Goal: Information Seeking & Learning: Understand process/instructions

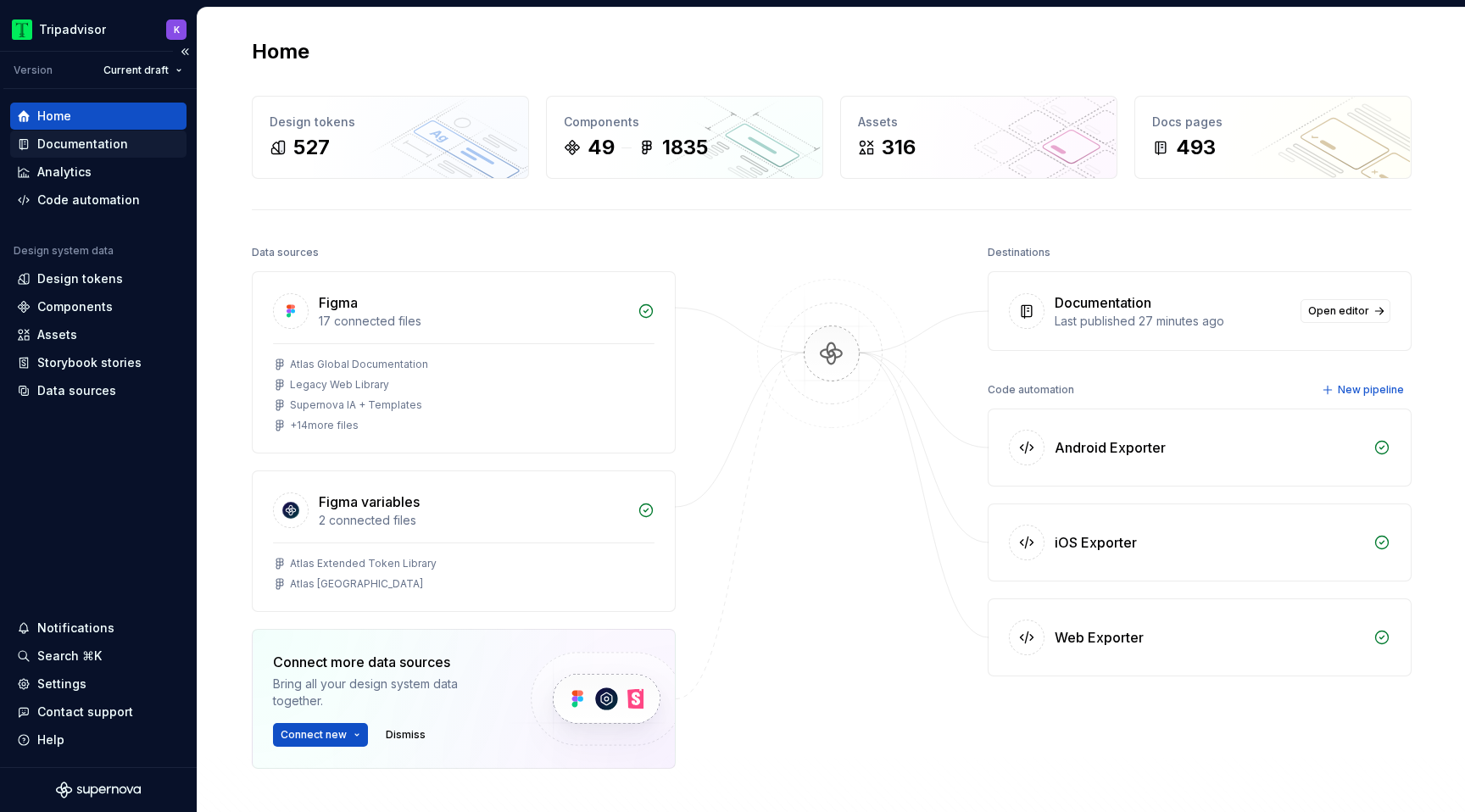
click at [118, 145] on div "Documentation" at bounding box center [82, 143] width 91 height 17
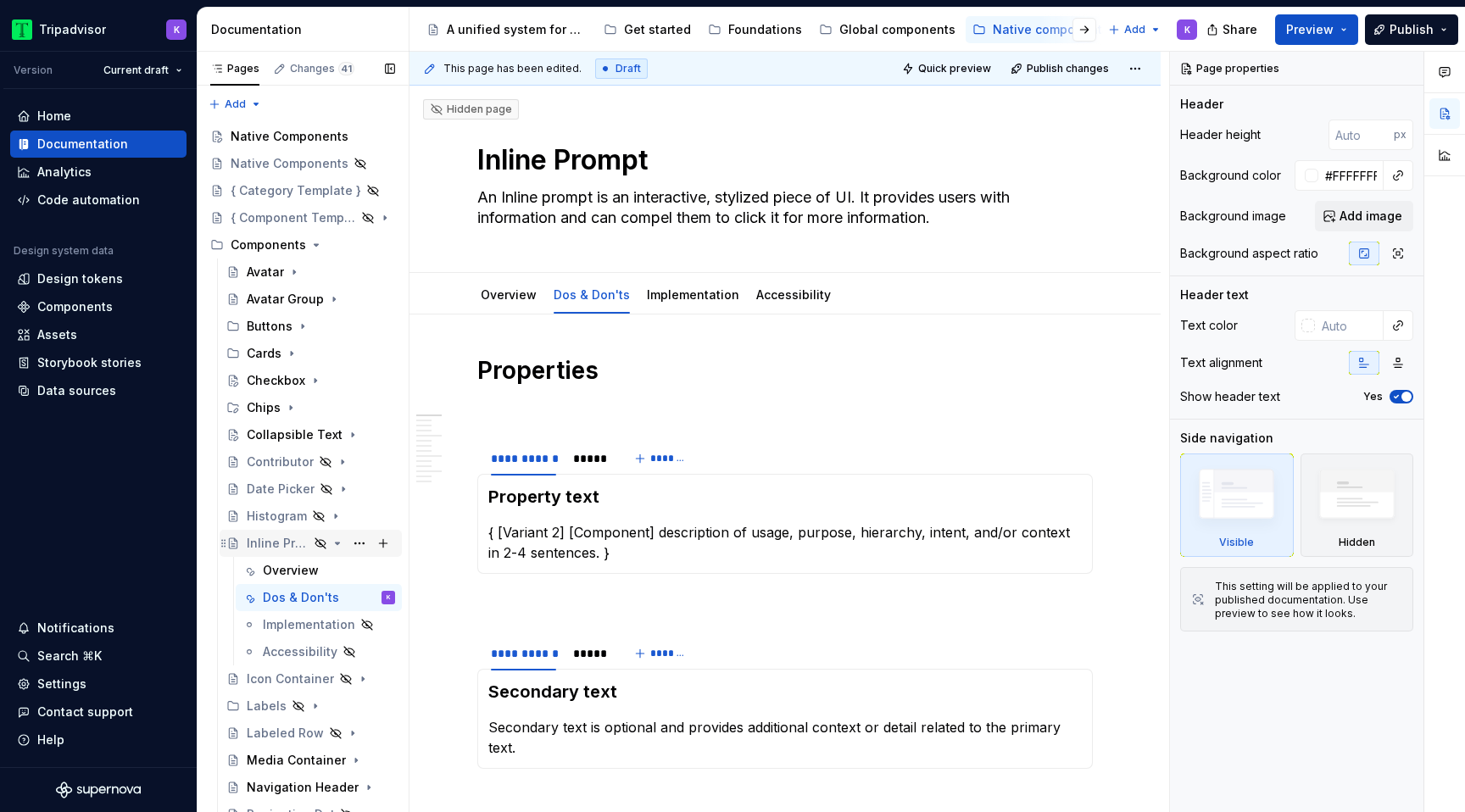
click at [338, 540] on icon "Page tree" at bounding box center [337, 543] width 13 height 13
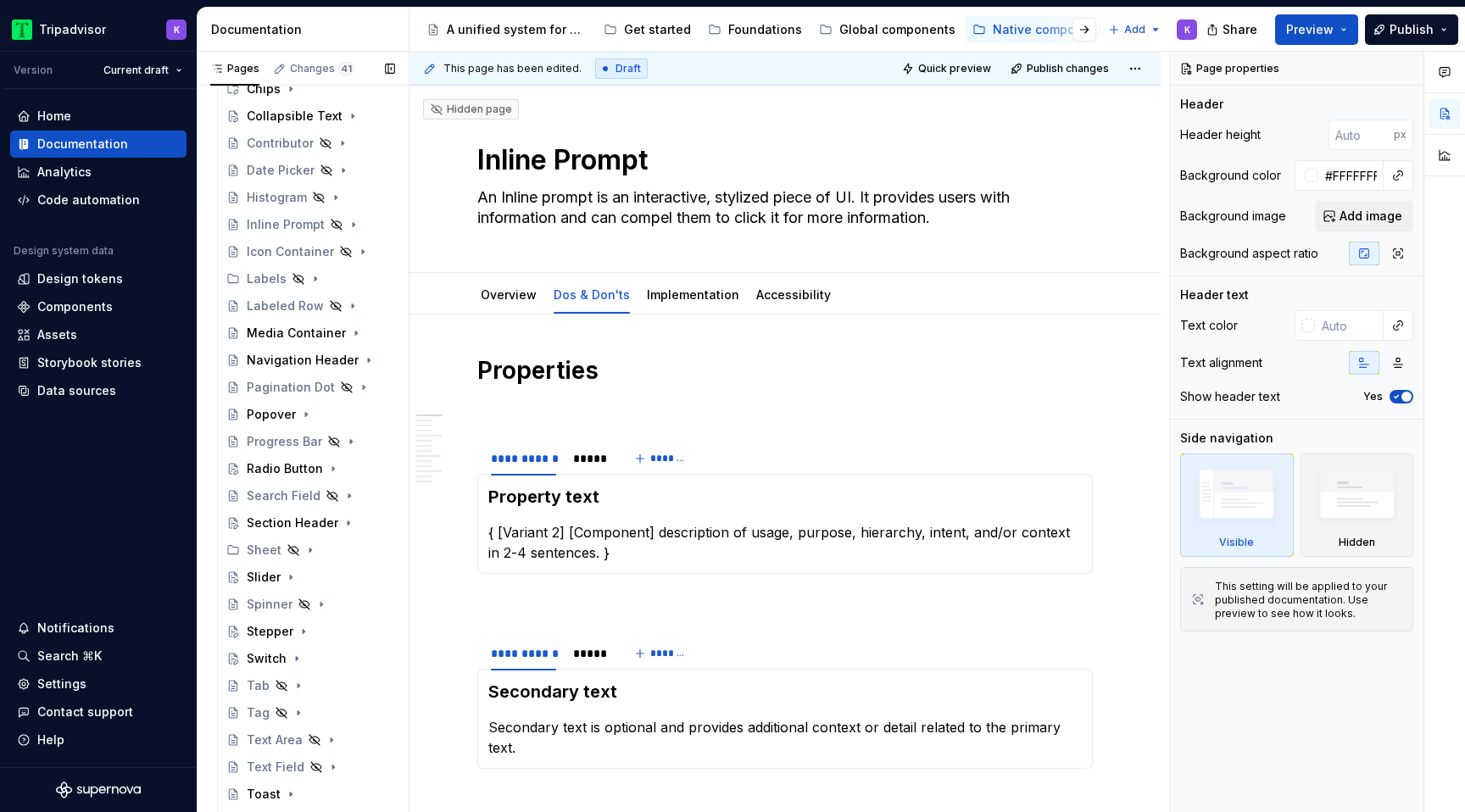
scroll to position [446, 0]
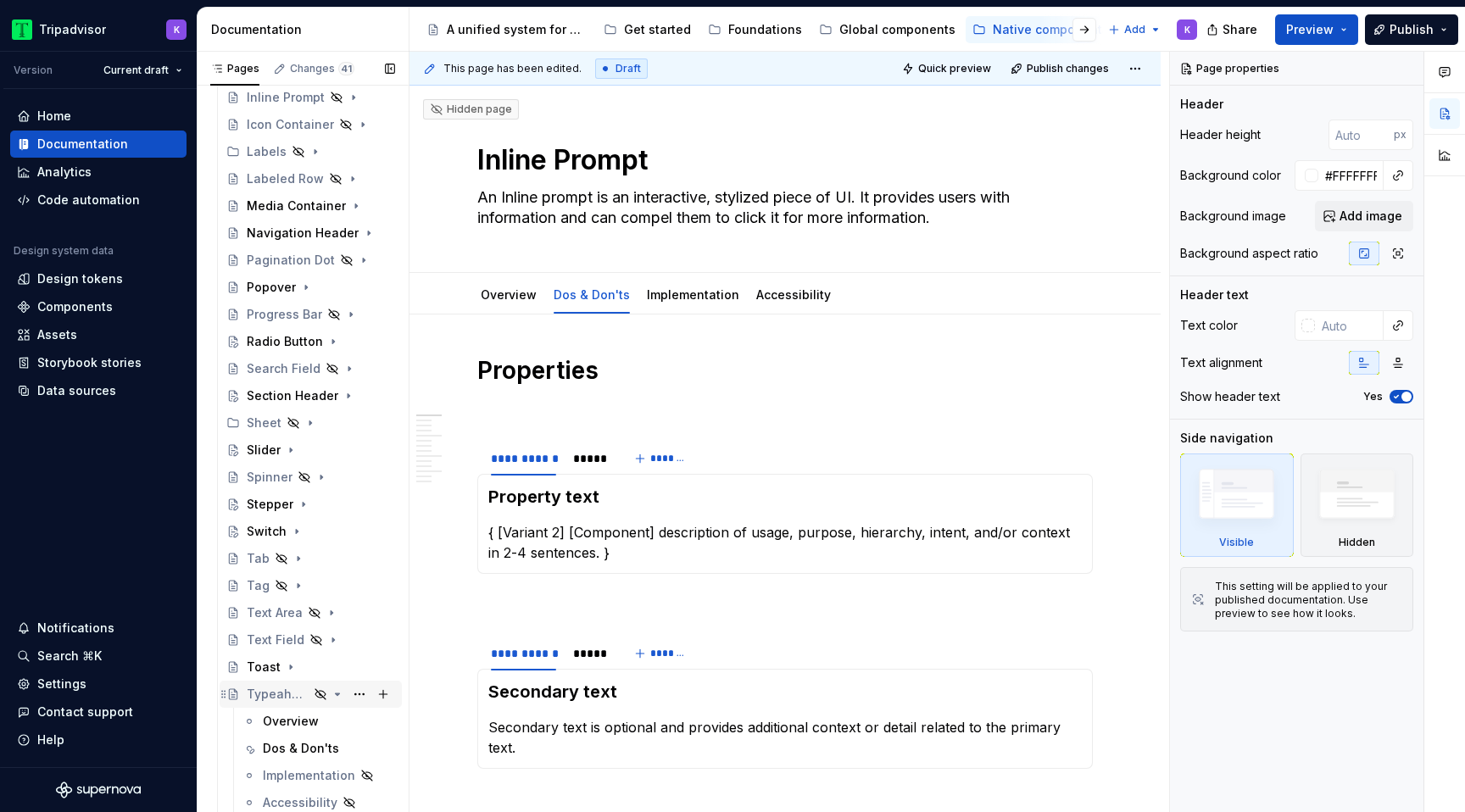
click at [339, 693] on icon "Page tree" at bounding box center [338, 694] width 4 height 2
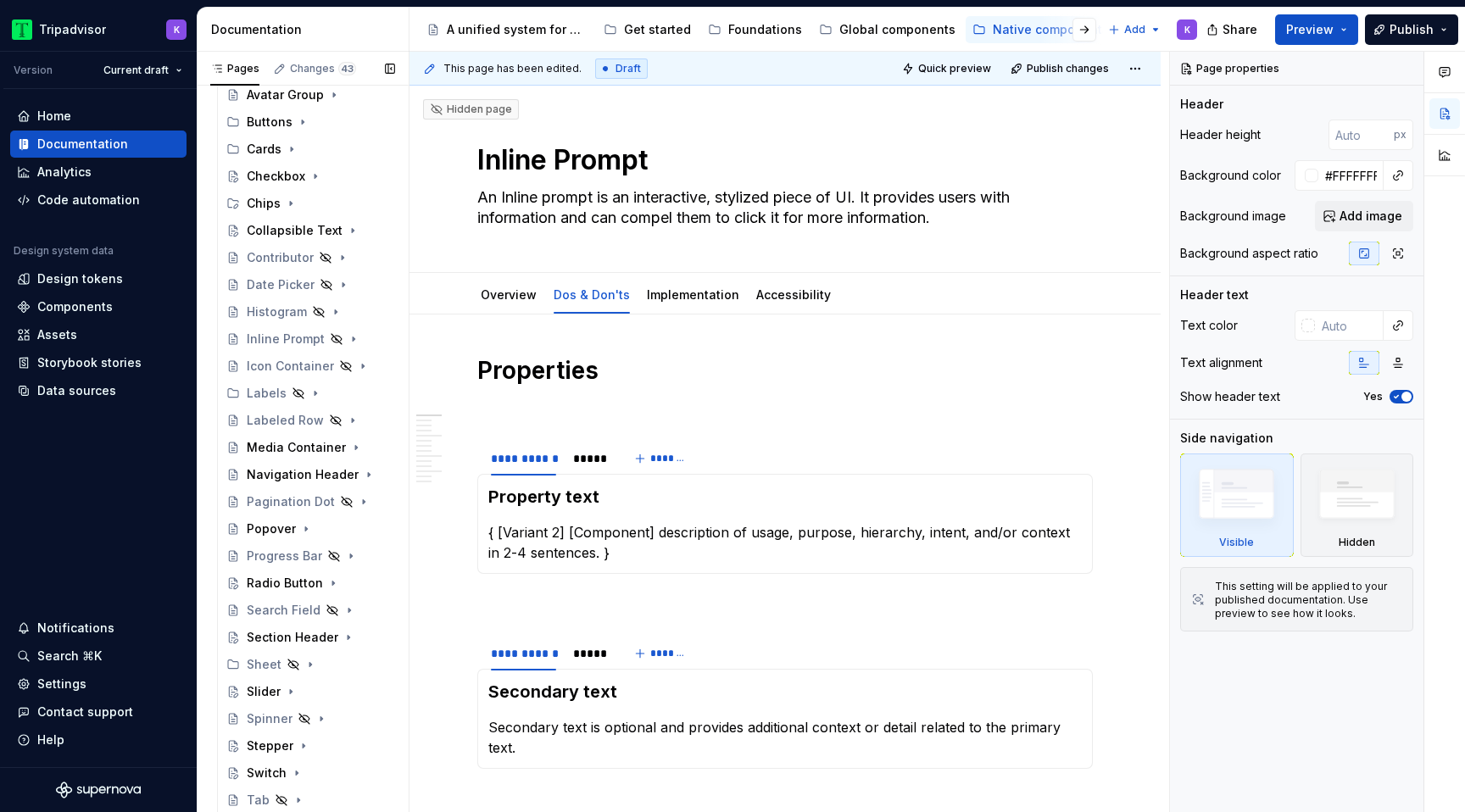
scroll to position [0, 0]
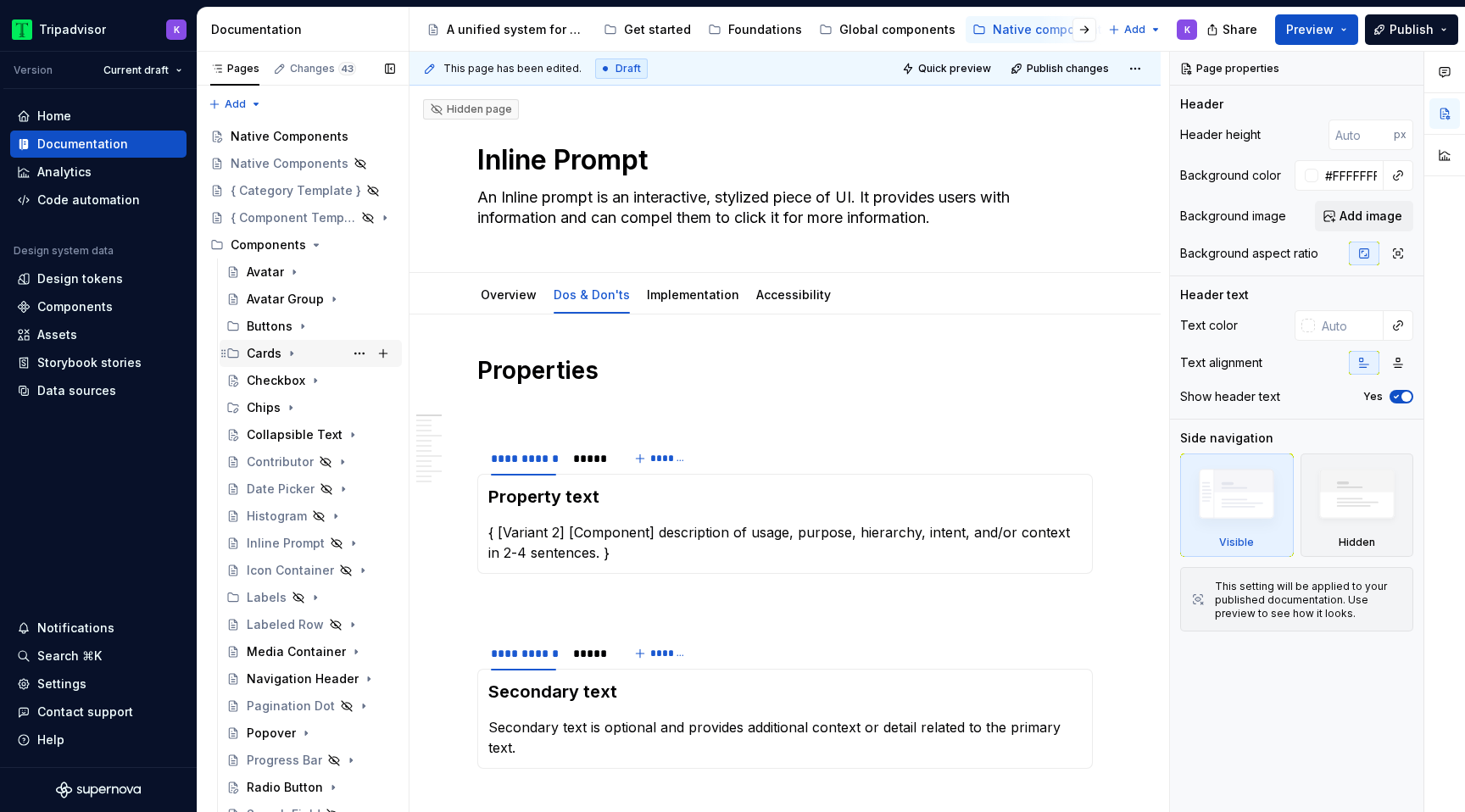
type textarea "*"
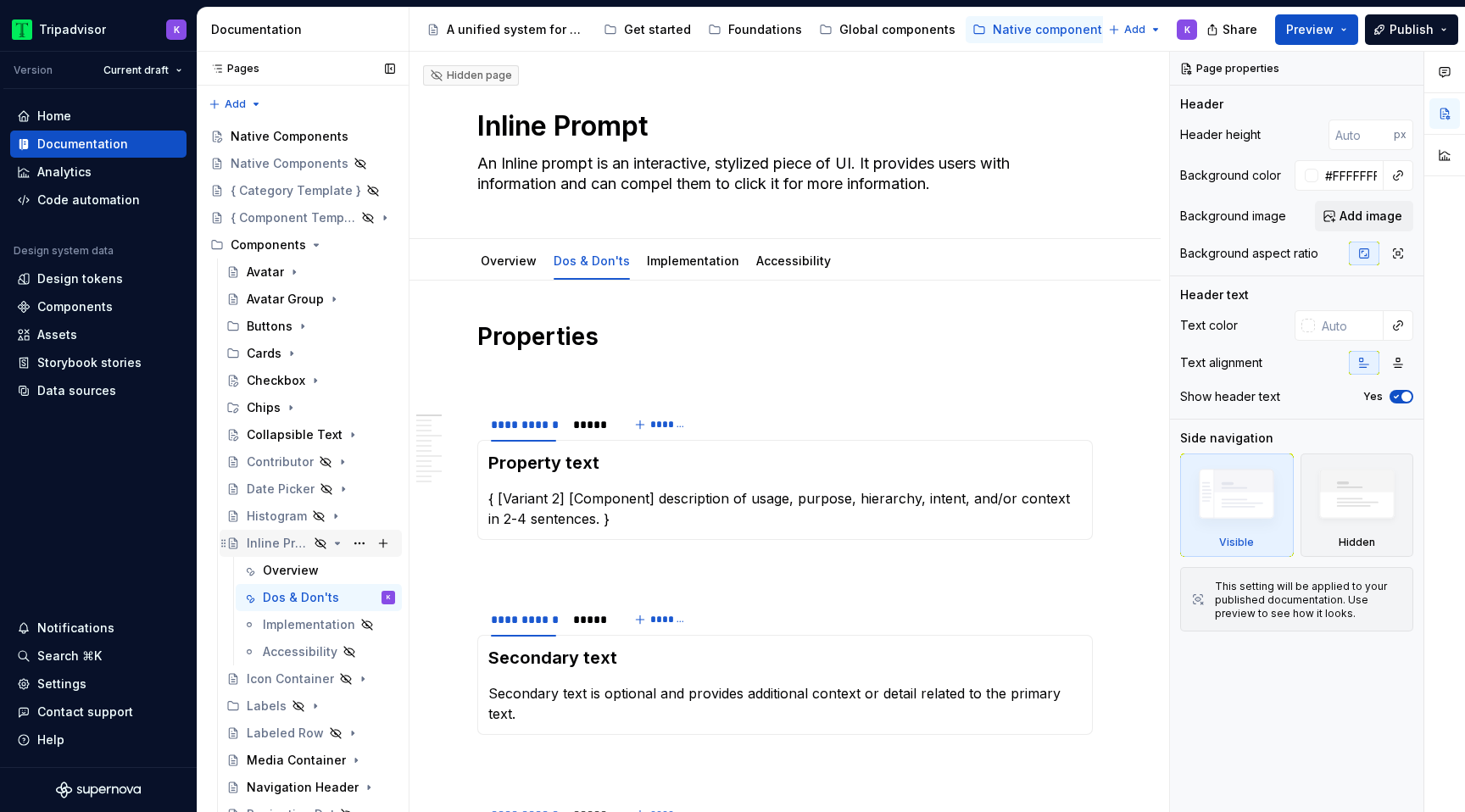
click at [336, 543] on icon "Page tree" at bounding box center [338, 544] width 4 height 2
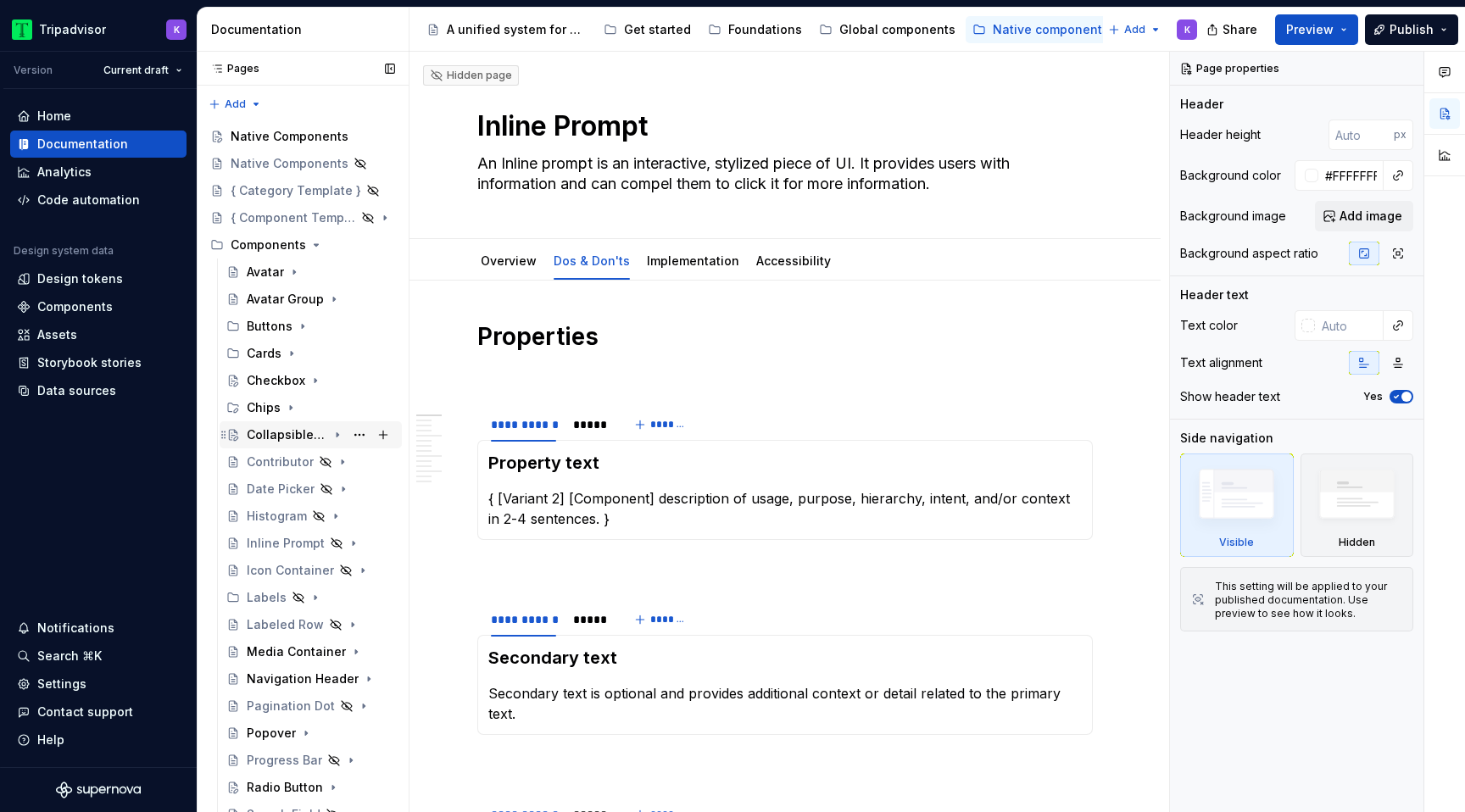
click at [291, 433] on div "Collapsible Text" at bounding box center [287, 435] width 81 height 17
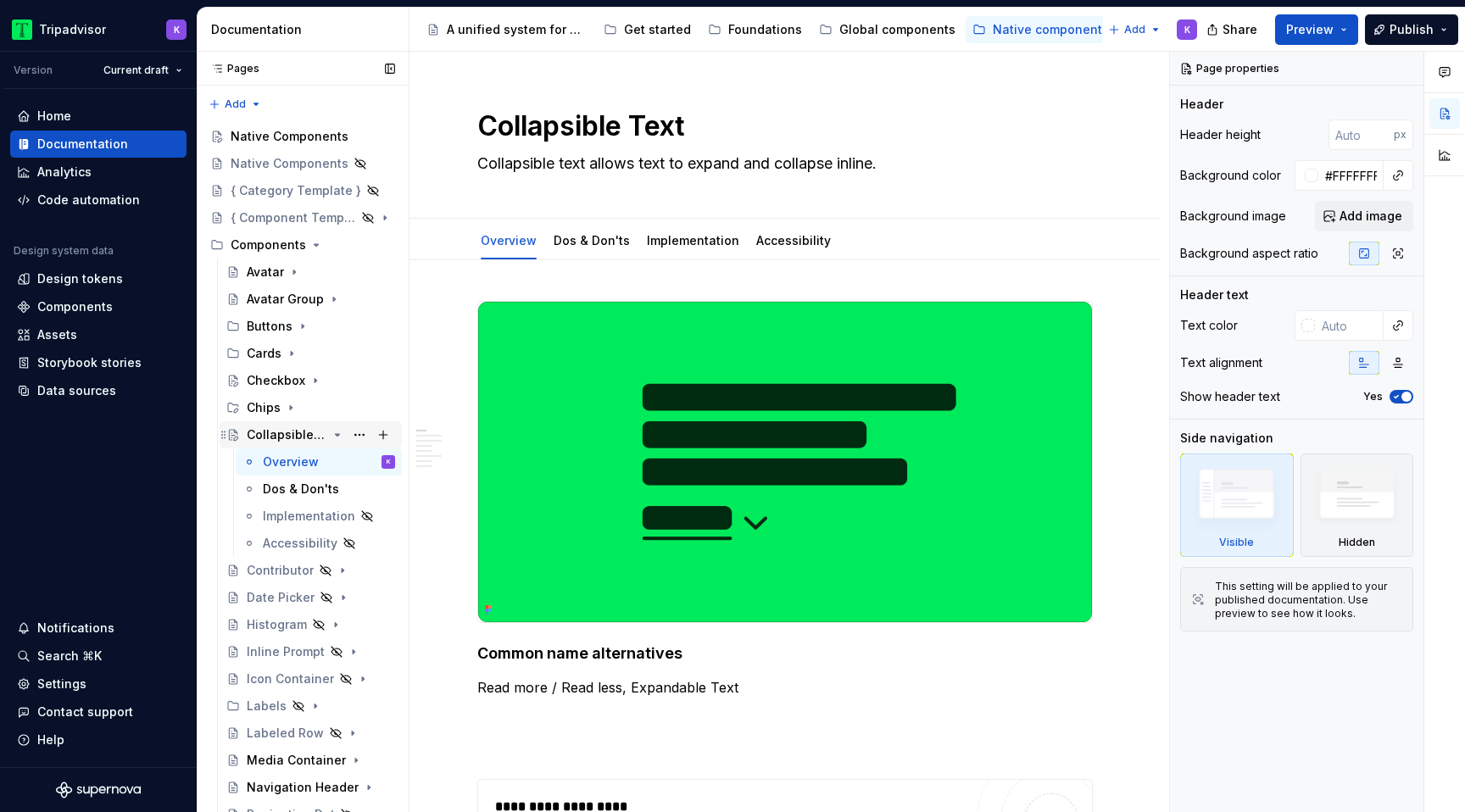
click at [338, 435] on icon "Page tree" at bounding box center [338, 435] width 4 height 2
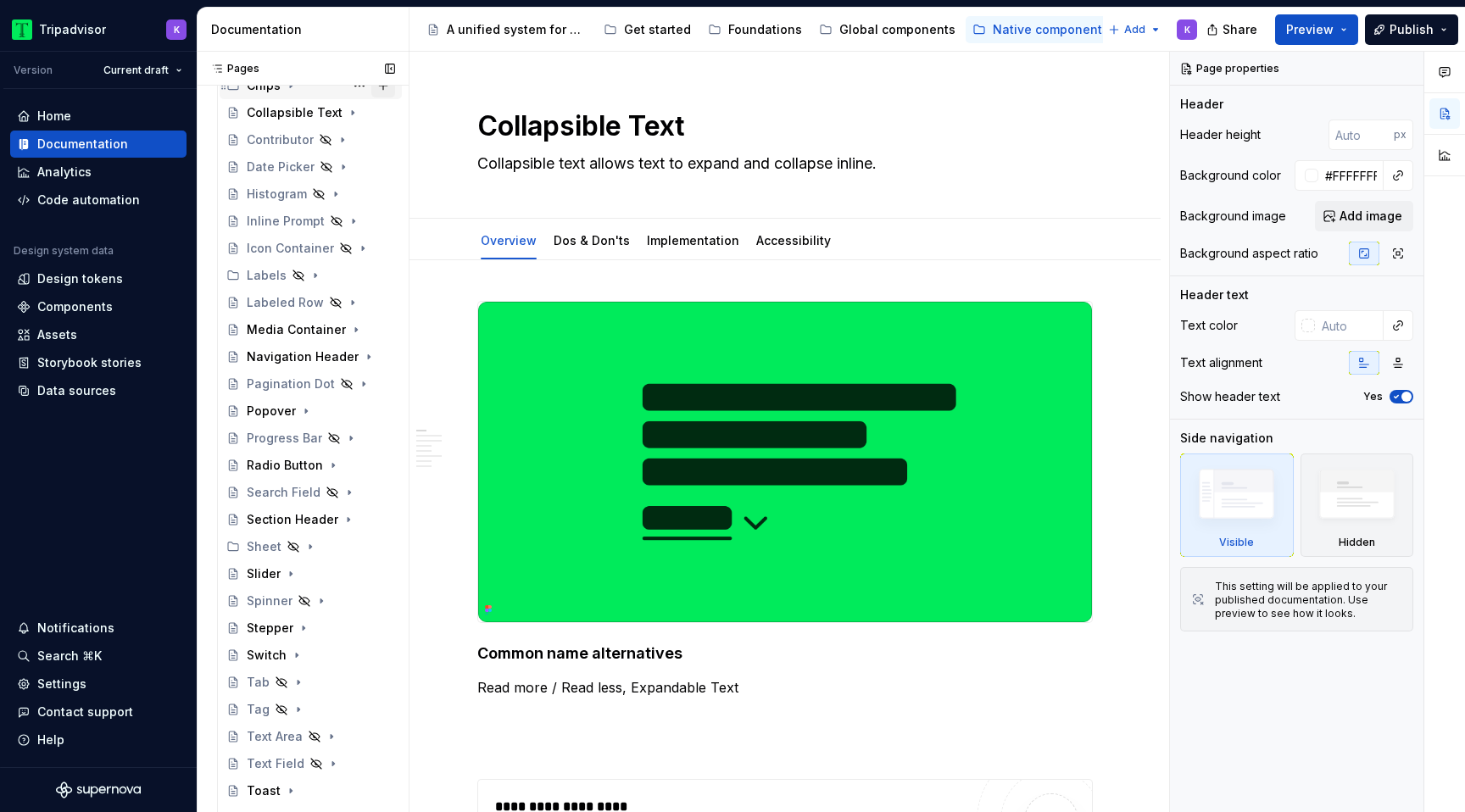
scroll to position [338, 0]
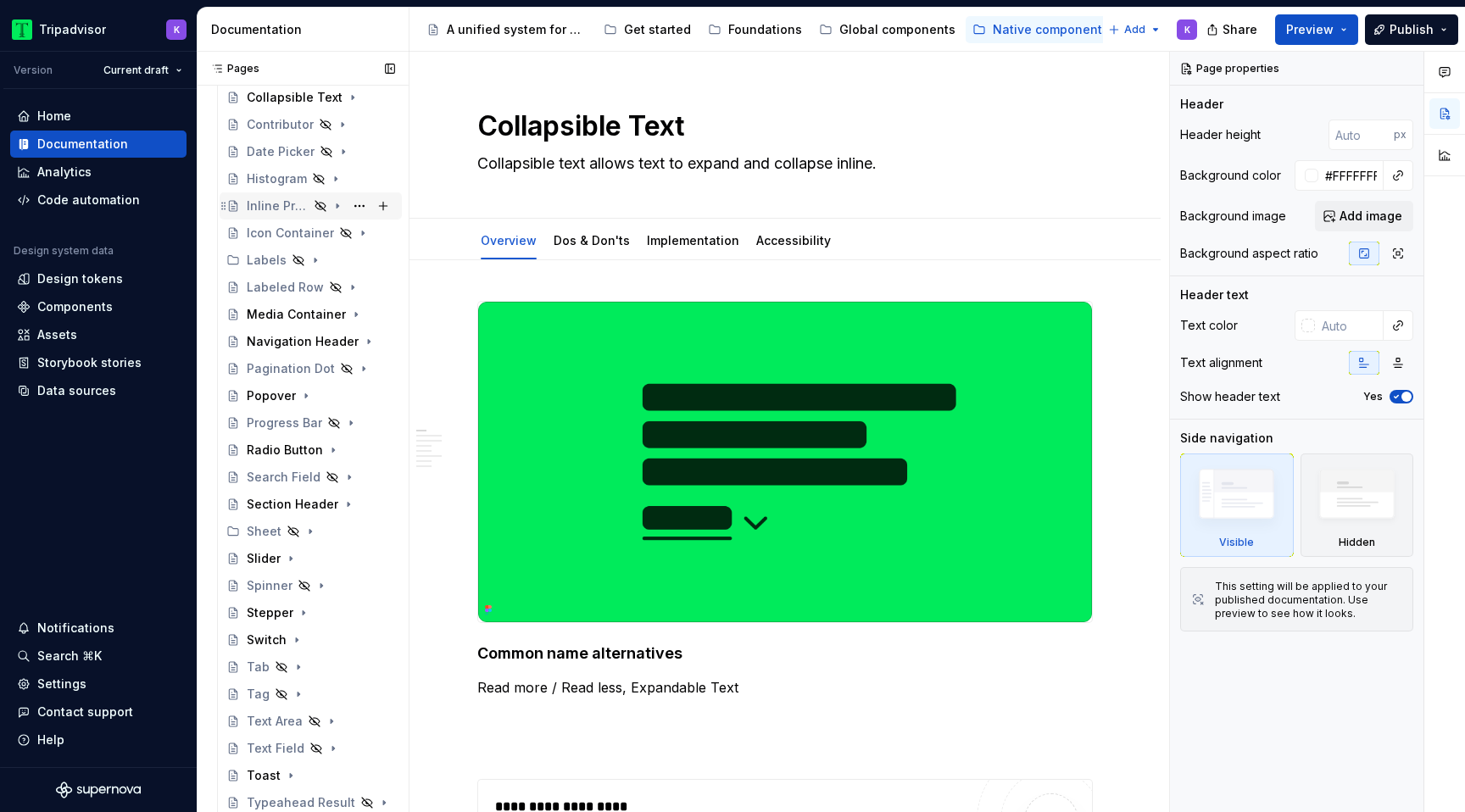
click at [297, 202] on div "Inline Prompt" at bounding box center [277, 206] width 62 height 17
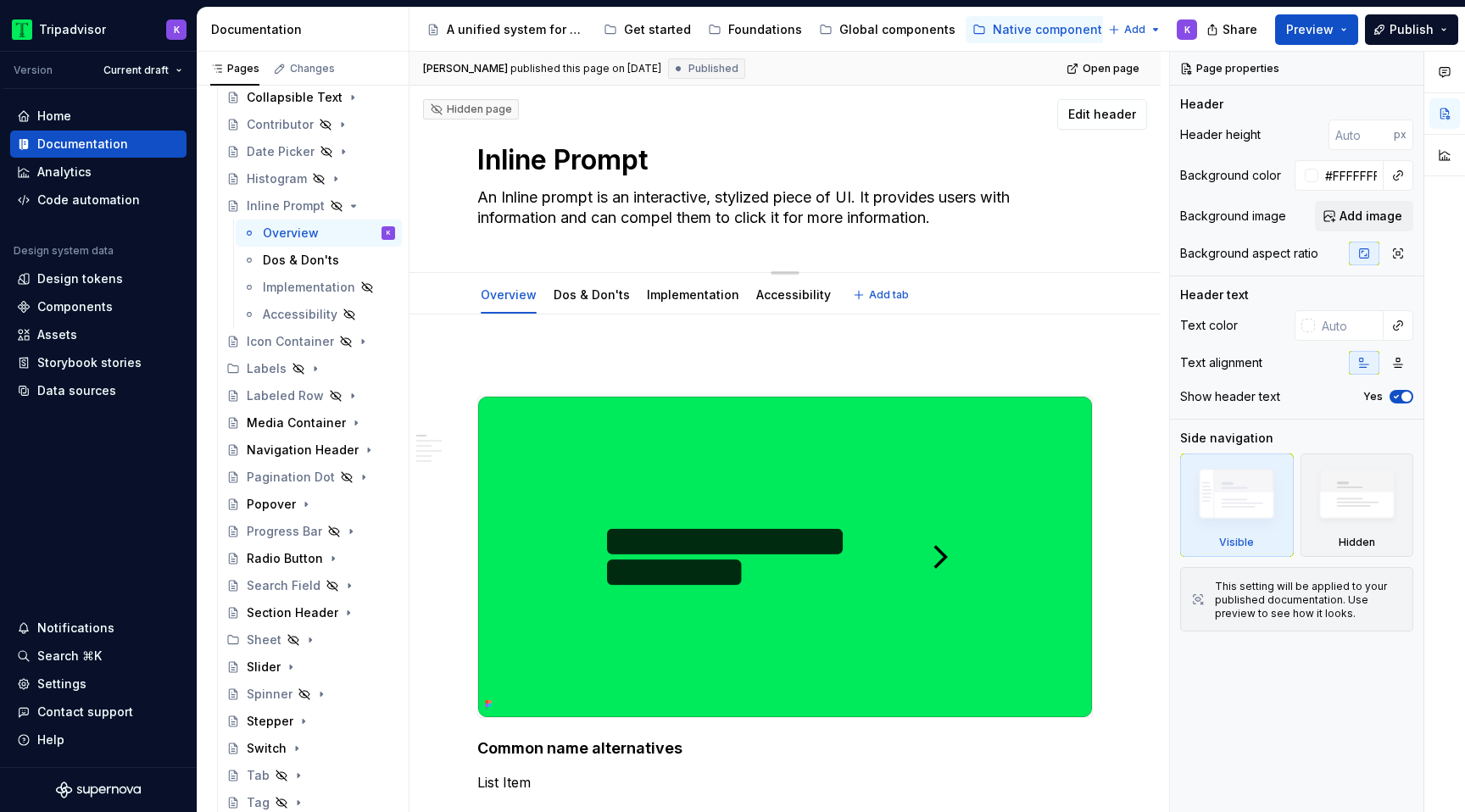
click at [590, 259] on div "Inline Prompt An Inline prompt is an interactive, stylized piece of UI. It prov…" at bounding box center [786, 179] width 616 height 187
click at [590, 303] on div "Dos & Don'ts" at bounding box center [591, 295] width 77 height 17
click at [579, 301] on link "Dos & Don'ts" at bounding box center [591, 295] width 77 height 14
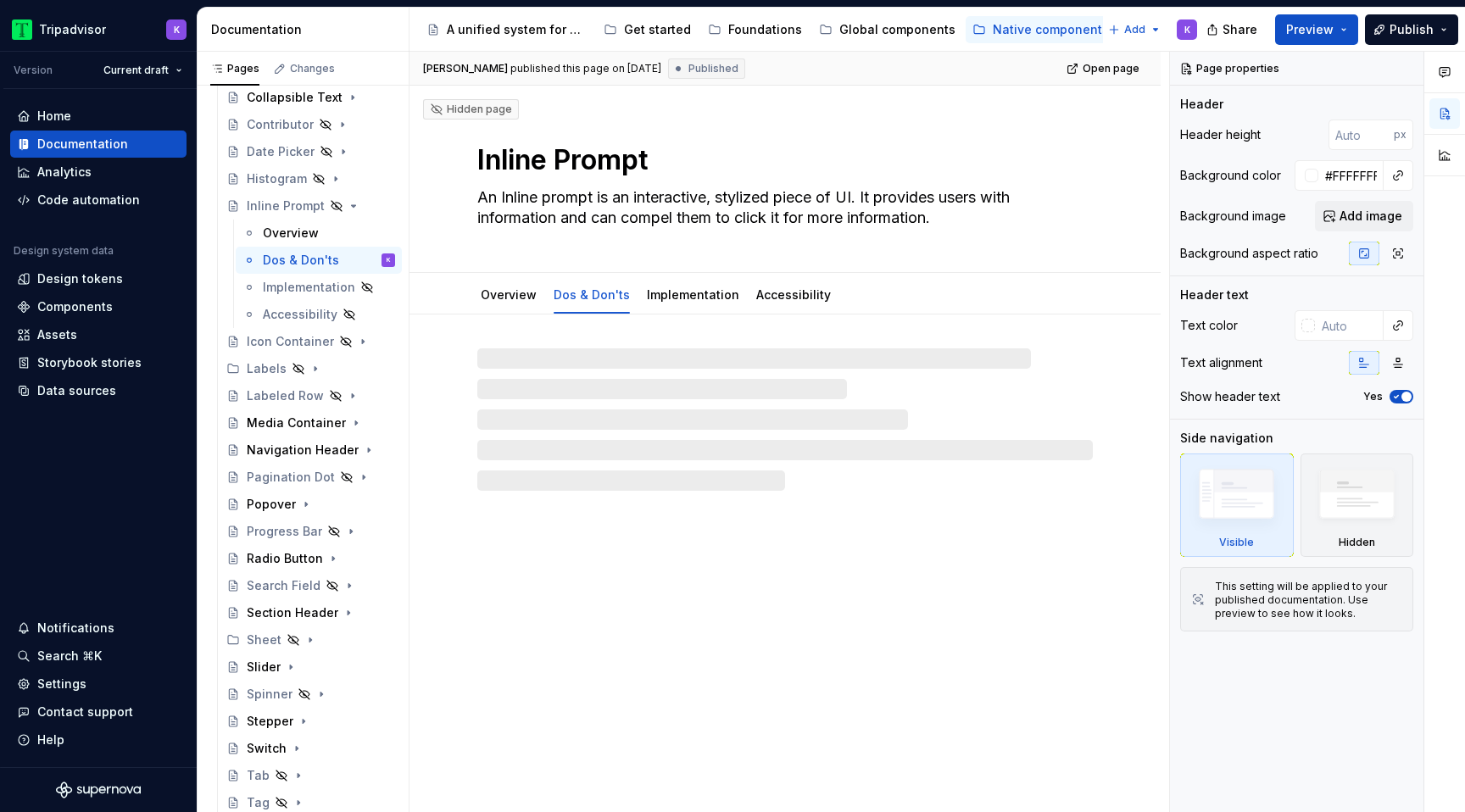
type textarea "*"
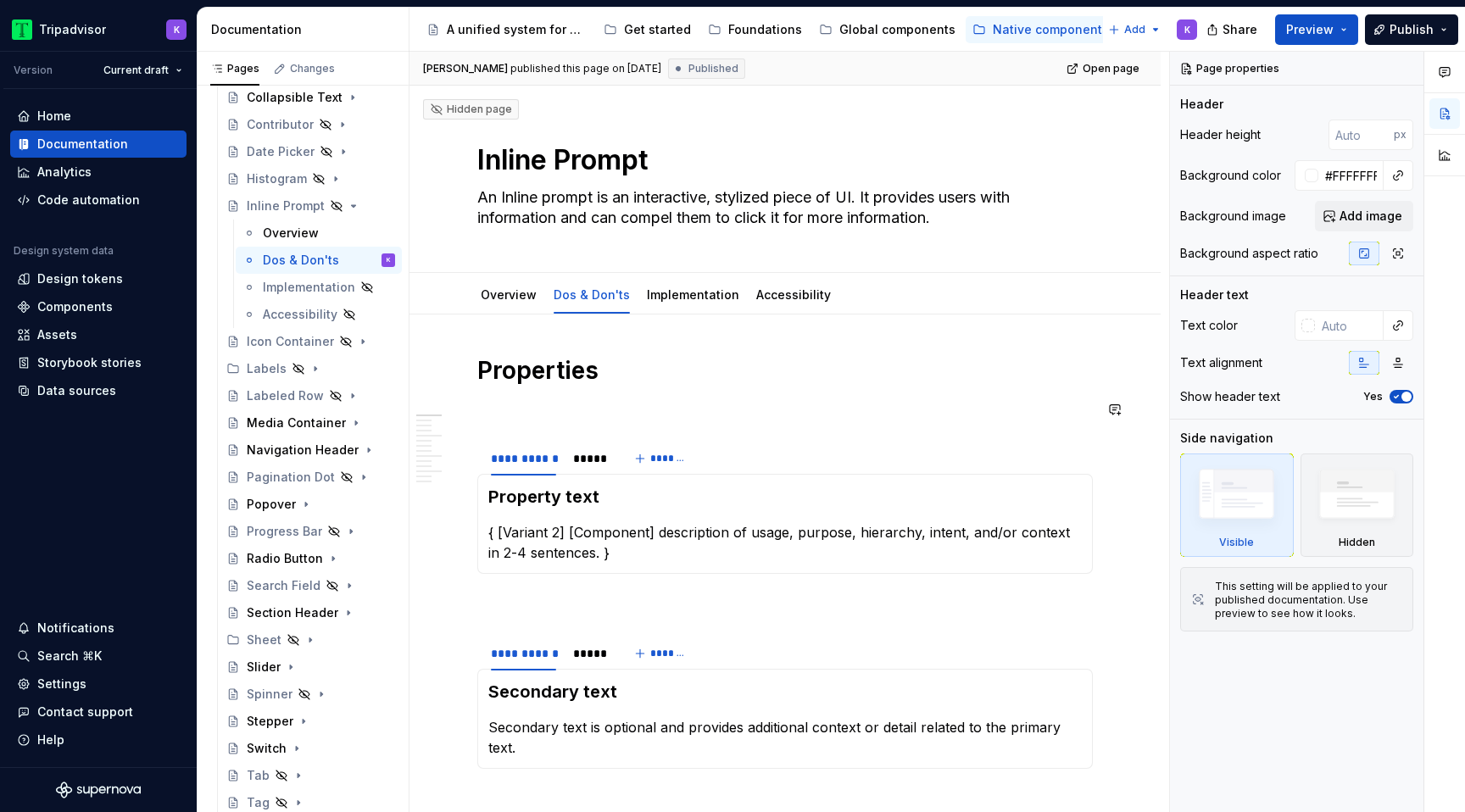
scroll to position [64, 0]
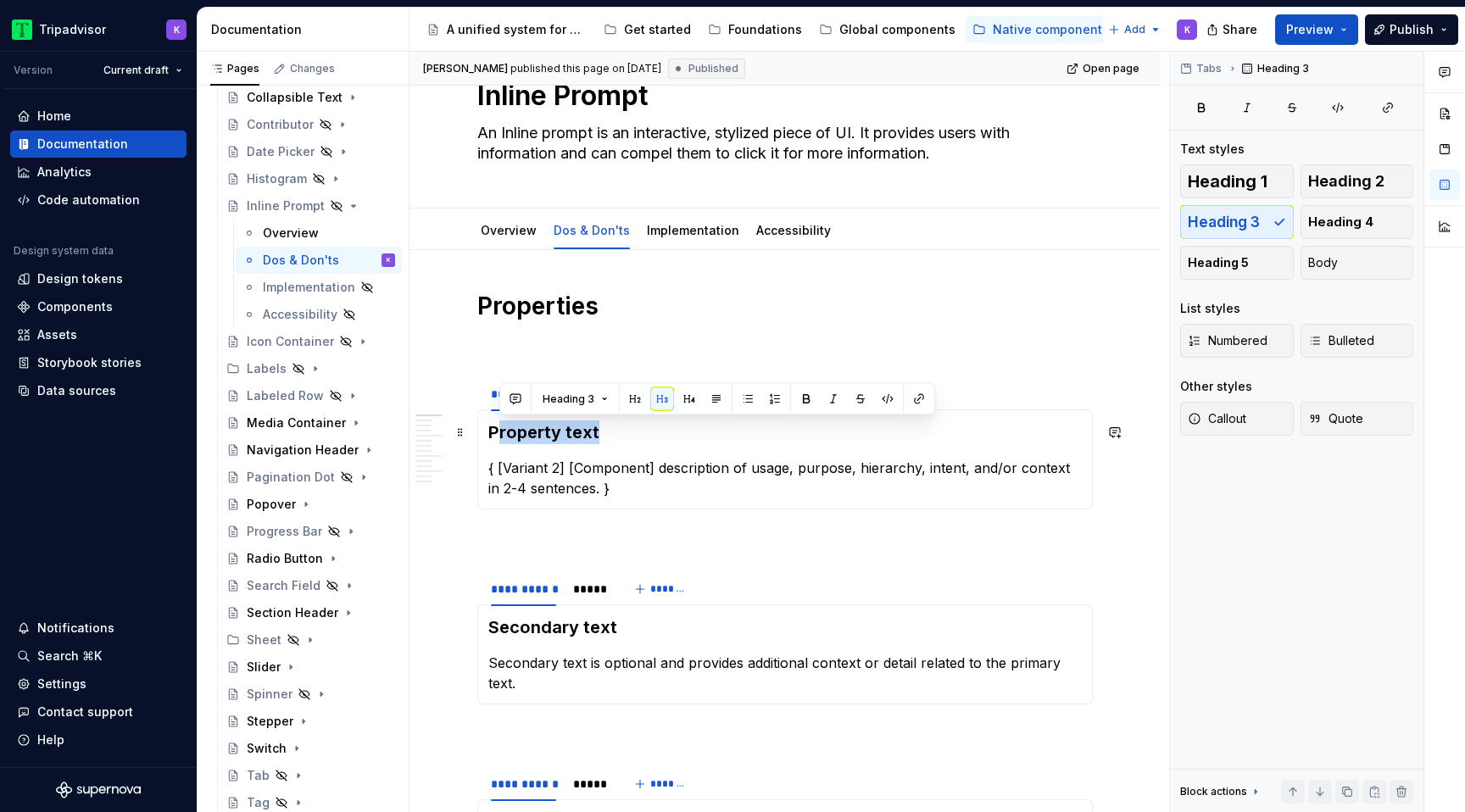
drag, startPoint x: 610, startPoint y: 426, endPoint x: 497, endPoint y: 427, distance: 113.0
click at [497, 427] on h3 "Property text" at bounding box center [785, 432] width 594 height 24
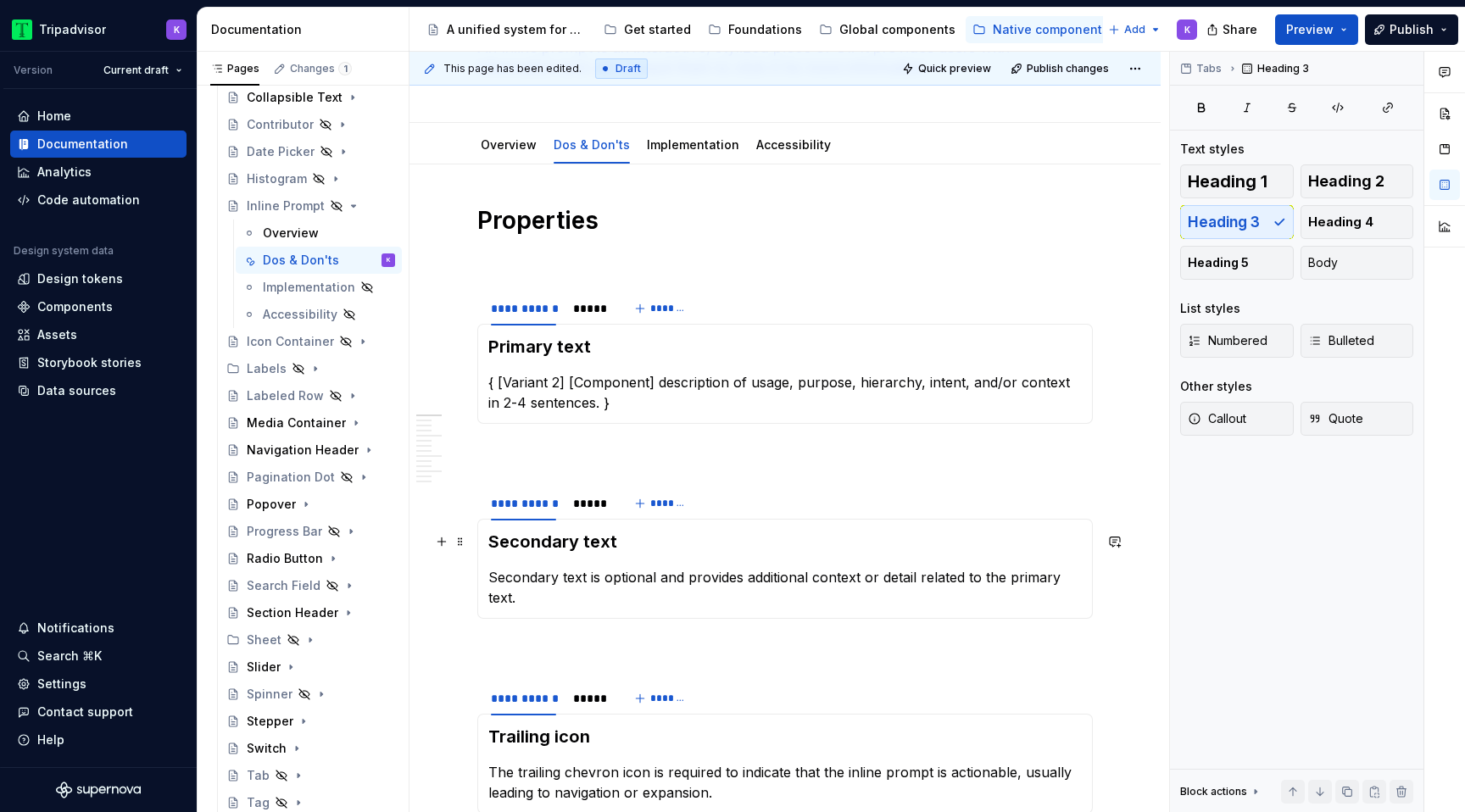
scroll to position [151, 0]
type textarea "*"
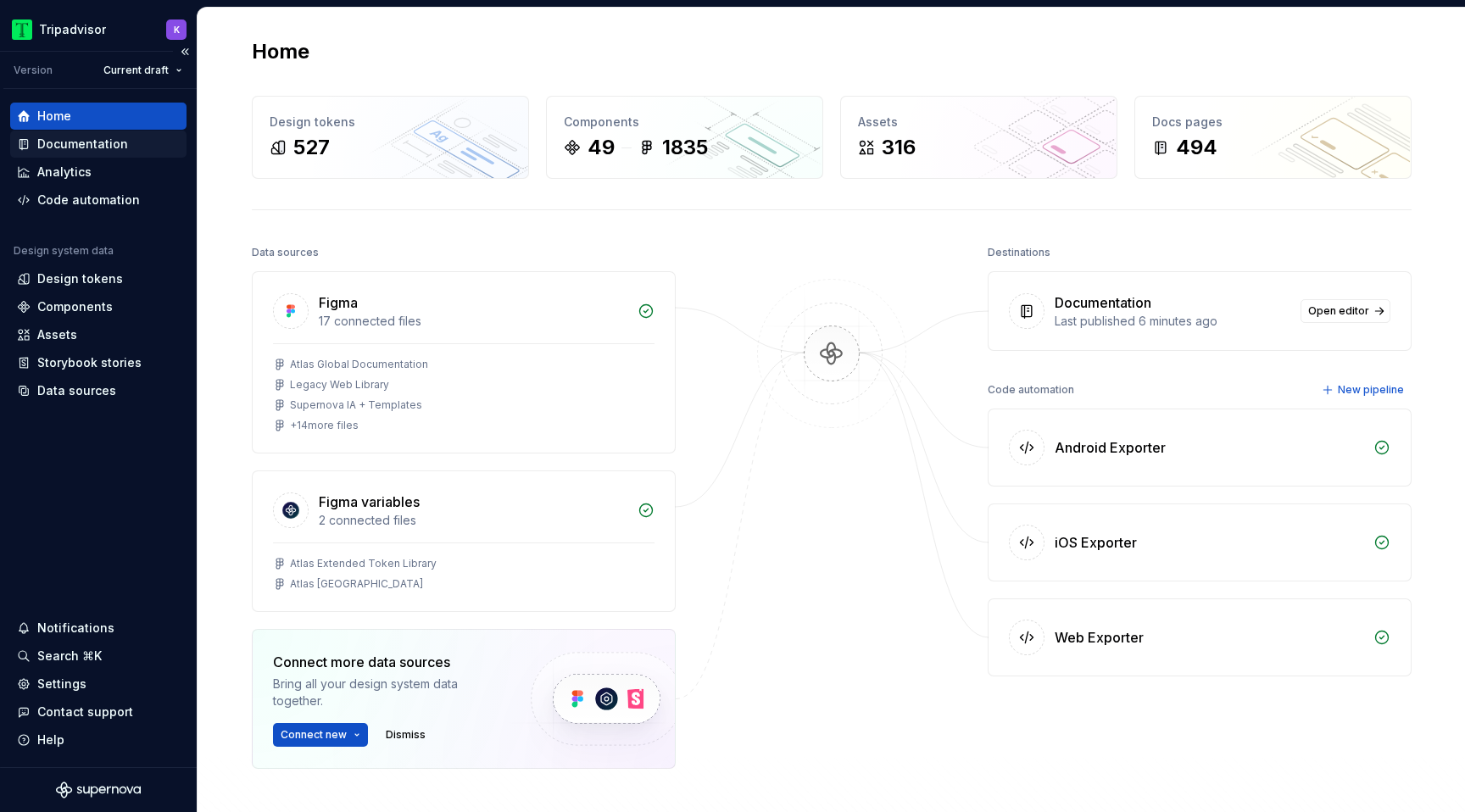
click at [90, 149] on div "Documentation" at bounding box center [82, 143] width 91 height 17
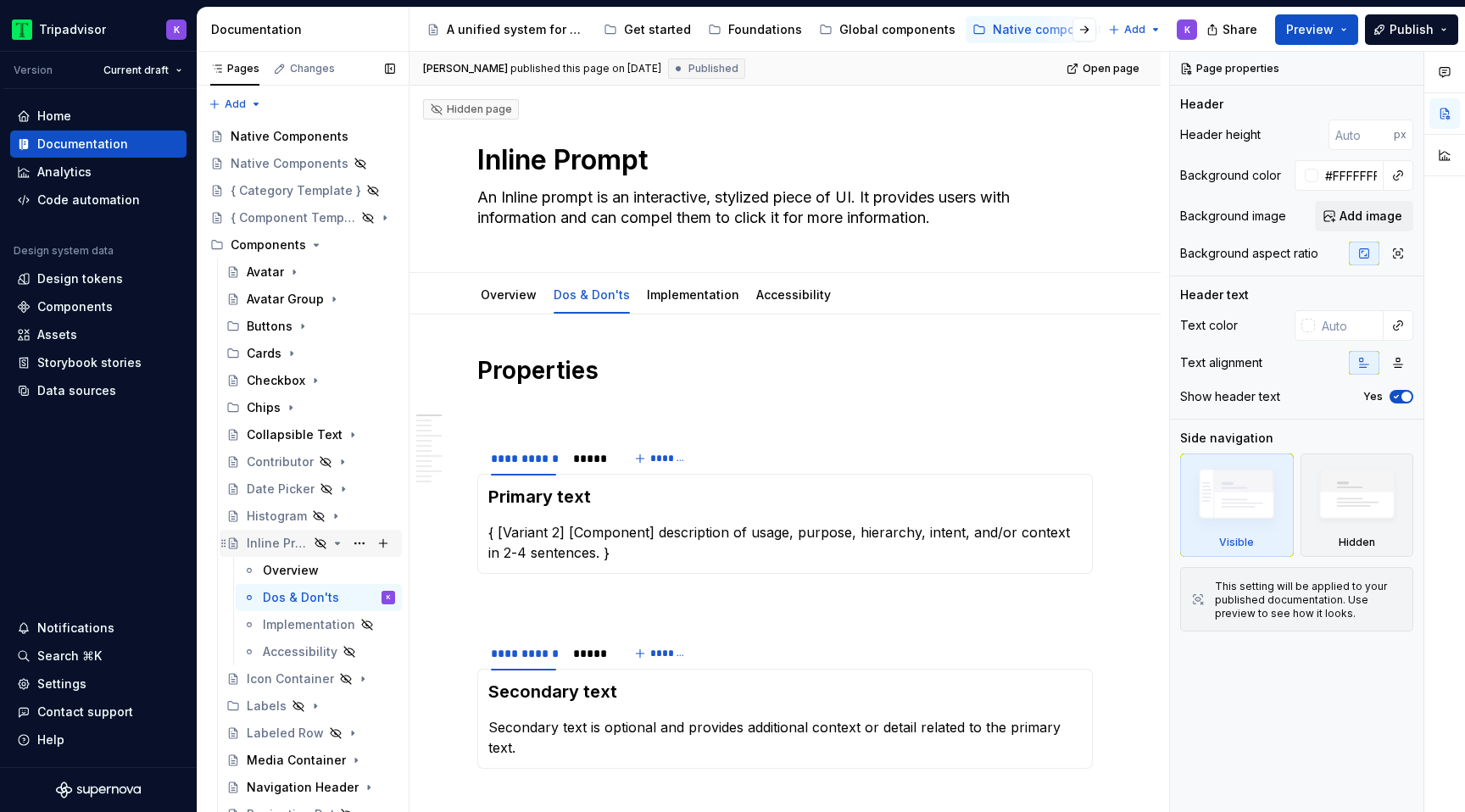
click at [338, 544] on icon "Page tree" at bounding box center [338, 544] width 4 height 2
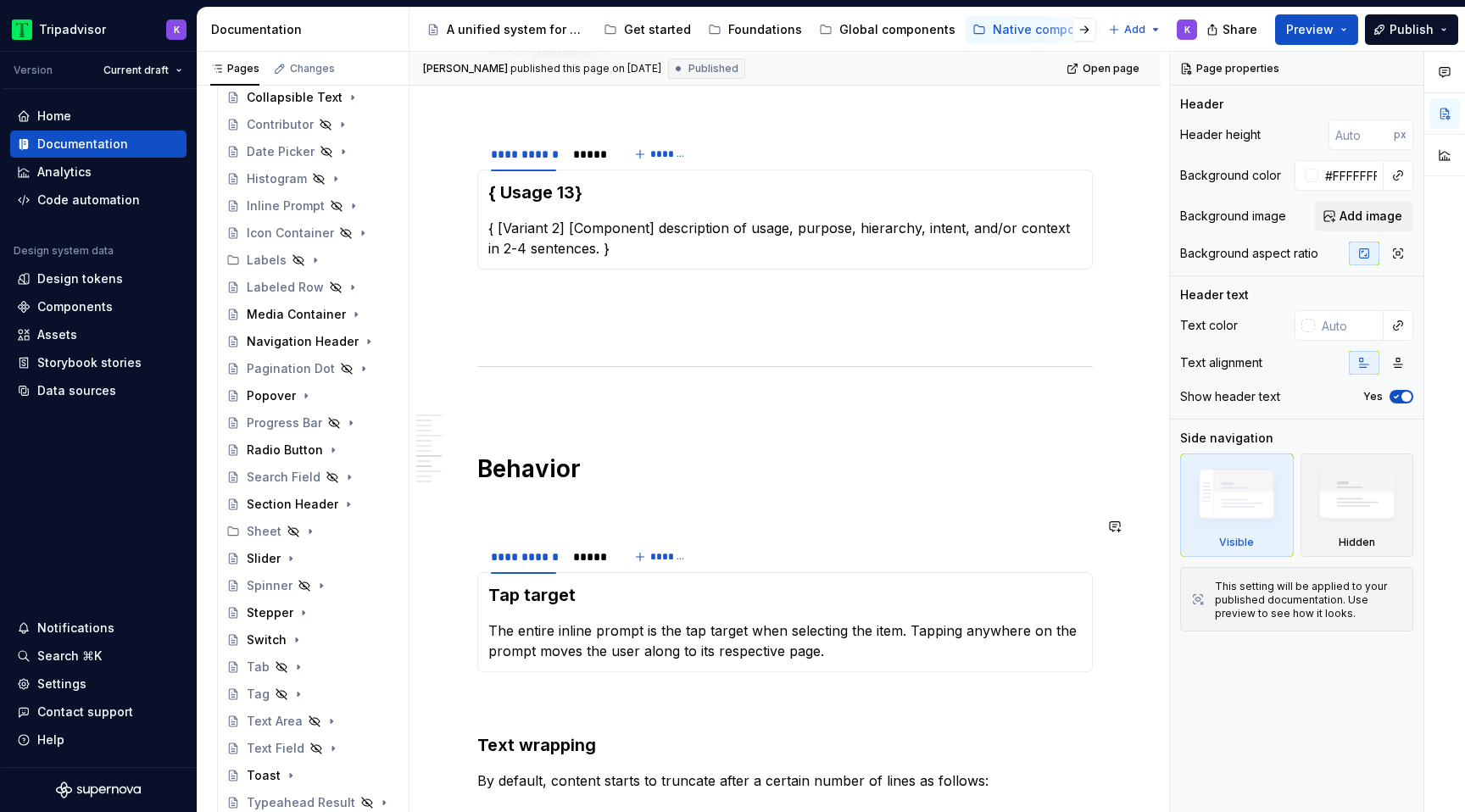
scroll to position [1574, 0]
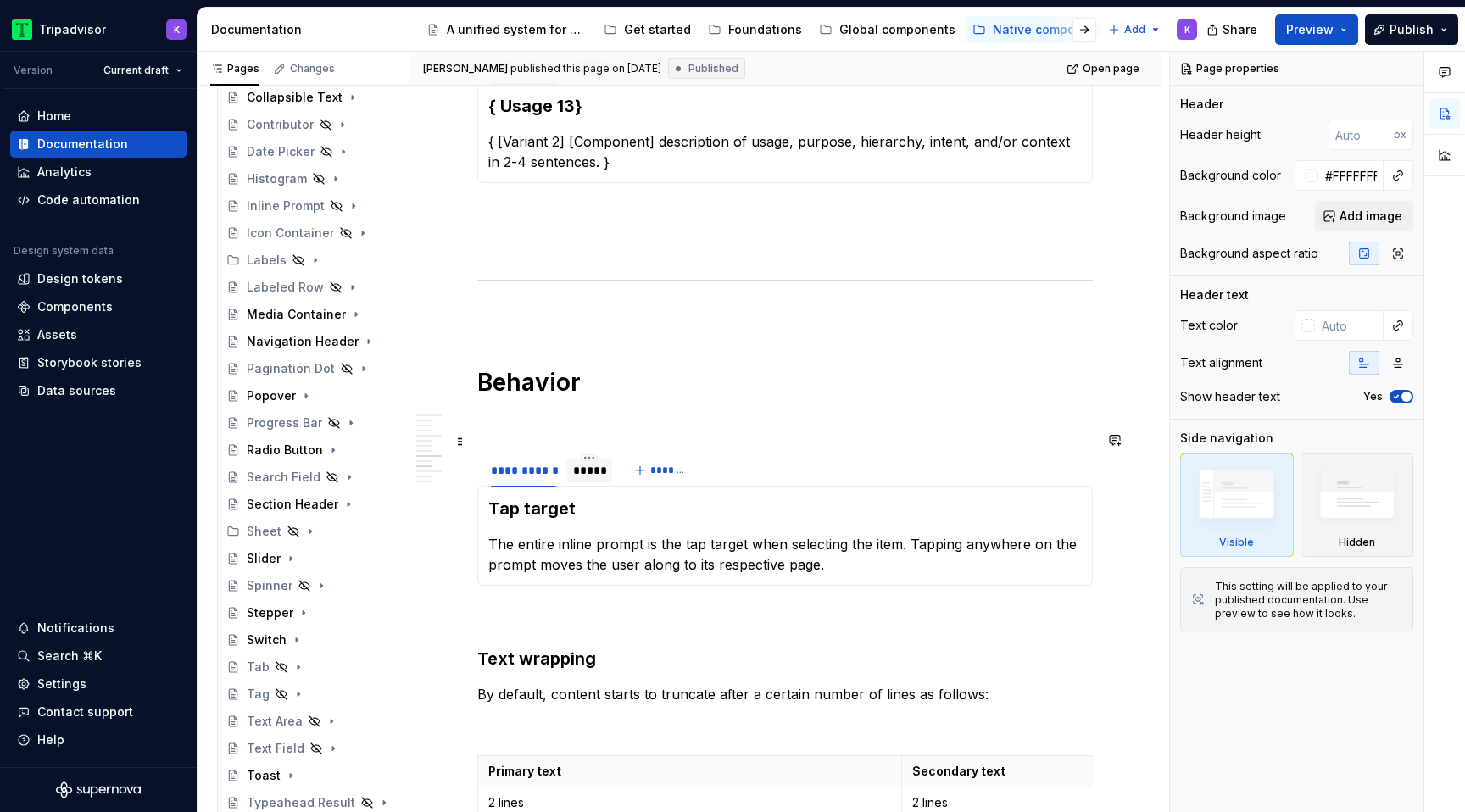
click at [591, 462] on div "*****" at bounding box center [589, 470] width 33 height 17
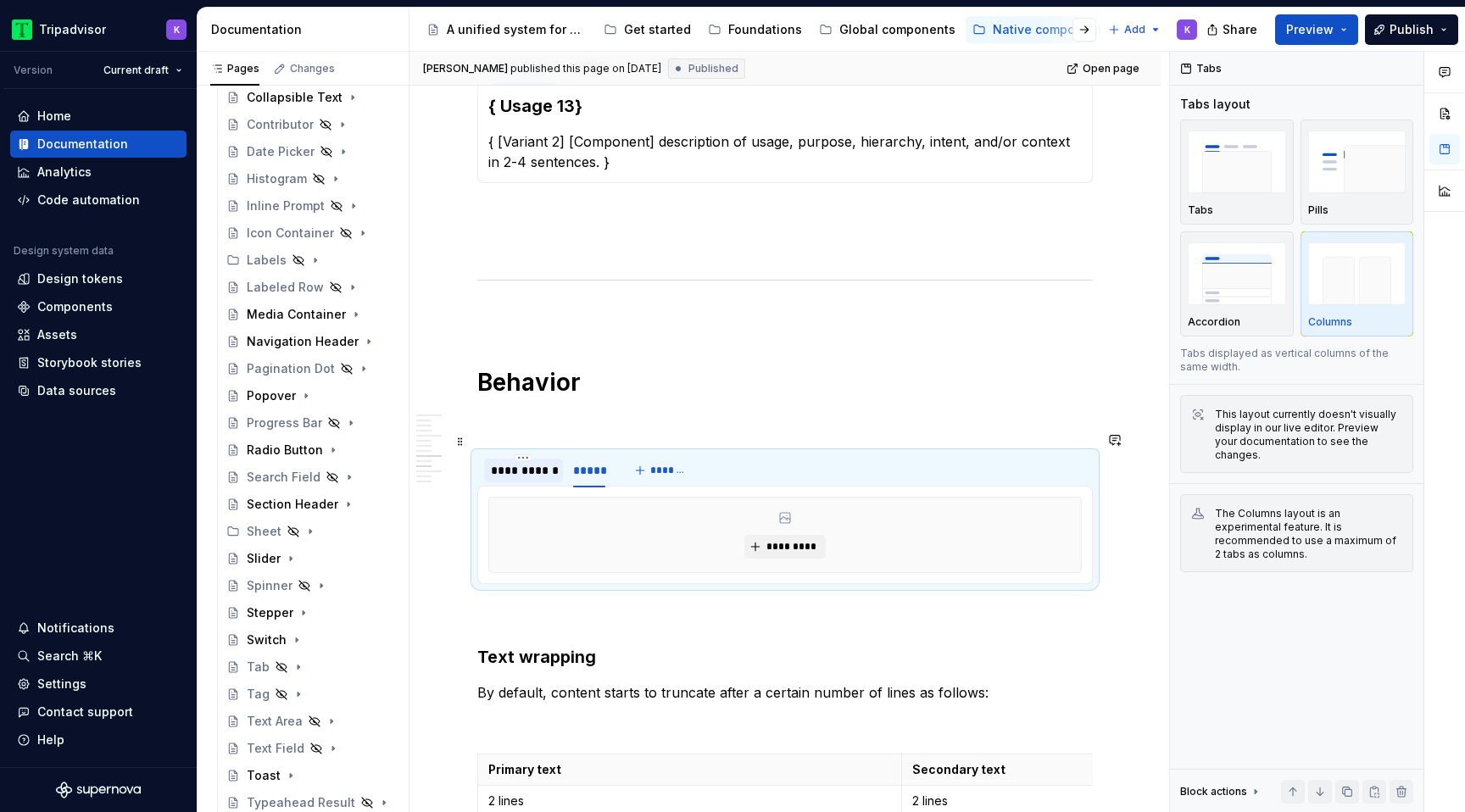
click at [533, 462] on div "**********" at bounding box center [524, 470] width 65 height 17
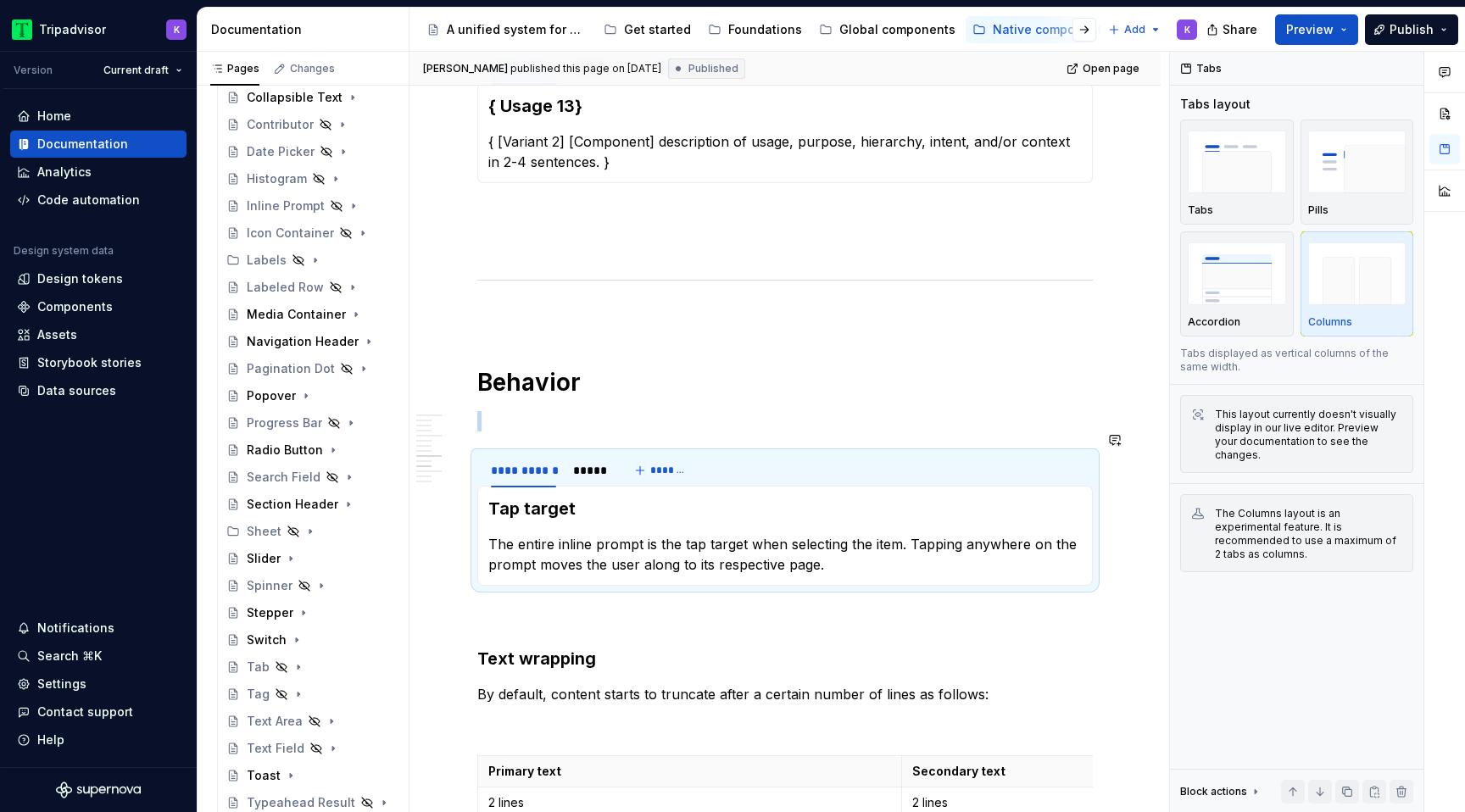
type textarea "*"
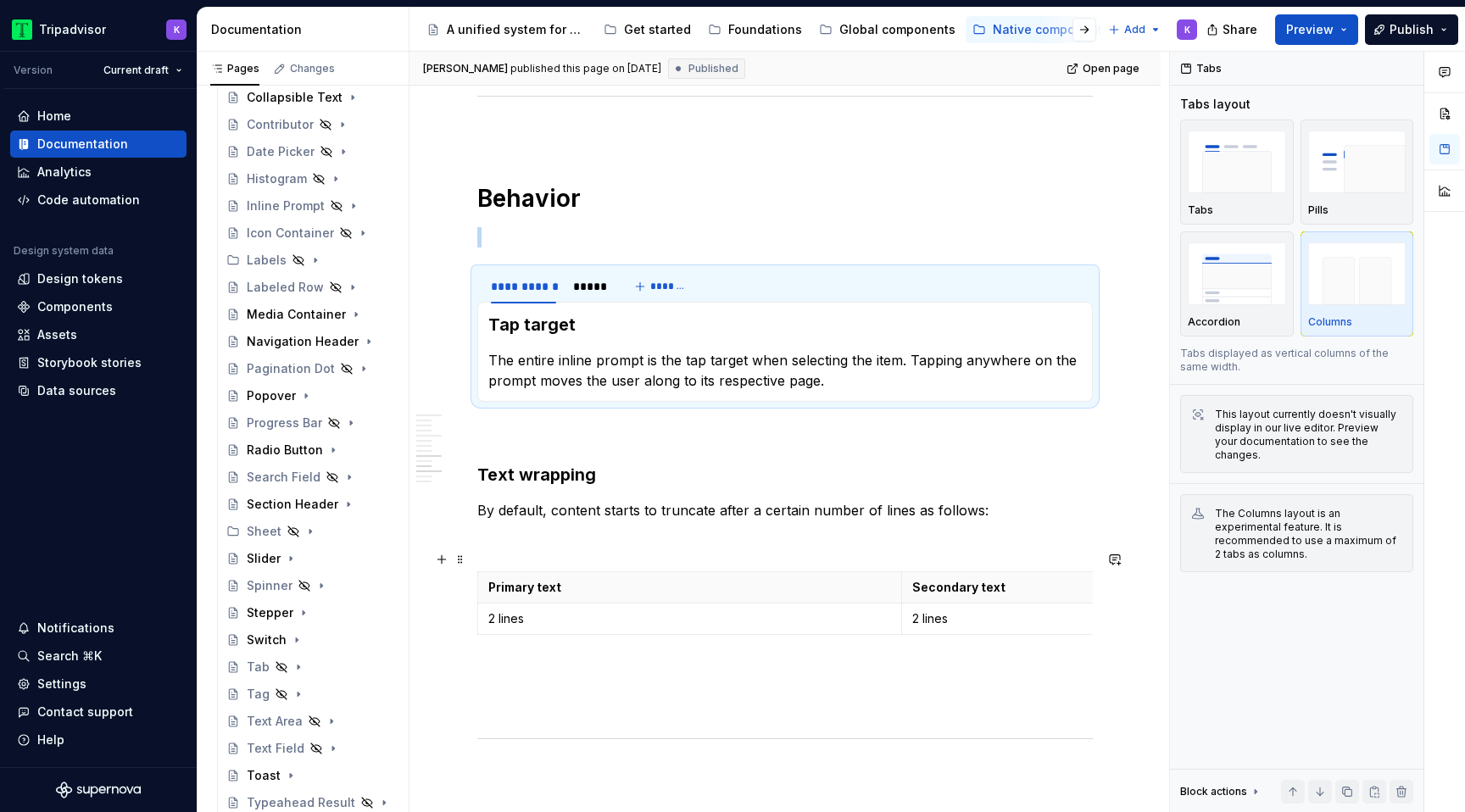
scroll to position [1760, 0]
click at [597, 275] on div "*****" at bounding box center [589, 283] width 33 height 17
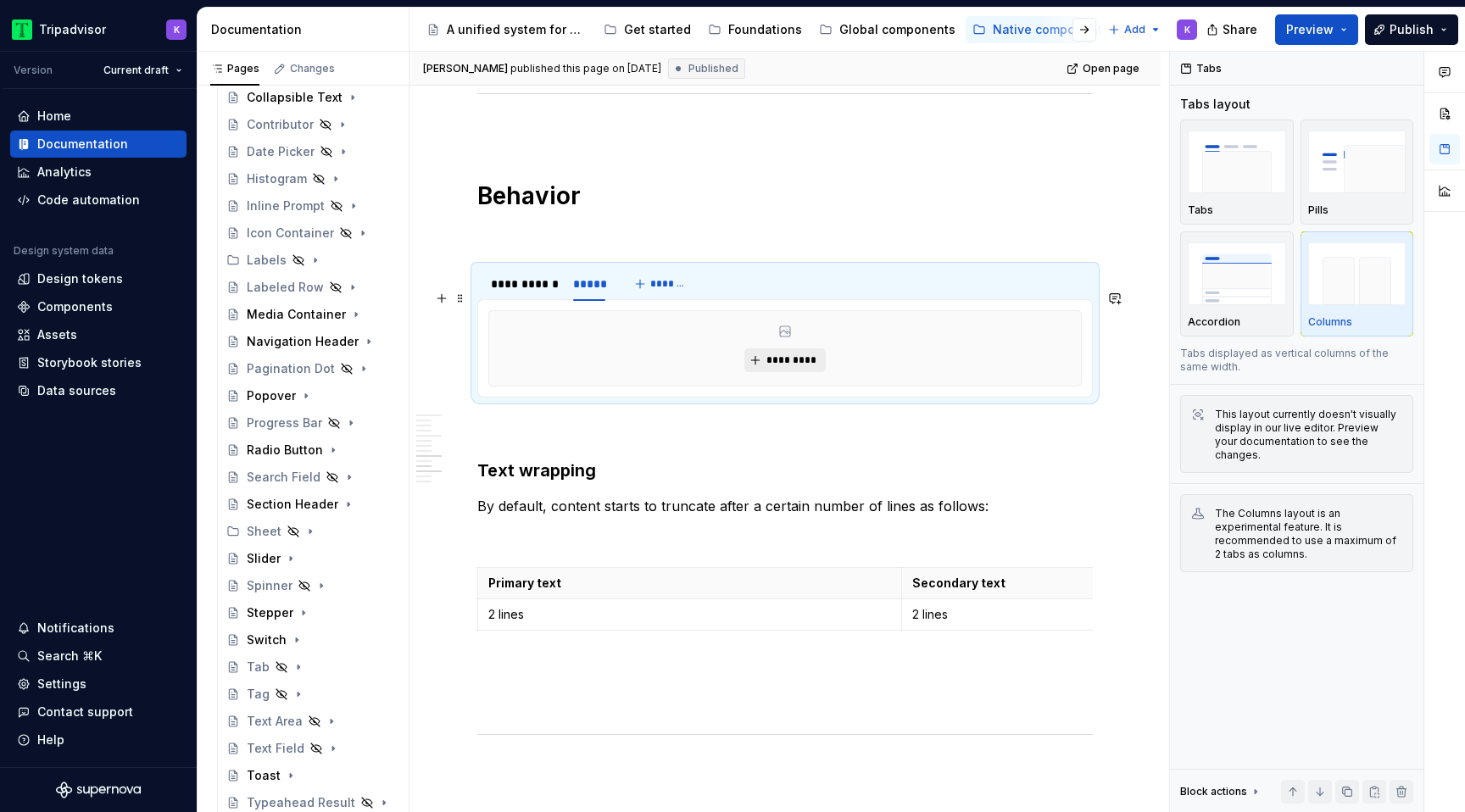
click at [799, 348] on button "*********" at bounding box center [785, 360] width 81 height 24
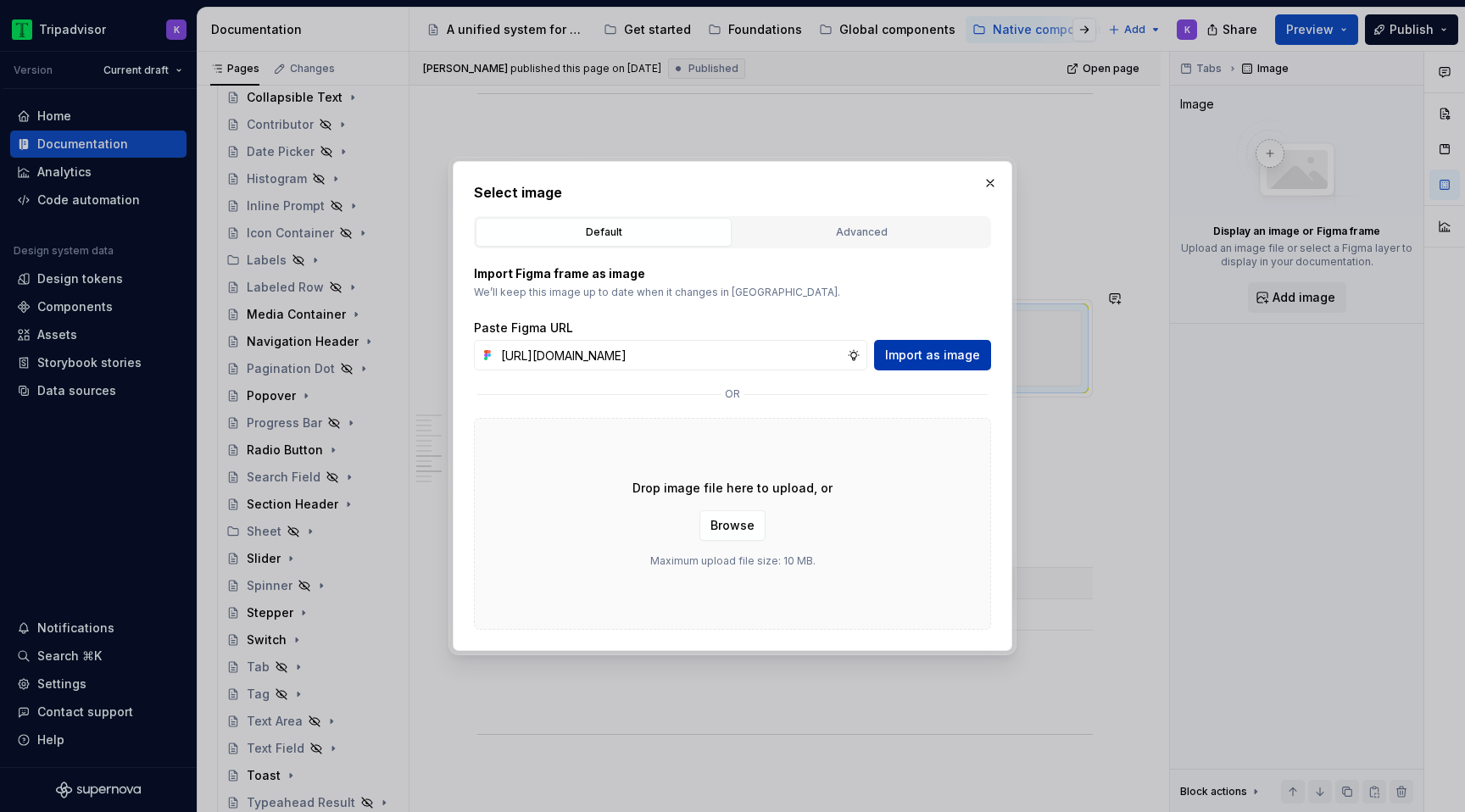
scroll to position [0, 449]
type input "https://www.figma.com/design/eWzZGbXTCMsZ0gwC1u1MU0/Altas-Native-Documentation?…"
click at [954, 356] on span "Import as image" at bounding box center [933, 355] width 95 height 17
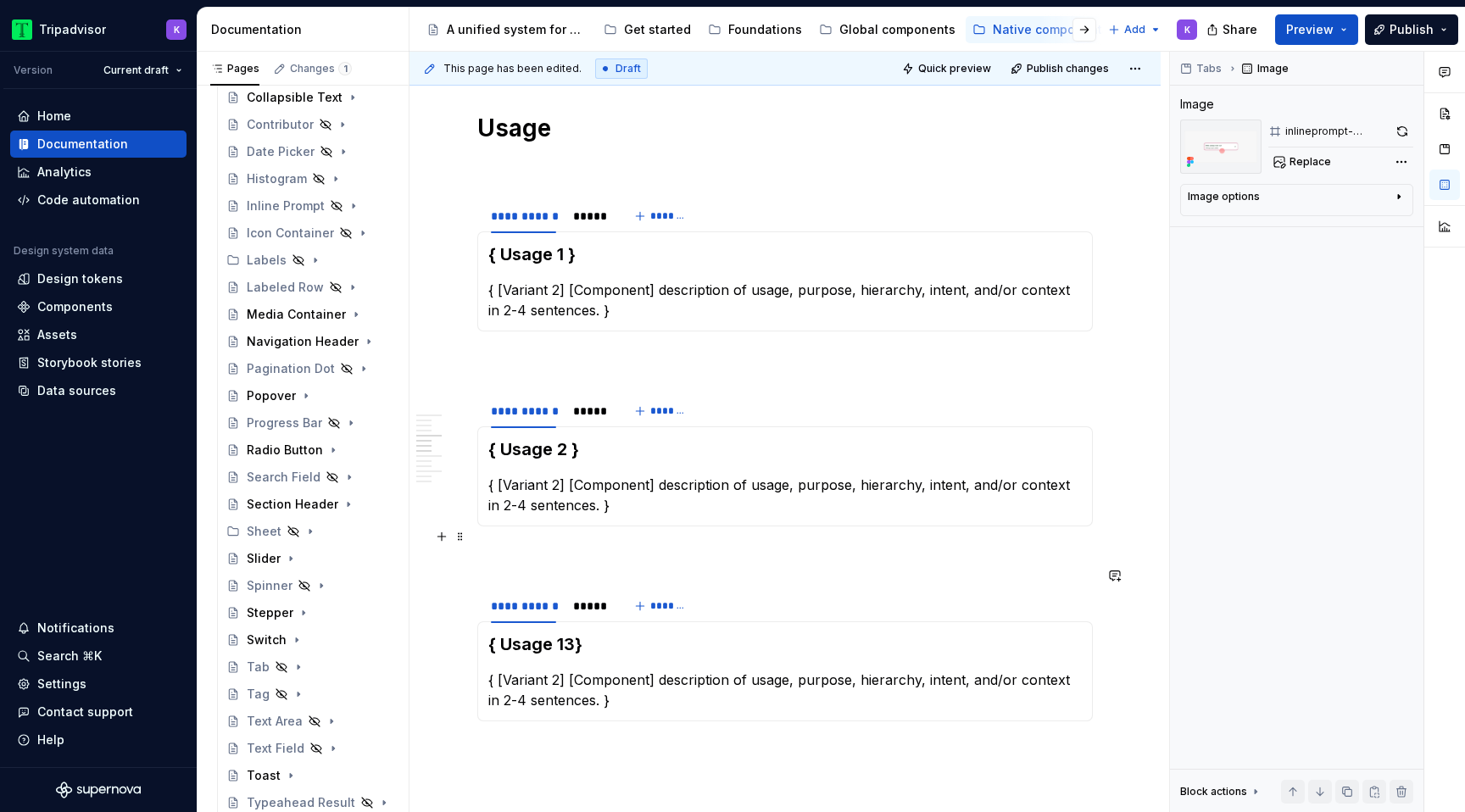
scroll to position [1014, 0]
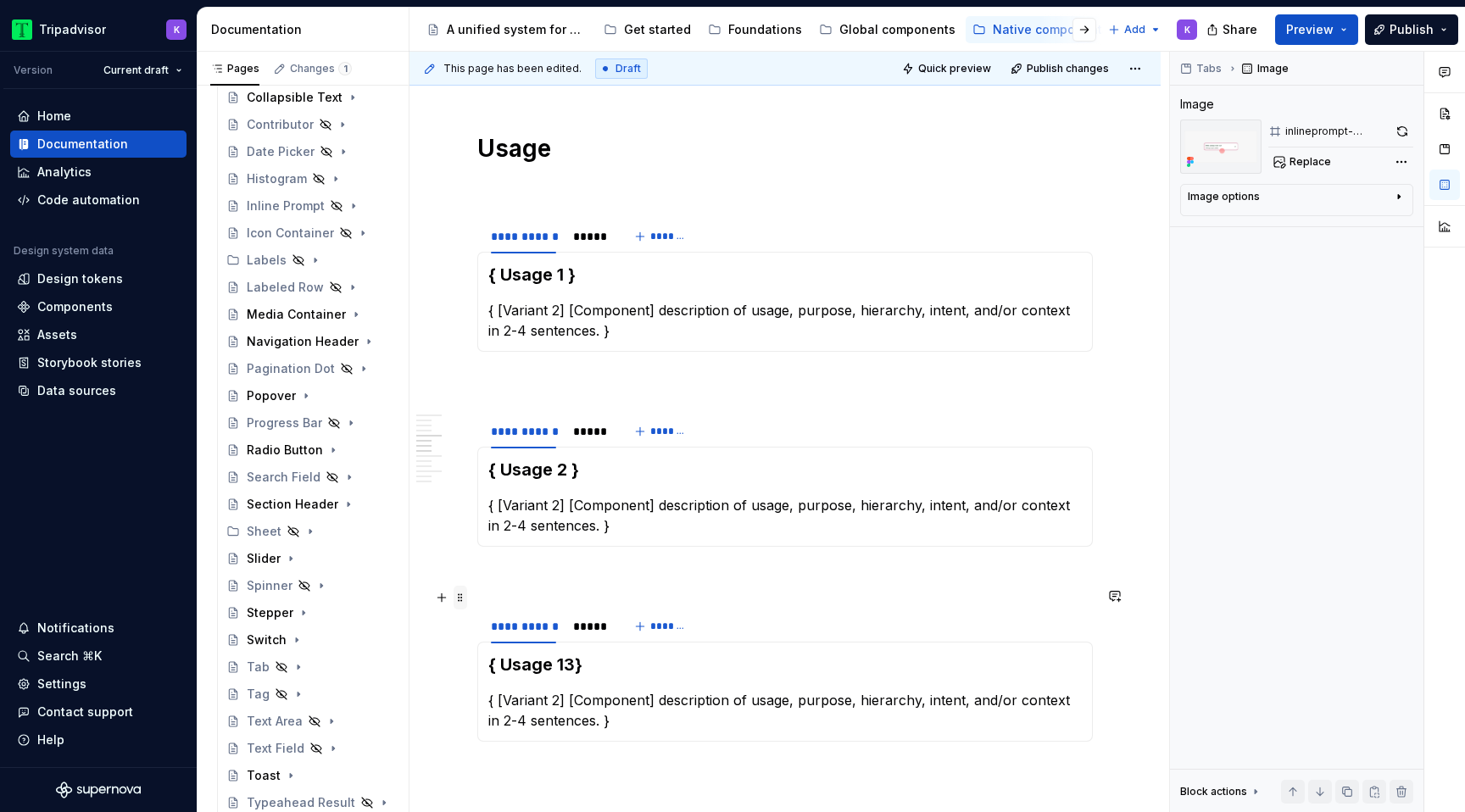
click at [455, 601] on span at bounding box center [460, 597] width 13 height 24
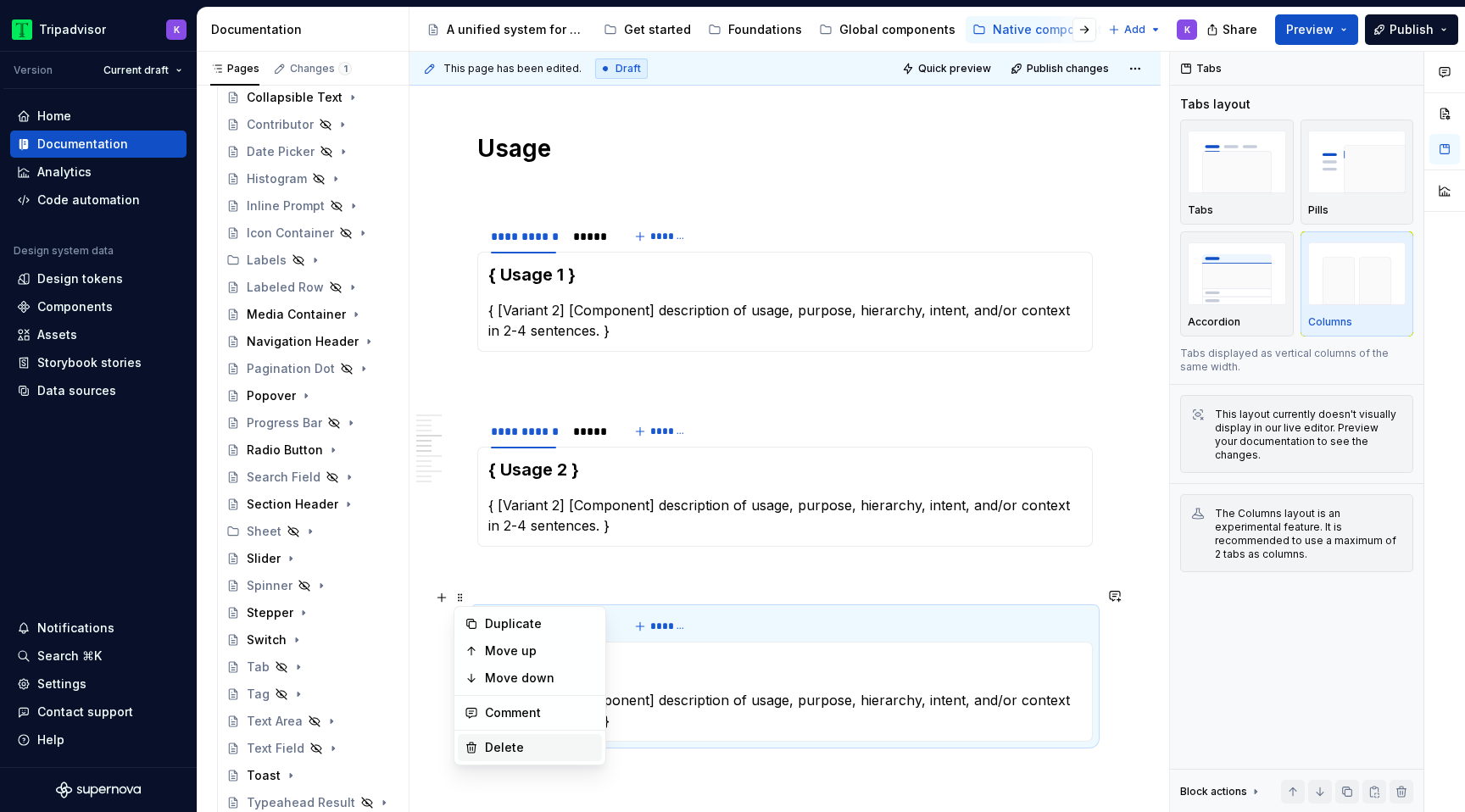
click at [516, 747] on div "Delete" at bounding box center [539, 747] width 110 height 17
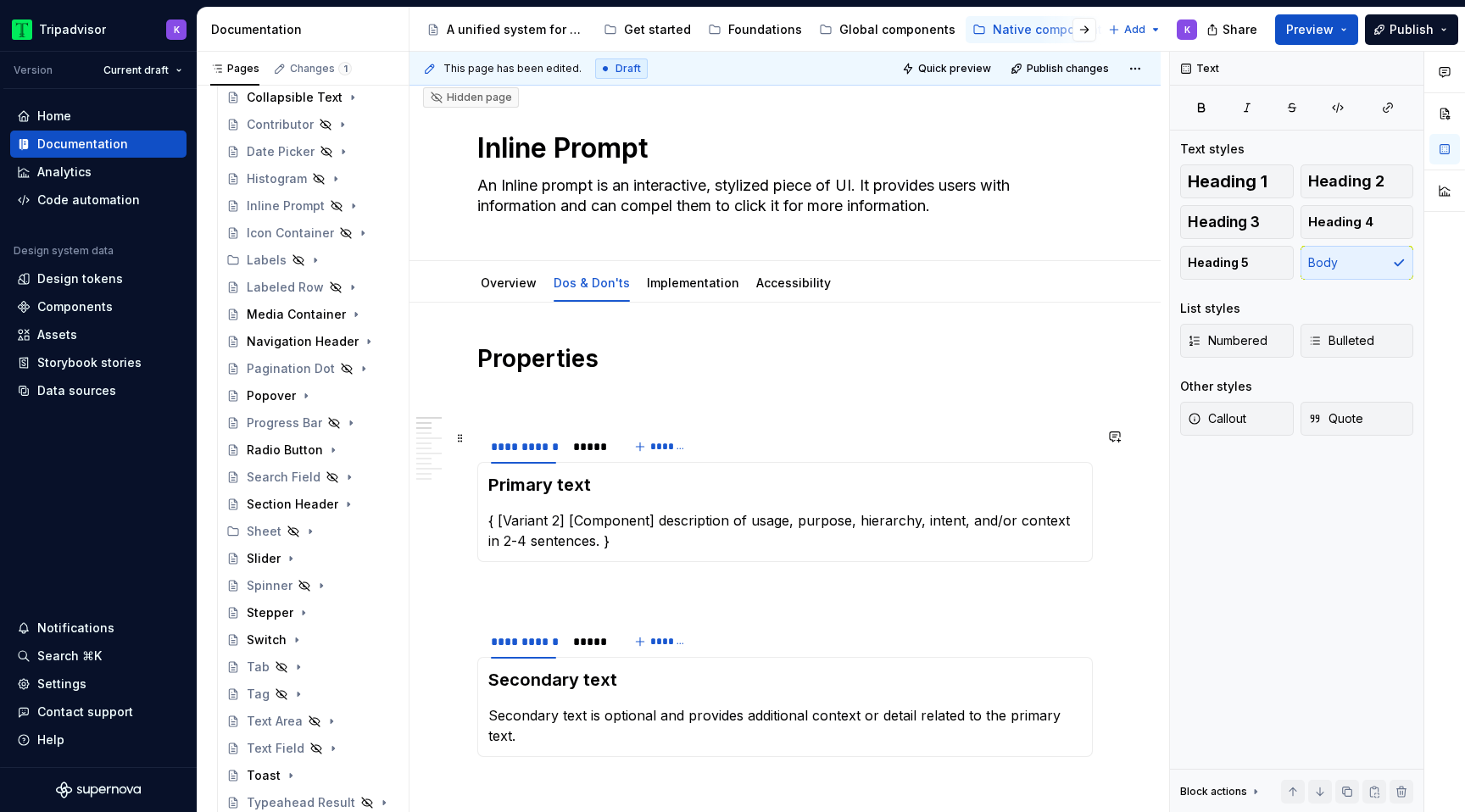
scroll to position [0, 0]
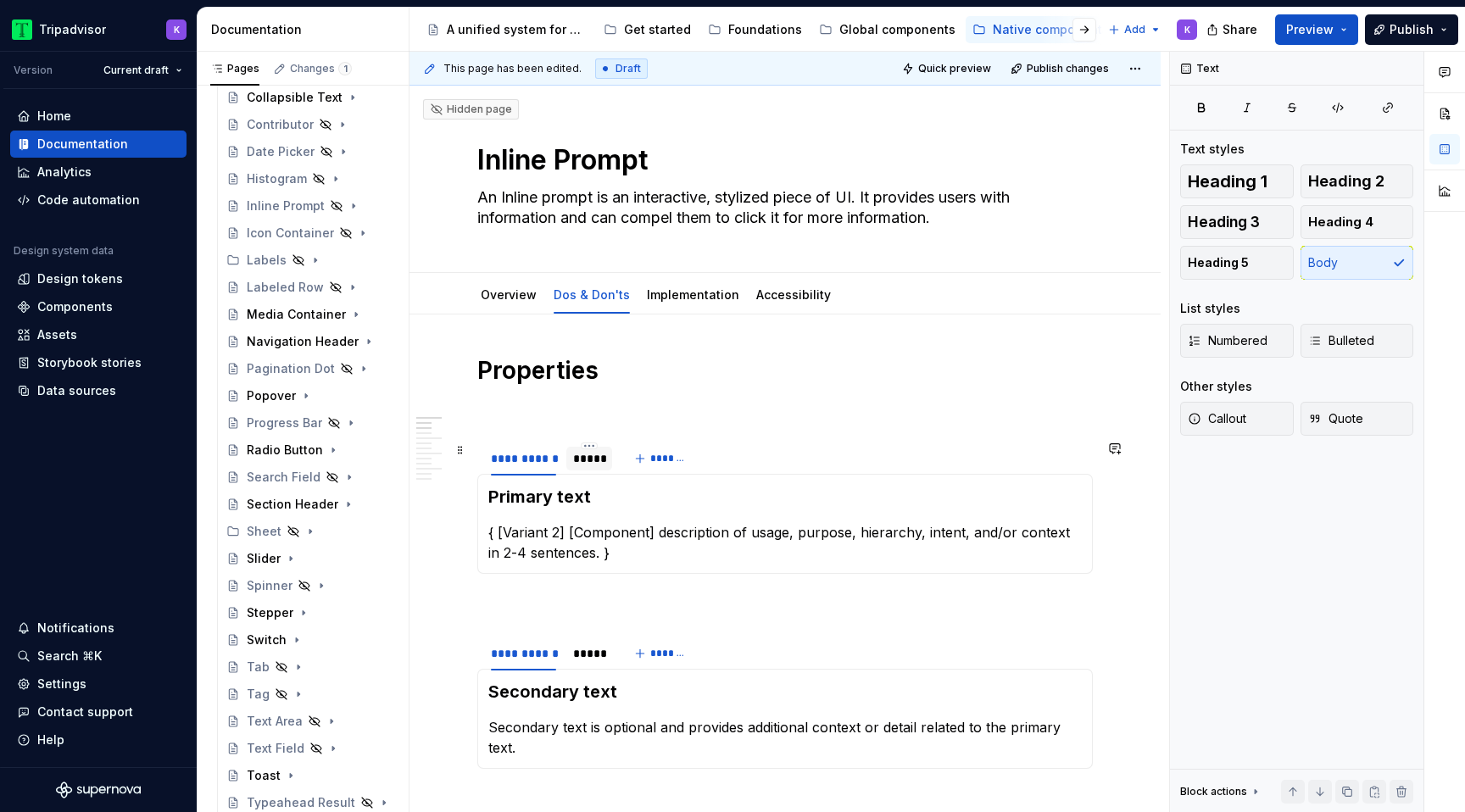
click at [604, 455] on div "*****" at bounding box center [589, 458] width 33 height 17
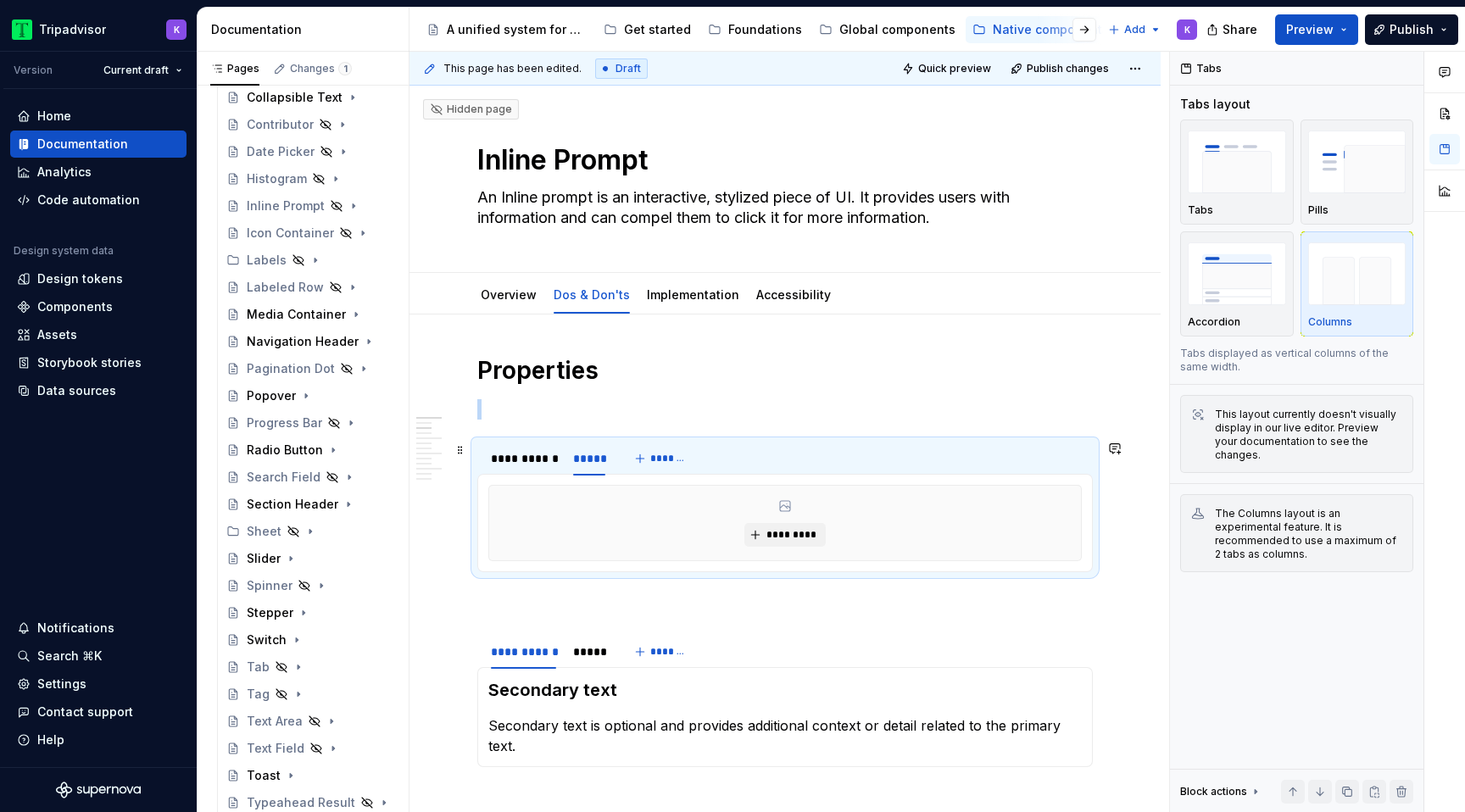
type textarea "*"
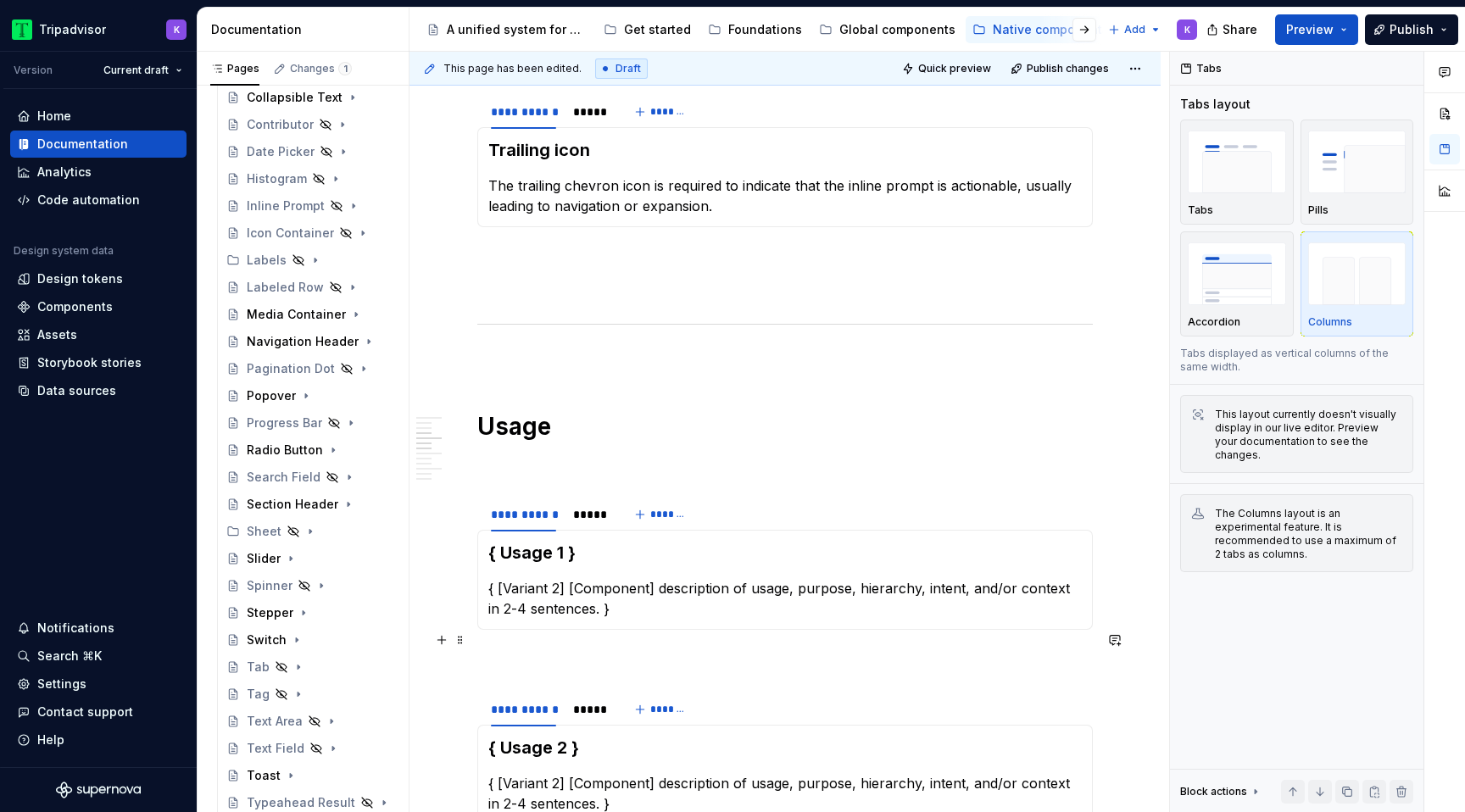
scroll to position [991, 0]
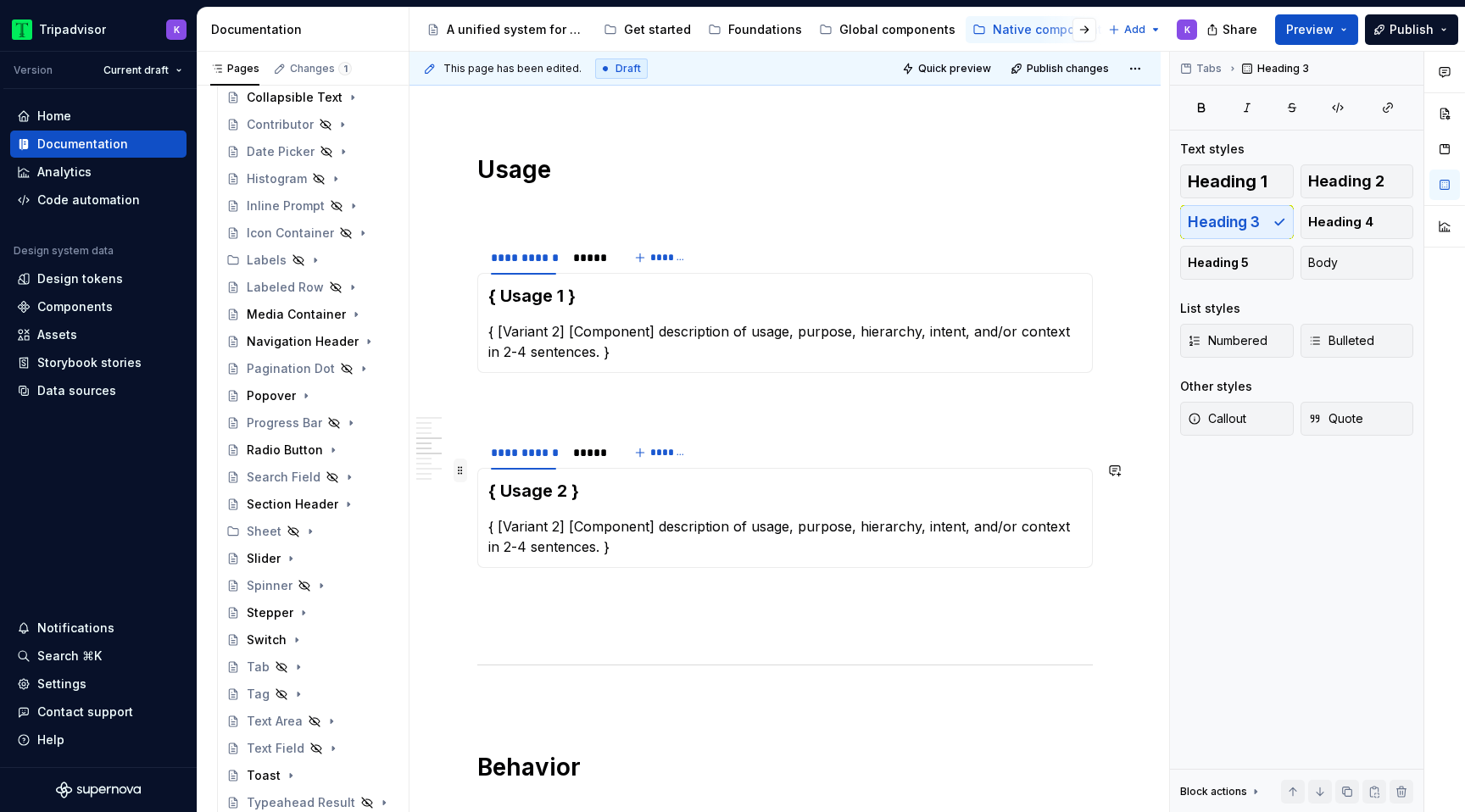
click at [464, 471] on span at bounding box center [460, 470] width 13 height 24
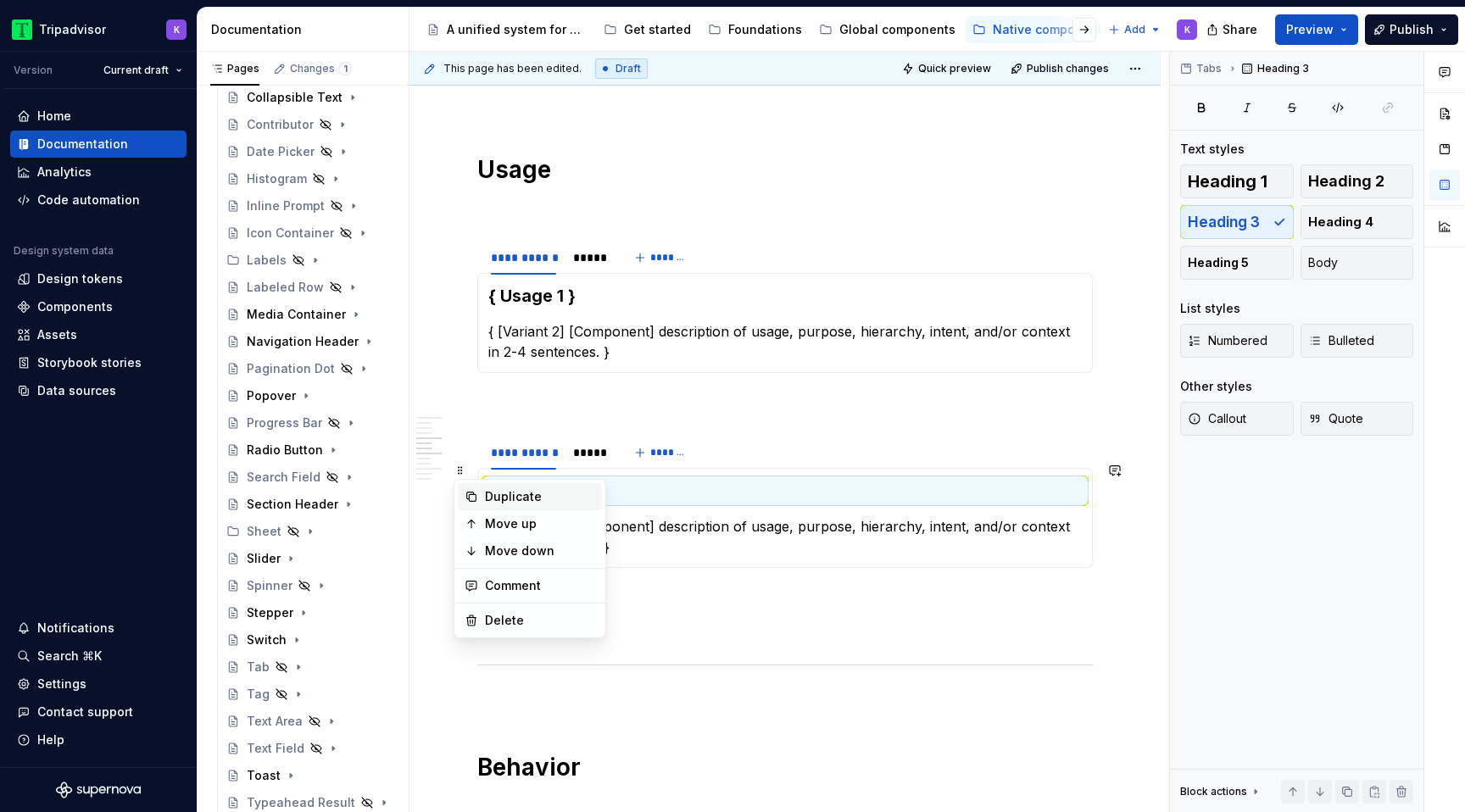
click at [518, 508] on div "Duplicate" at bounding box center [530, 496] width 144 height 27
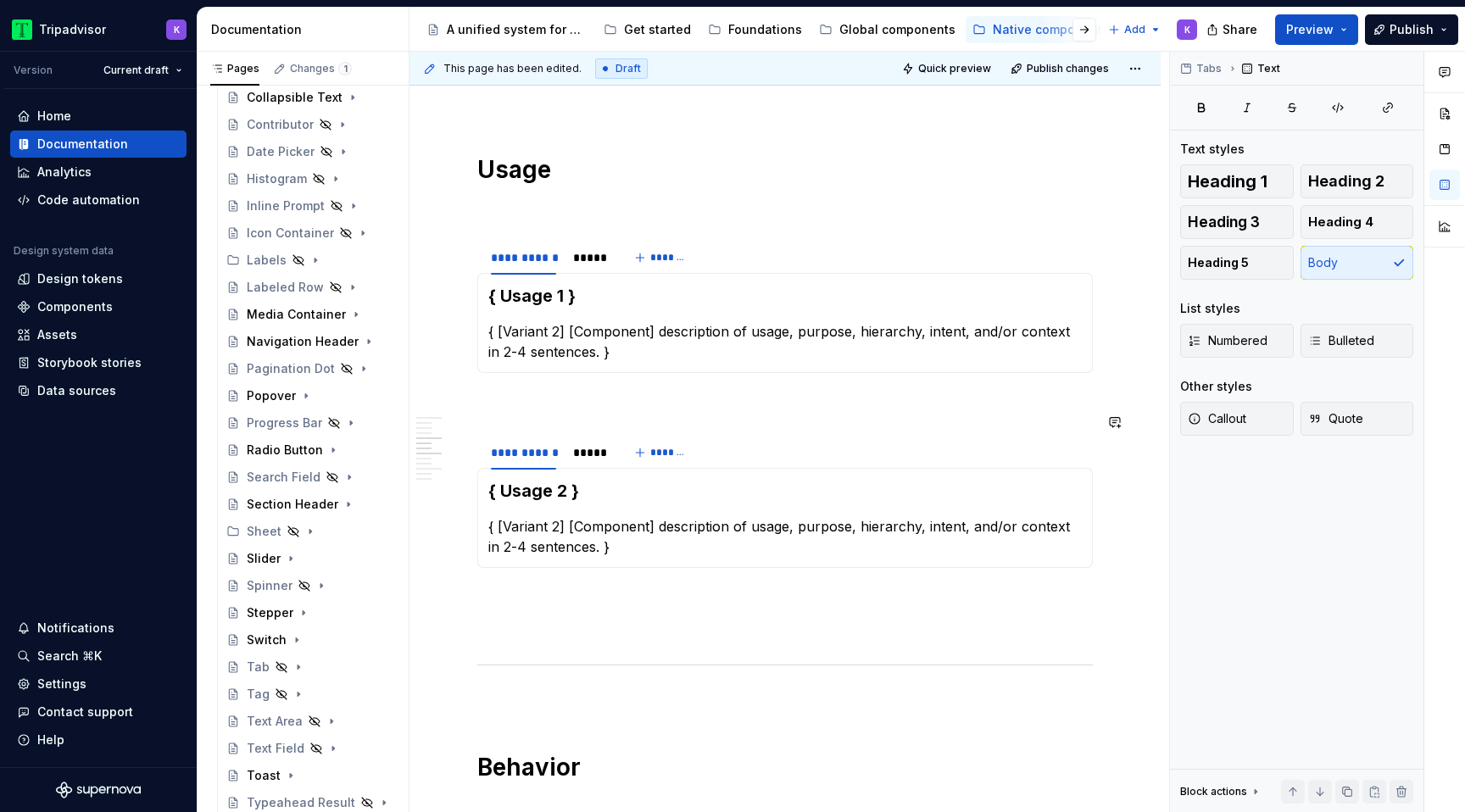
click at [664, 393] on p at bounding box center [786, 403] width 616 height 20
click at [466, 424] on span at bounding box center [460, 423] width 13 height 24
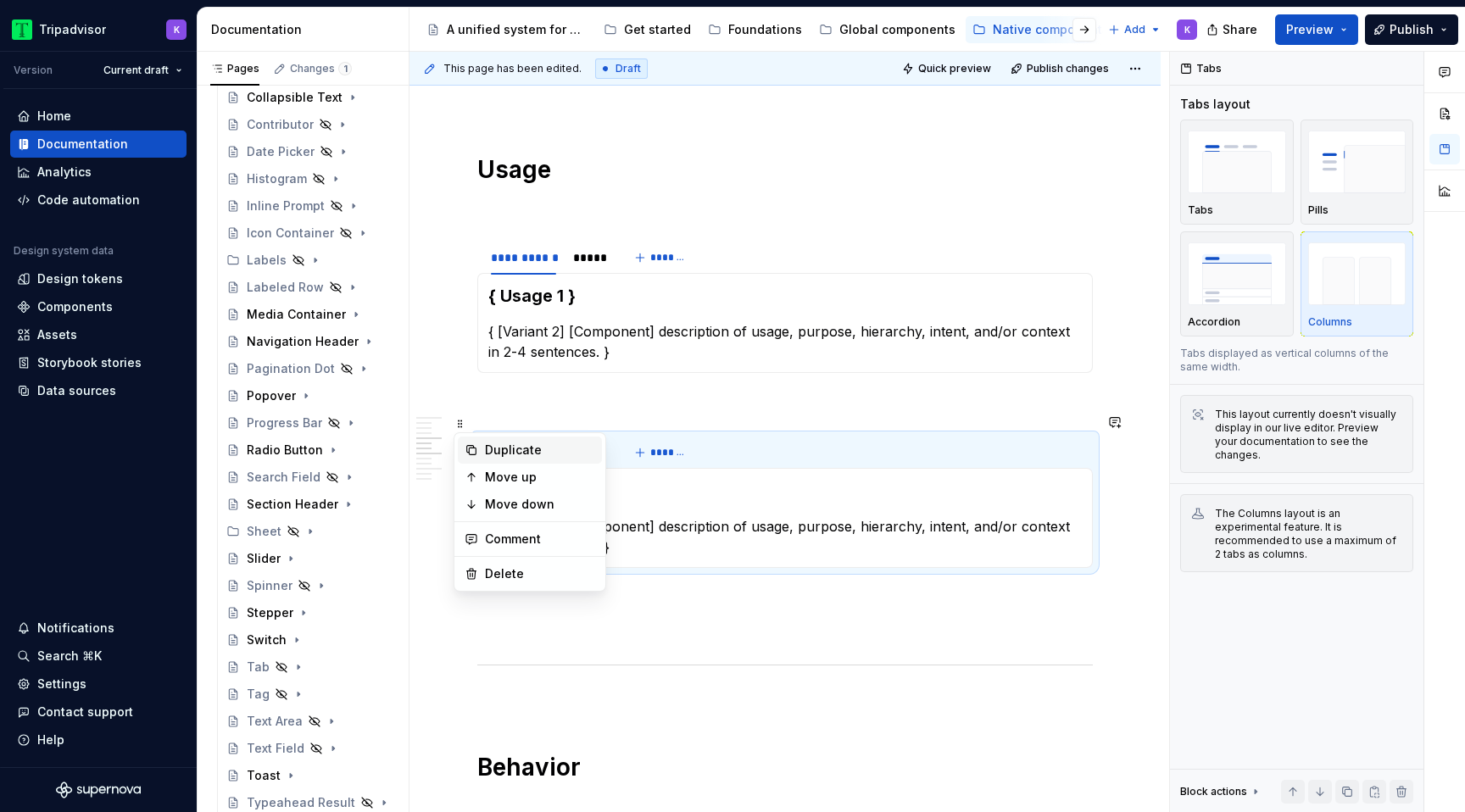
click at [510, 455] on div "Duplicate" at bounding box center [539, 450] width 110 height 17
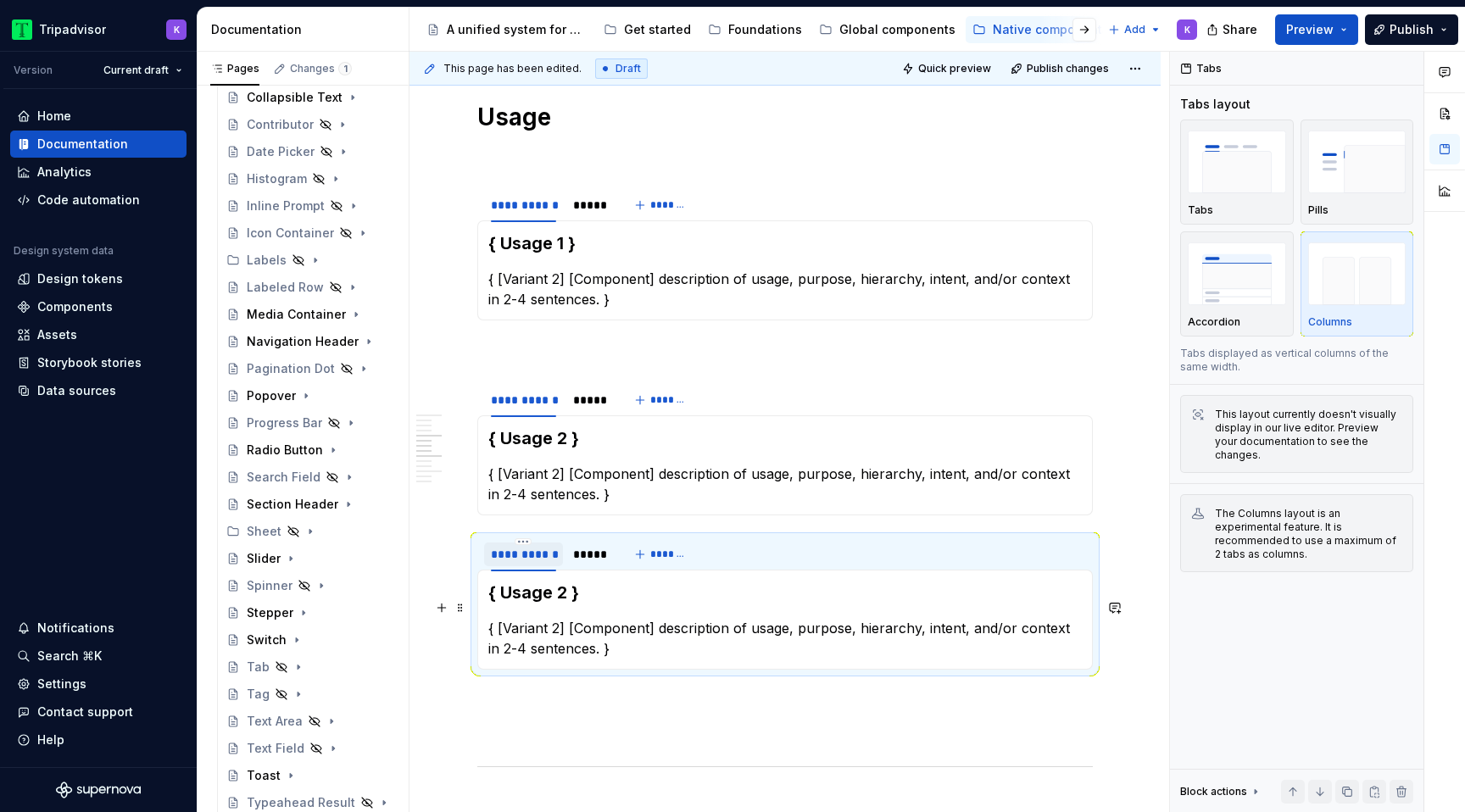
scroll to position [1112, 0]
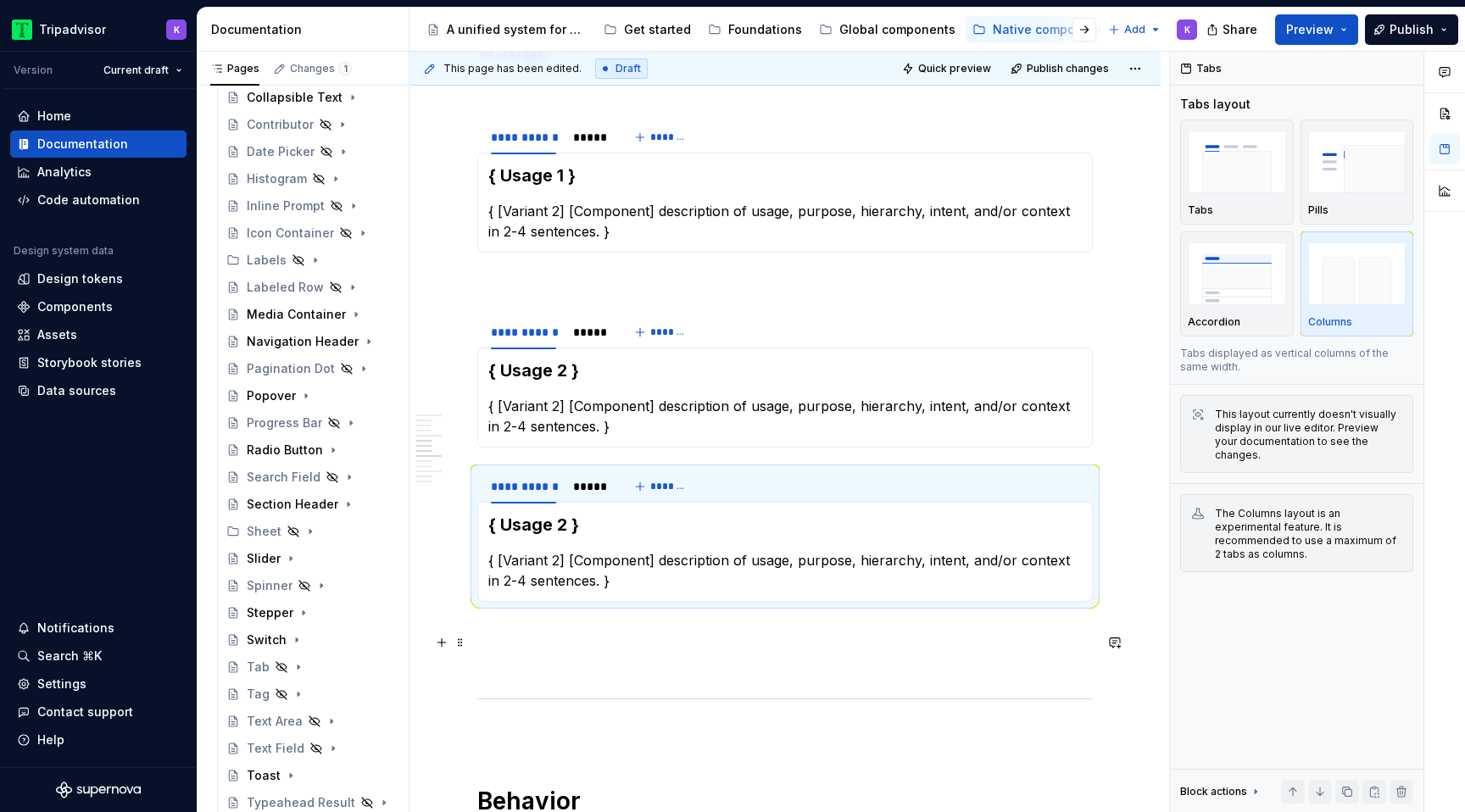
click at [516, 653] on p at bounding box center [786, 662] width 616 height 20
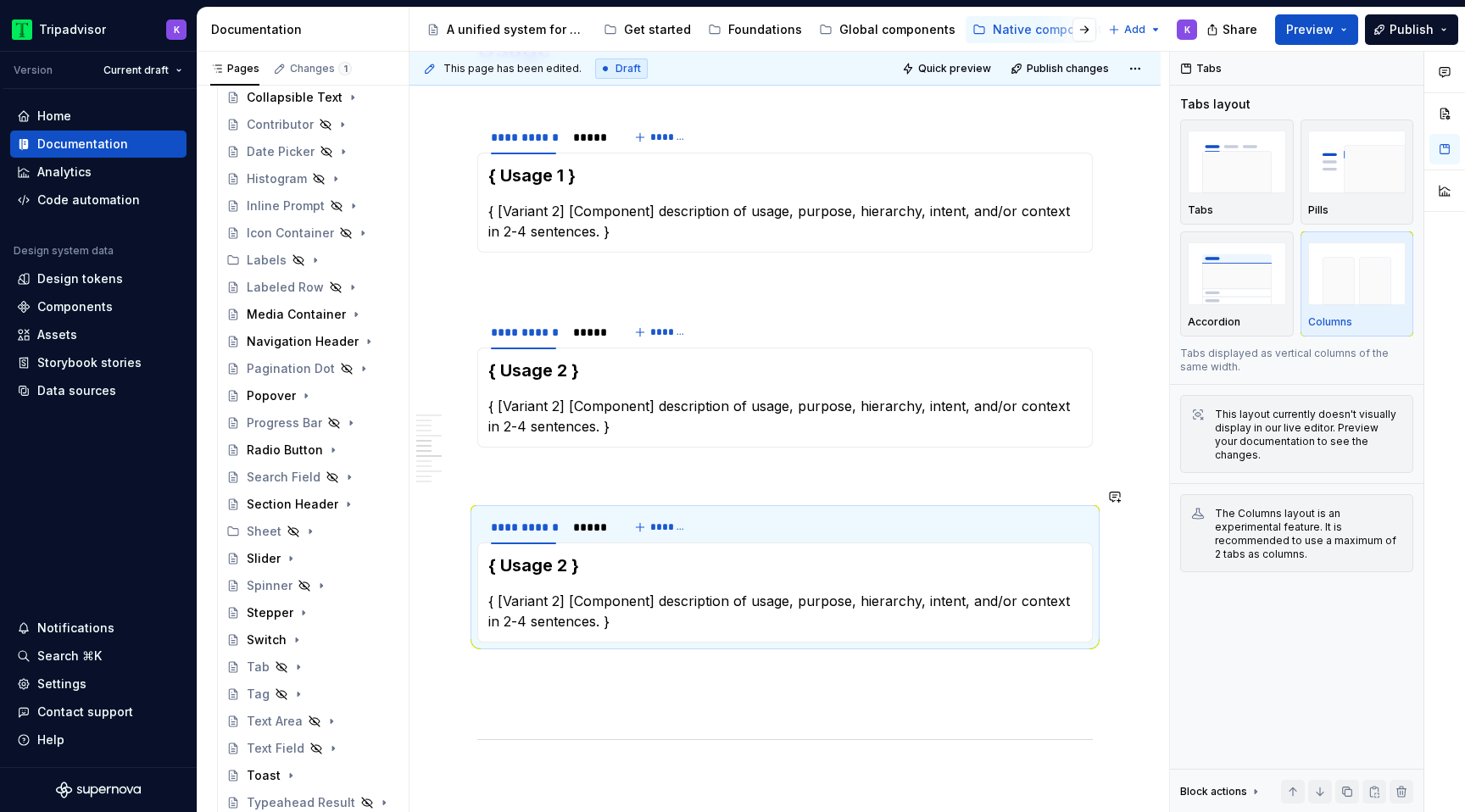
click at [584, 468] on p at bounding box center [786, 478] width 616 height 20
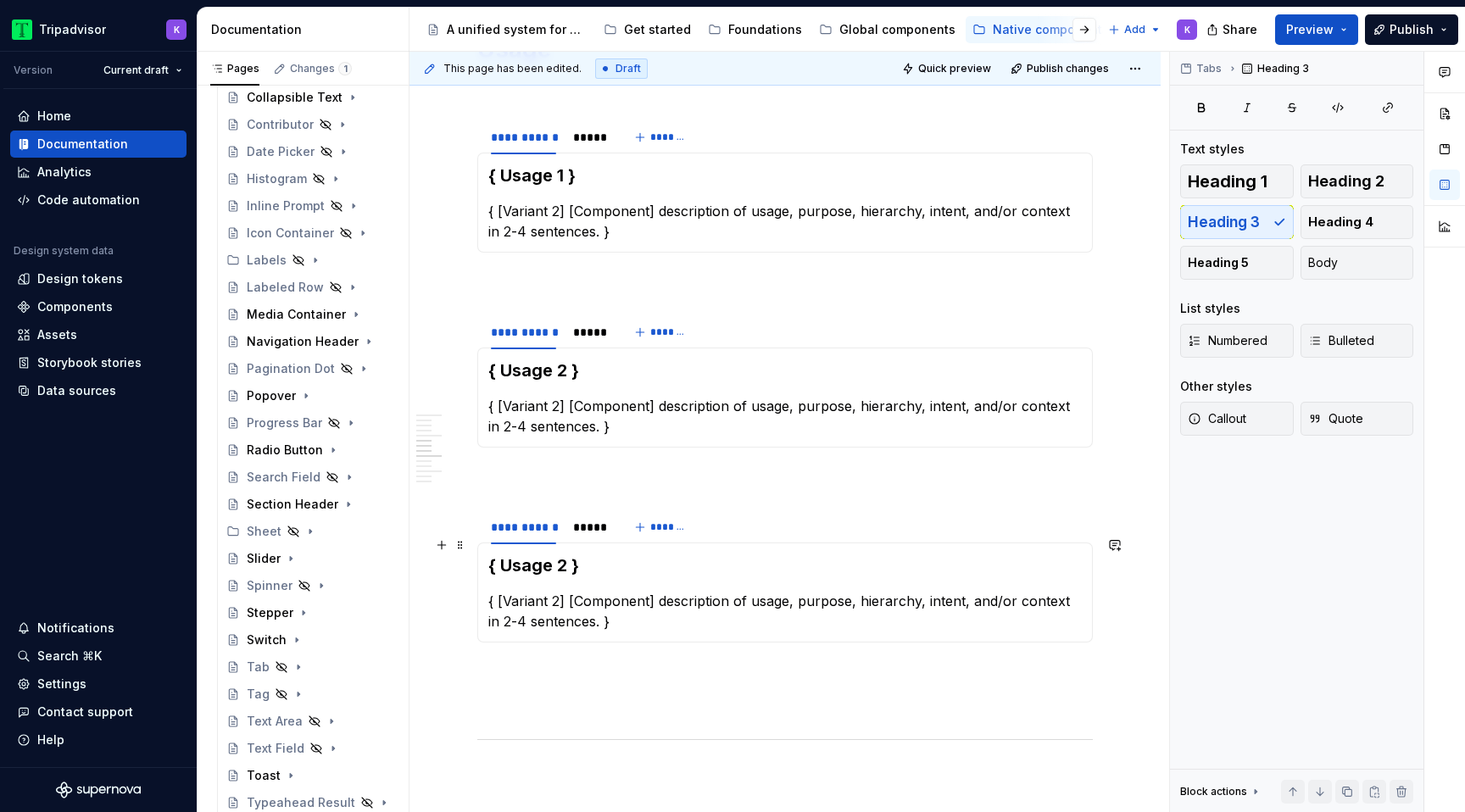
click at [568, 554] on h3 "{ Usage 2 }" at bounding box center [785, 565] width 594 height 24
click at [564, 164] on h3 "{ Usage 1 }" at bounding box center [785, 175] width 594 height 24
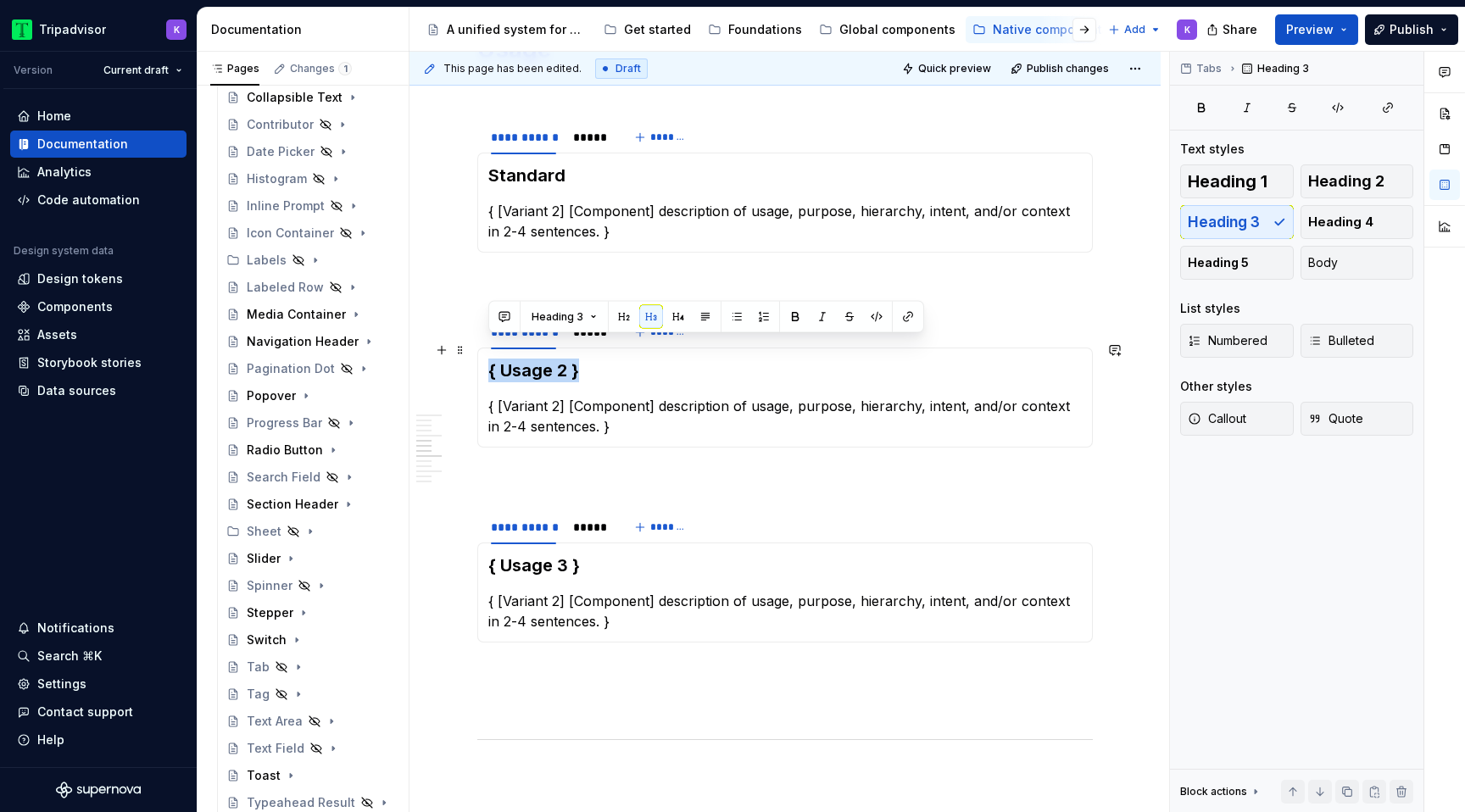
drag, startPoint x: 597, startPoint y: 355, endPoint x: 470, endPoint y: 355, distance: 127.0
click at [600, 368] on section-item-column "{ Usage 2 } { [Variant 2] [Component] description of usage, purpose, hierarchy,…" at bounding box center [785, 398] width 594 height 78
drag, startPoint x: 581, startPoint y: 347, endPoint x: 480, endPoint y: 345, distance: 101.0
click at [480, 347] on div "{ Usage 2 } { [Variant 2] [Component] description of usage, purpose, hierarchy,…" at bounding box center [786, 398] width 616 height 100
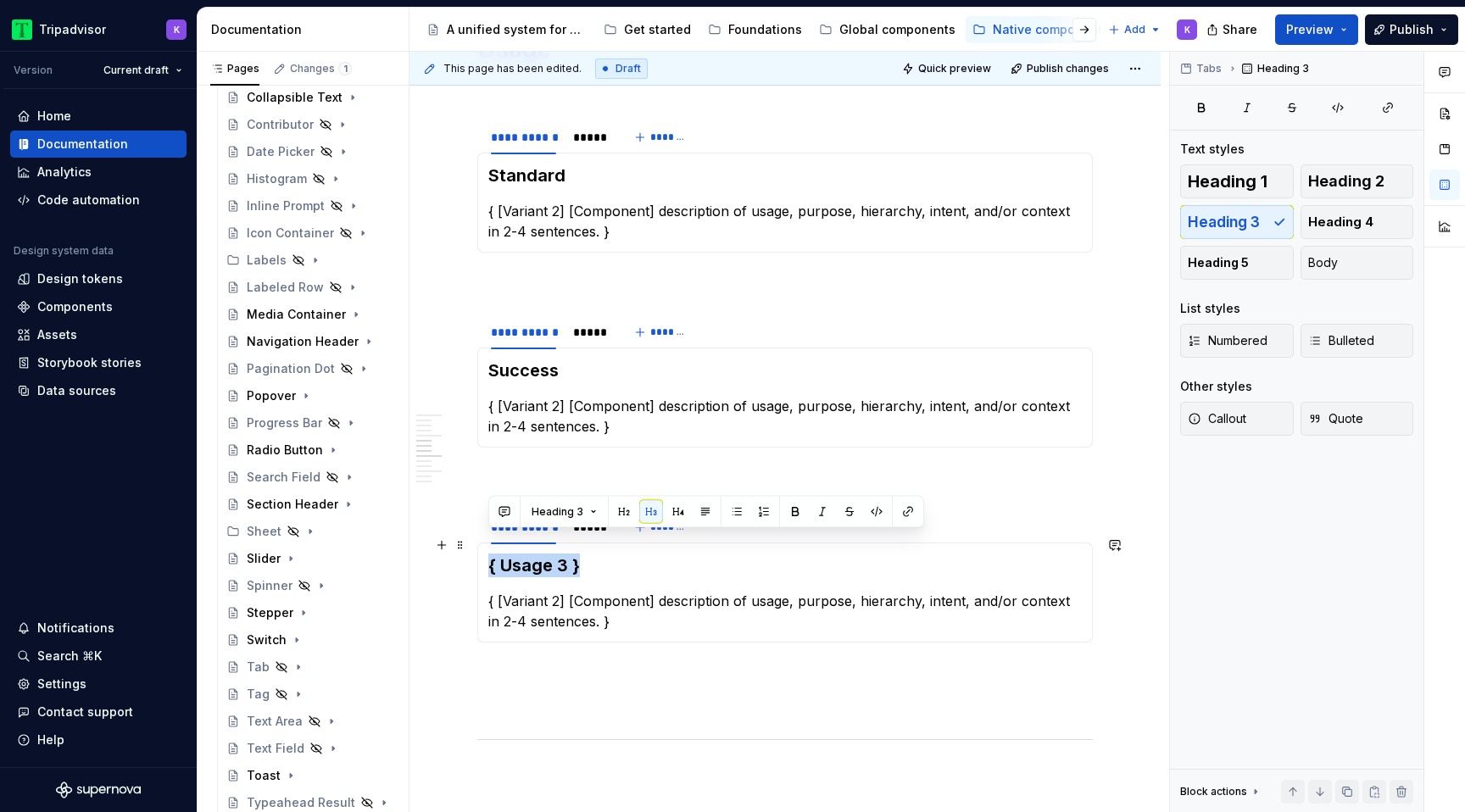
drag, startPoint x: 583, startPoint y: 545, endPoint x: 490, endPoint y: 545, distance: 93.0
click at [490, 553] on h3 "{ Usage 3 }" at bounding box center [785, 565] width 594 height 24
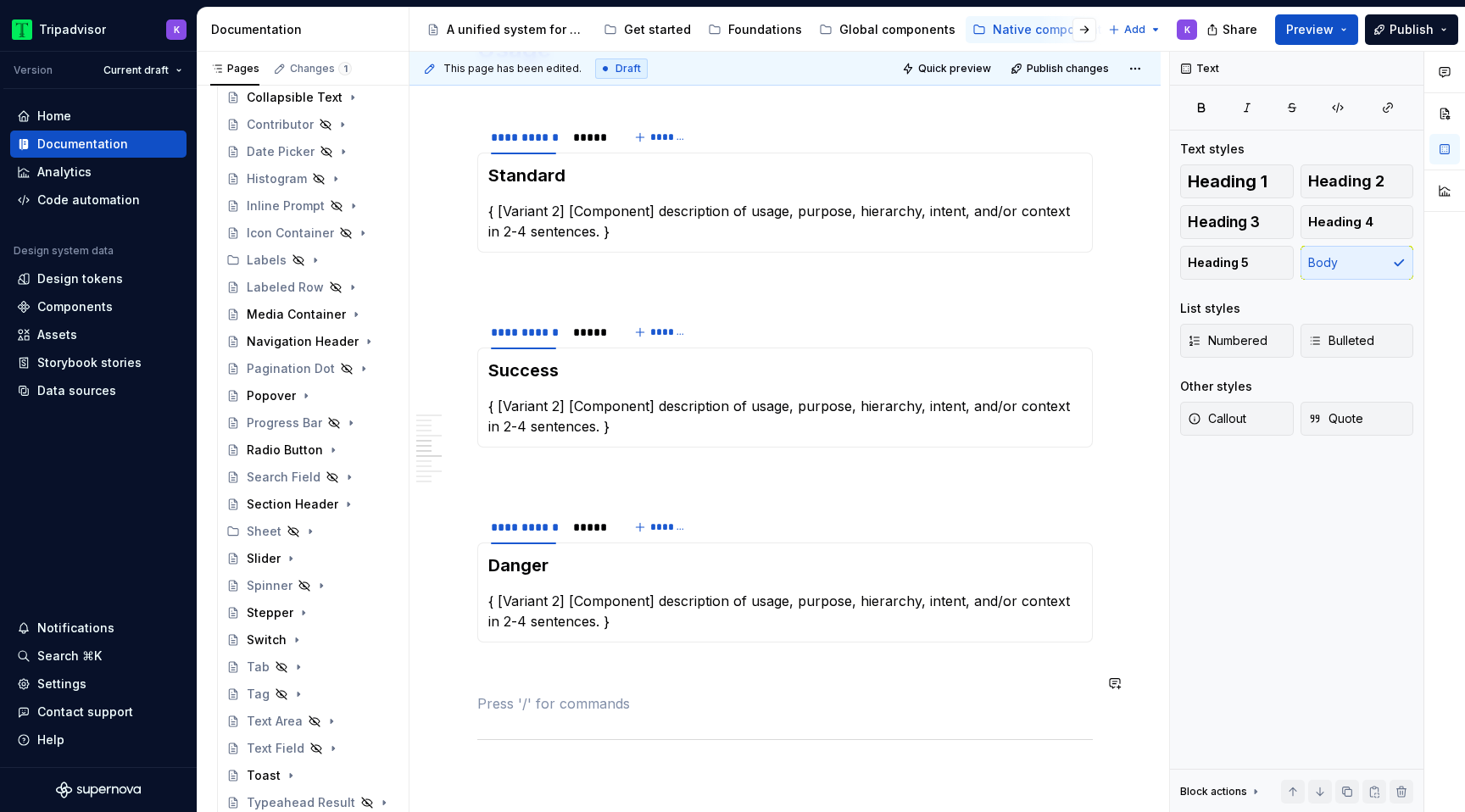
click at [584, 663] on p at bounding box center [786, 673] width 616 height 20
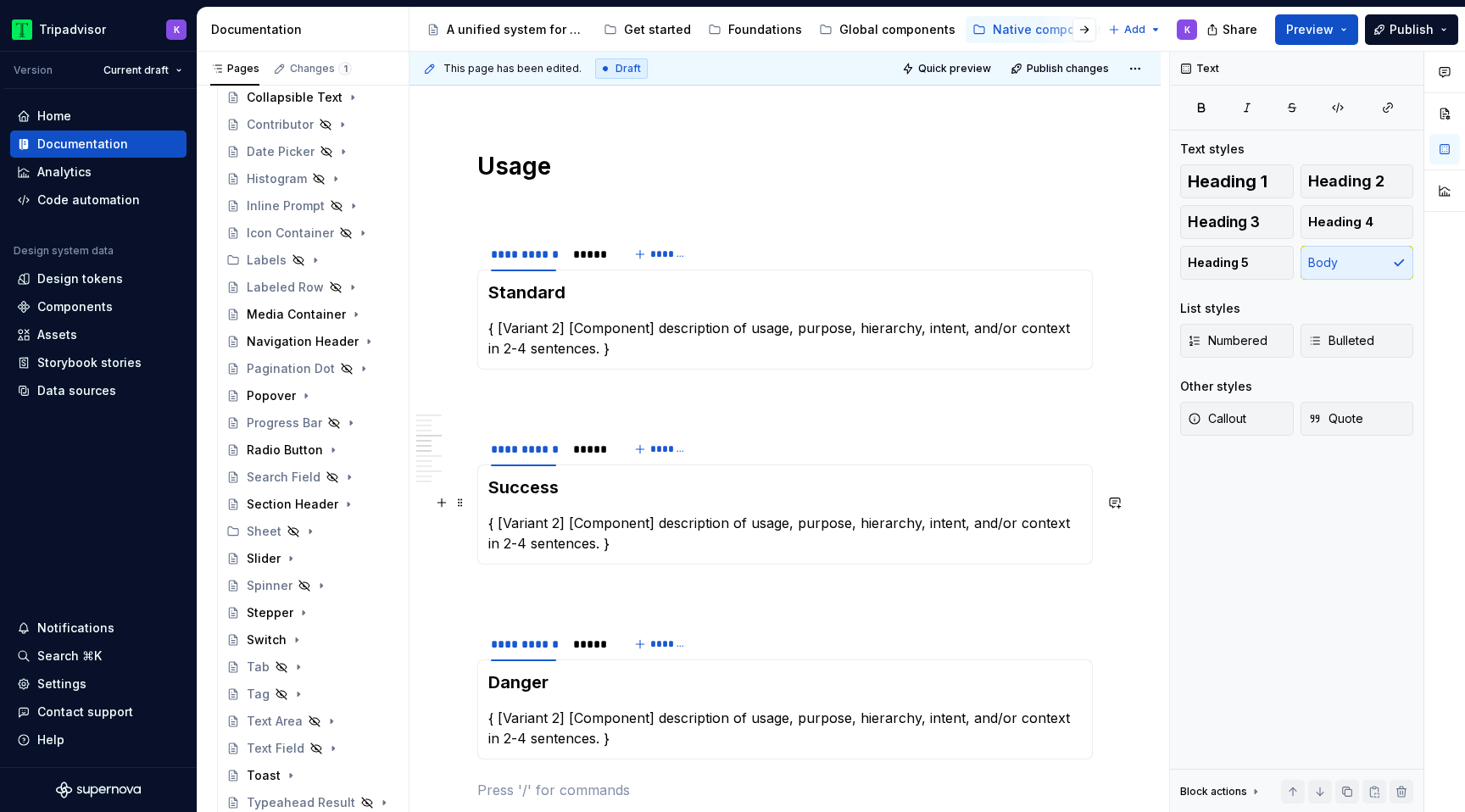
scroll to position [957, 0]
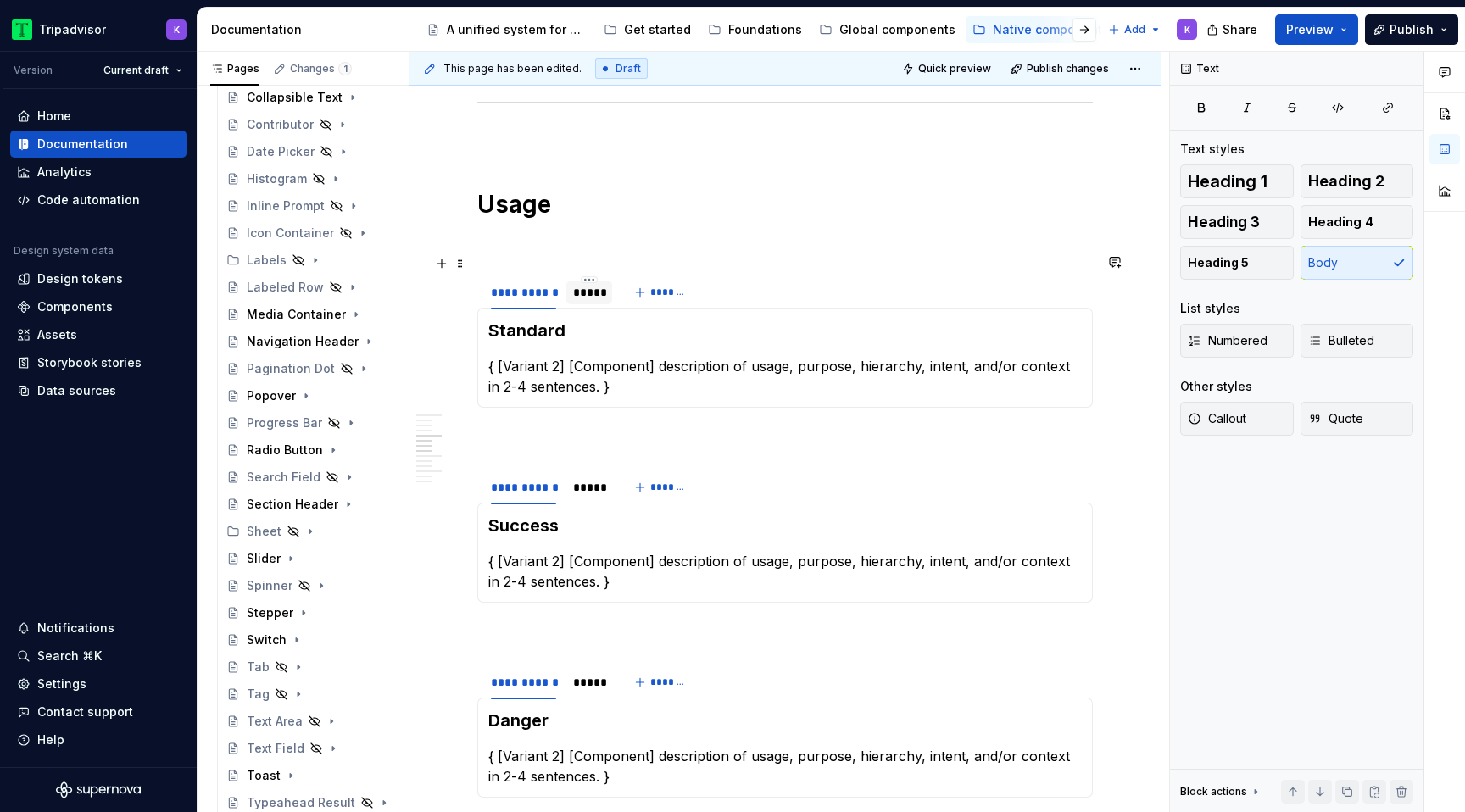
click at [594, 283] on div "*****" at bounding box center [590, 292] width 46 height 24
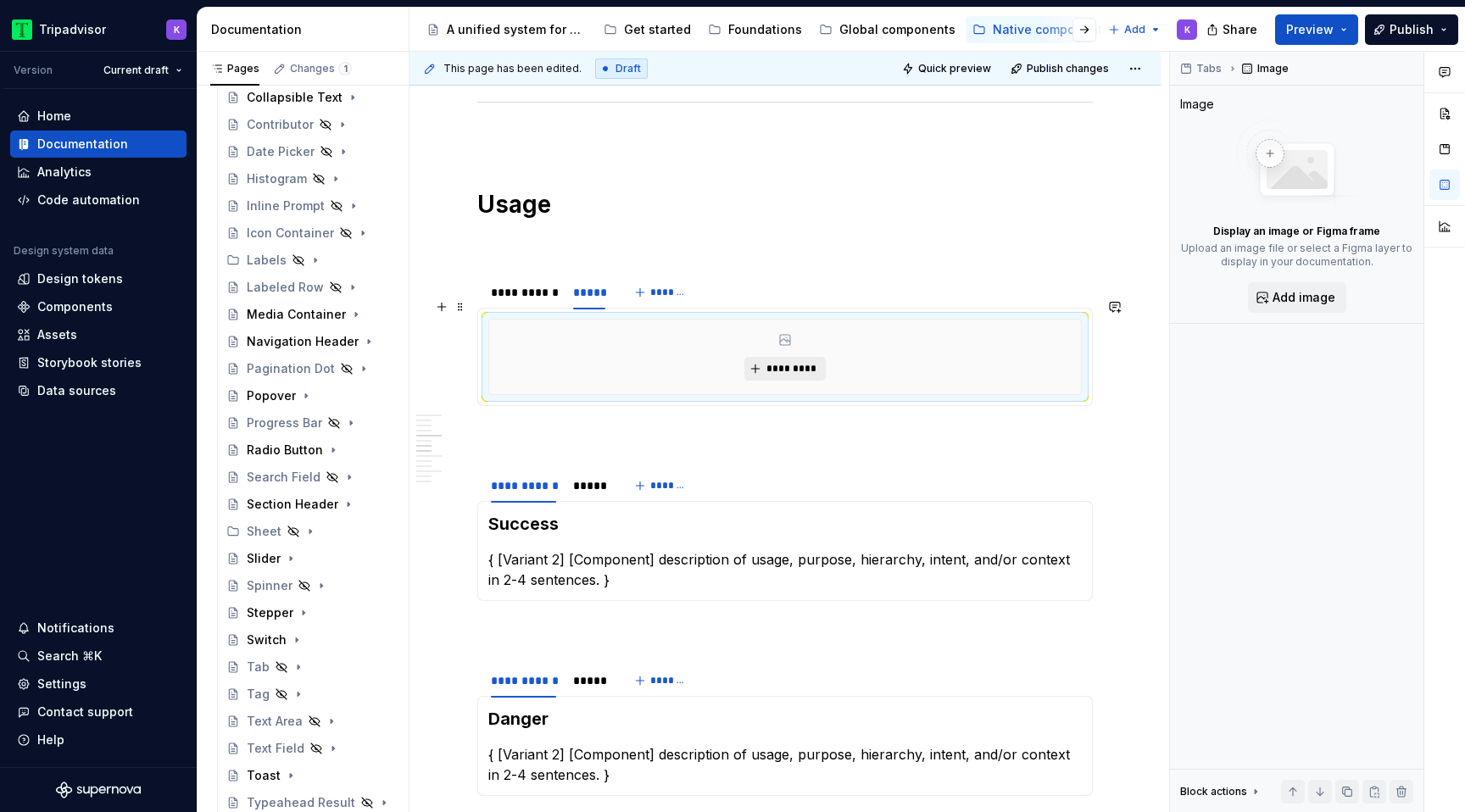
click at [778, 362] on span "*********" at bounding box center [791, 368] width 52 height 13
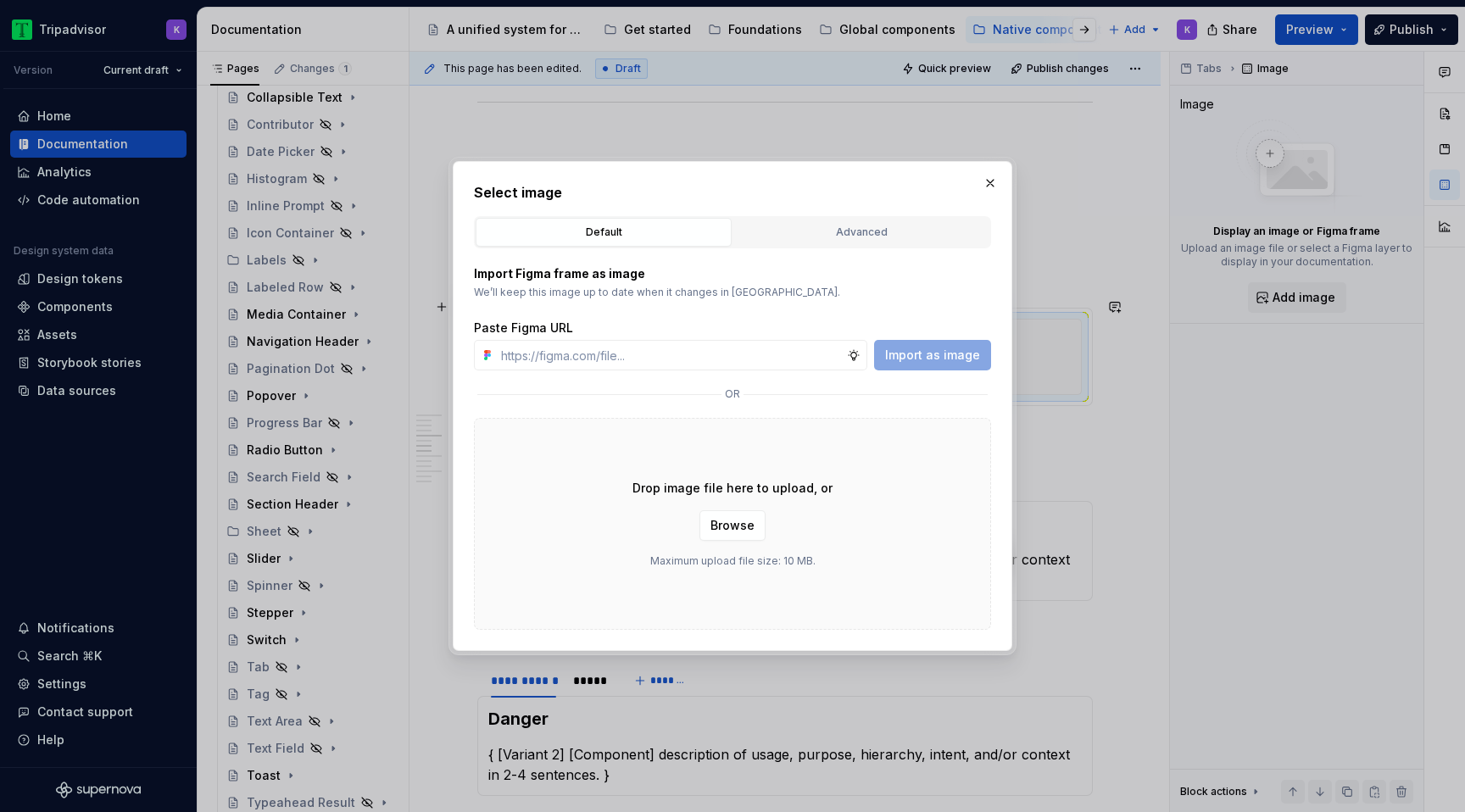
type textarea "*"
type input "https://www.figma.com/design/eWzZGbXTCMsZ0gwC1u1MU0/Altas-Native-Documentation?…"
type textarea "*"
type input "https://www.figma.com/design/eWzZGbXTCMsZ0gwC1u1MU0/Altas-Native-Documentation?…"
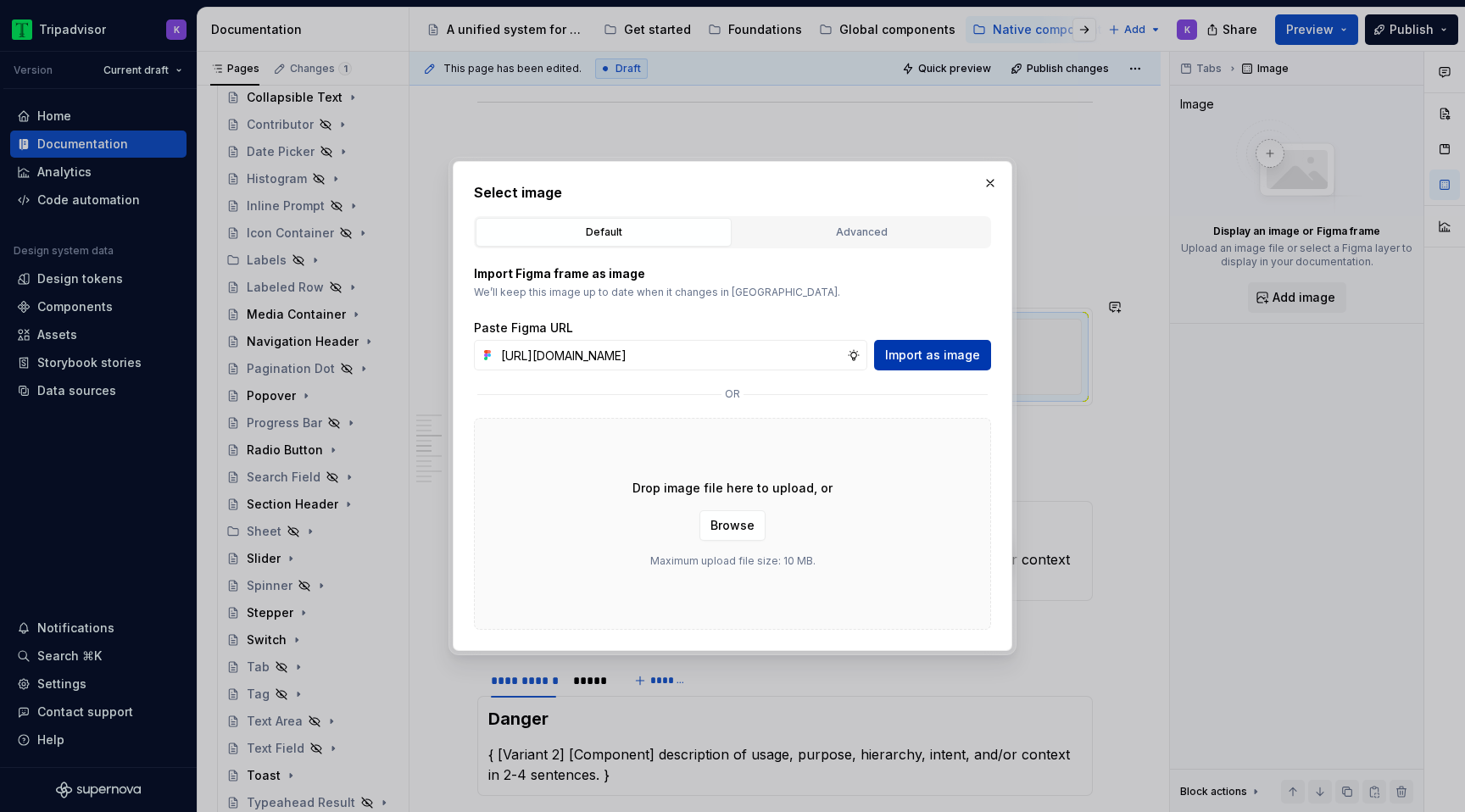
click at [927, 362] on span "Import as image" at bounding box center [933, 355] width 95 height 17
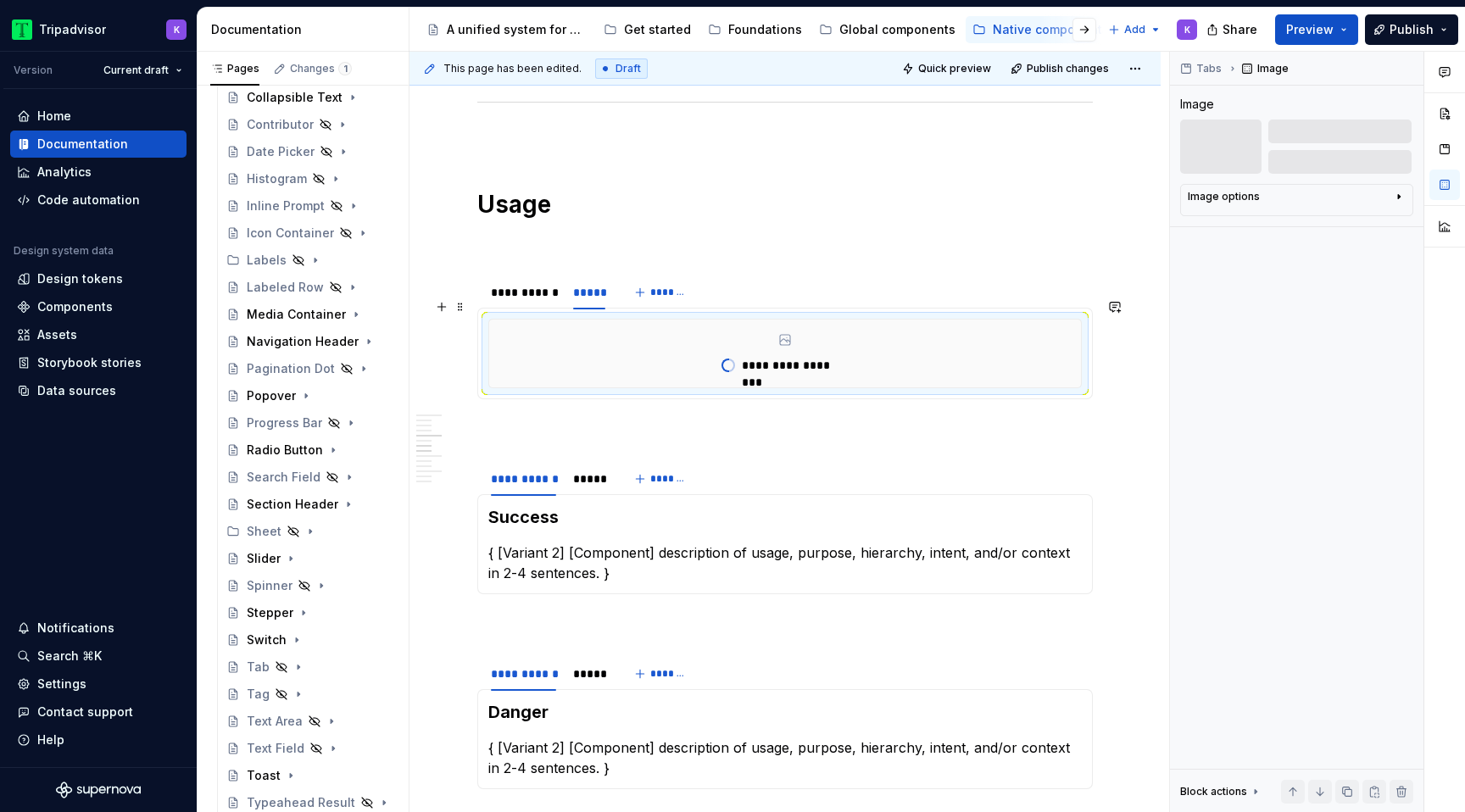
type textarea "*"
click at [591, 471] on div "*****" at bounding box center [589, 479] width 33 height 17
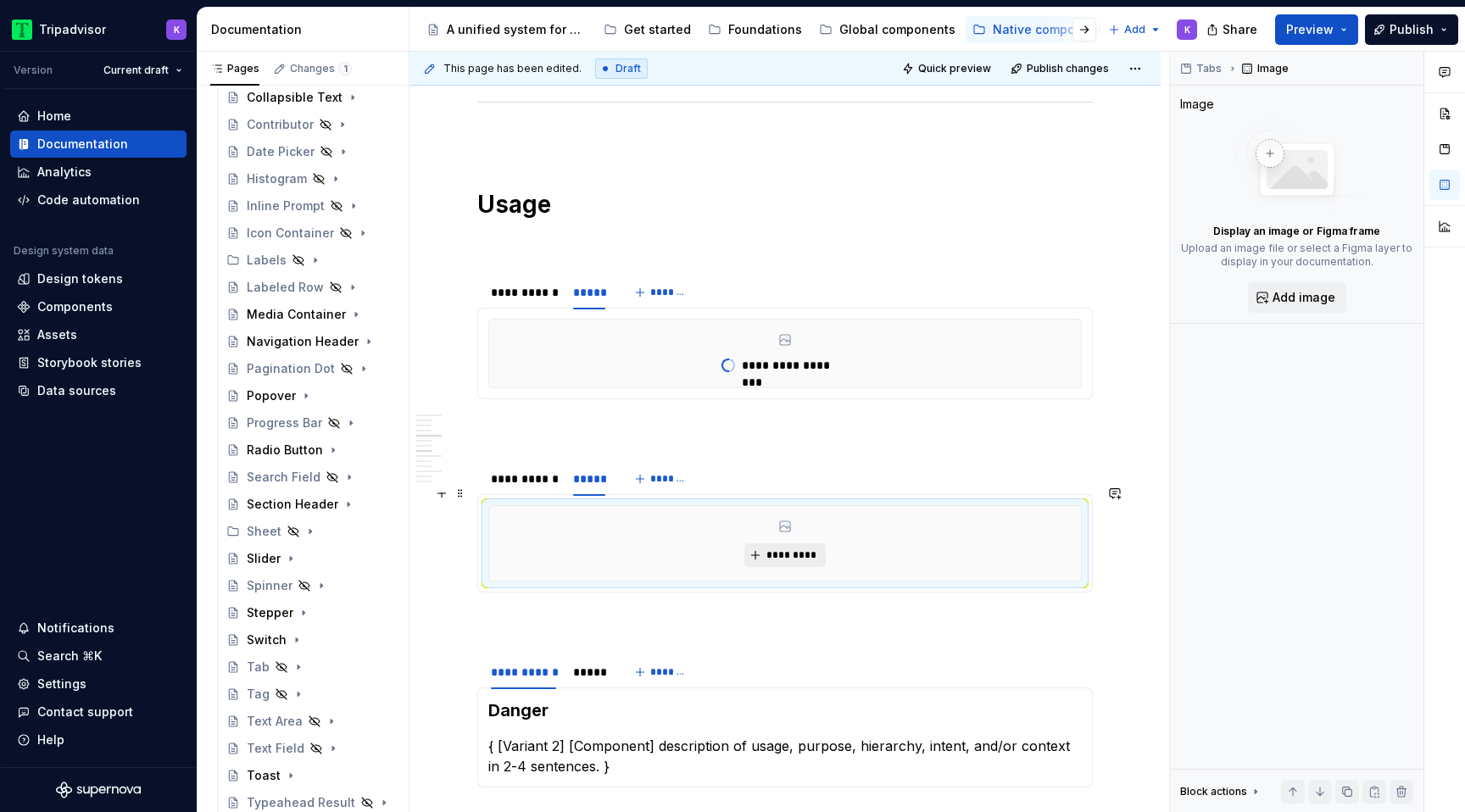
click at [780, 548] on span "*********" at bounding box center [791, 554] width 52 height 13
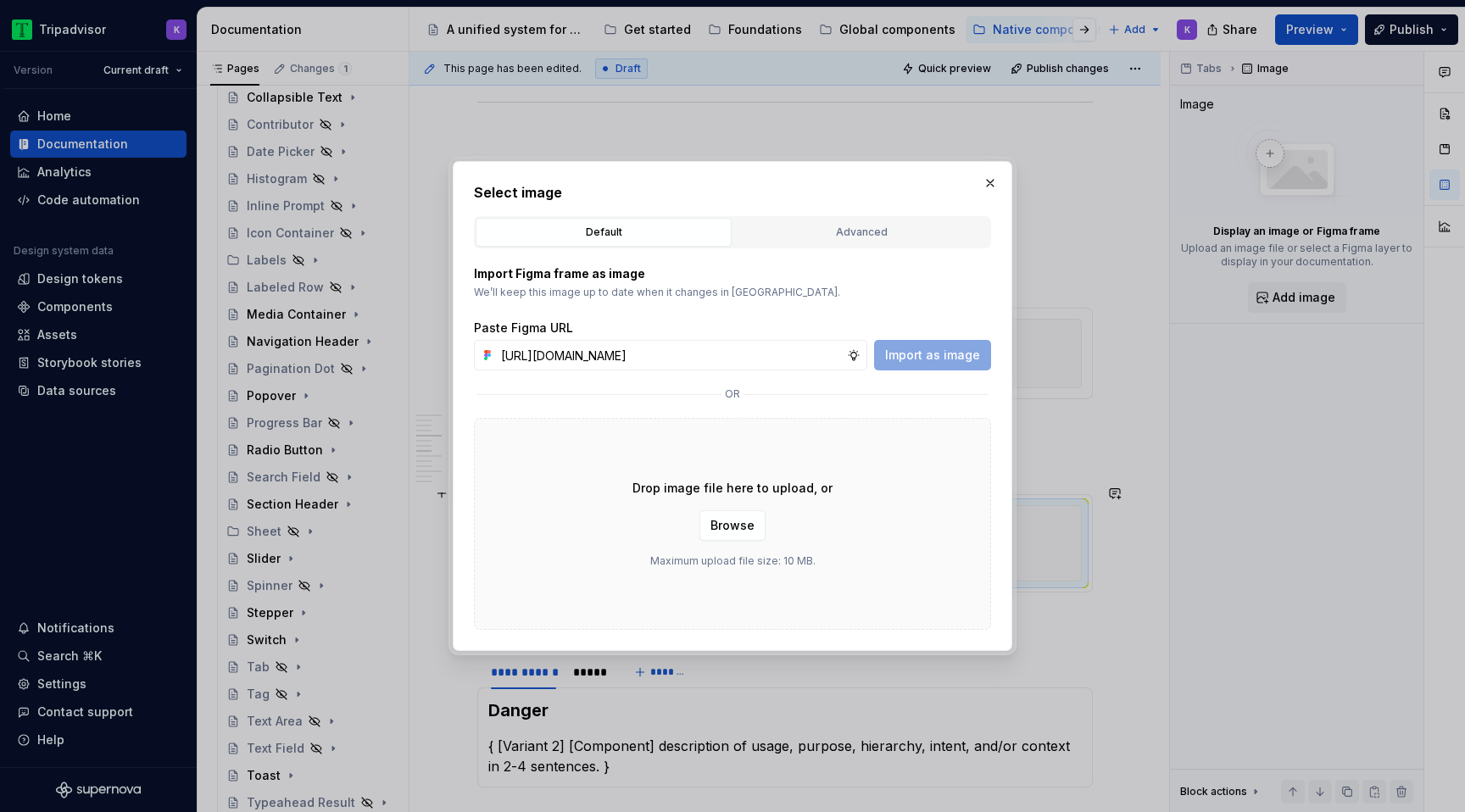
scroll to position [0, 448]
type input "https://www.figma.com/design/eWzZGbXTCMsZ0gwC1u1MU0/Altas-Native-Documentation?…"
click at [916, 341] on button "Import as image" at bounding box center [933, 355] width 117 height 31
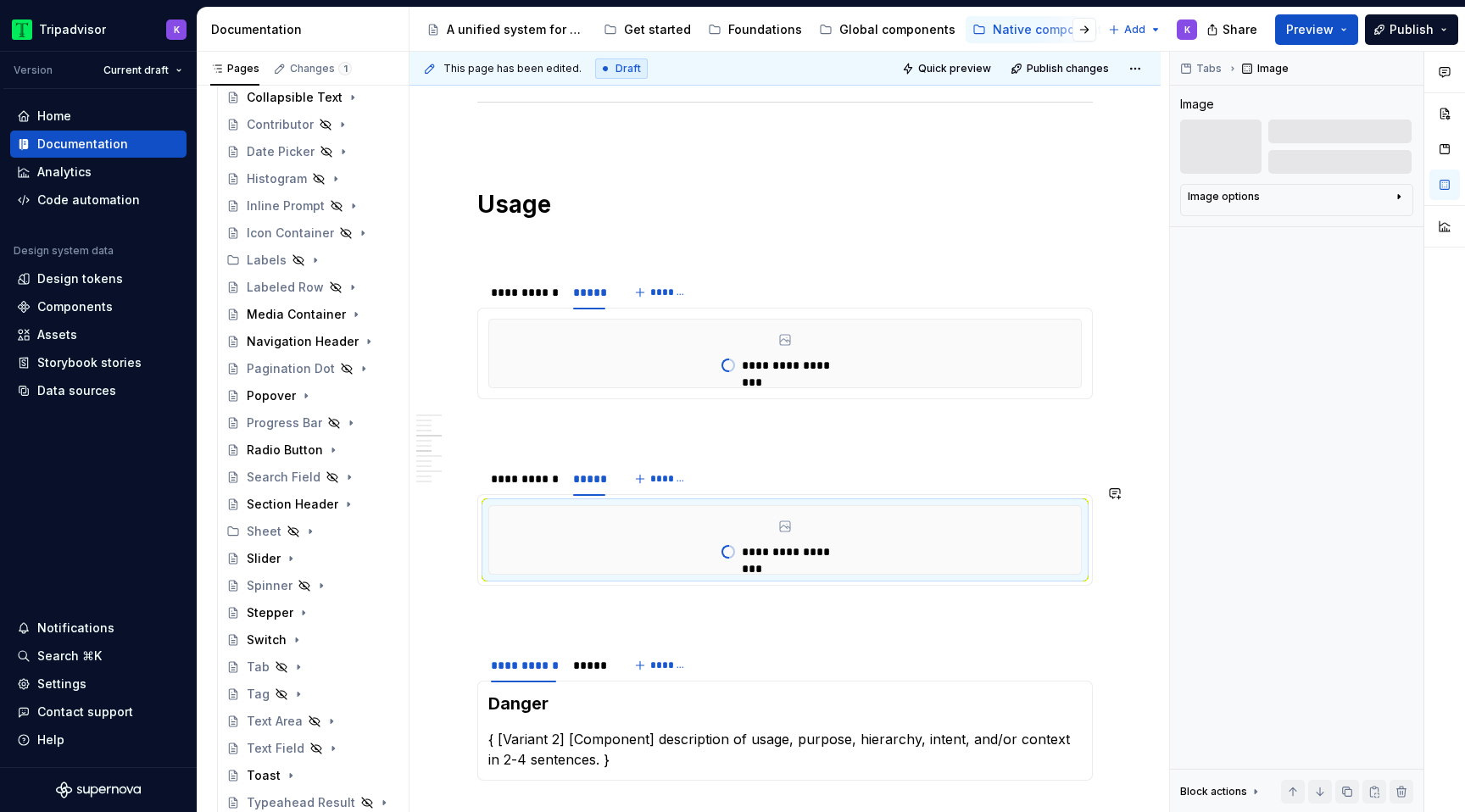
type textarea "*"
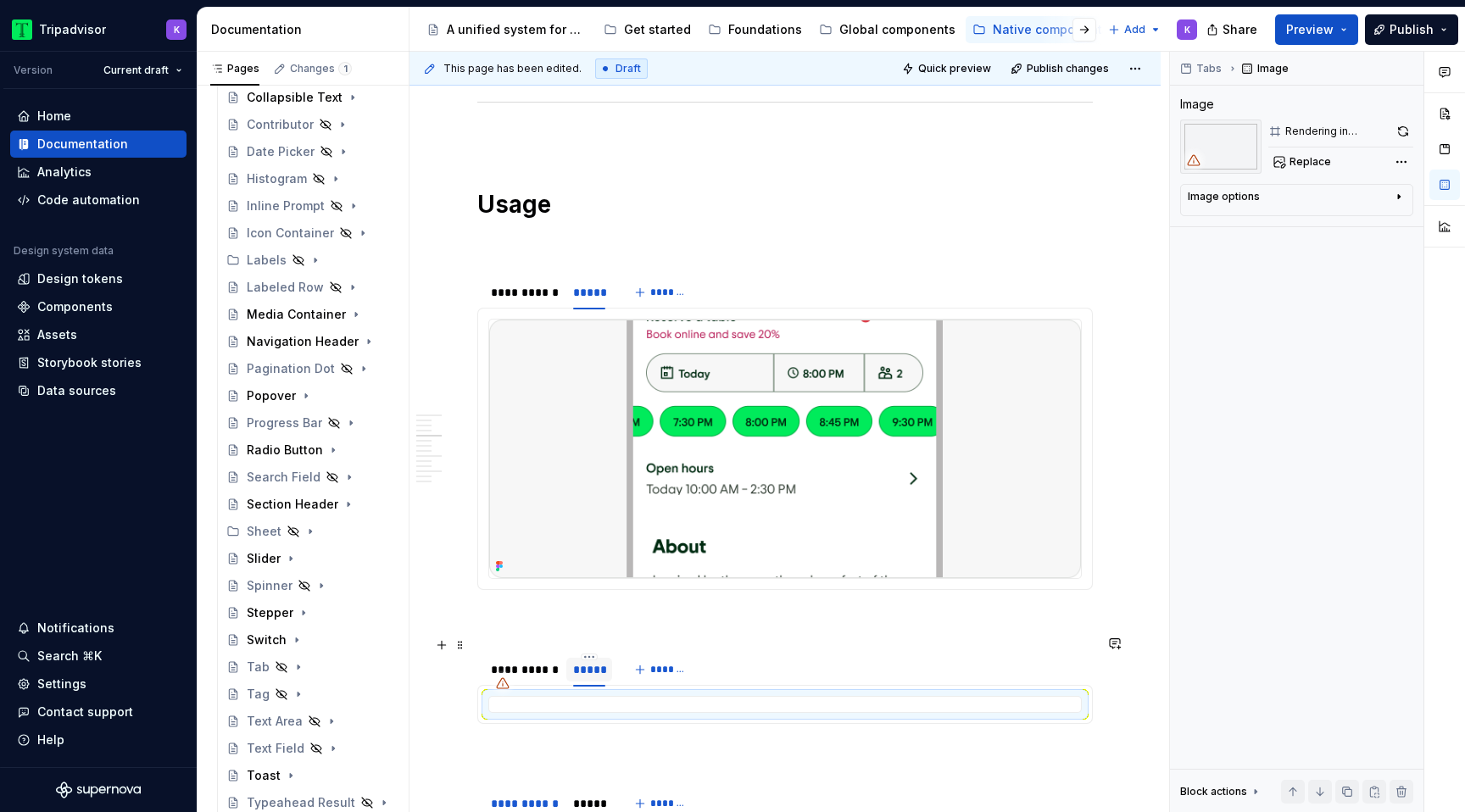
click at [576, 662] on div "*****" at bounding box center [589, 669] width 33 height 17
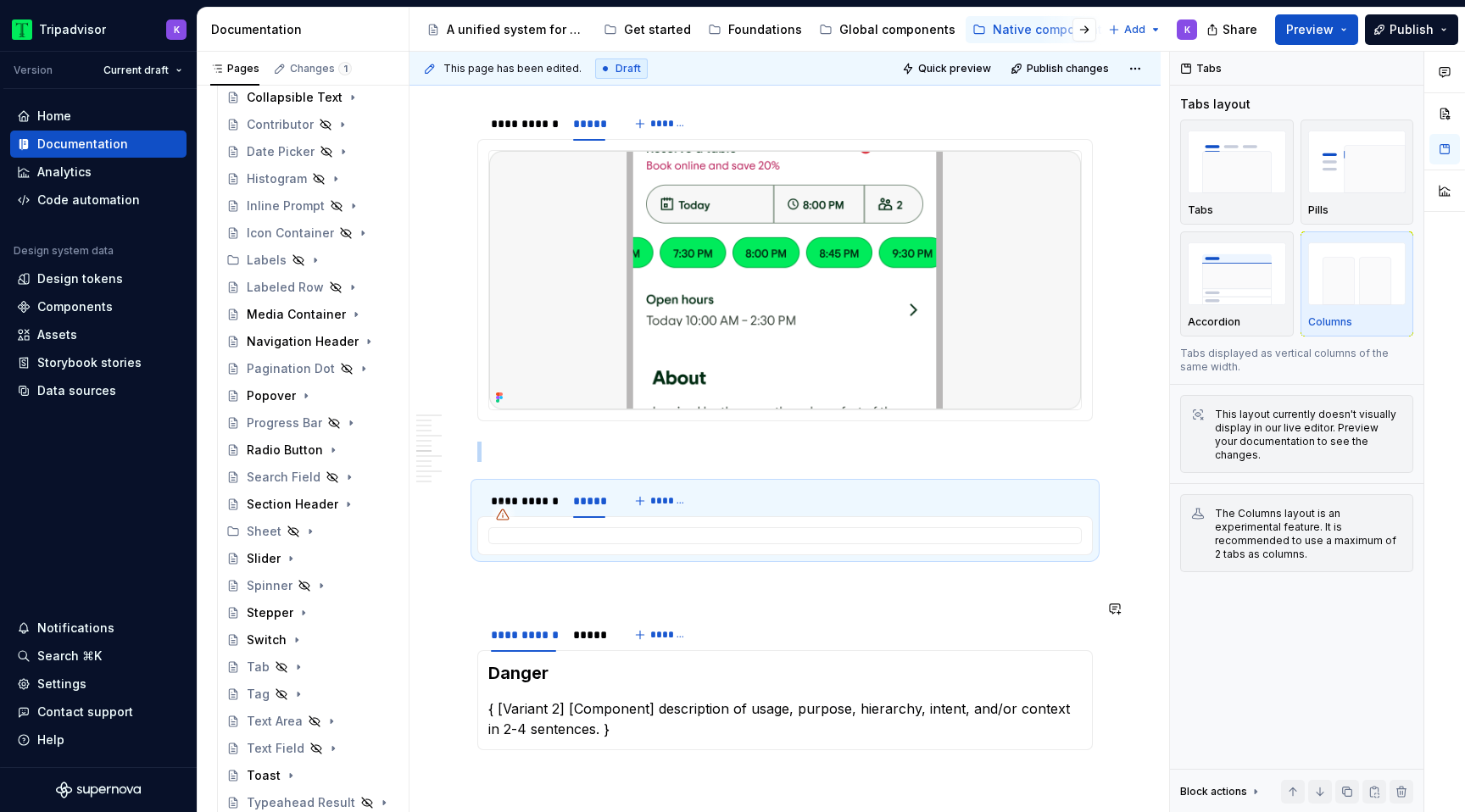
scroll to position [1264, 0]
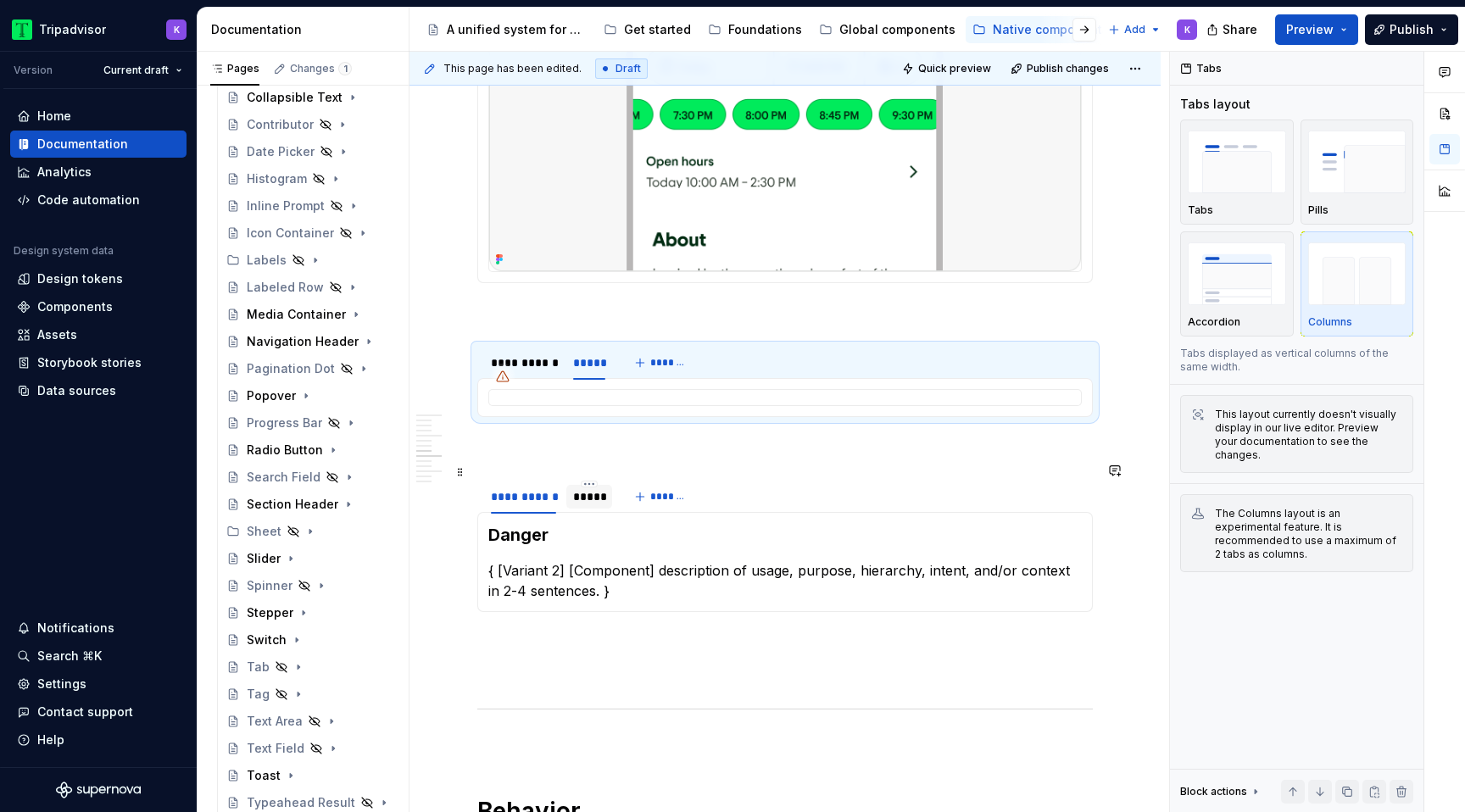
click at [600, 490] on div "*****" at bounding box center [590, 496] width 46 height 24
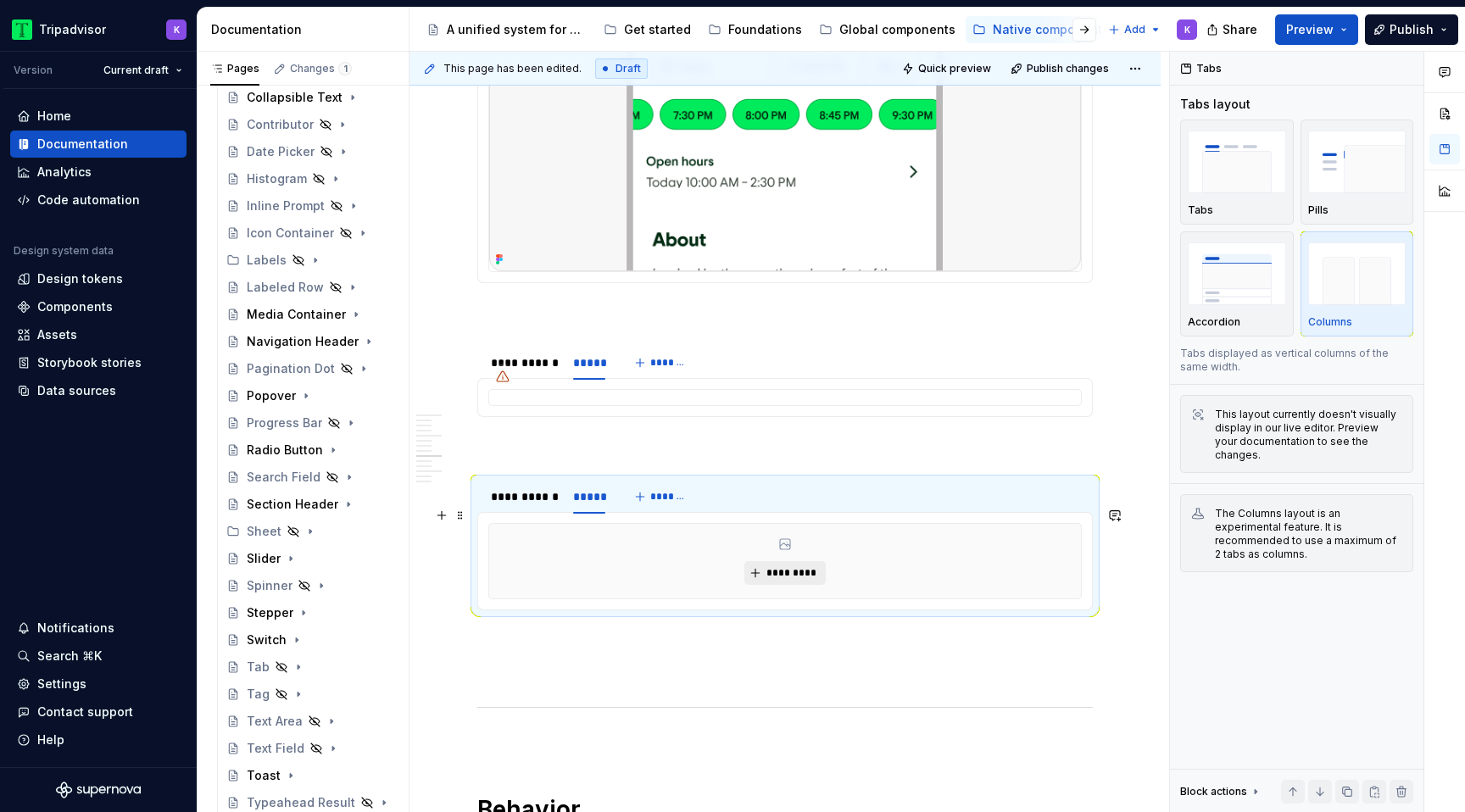
click at [770, 561] on button "*********" at bounding box center [785, 573] width 81 height 24
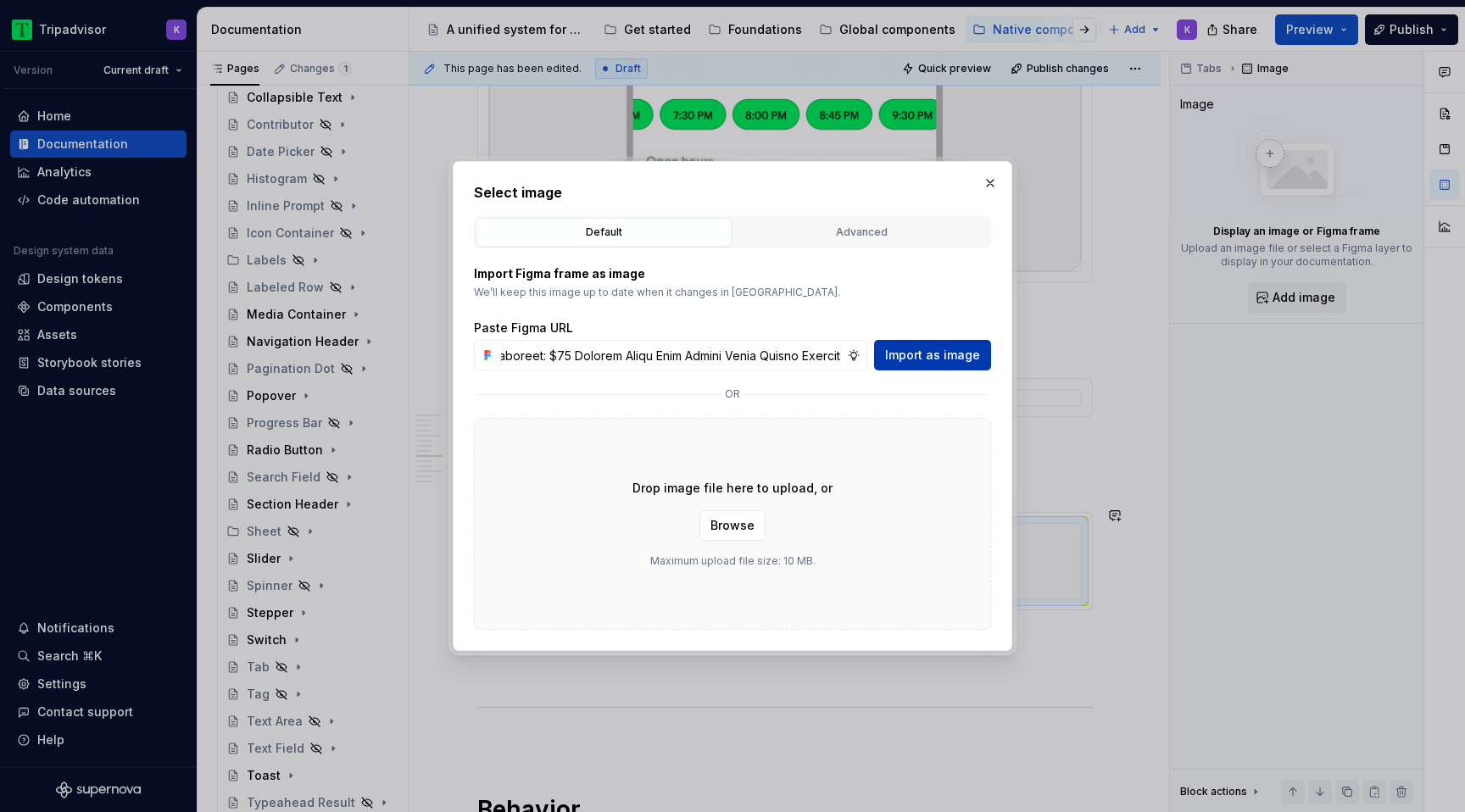
type input "9:30 2025 1/999+ Pantheon 4.7 ( 80,341 ) #15 of 4,116 Things to do in Rome Anci…"
click at [957, 355] on span "Import as image" at bounding box center [933, 355] width 95 height 17
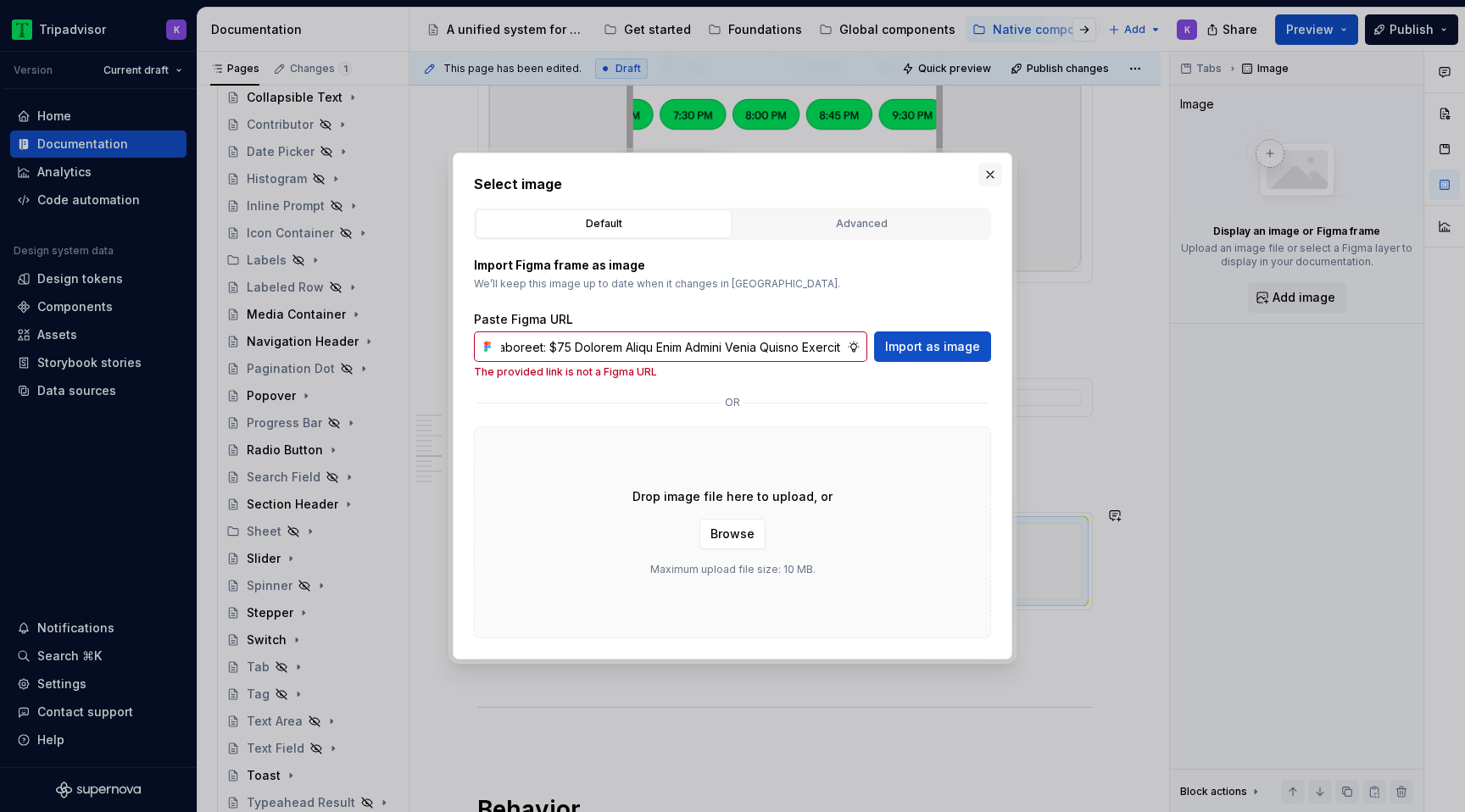
click at [990, 180] on button "button" at bounding box center [990, 174] width 24 height 24
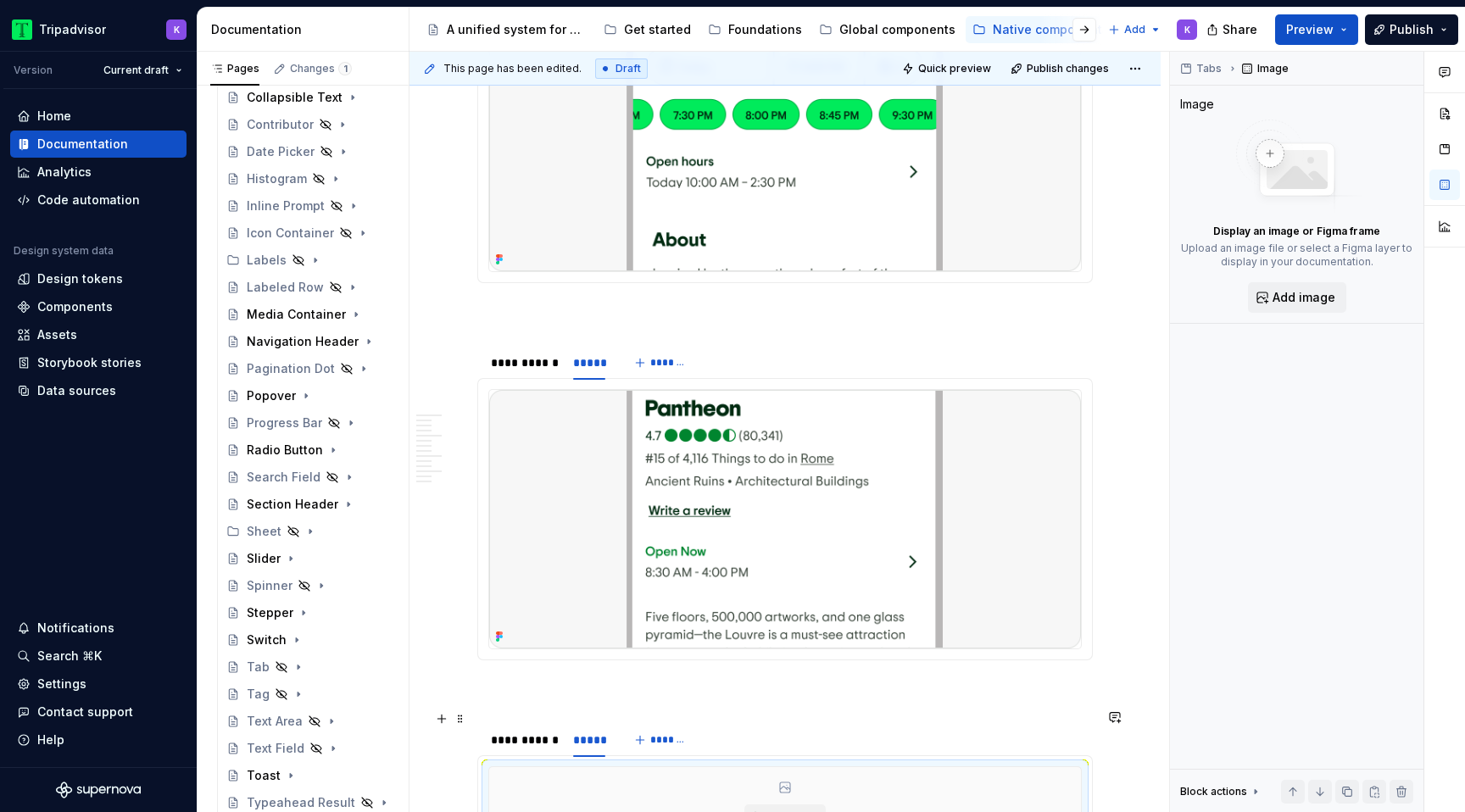
type textarea "*"
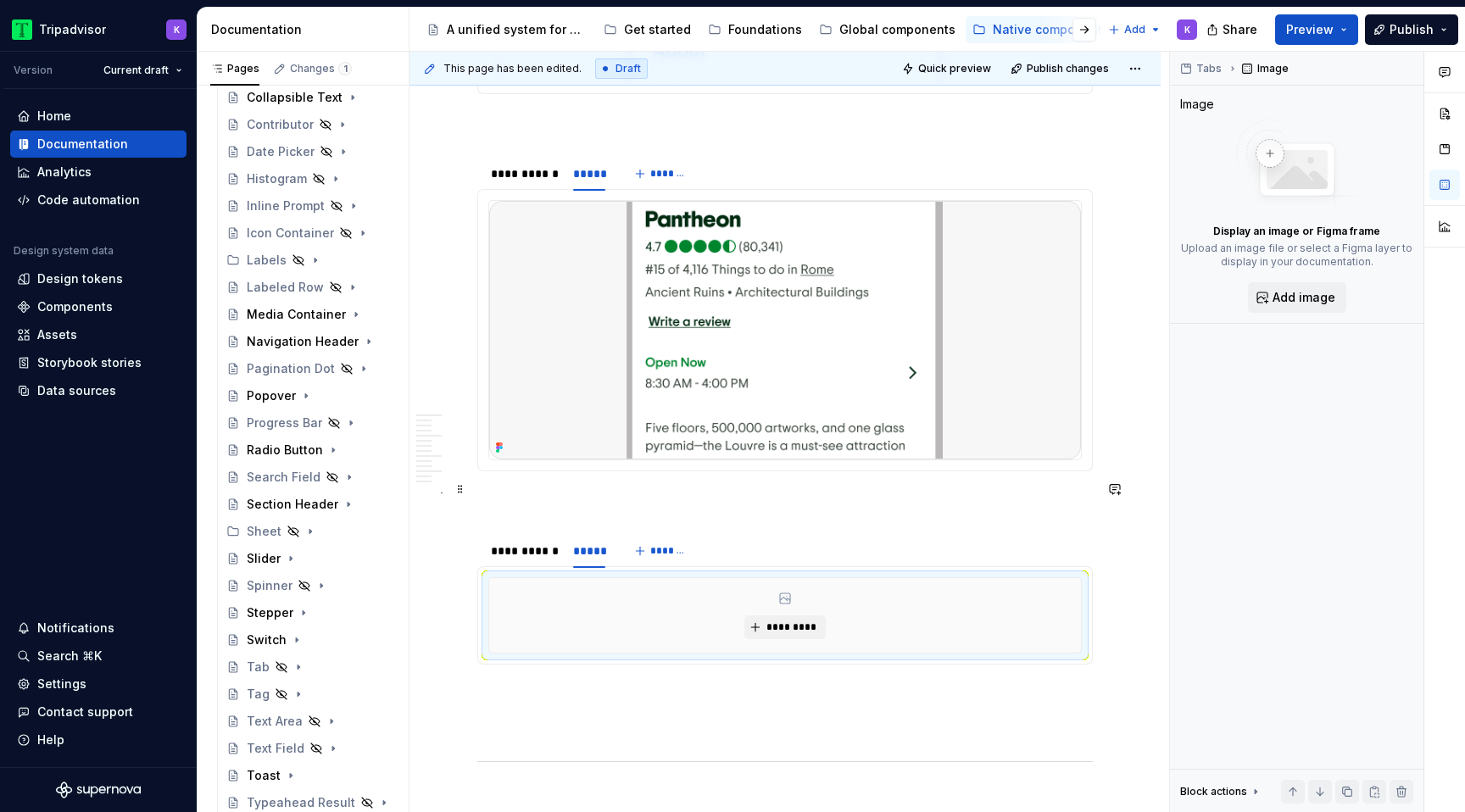
scroll to position [1467, 0]
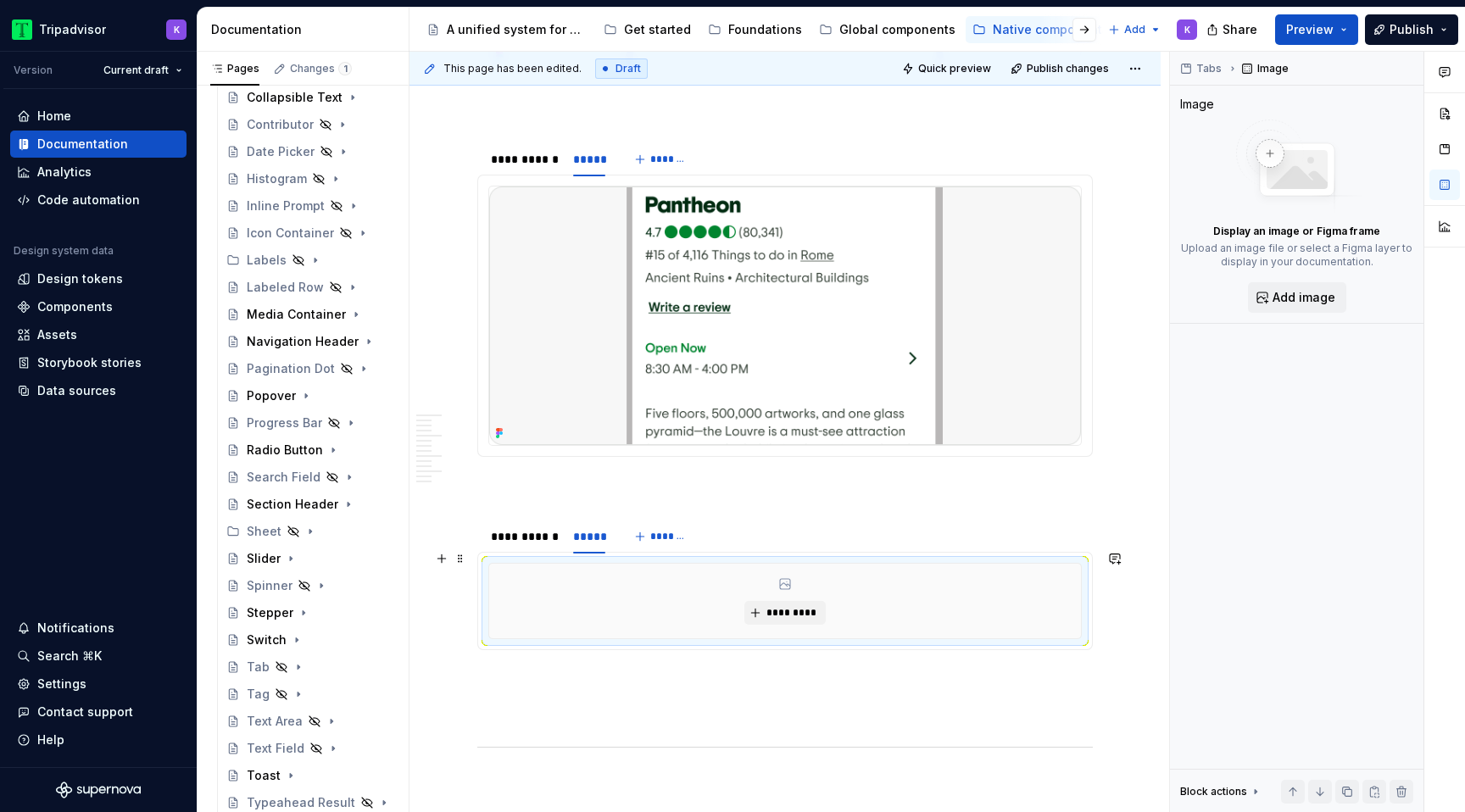
click at [763, 613] on div "*********" at bounding box center [785, 601] width 592 height 75
click at [769, 588] on div "*********" at bounding box center [785, 601] width 592 height 75
click at [766, 601] on button "*********" at bounding box center [785, 612] width 81 height 24
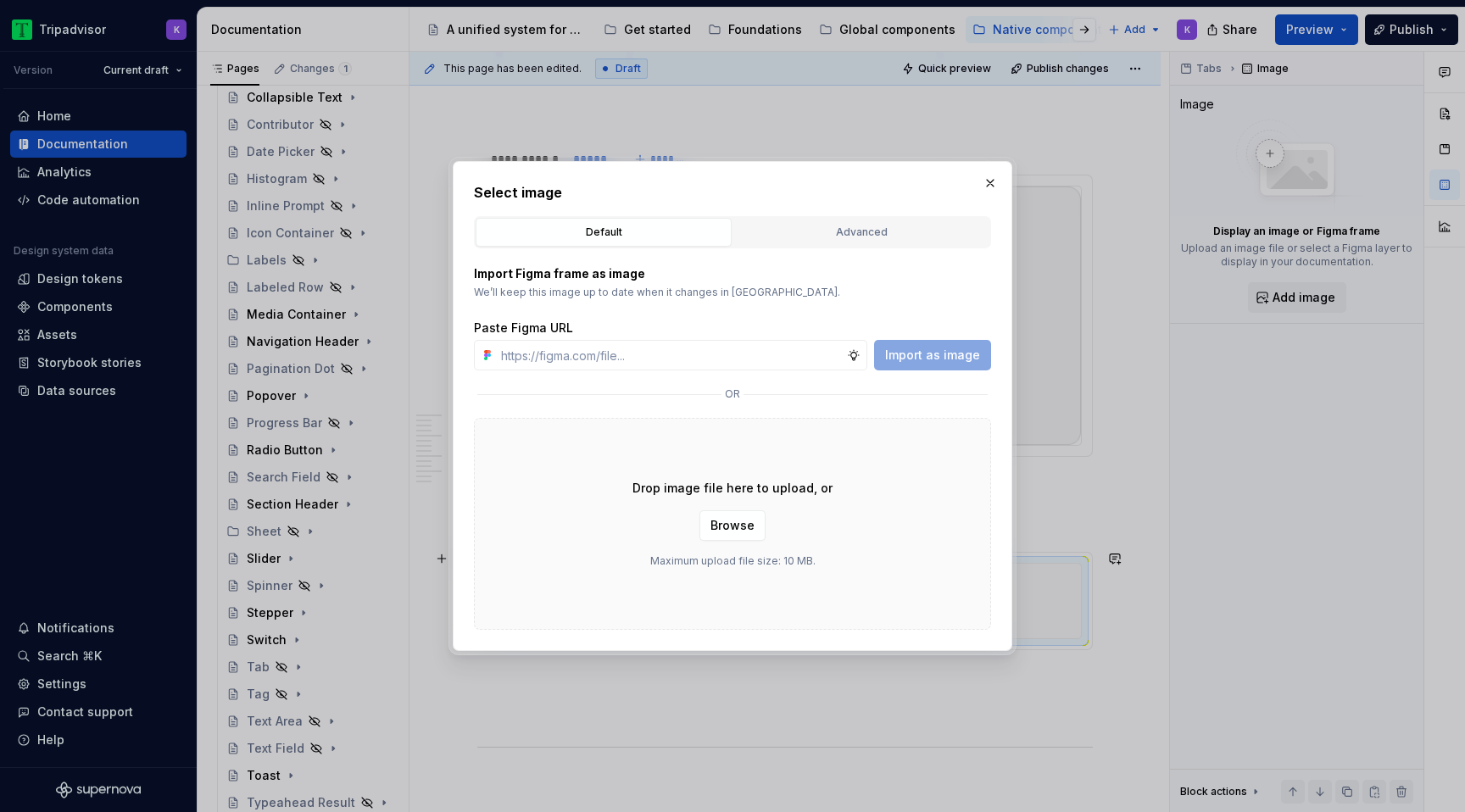
type input "https://www.figma.com/design/eWzZGbXTCMsZ0gwC1u1MU0/Altas-Native-Documentation?…"
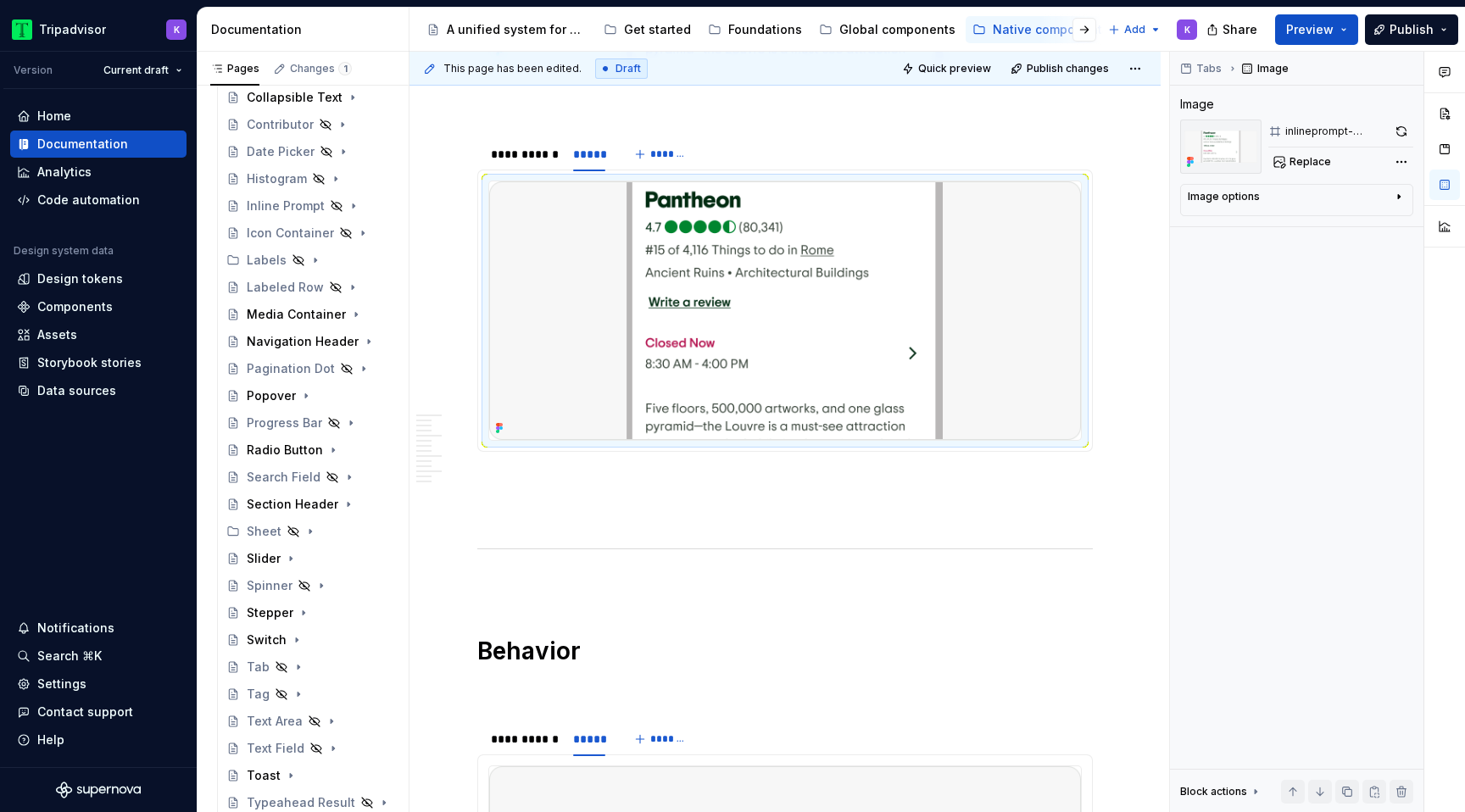
scroll to position [1888, 0]
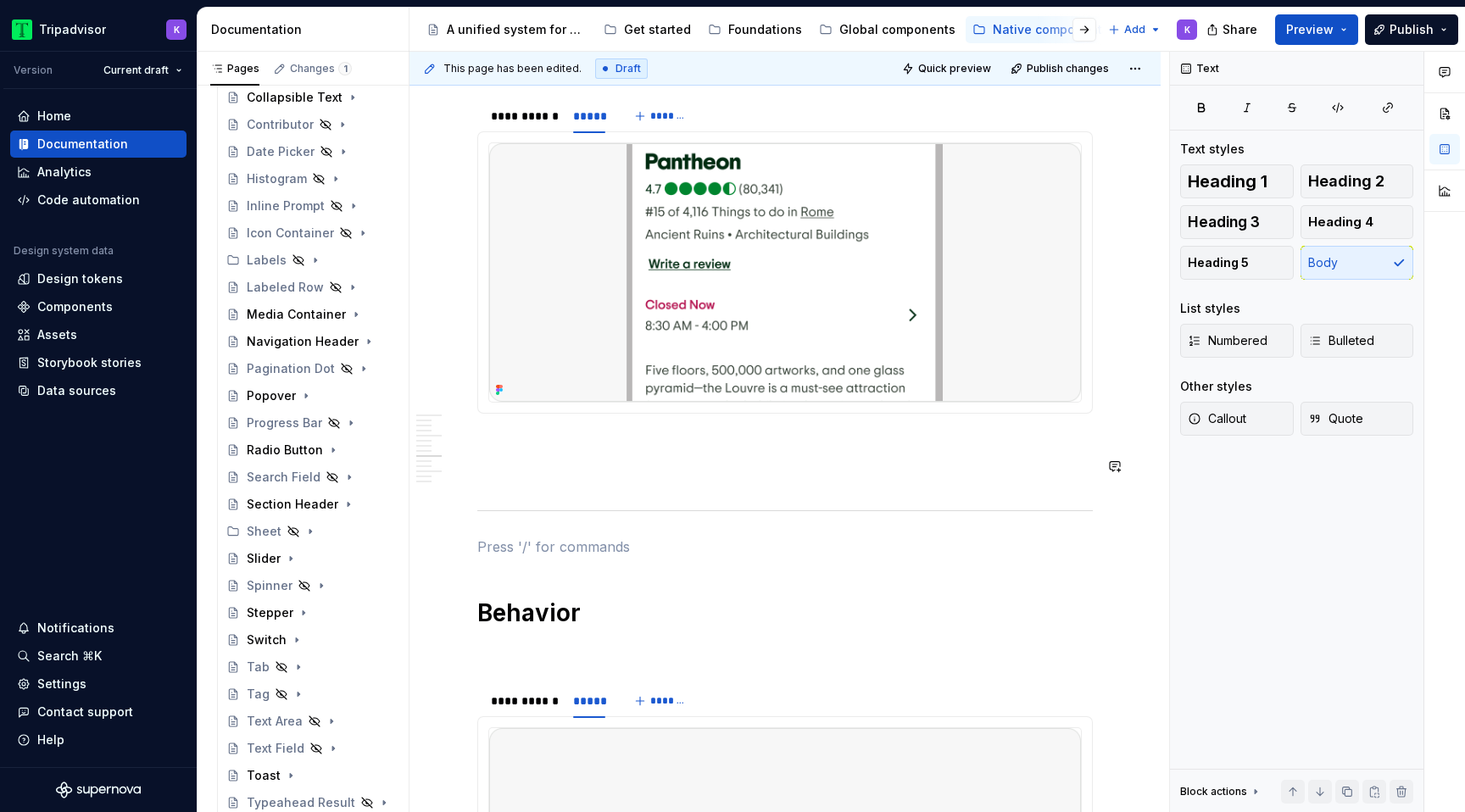
click at [950, 493] on div "**********" at bounding box center [786, 404] width 616 height 3873
click at [959, 423] on div "**********" at bounding box center [786, 404] width 616 height 3873
click at [957, 468] on p at bounding box center [786, 474] width 616 height 20
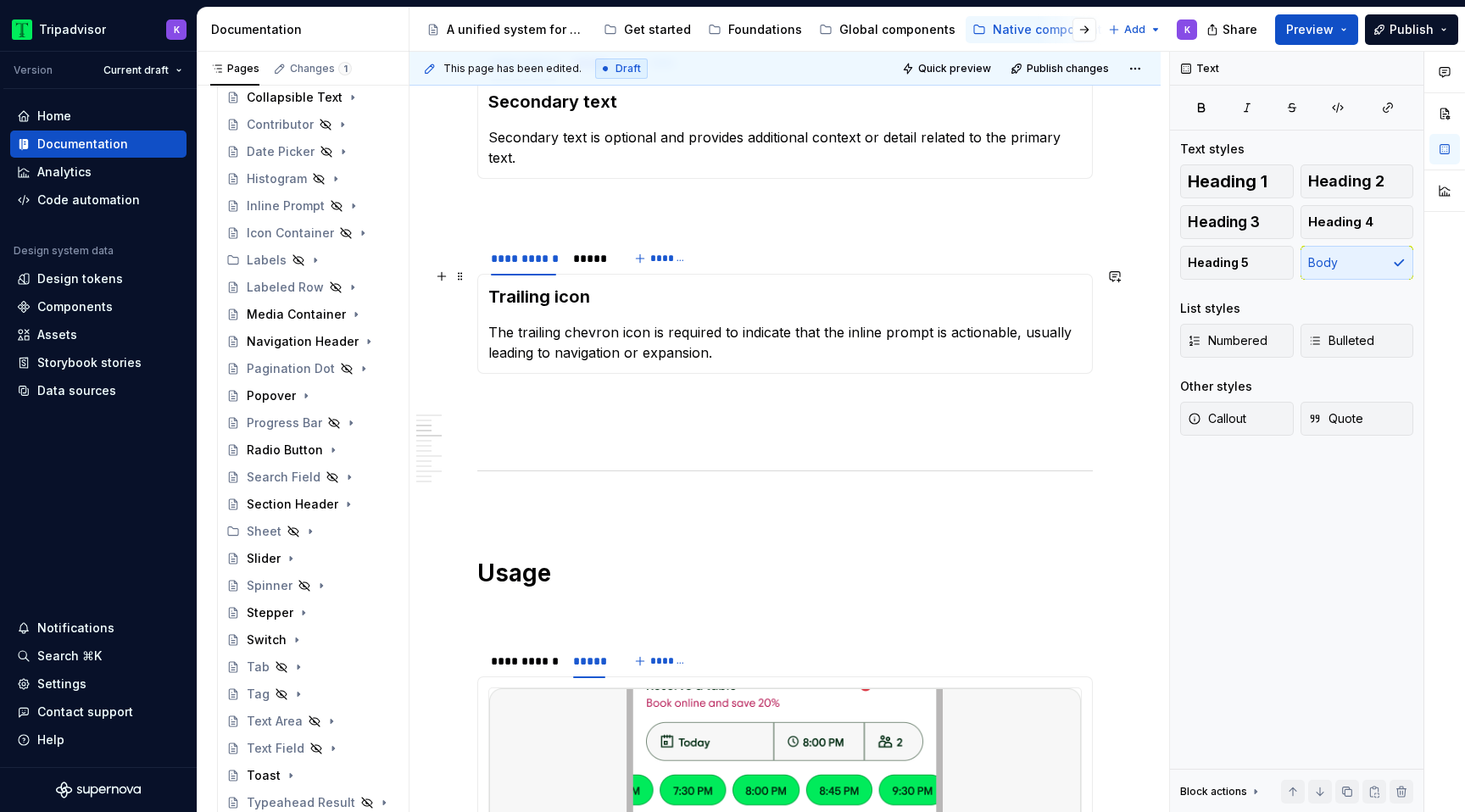
scroll to position [676, 0]
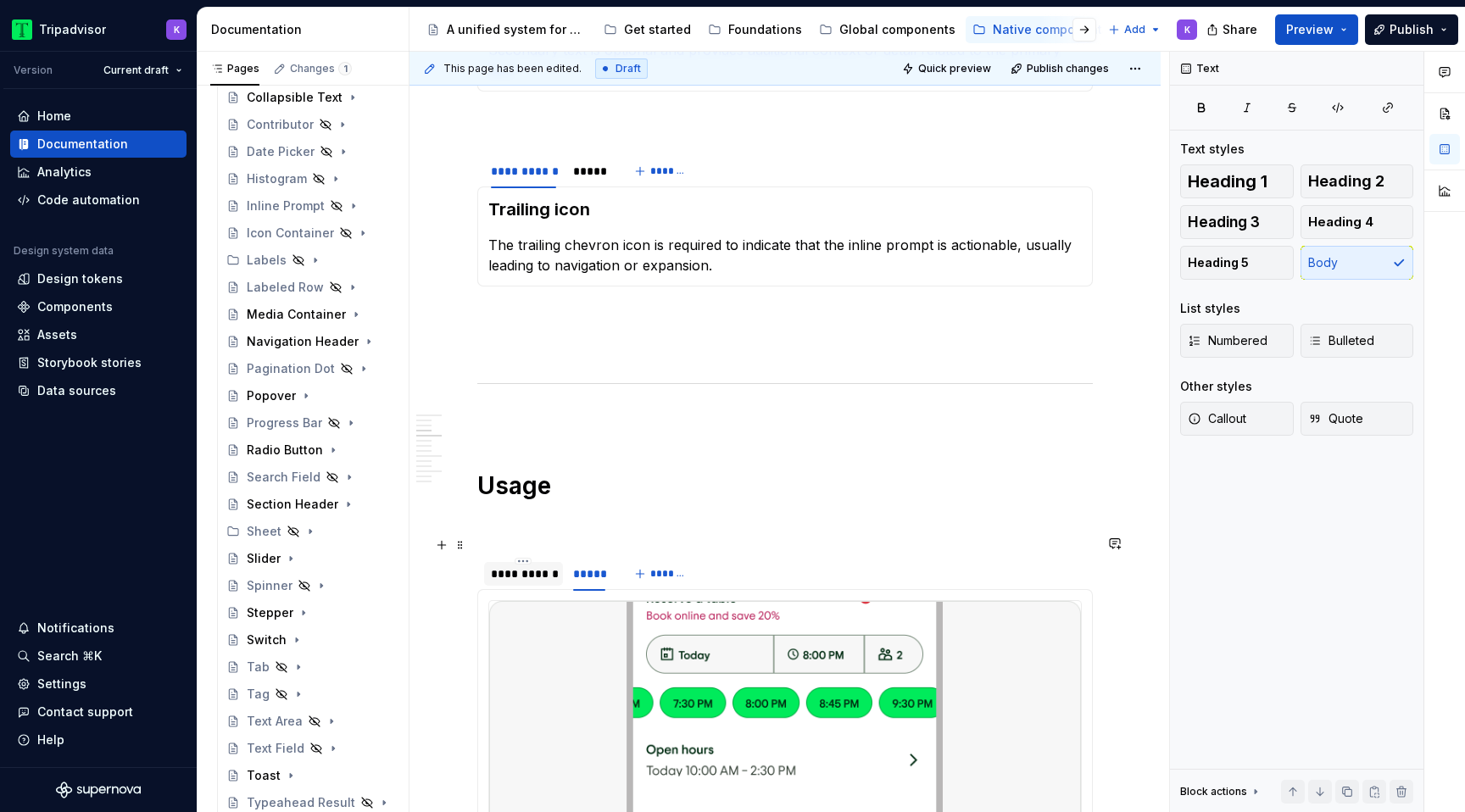
click at [528, 566] on div "**********" at bounding box center [524, 574] width 65 height 17
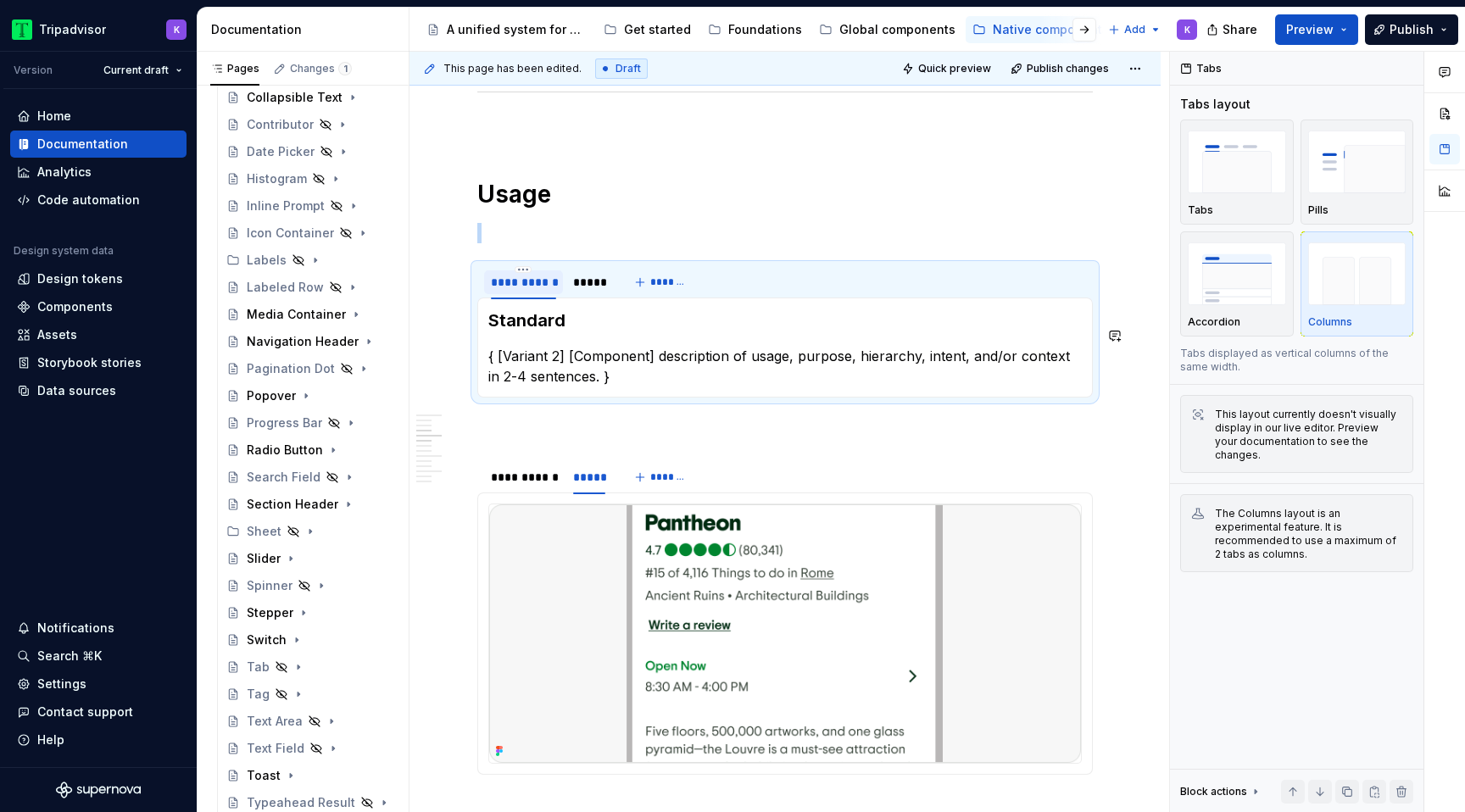
scroll to position [999, 0]
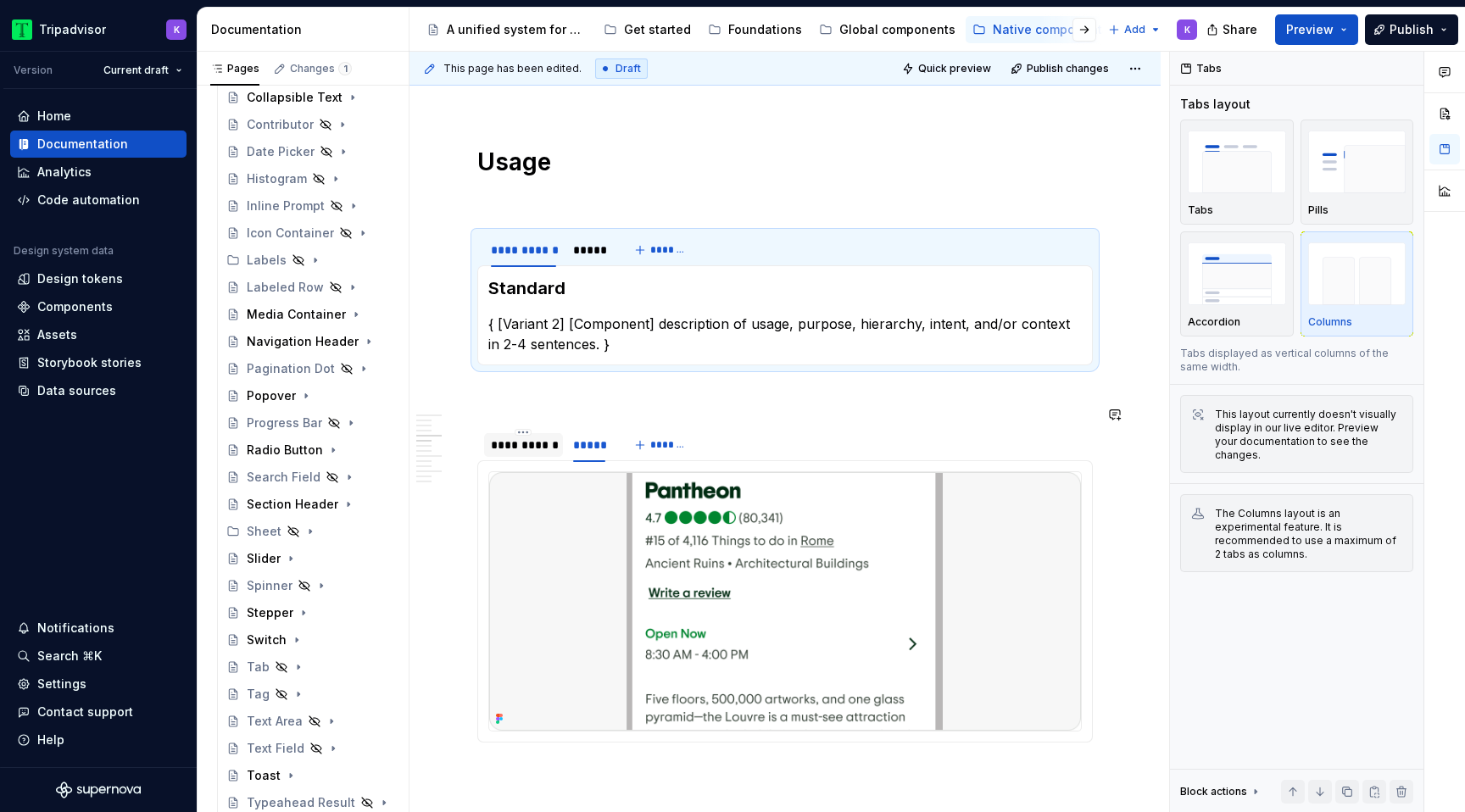
click at [532, 436] on div "**********" at bounding box center [524, 444] width 79 height 27
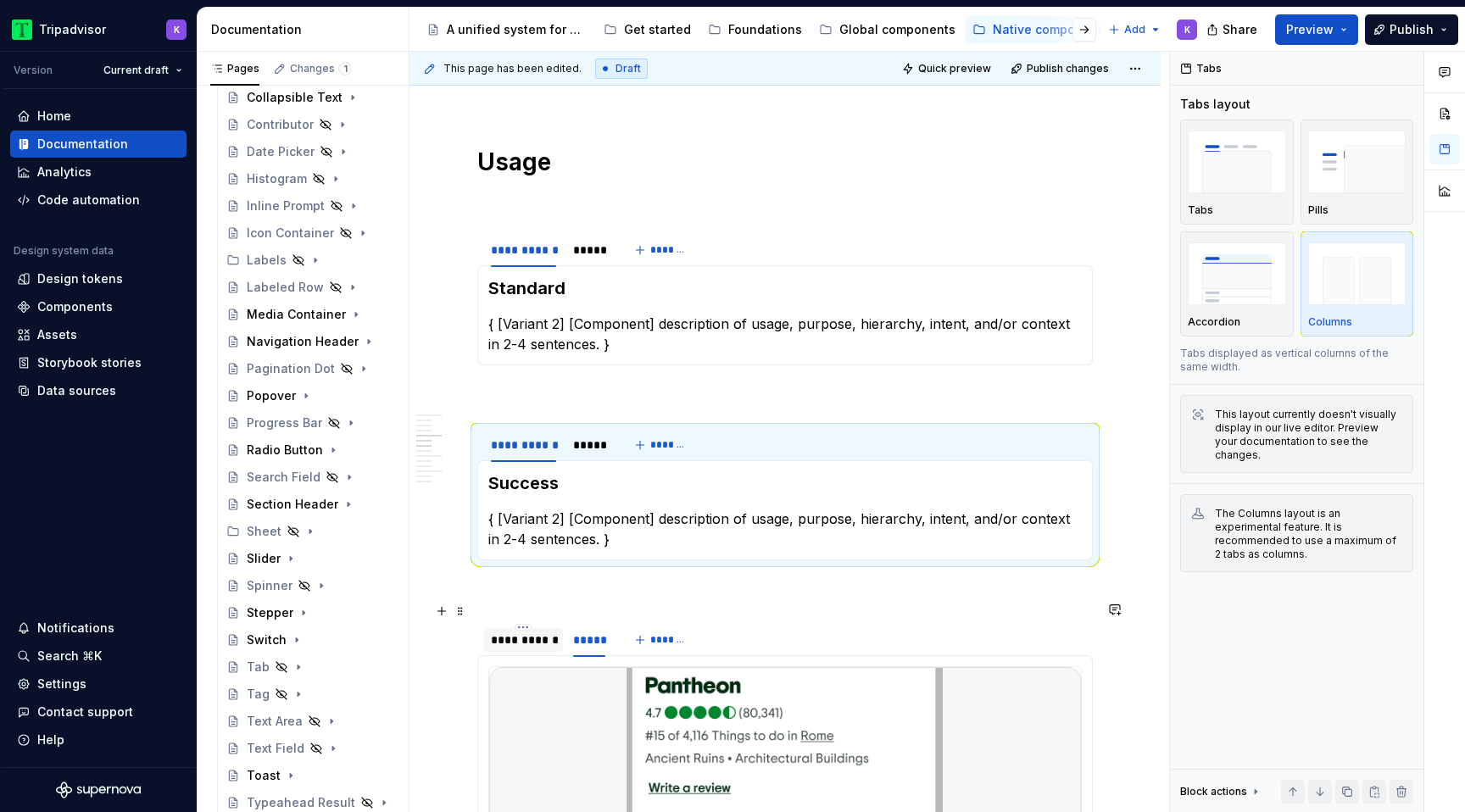
click at [541, 632] on div "**********" at bounding box center [524, 640] width 65 height 17
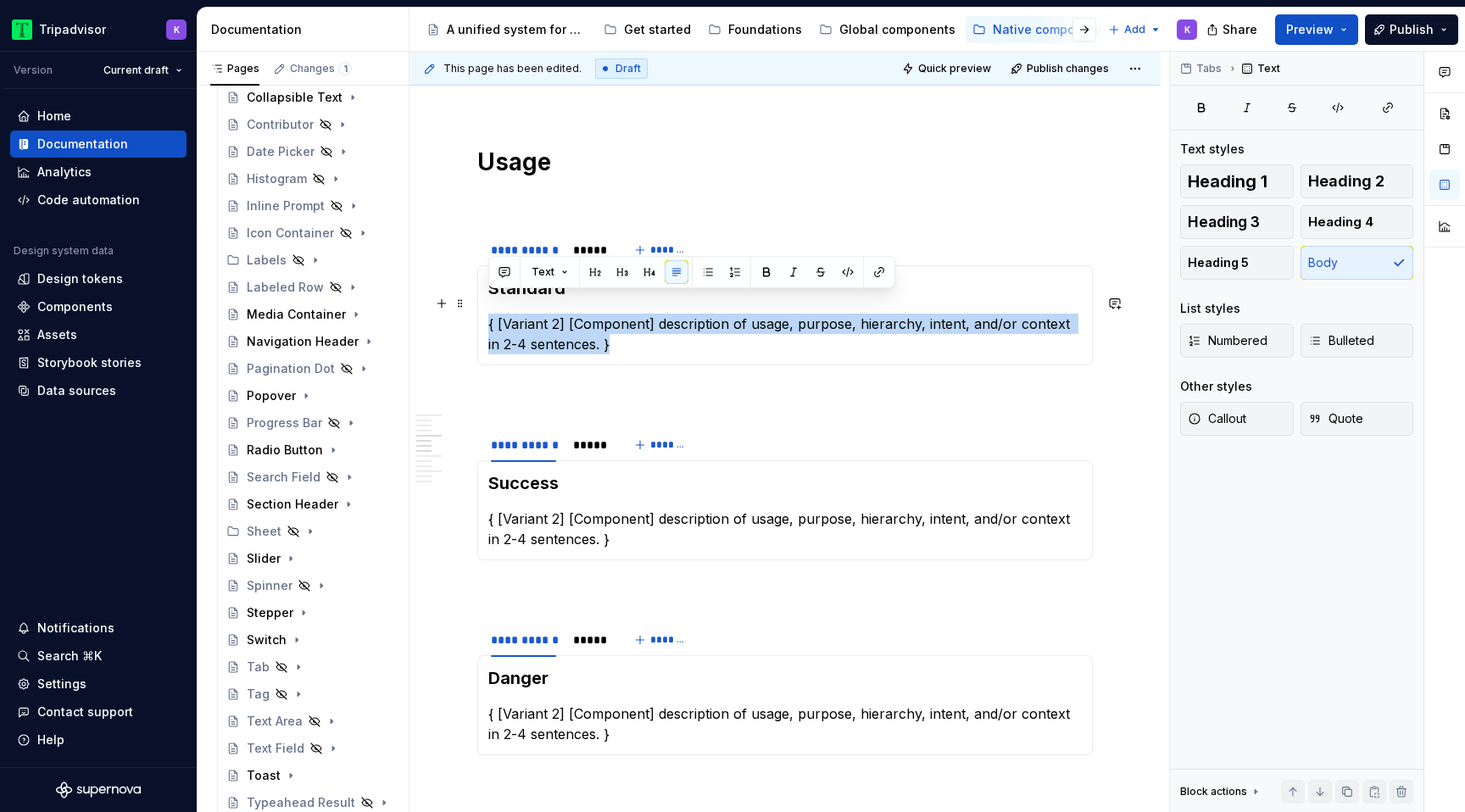
drag, startPoint x: 621, startPoint y: 326, endPoint x: 489, endPoint y: 305, distance: 133.7
click at [489, 314] on p "{ [Variant 2] [Component] description of usage, purpose, hierarchy, intent, and…" at bounding box center [785, 334] width 594 height 40
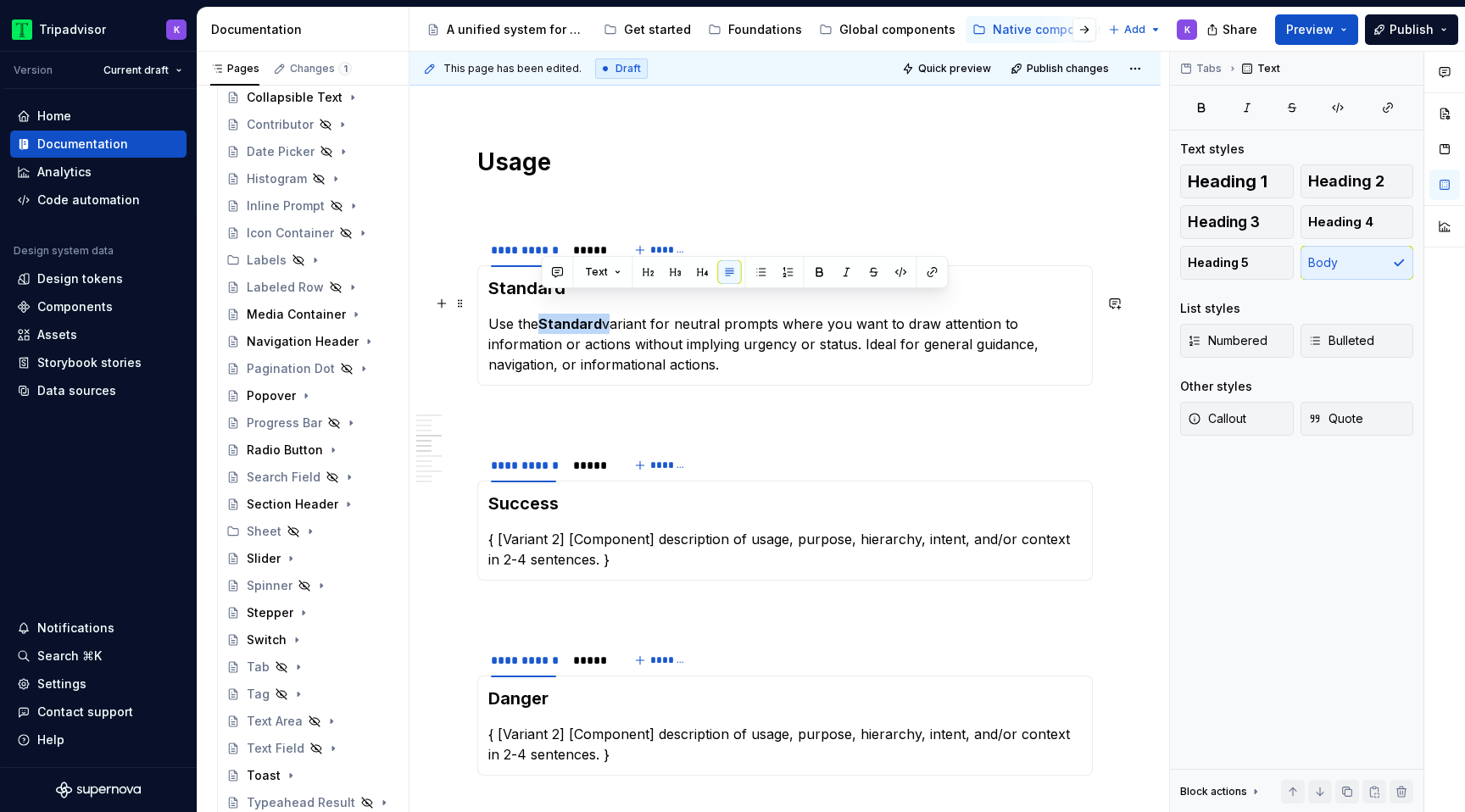
drag, startPoint x: 605, startPoint y: 302, endPoint x: 544, endPoint y: 300, distance: 61.0
click at [544, 314] on p "Use the Standard variant for neutral prompts where you want to draw attention t…" at bounding box center [785, 344] width 594 height 61
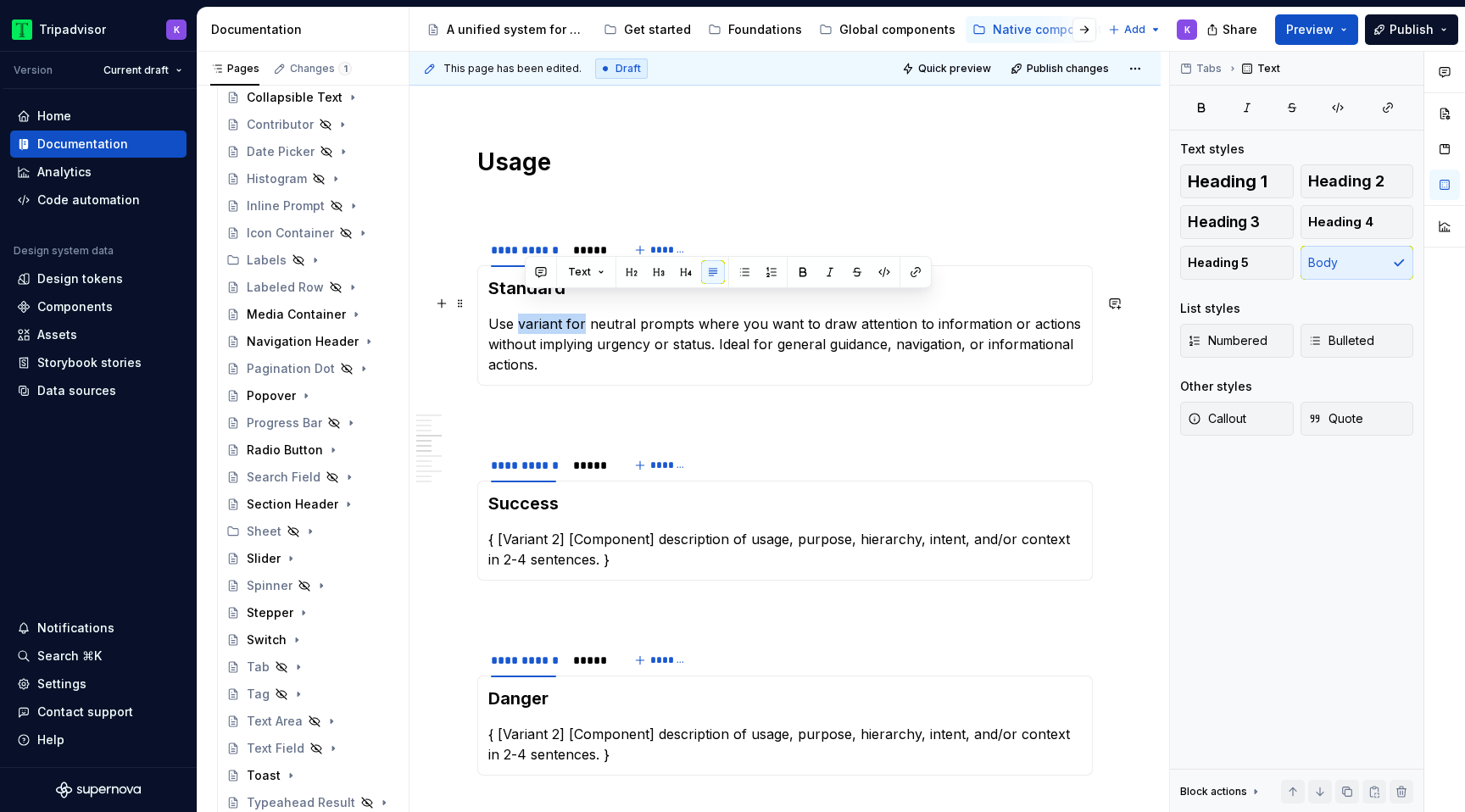
drag, startPoint x: 583, startPoint y: 303, endPoint x: 520, endPoint y: 300, distance: 63.1
click at [520, 314] on p "Use variant for neutral prompts where you want to draw attention to information…" at bounding box center [785, 344] width 594 height 61
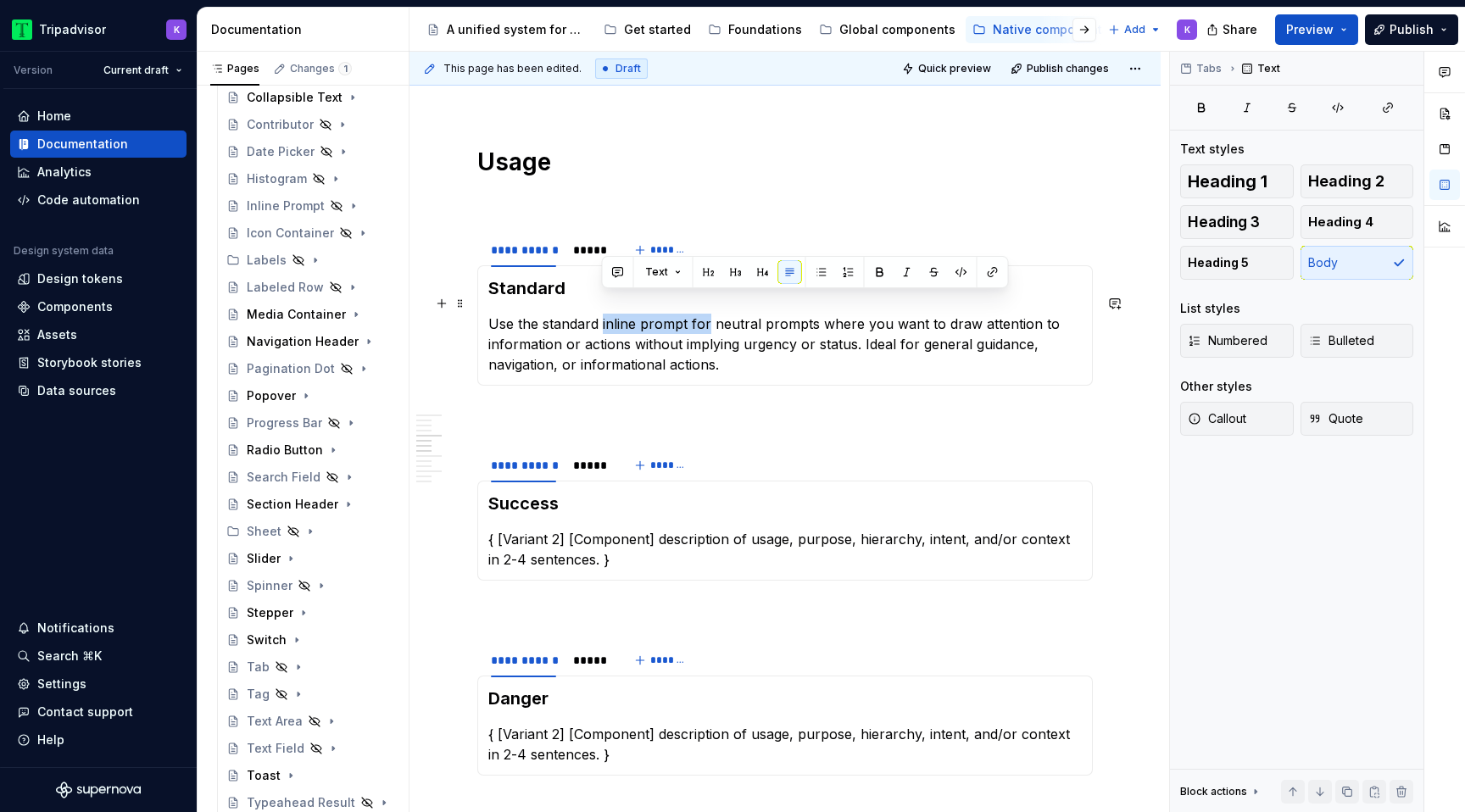
drag, startPoint x: 706, startPoint y: 301, endPoint x: 601, endPoint y: 298, distance: 105.0
click at [601, 314] on p "Use the standard inline prompt for neutral prompts where you want to draw atten…" at bounding box center [785, 344] width 594 height 61
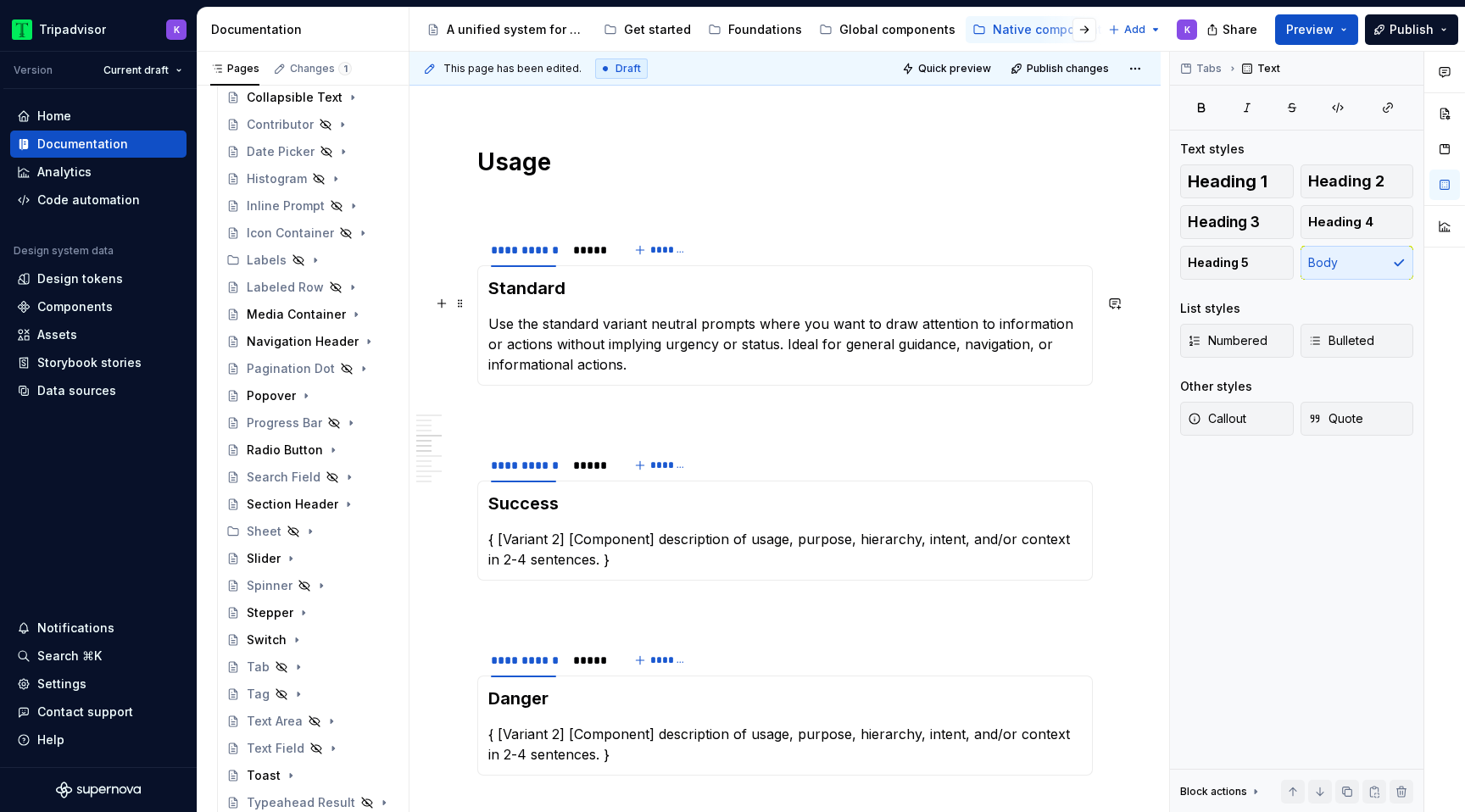
click at [714, 338] on p "Use the standard variant neutral prompts where you want to draw attention to in…" at bounding box center [785, 344] width 594 height 61
click at [779, 345] on p "Use the standard variant neutral prompts where you want to draw attention to in…" at bounding box center [785, 344] width 594 height 61
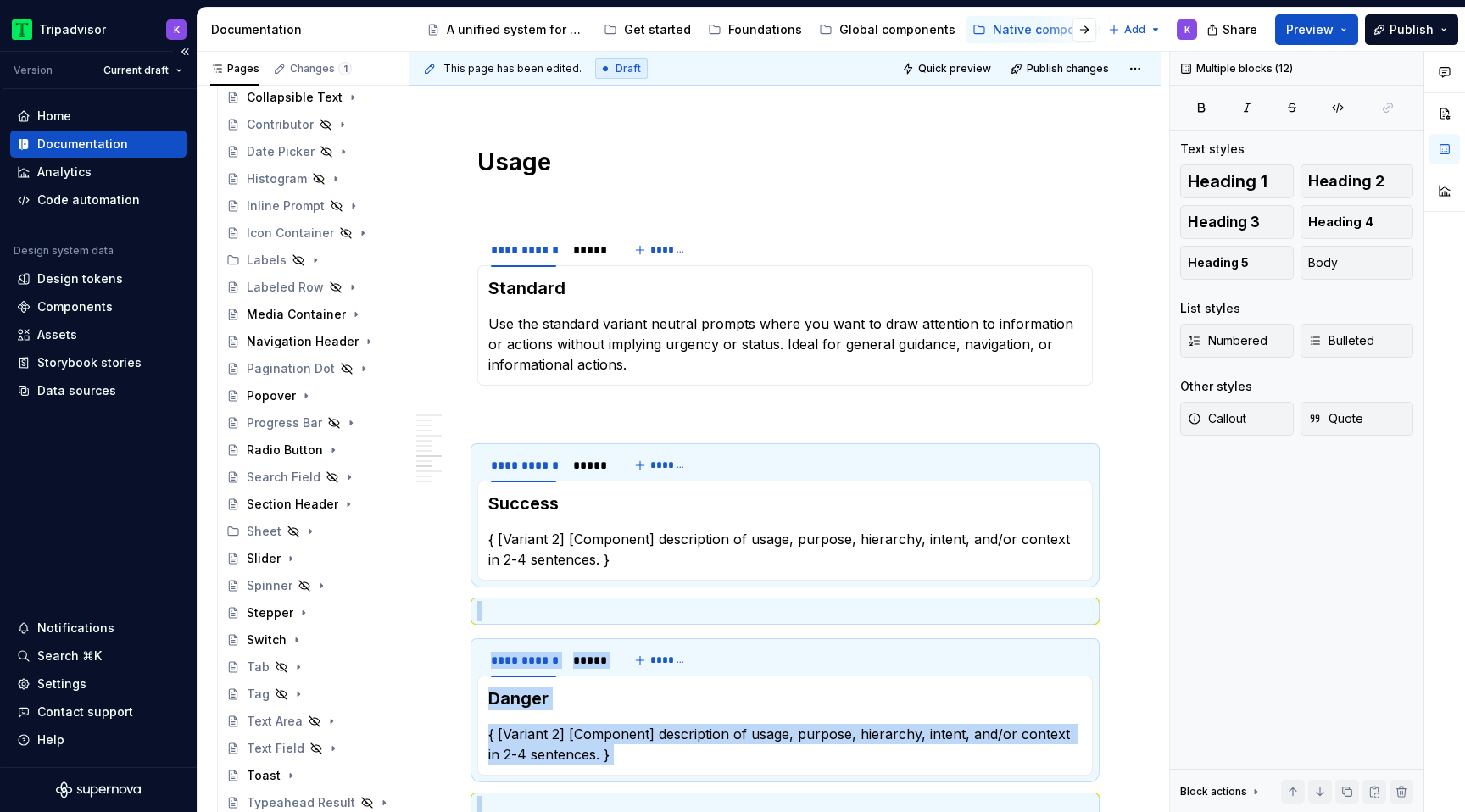
drag, startPoint x: 654, startPoint y: 541, endPoint x: 0, endPoint y: 811, distance: 707.5
click at [0, 811] on div "Tripadvisor K Version Current draft Home Documentation Analytics Code automatio…" at bounding box center [732, 406] width 1465 height 812
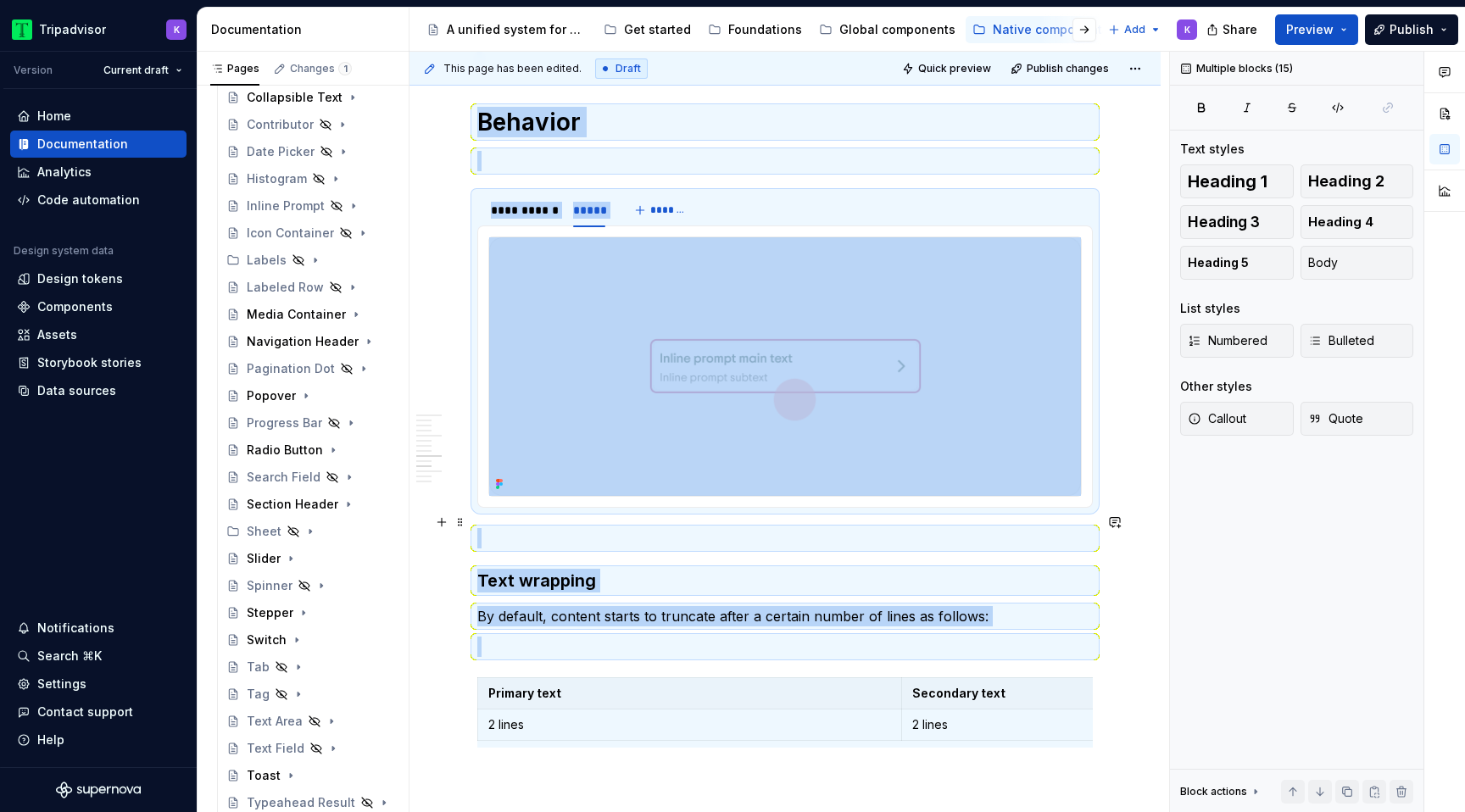
click at [478, 531] on p at bounding box center [786, 538] width 616 height 20
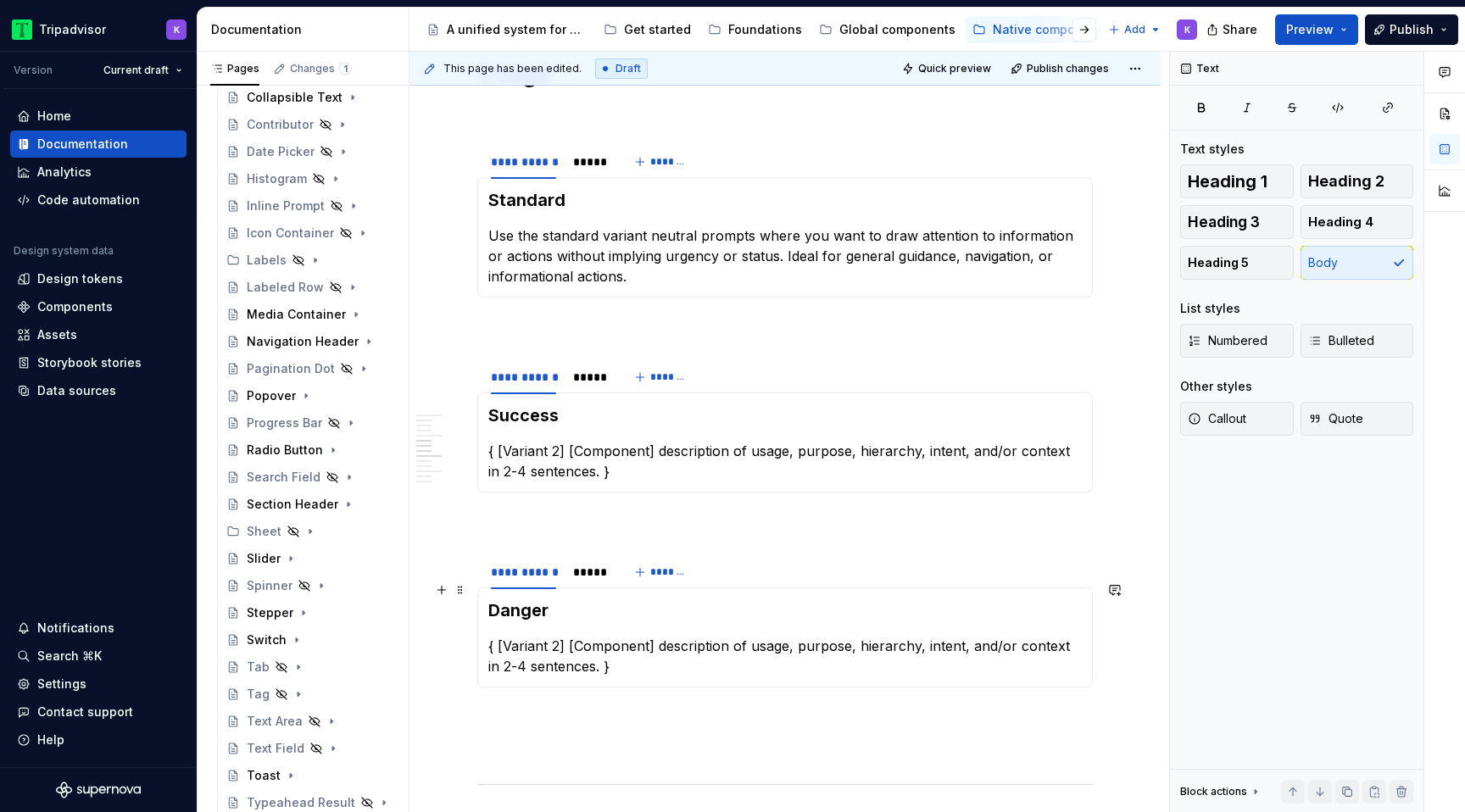
scroll to position [1060, 0]
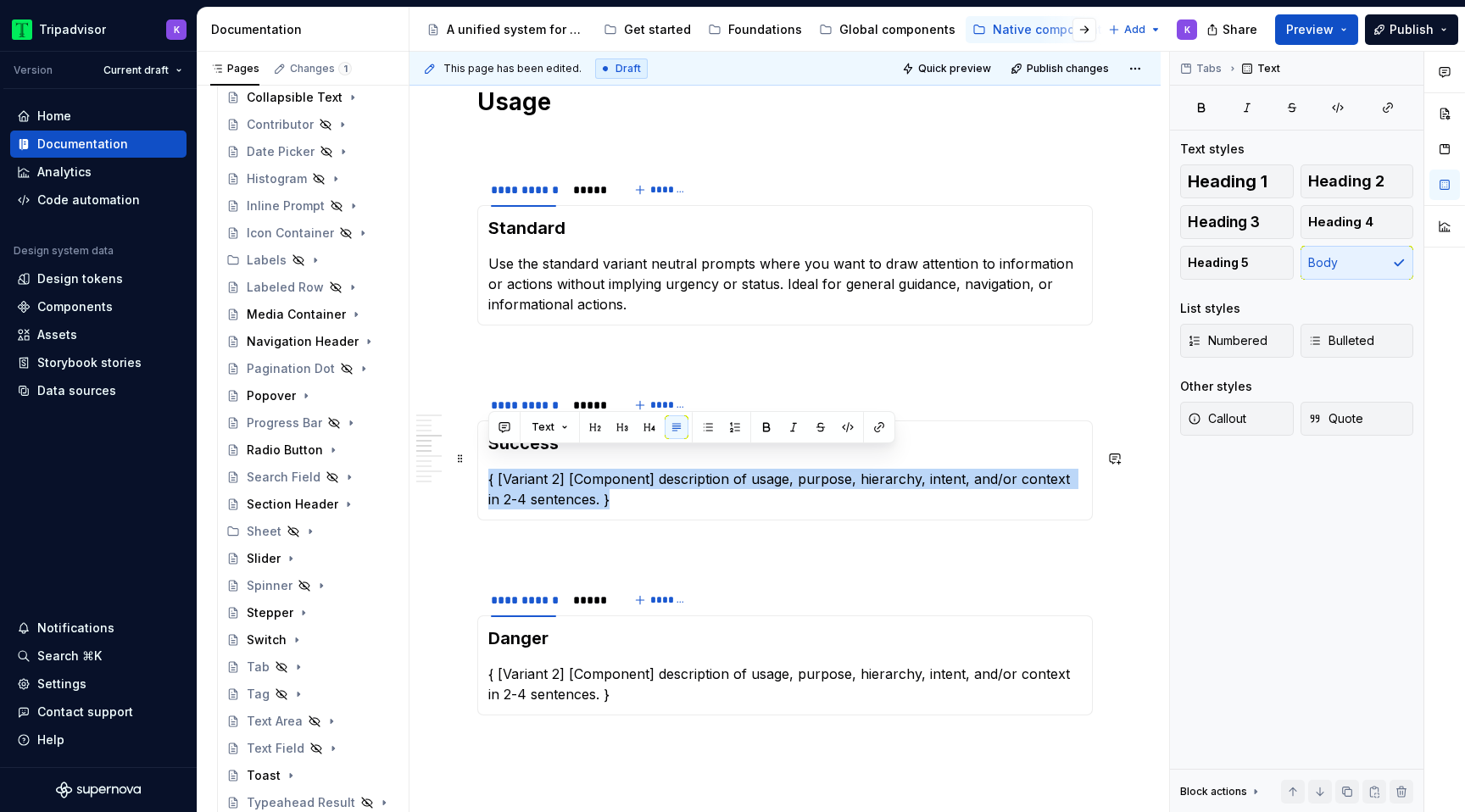
drag, startPoint x: 561, startPoint y: 481, endPoint x: 488, endPoint y: 459, distance: 76.2
click at [488, 469] on p "{ [Variant 2] [Component] description of usage, purpose, hierarchy, intent, and…" at bounding box center [785, 489] width 594 height 40
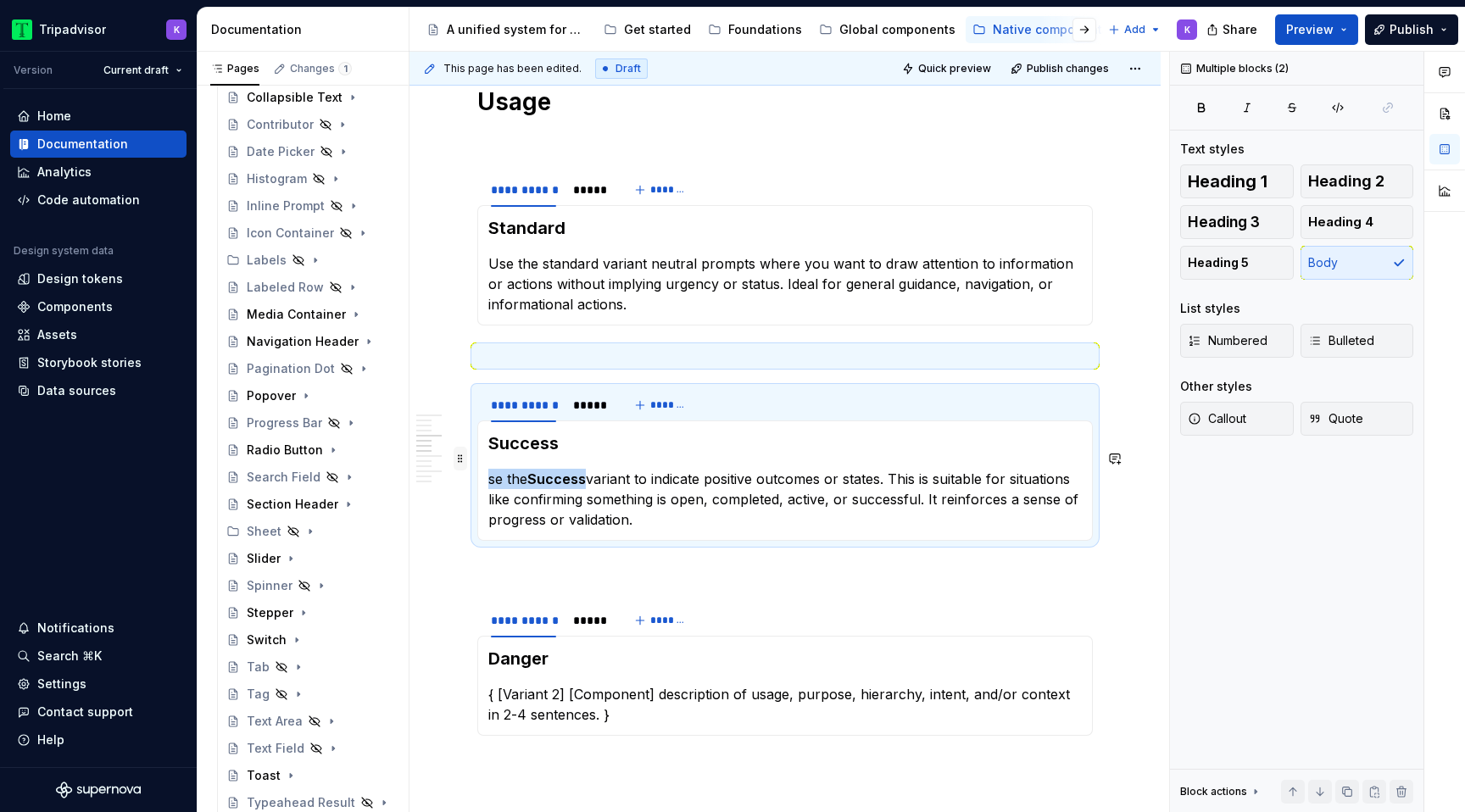
drag, startPoint x: 590, startPoint y: 460, endPoint x: 466, endPoint y: 460, distance: 124.0
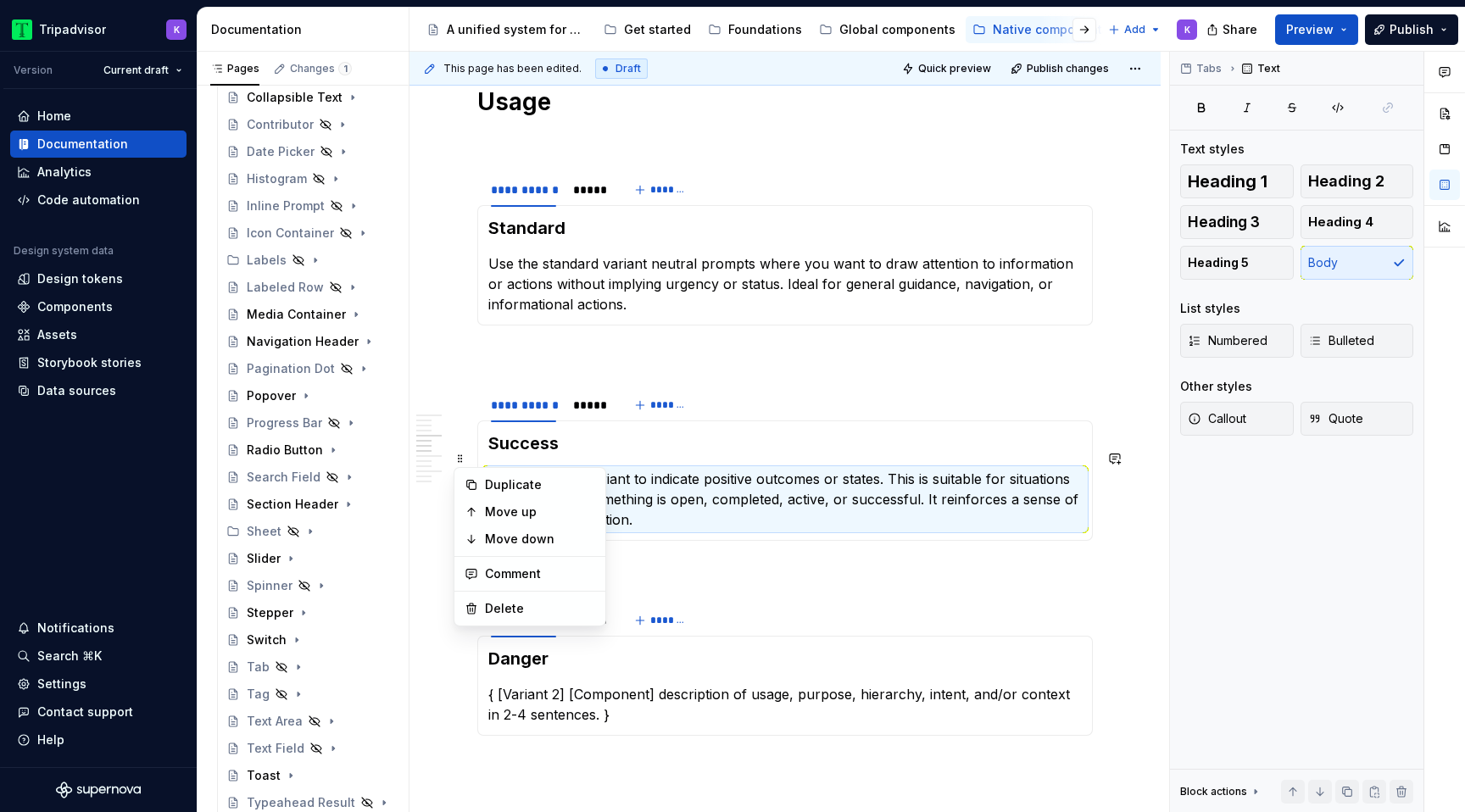
click at [571, 444] on section-item-column "Success se the Success variant to indicate positive outcomes or states. This is…" at bounding box center [785, 480] width 594 height 99
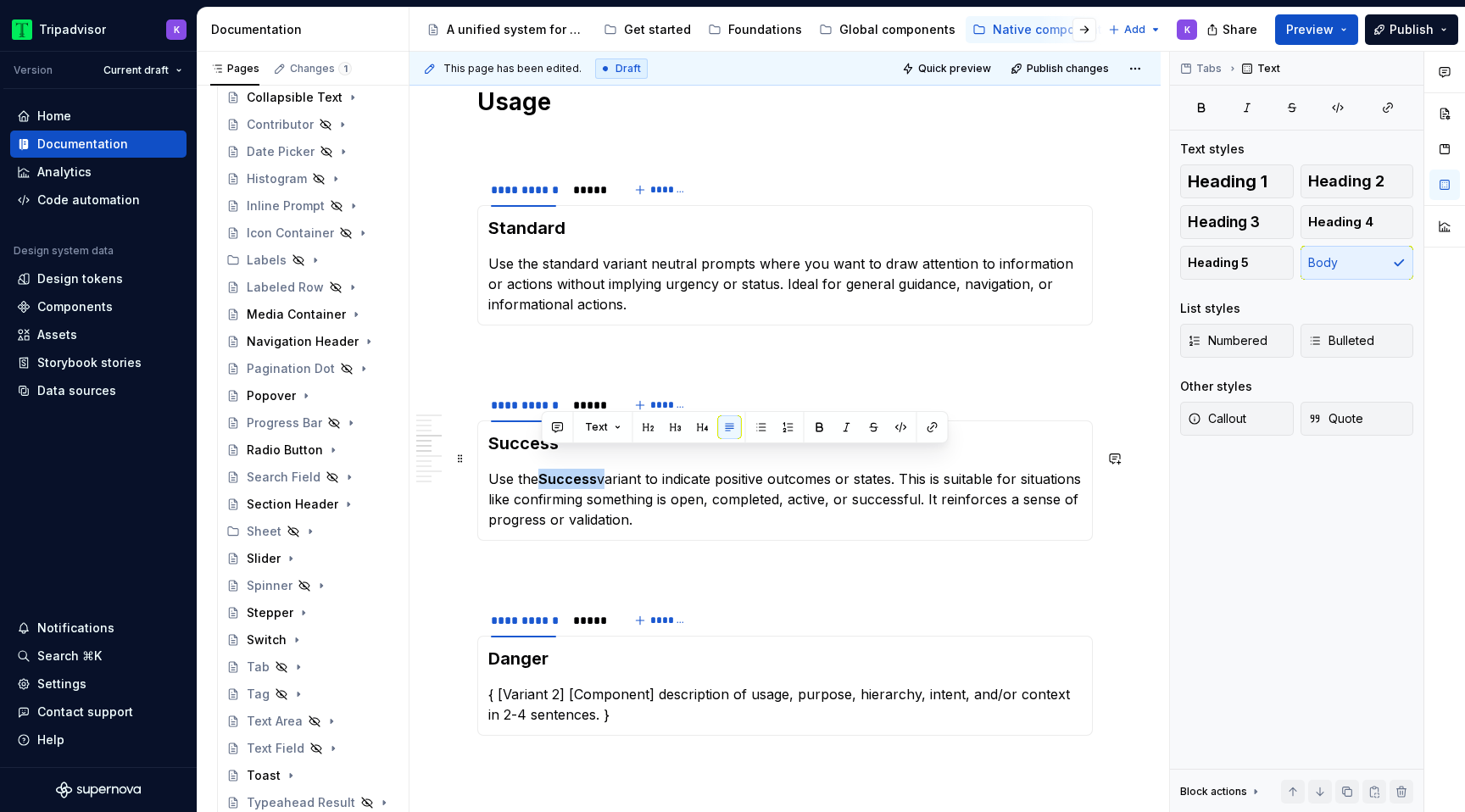
drag, startPoint x: 545, startPoint y: 456, endPoint x: 604, endPoint y: 455, distance: 59.0
click at [604, 469] on p "Use the Success variant to indicate positive outcomes or states. This is suitab…" at bounding box center [785, 499] width 594 height 61
drag, startPoint x: 597, startPoint y: 459, endPoint x: 542, endPoint y: 458, distance: 55.0
click at [542, 471] on strong "success" at bounding box center [567, 479] width 57 height 17
click at [820, 421] on button "button" at bounding box center [819, 427] width 24 height 24
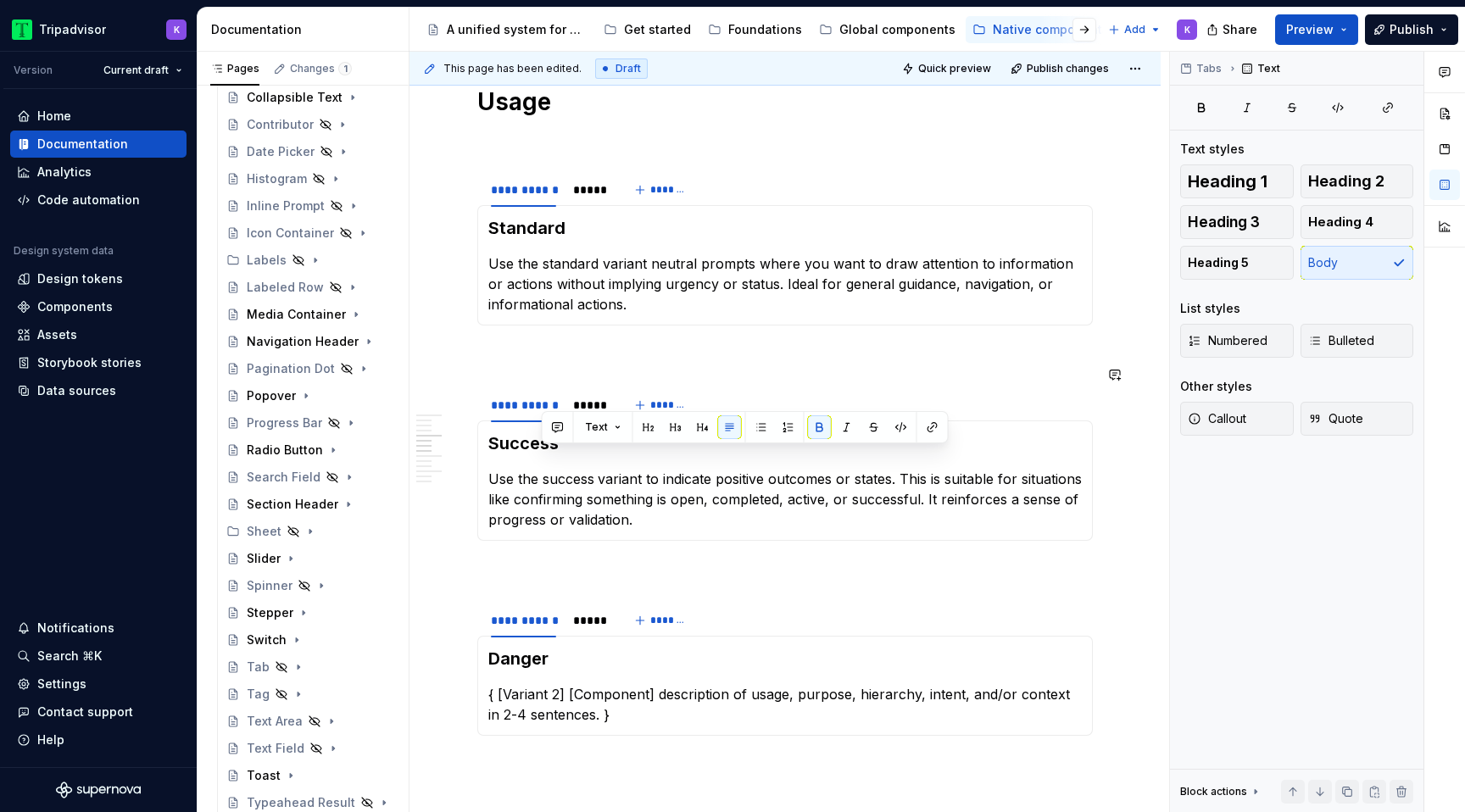
click at [758, 518] on div "Success Use the success variant to indicate positive outcomes or states. This i…" at bounding box center [786, 480] width 616 height 121
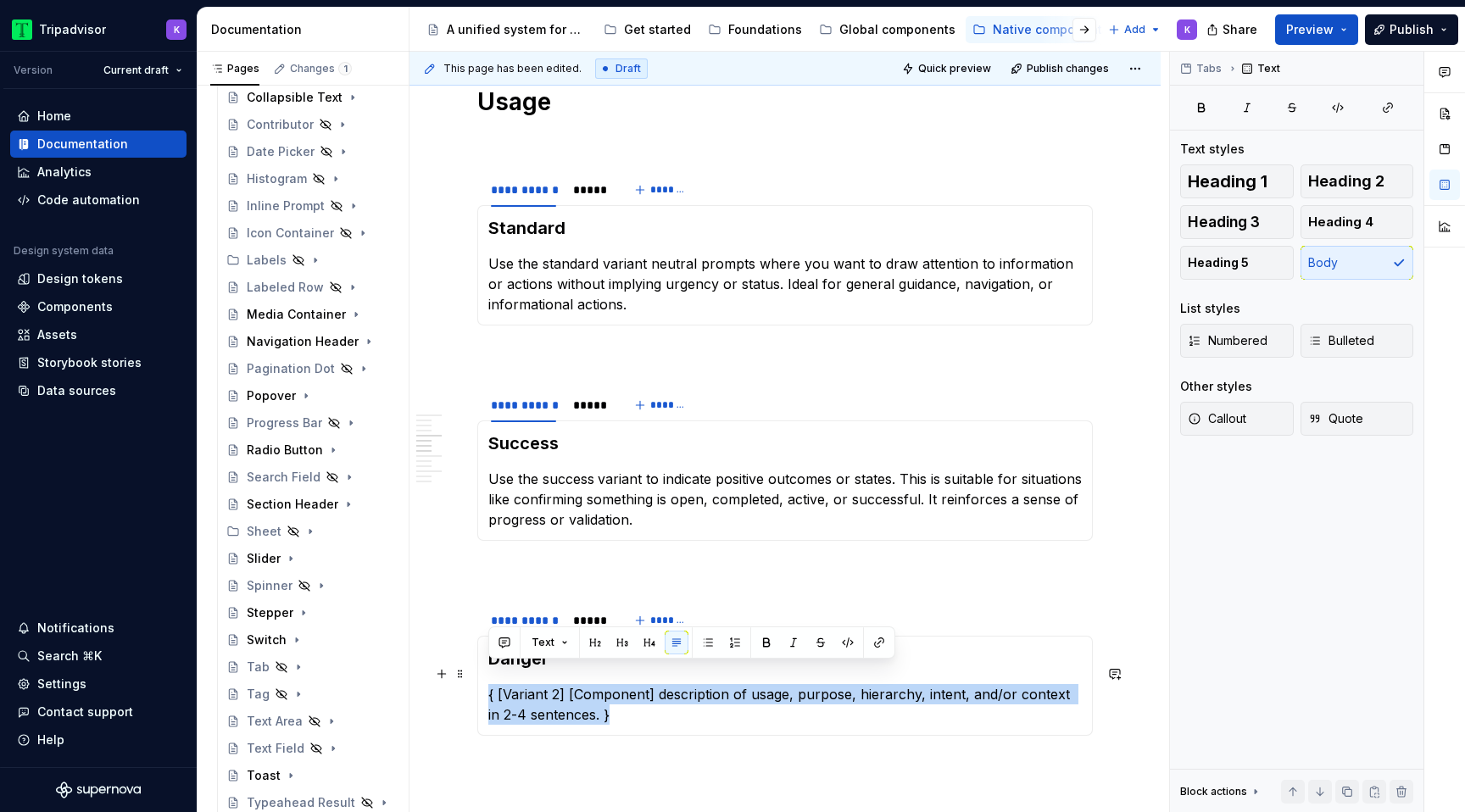
drag, startPoint x: 608, startPoint y: 696, endPoint x: 487, endPoint y: 663, distance: 125.4
click at [487, 663] on div "Danger { [Variant 2] [Component] description of usage, purpose, hierarchy, inte…" at bounding box center [786, 686] width 616 height 100
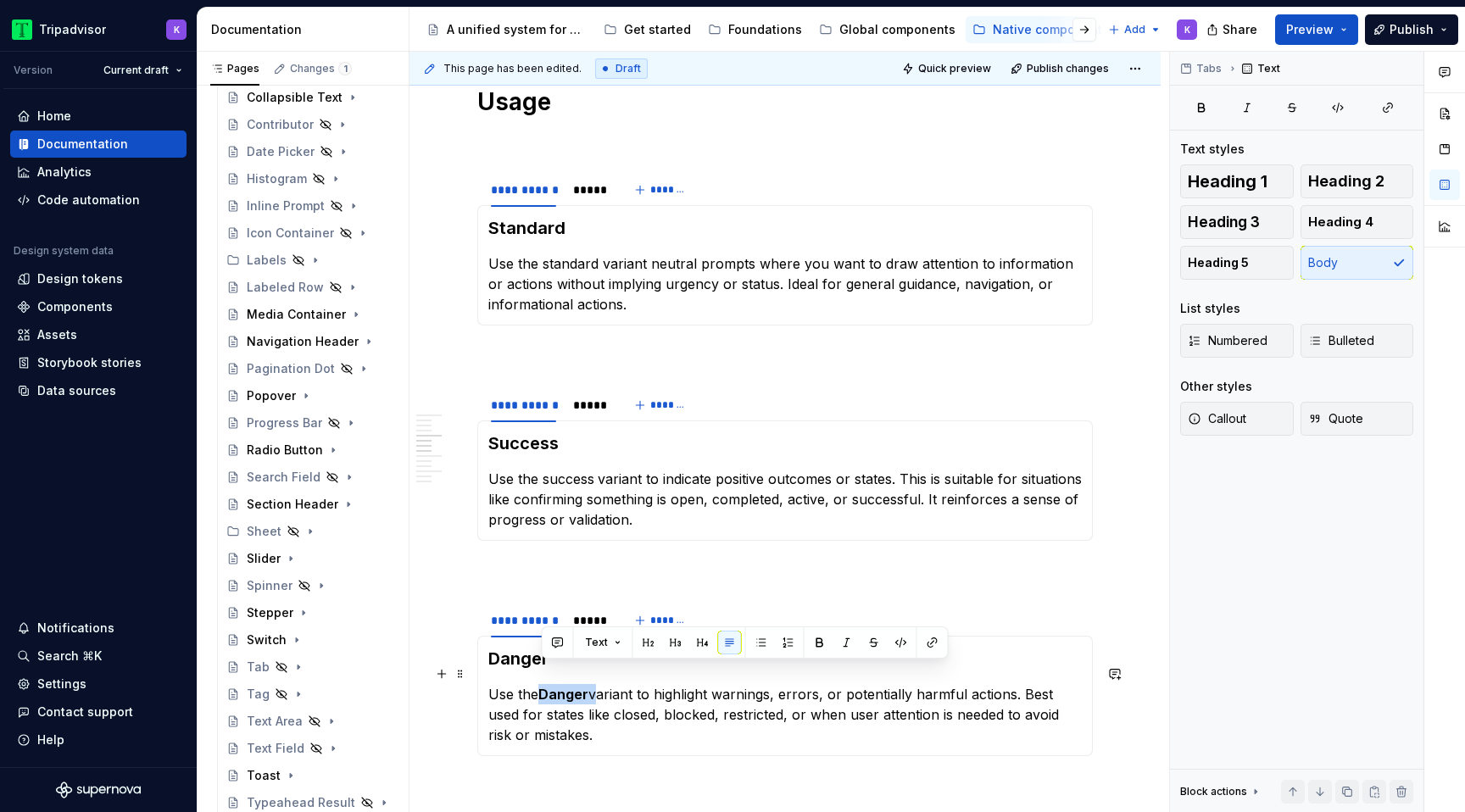
drag, startPoint x: 593, startPoint y: 674, endPoint x: 546, endPoint y: 672, distance: 47.0
click at [546, 684] on p "Use the Danger variant to highlight warnings, errors, or potentially harmful ac…" at bounding box center [785, 714] width 594 height 61
click at [821, 640] on button "button" at bounding box center [819, 642] width 24 height 24
click at [763, 709] on p "Use the danger variant to highlight warnings, errors, or potentially harmful ac…" at bounding box center [785, 714] width 594 height 61
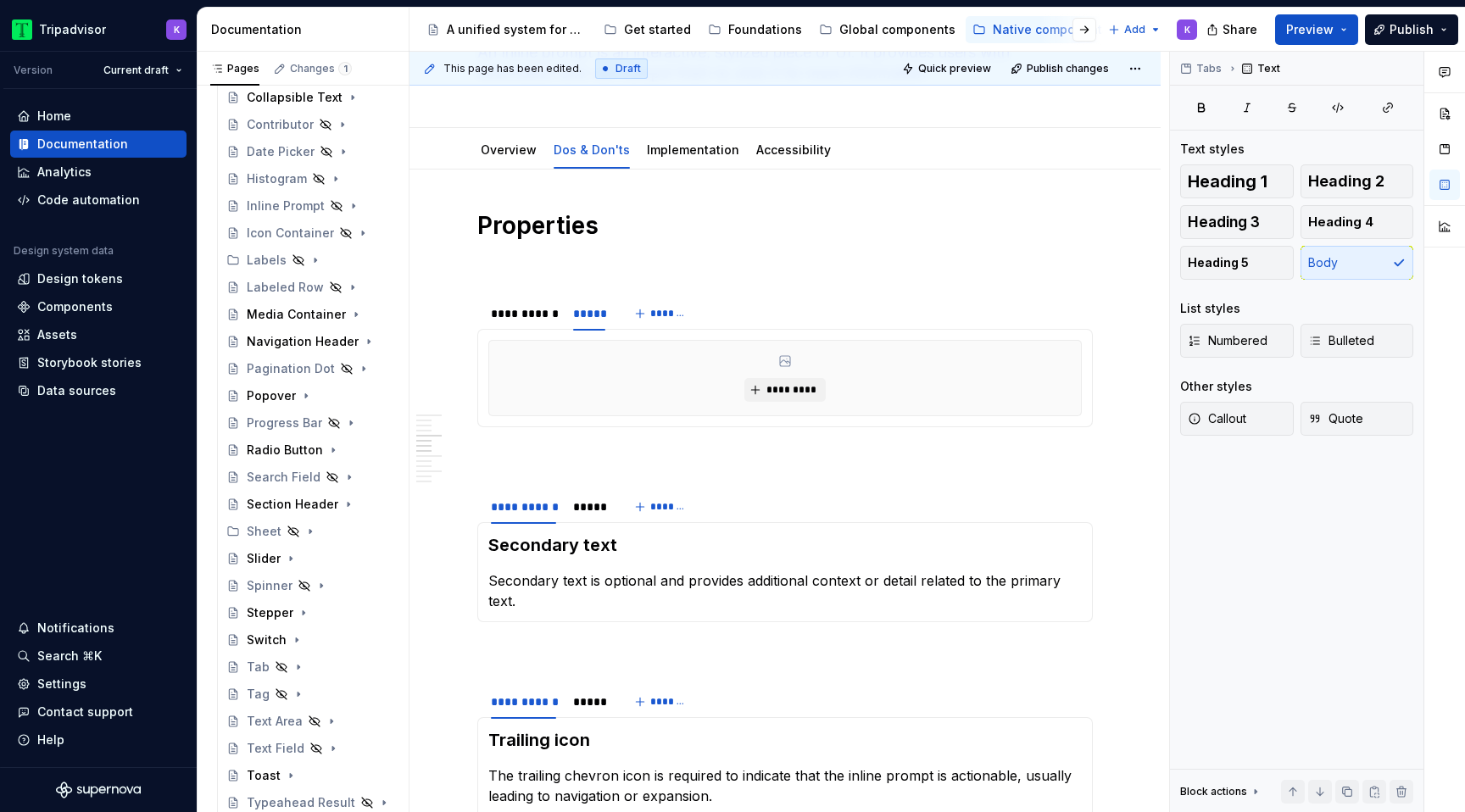
scroll to position [0, 0]
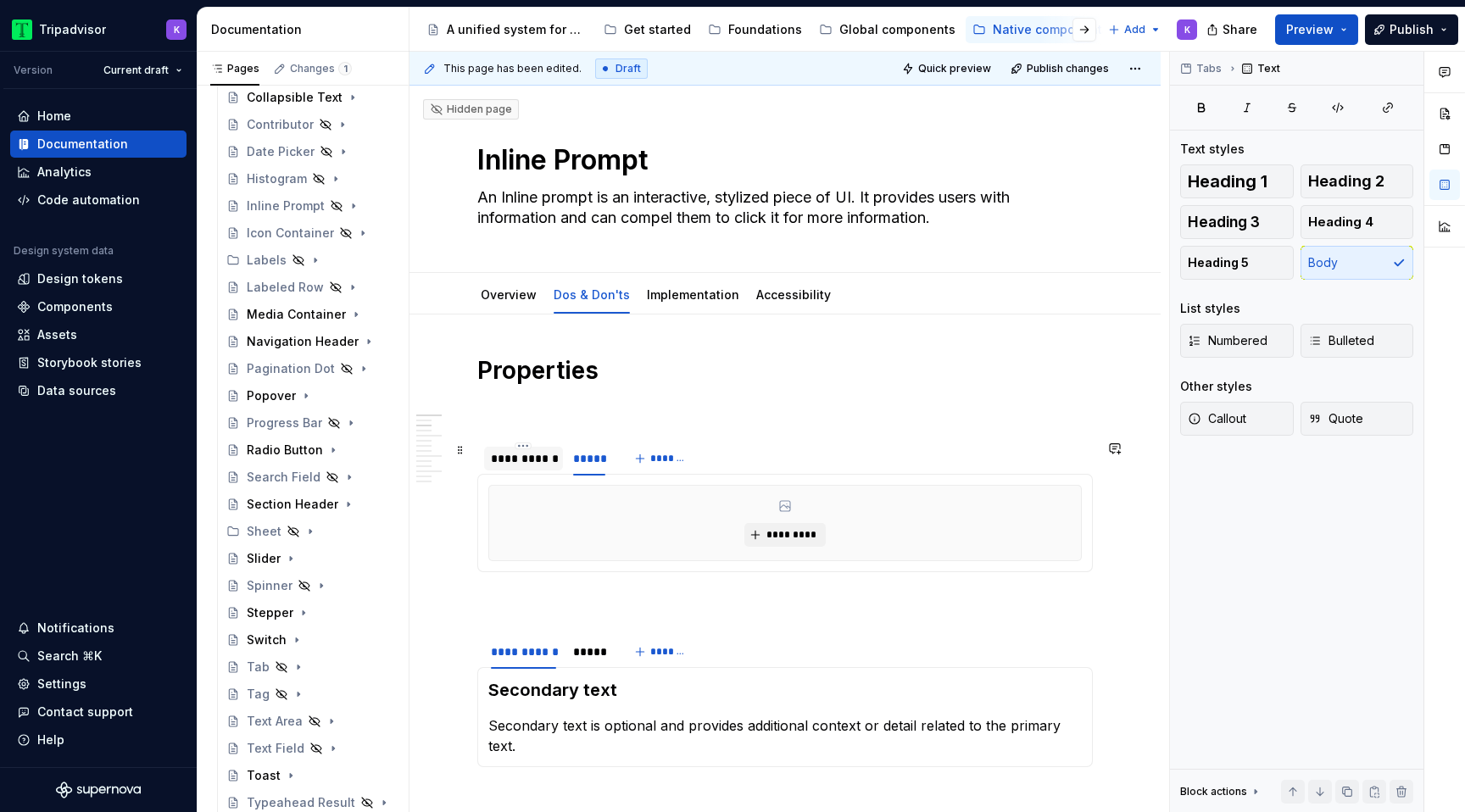
click at [507, 467] on div "**********" at bounding box center [524, 458] width 79 height 24
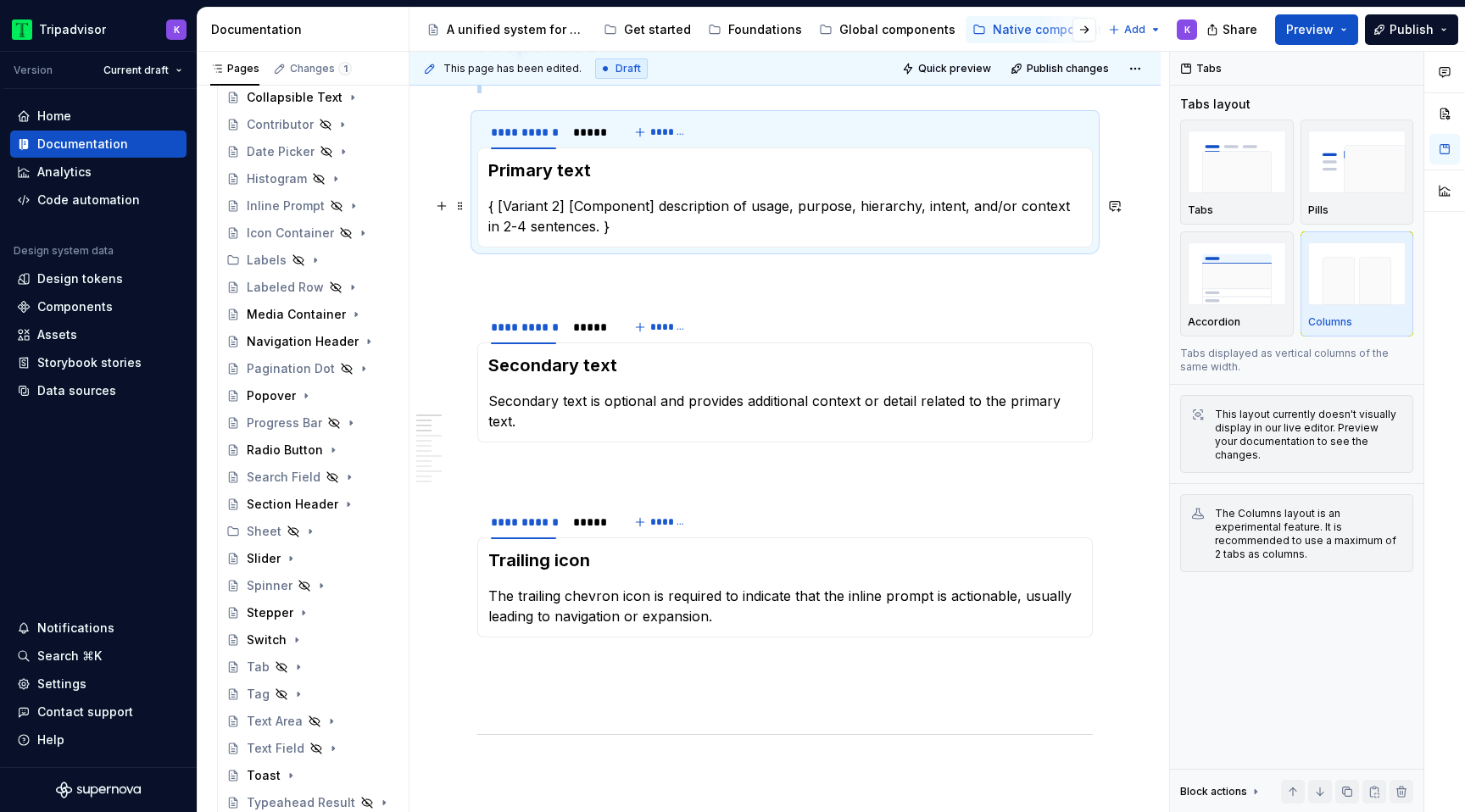
scroll to position [74, 0]
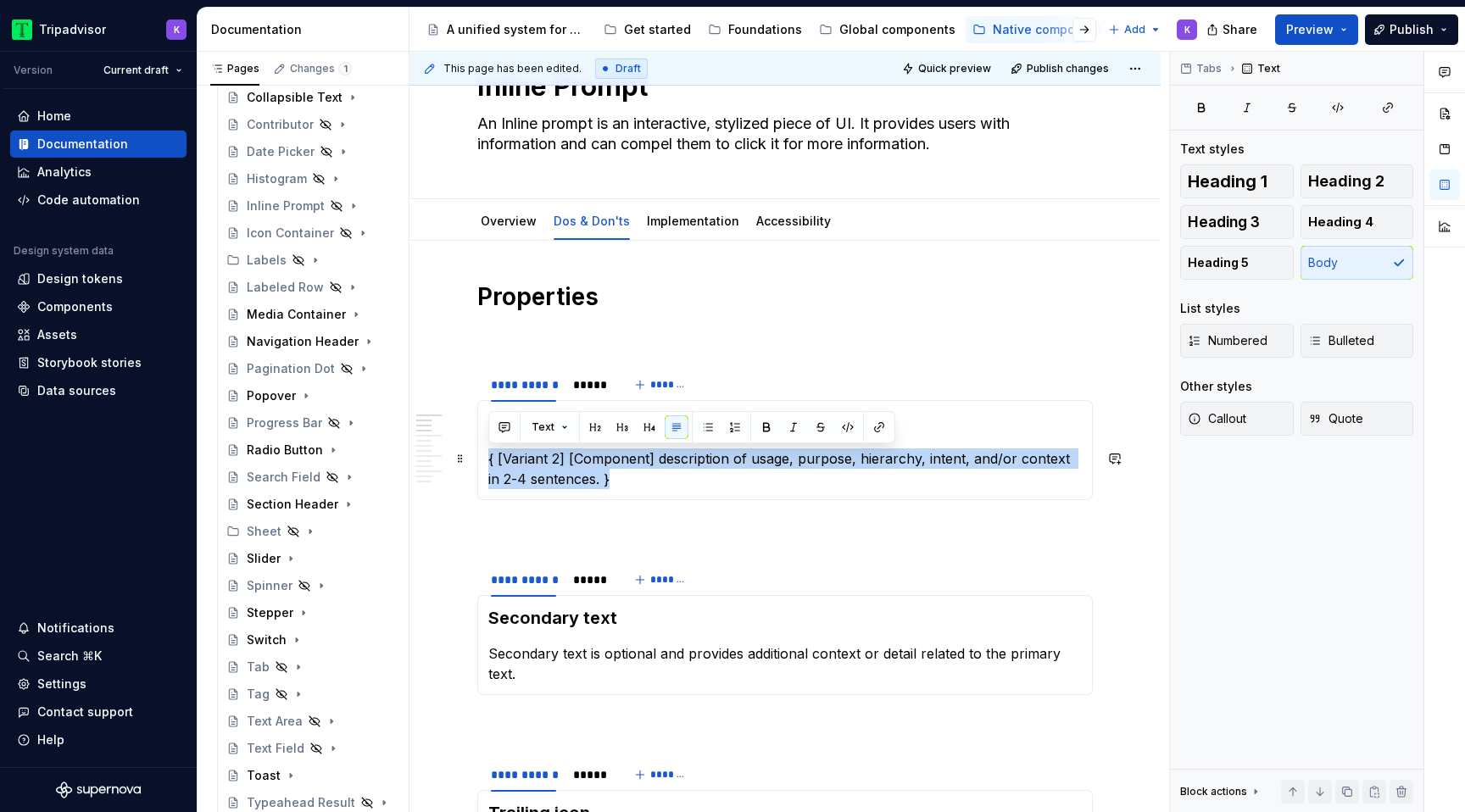
drag, startPoint x: 626, startPoint y: 483, endPoint x: 482, endPoint y: 459, distance: 146.0
click at [482, 459] on div "Primary text { [Variant 2] [Component] description of usage, purpose, hierarchy…" at bounding box center [786, 450] width 616 height 100
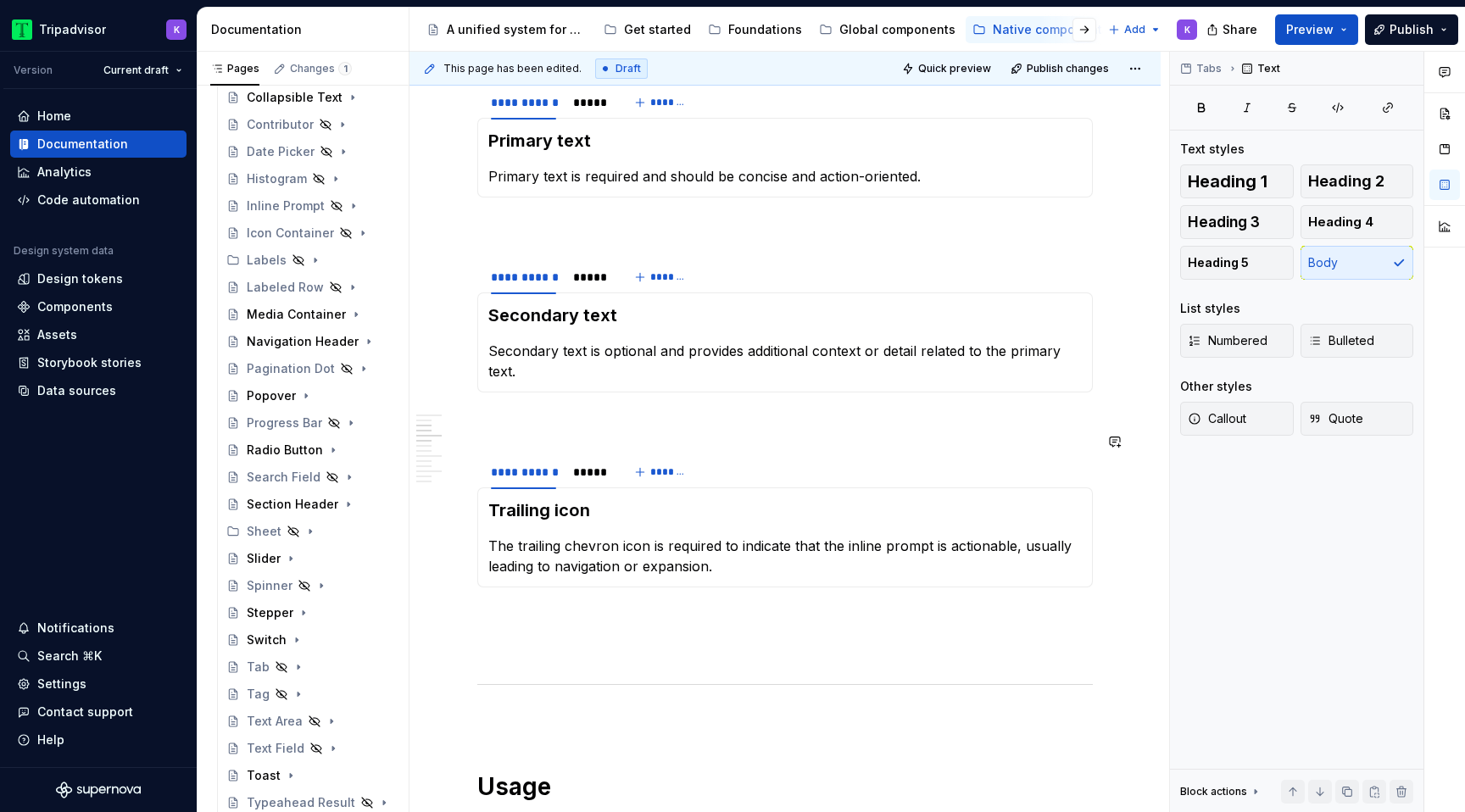
scroll to position [262, 0]
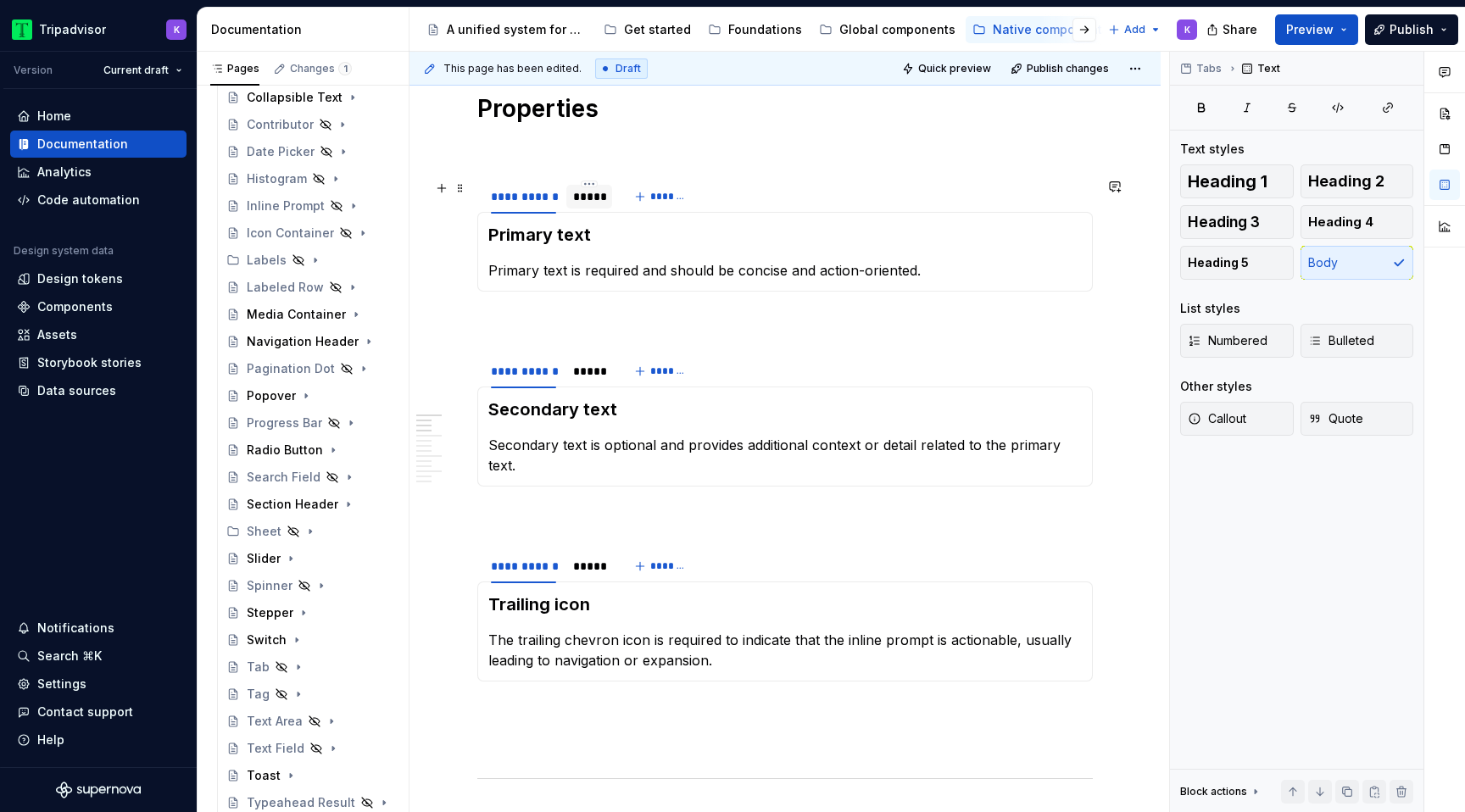
click at [592, 198] on div "*****" at bounding box center [589, 196] width 33 height 17
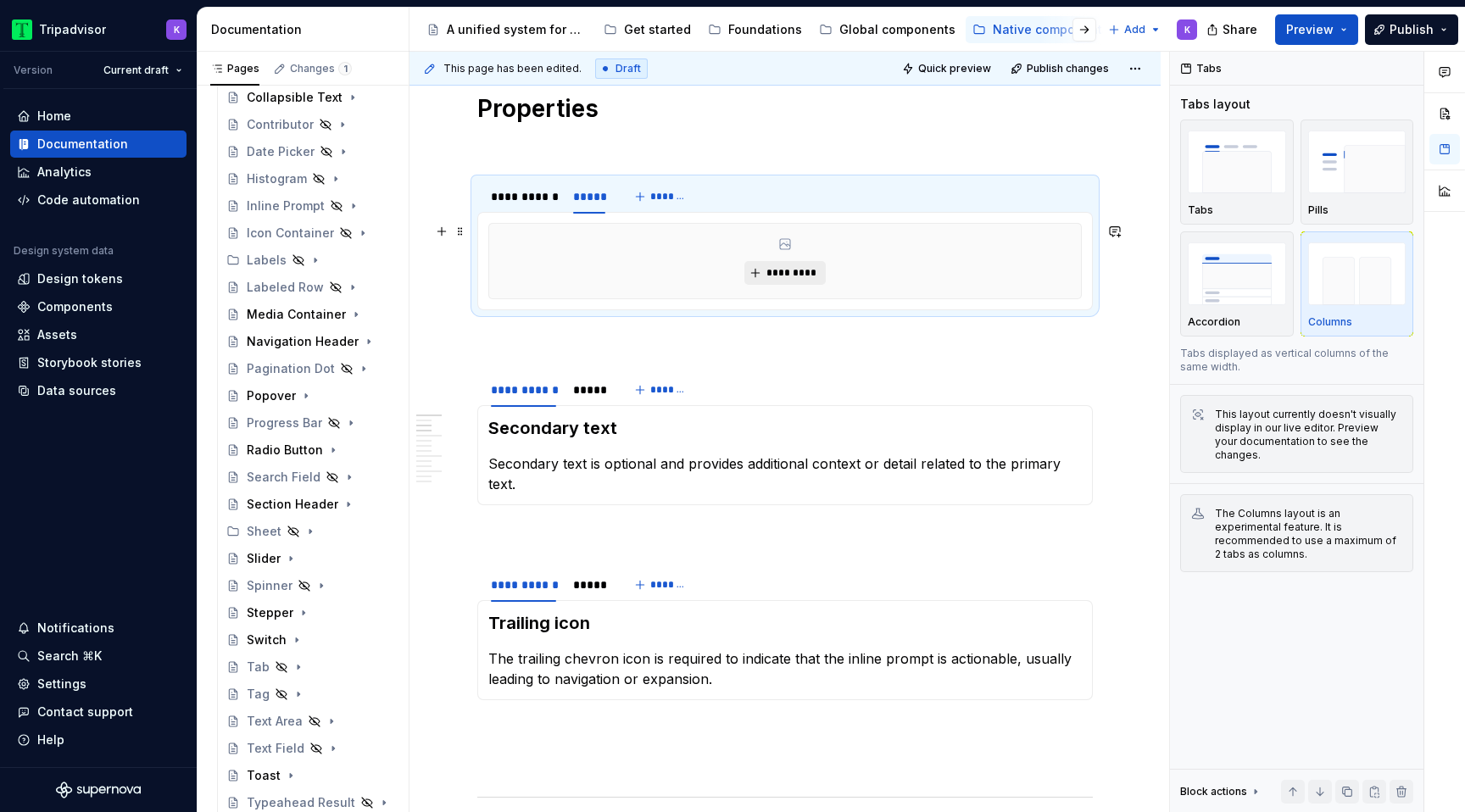
click at [765, 264] on button "*********" at bounding box center [785, 273] width 81 height 24
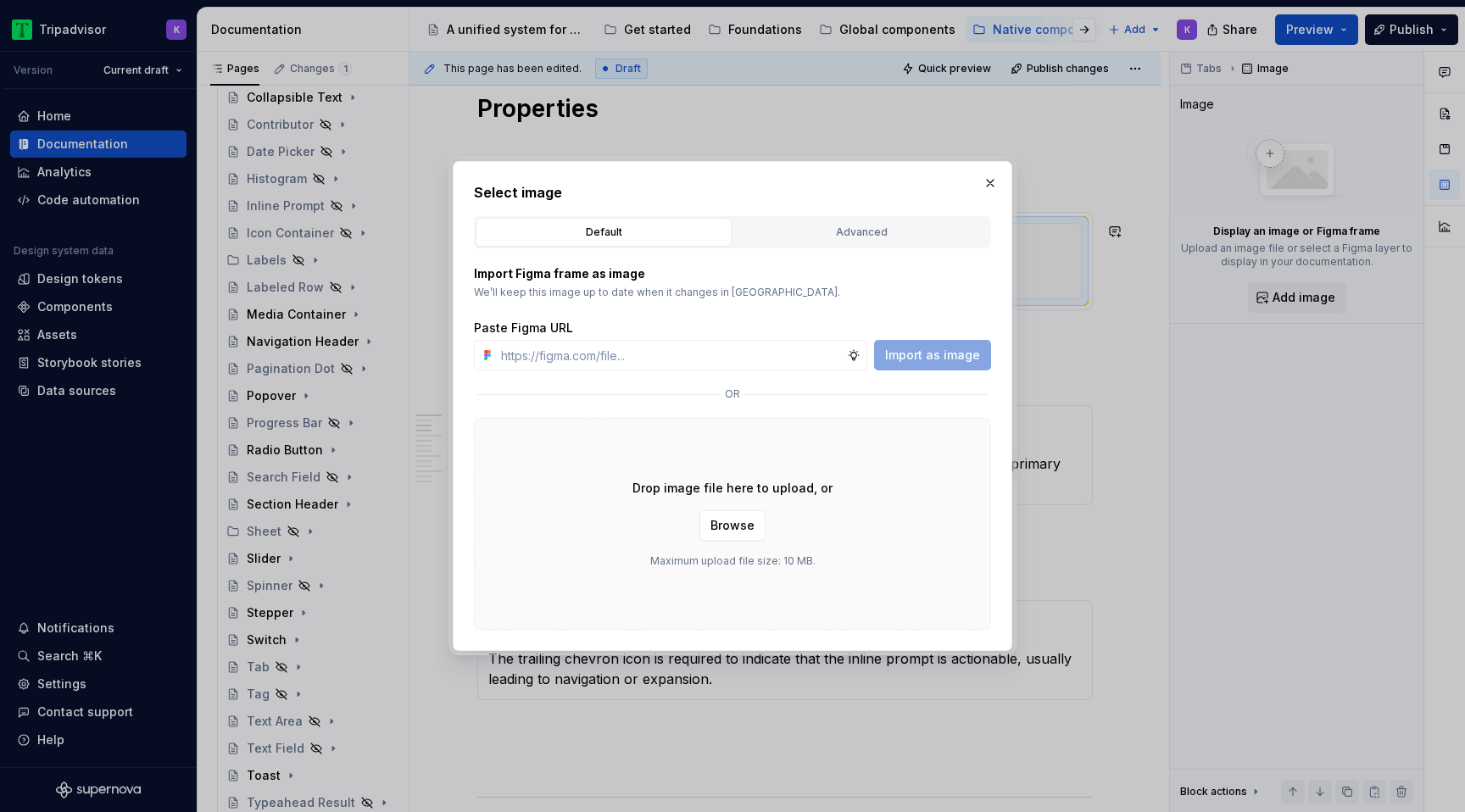
type textarea "*"
type input "https://www.figma.com/design/eWzZGbXTCMsZ0gwC1u1MU0/Altas-Native-Documentation?…"
type textarea "*"
type input "https://www.figma.com/design/eWzZGbXTCMsZ0gwC1u1MU0/Altas-Native-Documentation?…"
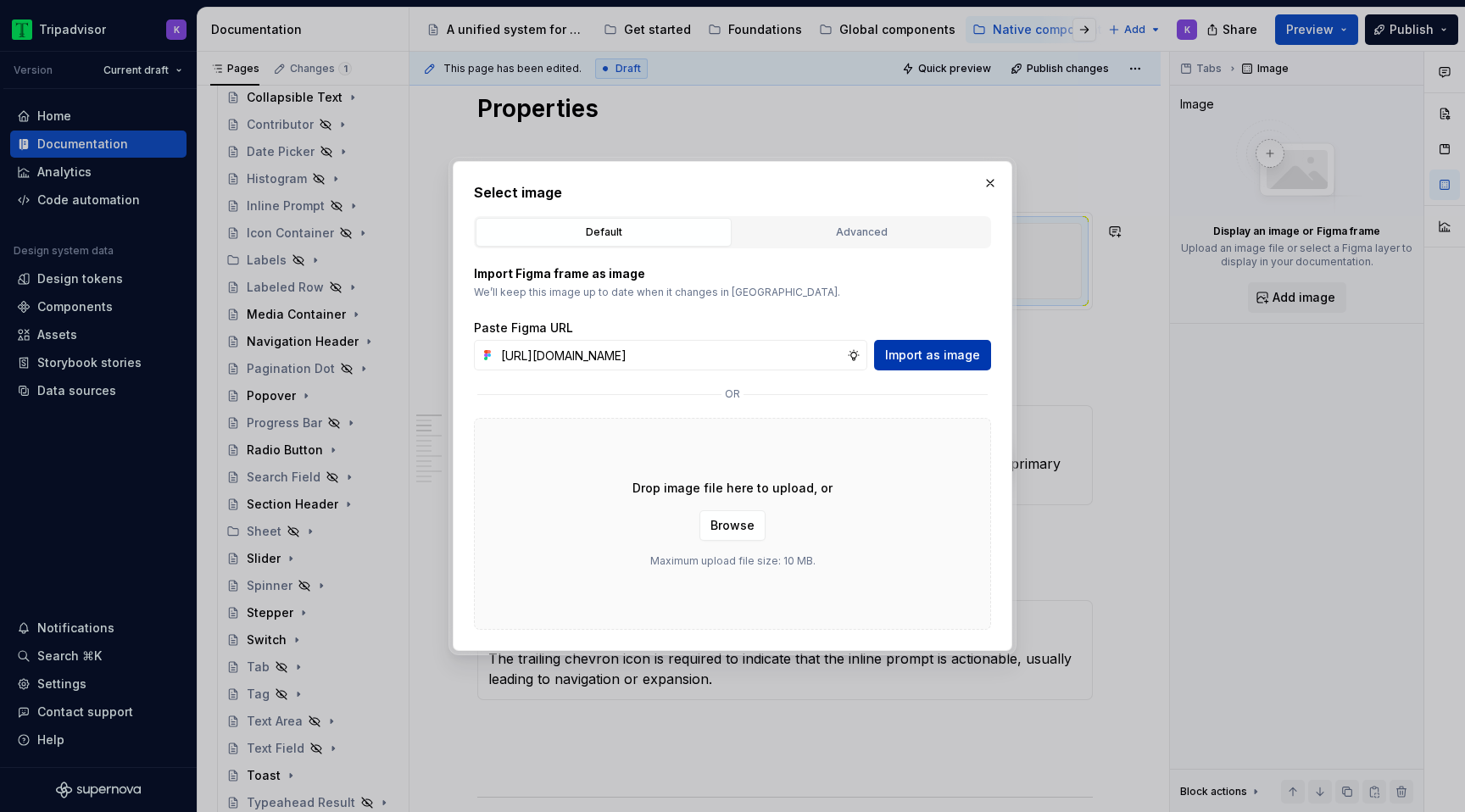
scroll to position [0, 0]
click at [921, 362] on span "Import as image" at bounding box center [933, 355] width 95 height 17
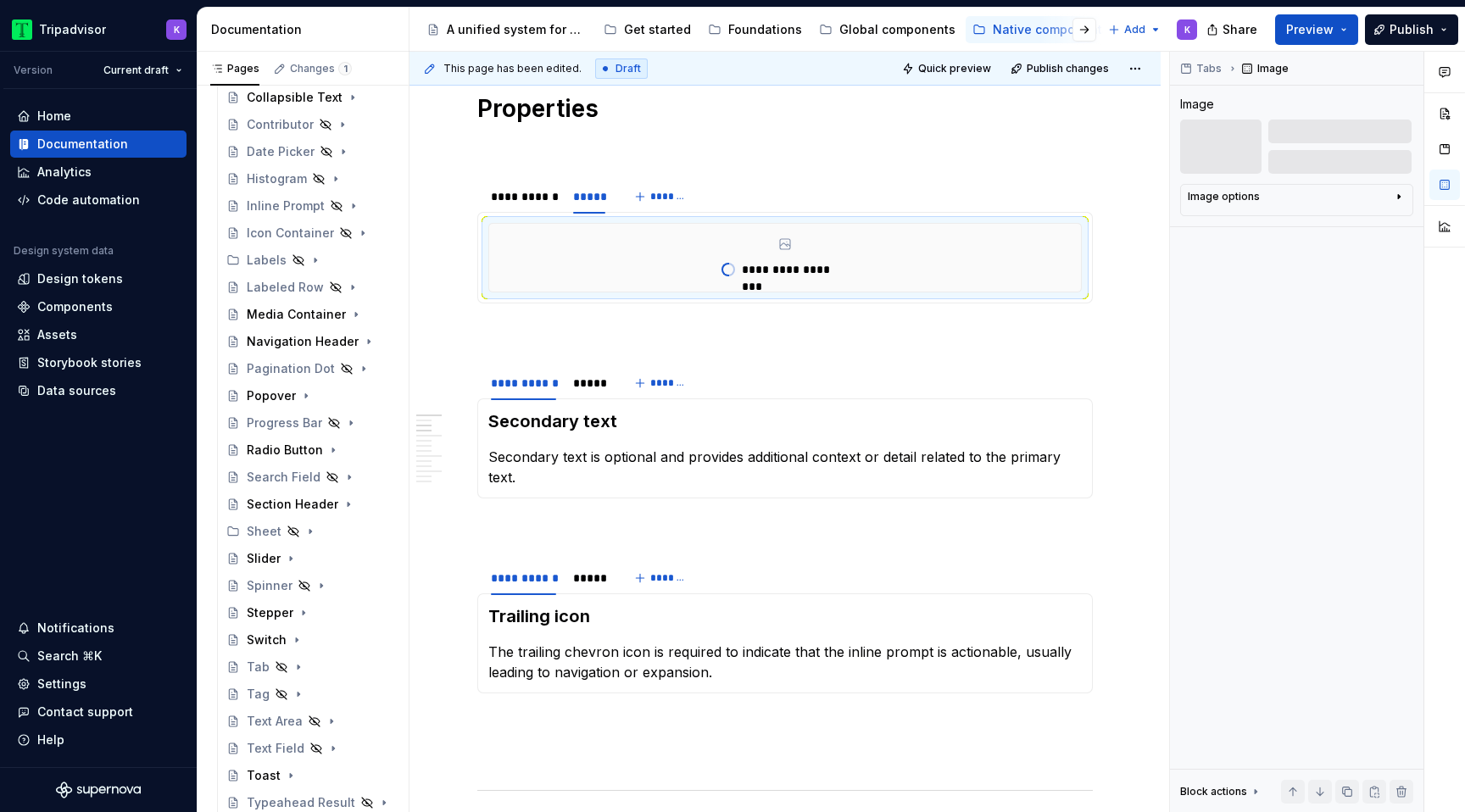
type textarea "*"
click at [584, 392] on div "*****" at bounding box center [590, 383] width 46 height 24
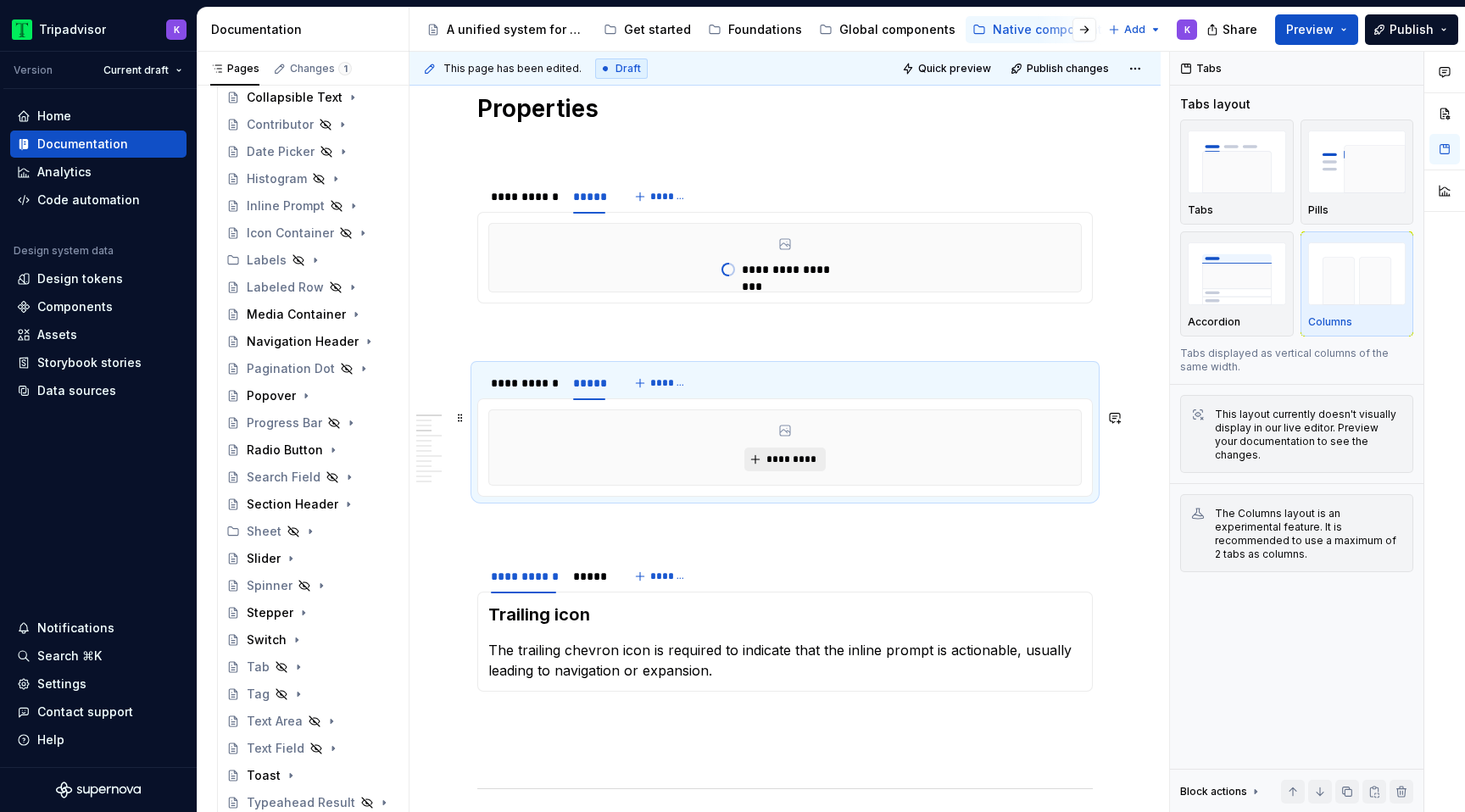
click at [792, 463] on span "*********" at bounding box center [791, 459] width 52 height 13
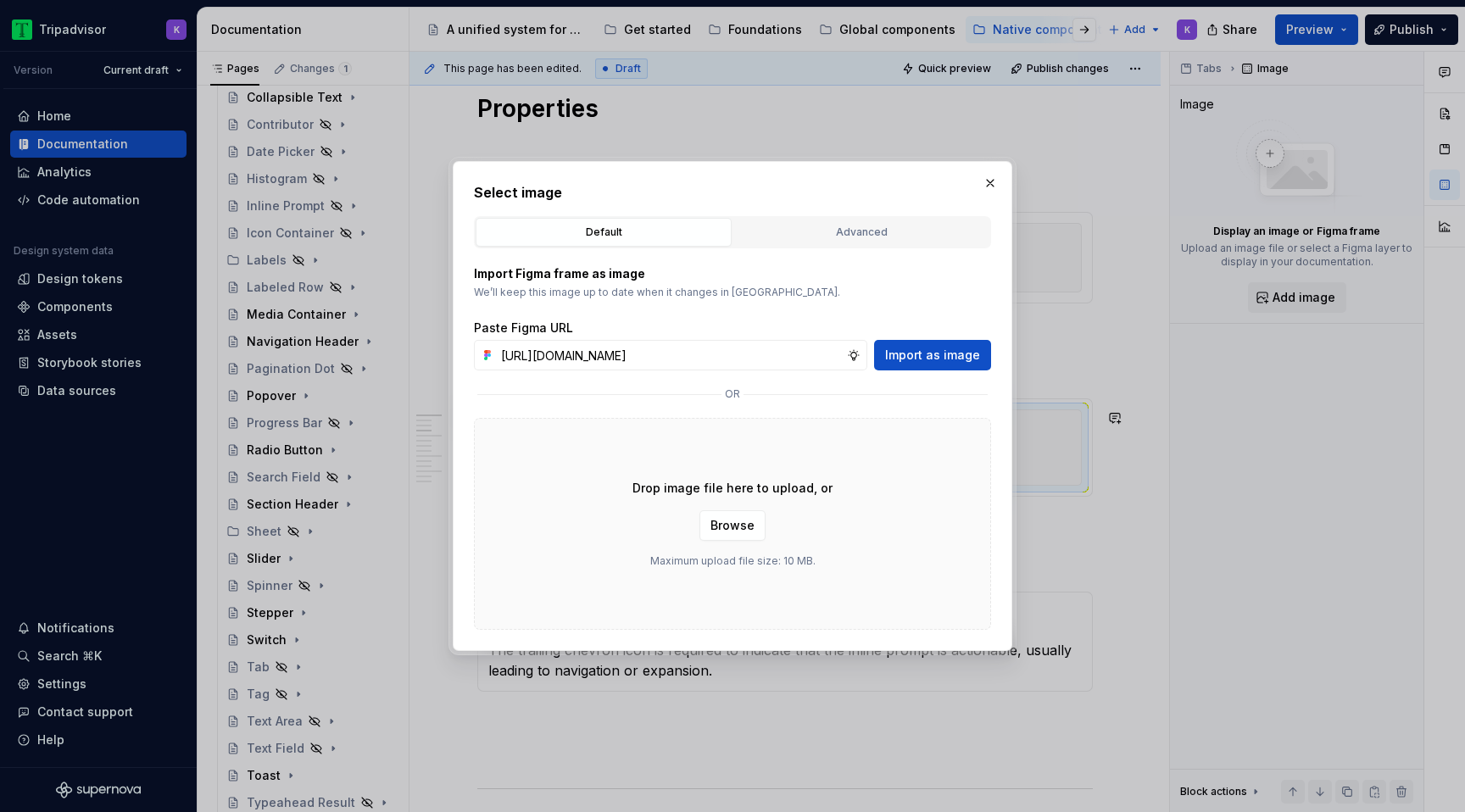
scroll to position [0, 445]
type input "https://www.figma.com/design/eWzZGbXTCMsZ0gwC1u1MU0/Altas-Native-Documentation?…"
click at [902, 366] on button "Import as image" at bounding box center [933, 355] width 117 height 31
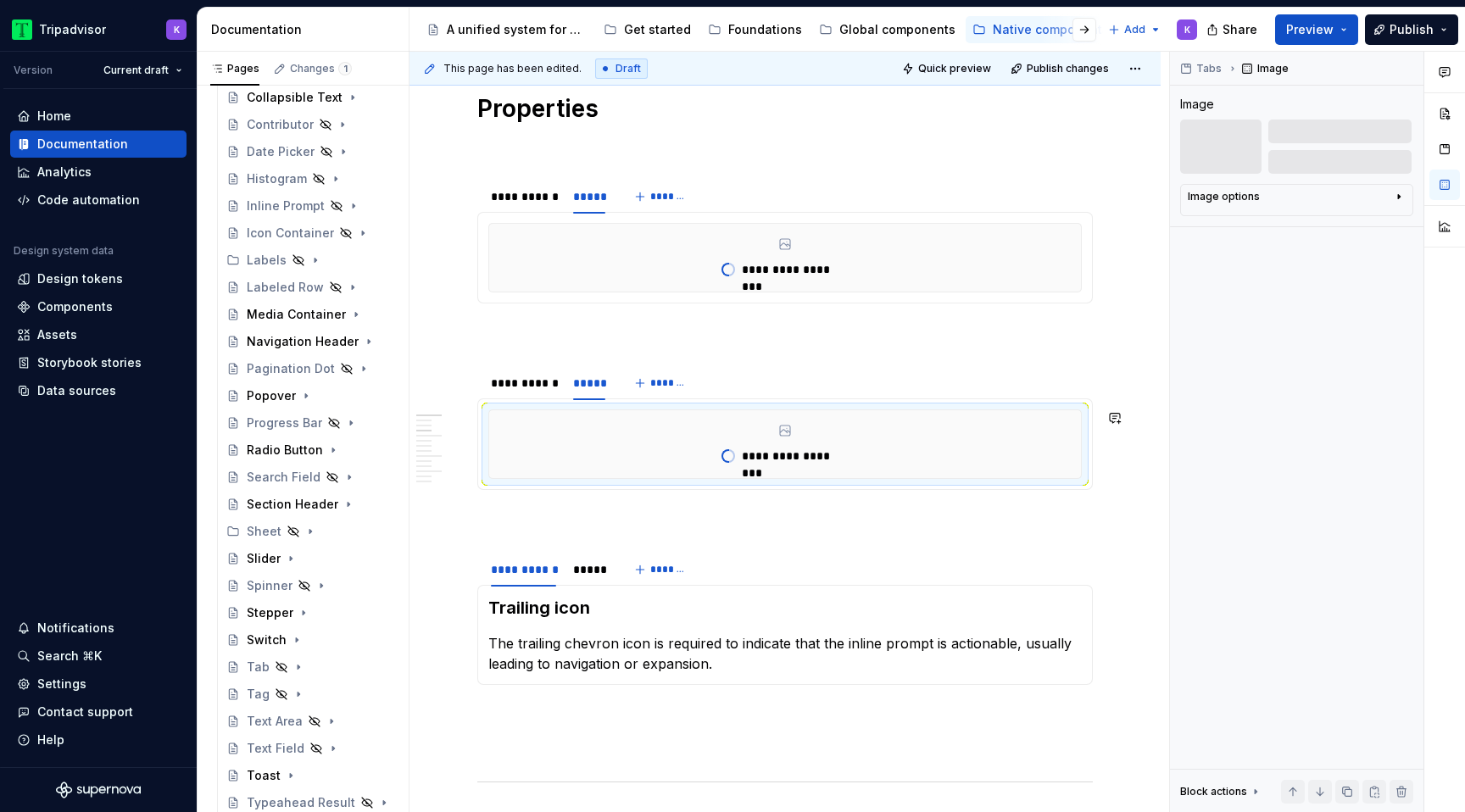
type textarea "*"
click at [591, 562] on div "*****" at bounding box center [589, 569] width 33 height 17
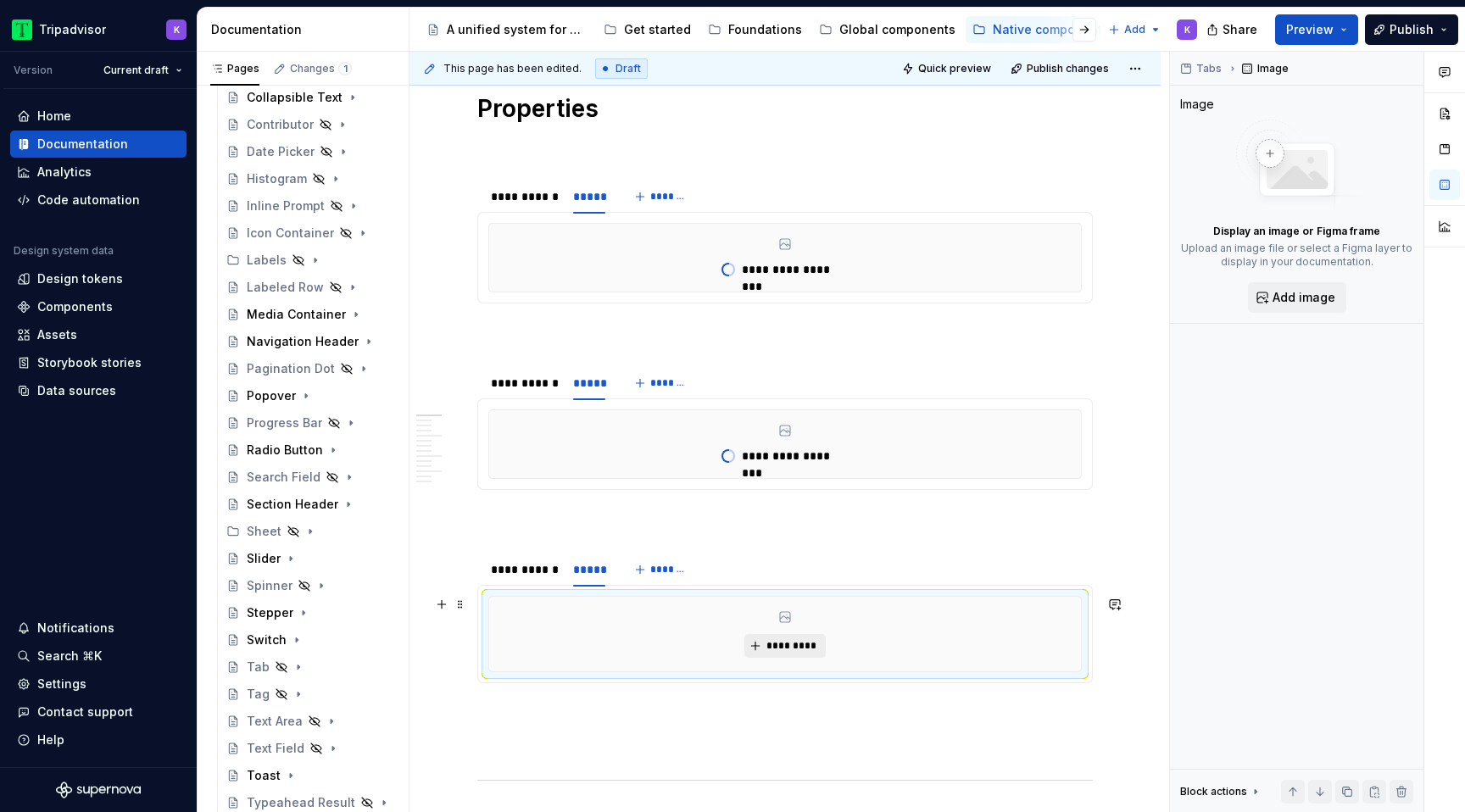
click at [798, 656] on button "*********" at bounding box center [785, 646] width 81 height 24
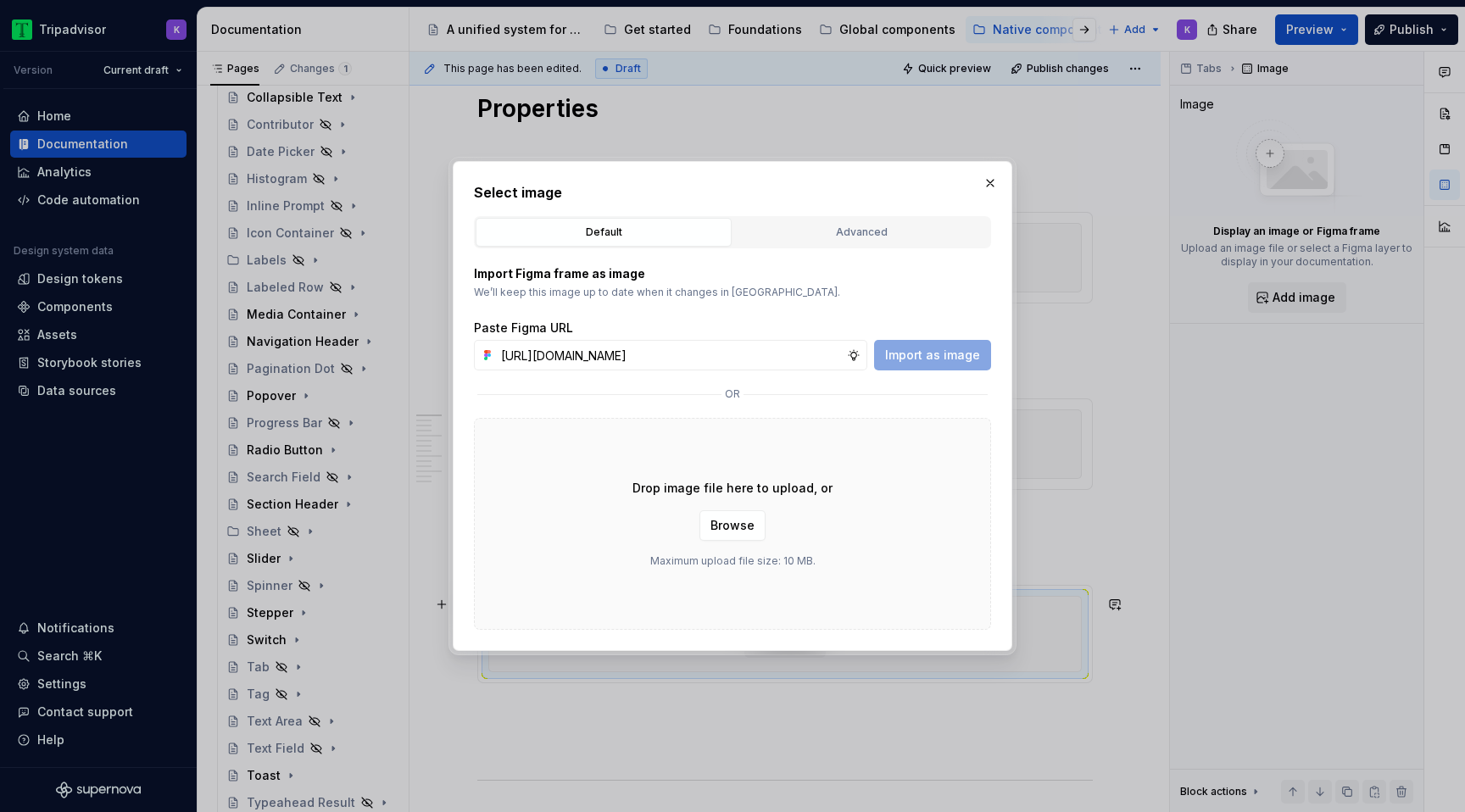
scroll to position [0, 443]
type input "https://www.figma.com/design/eWzZGbXTCMsZ0gwC1u1MU0/Altas-Native-Documentation?…"
click at [954, 360] on span "Import as image" at bounding box center [933, 355] width 95 height 17
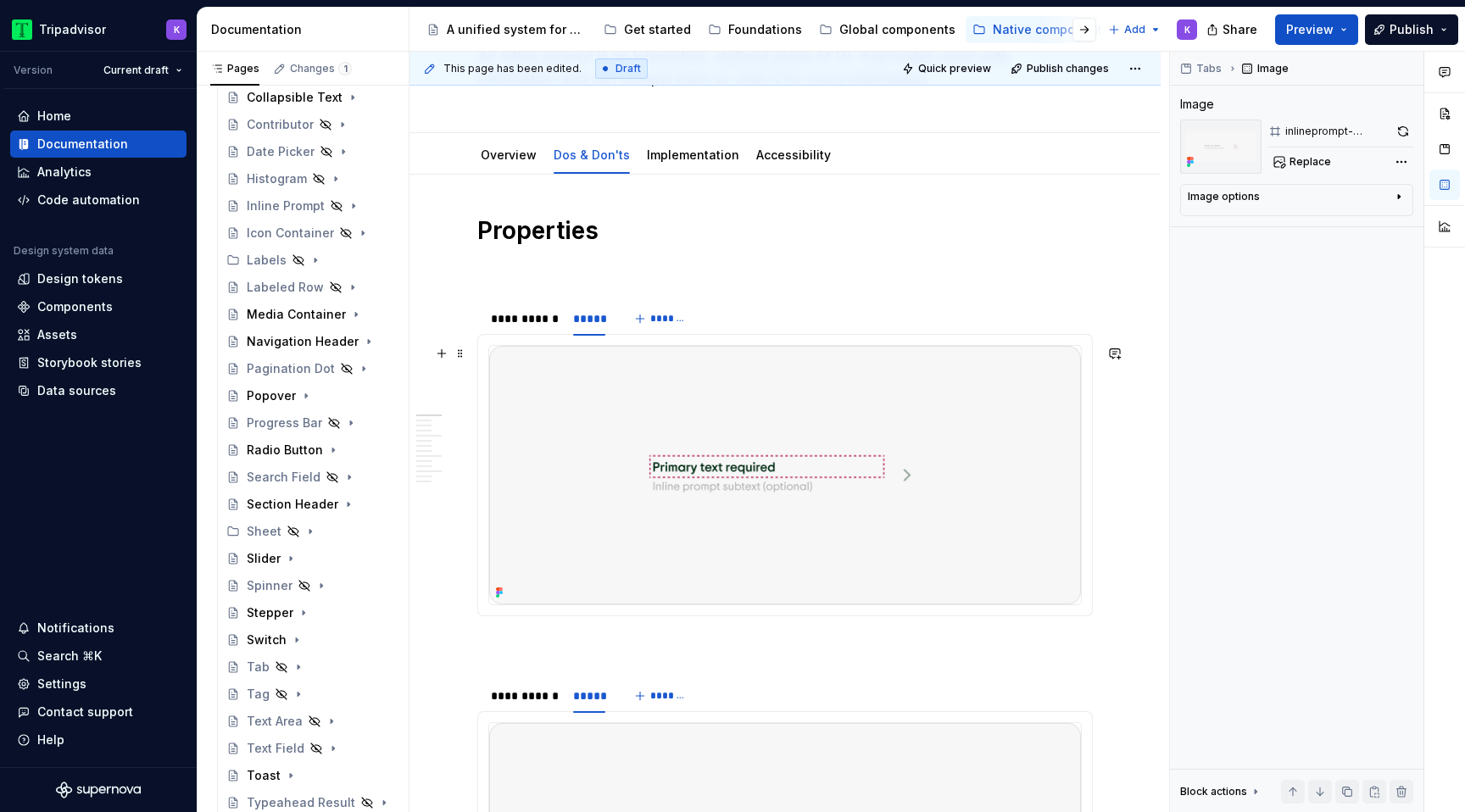
scroll to position [163, 0]
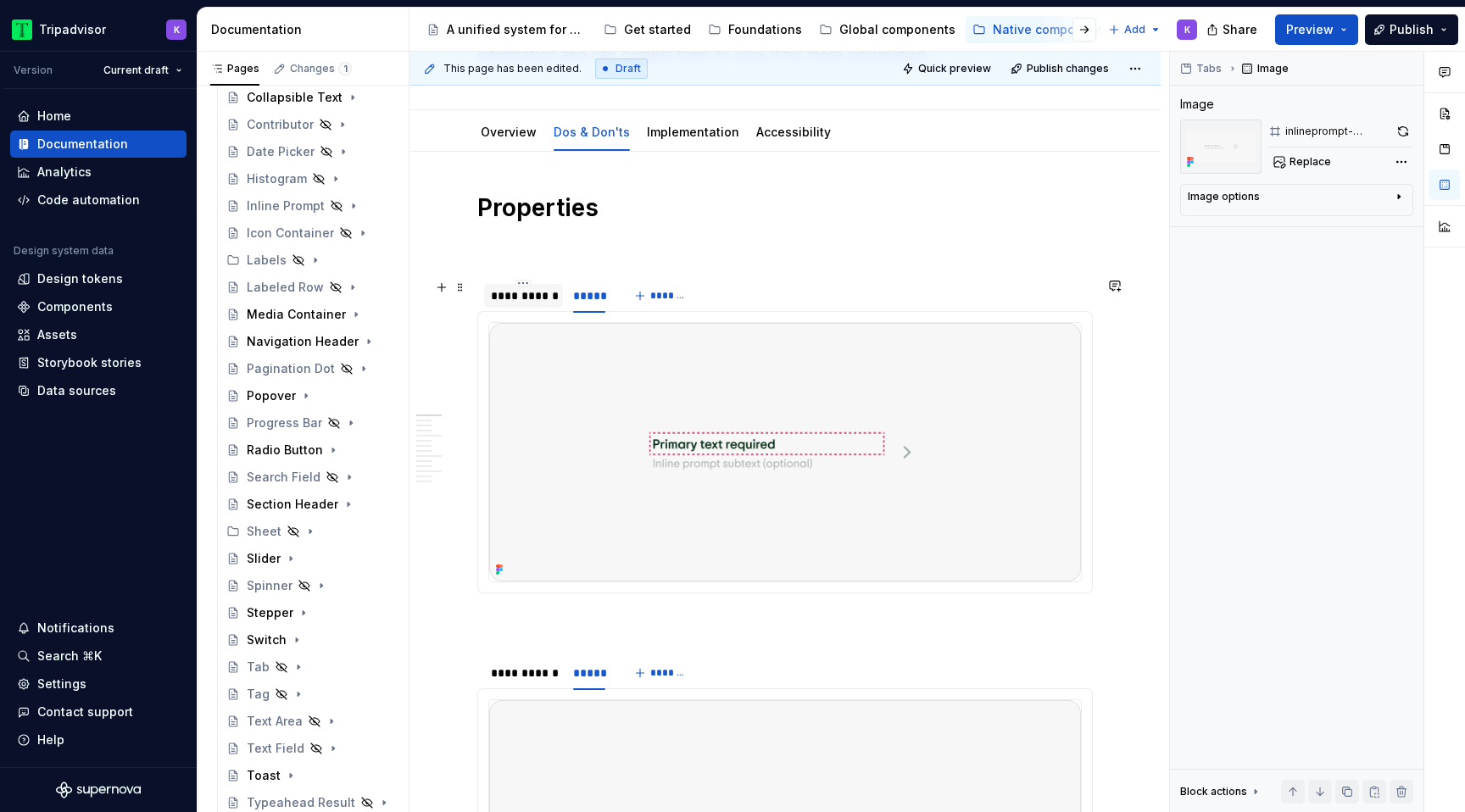
click at [540, 309] on div "**********" at bounding box center [524, 296] width 79 height 27
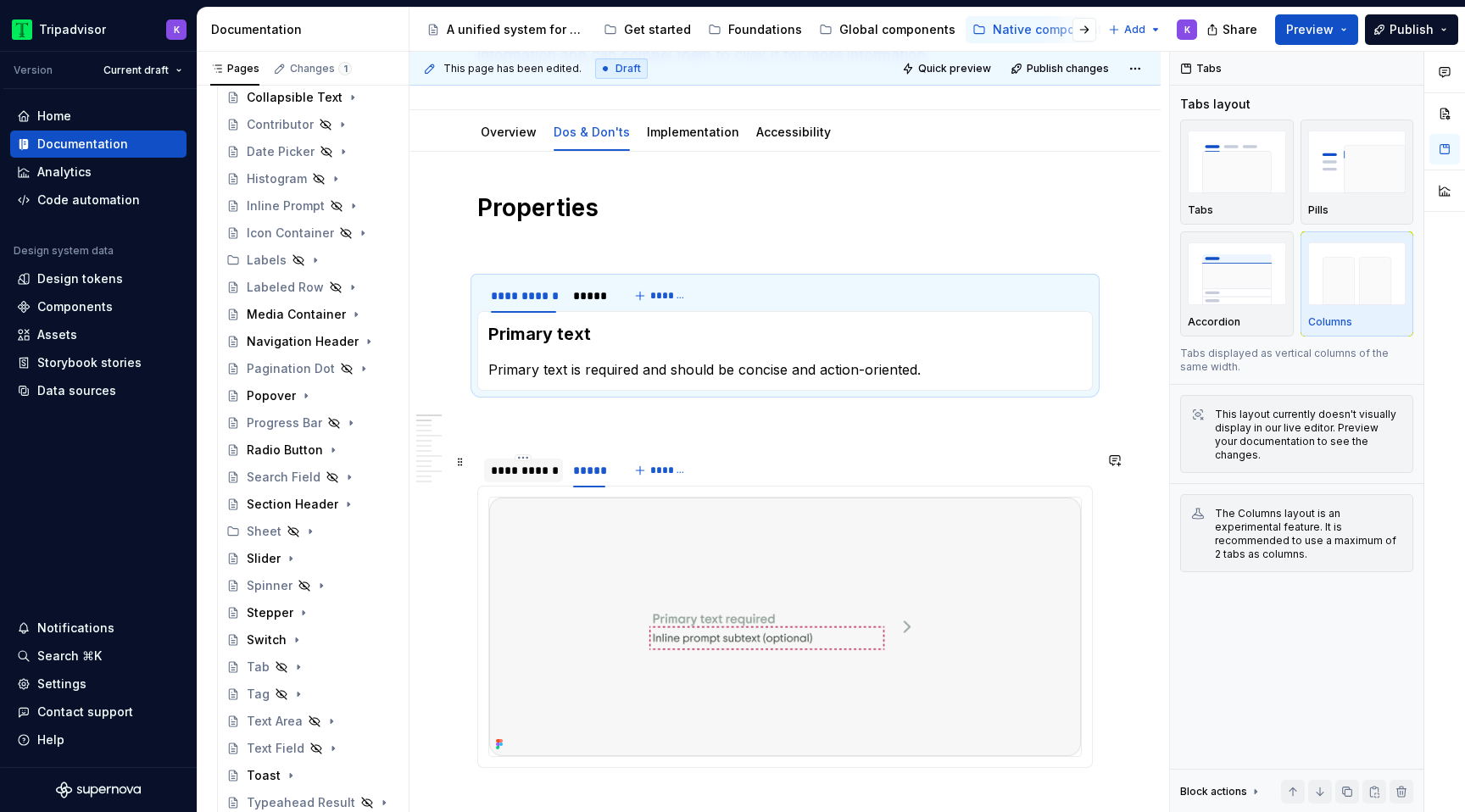
click at [536, 484] on div at bounding box center [524, 485] width 79 height 2
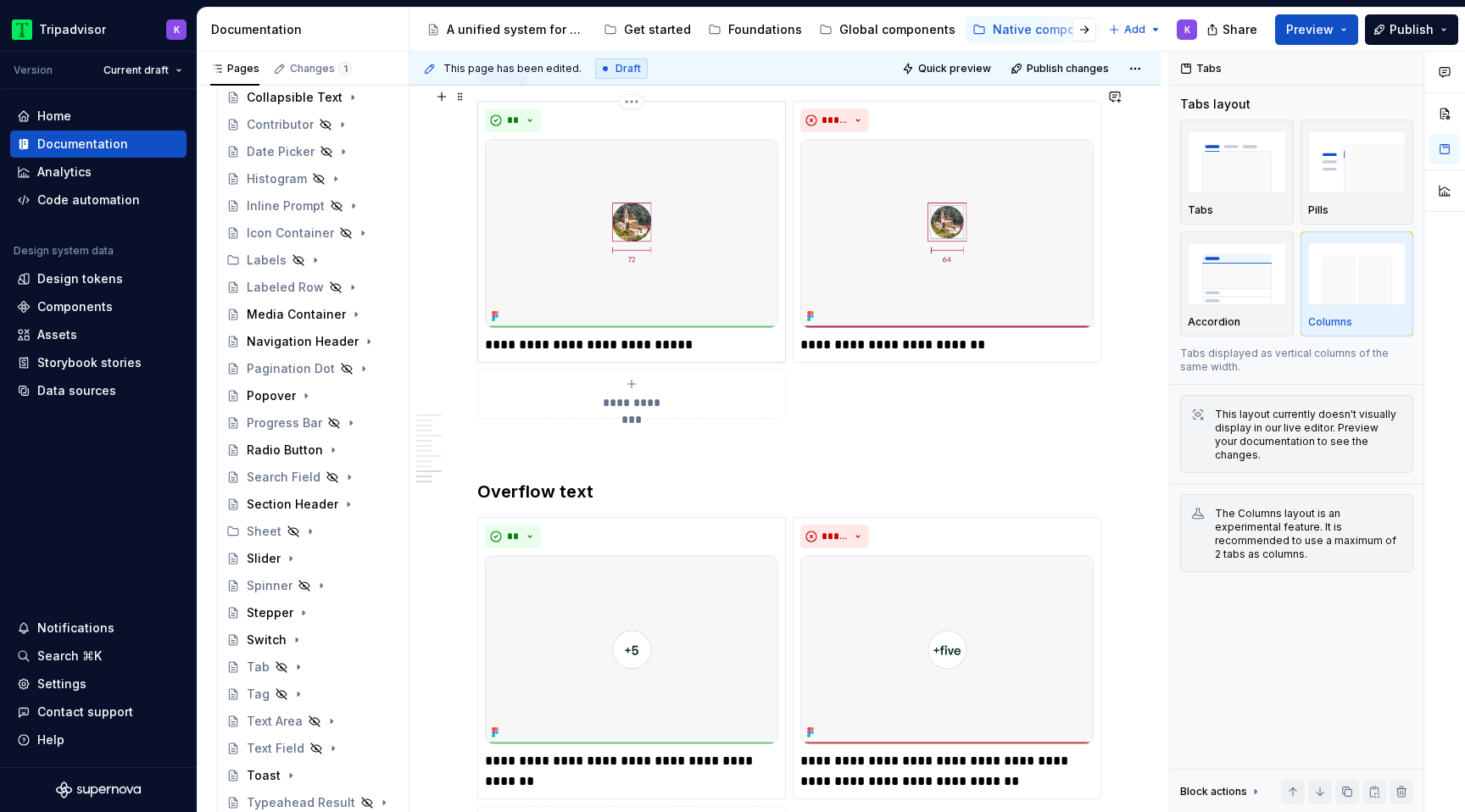
scroll to position [2907, 0]
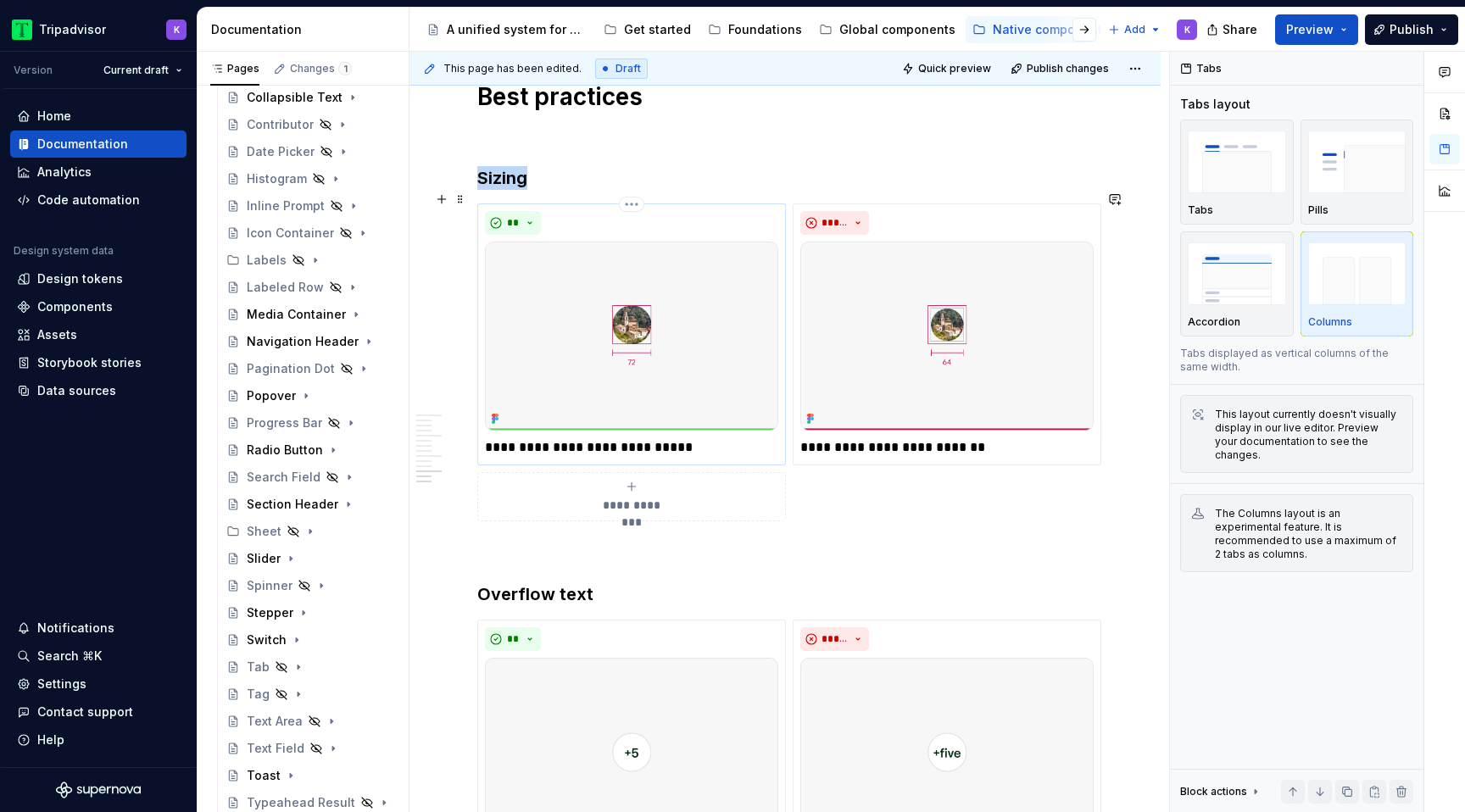
click at [666, 255] on img at bounding box center [631, 336] width 293 height 189
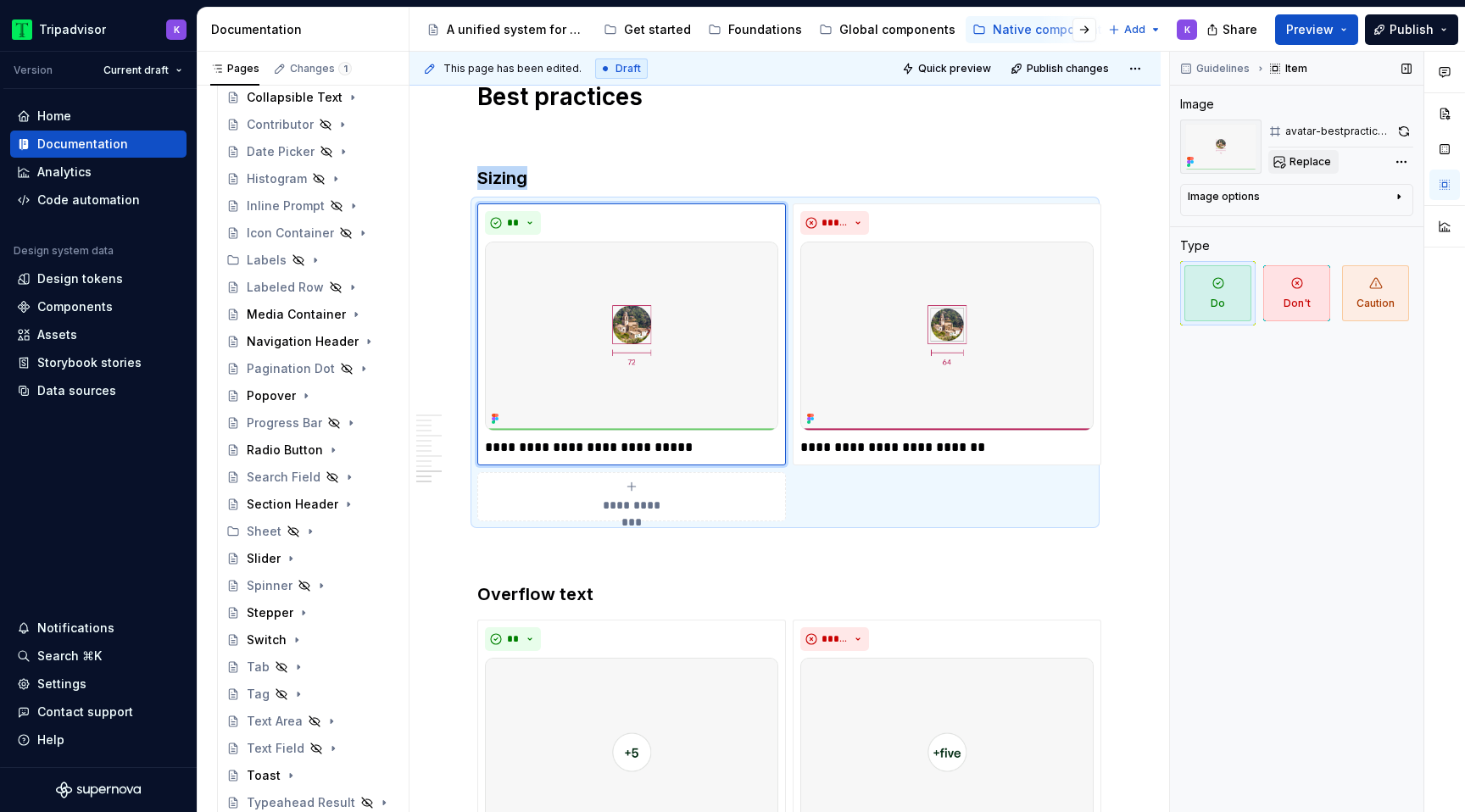
click at [1294, 165] on span "Replace" at bounding box center [1310, 161] width 41 height 13
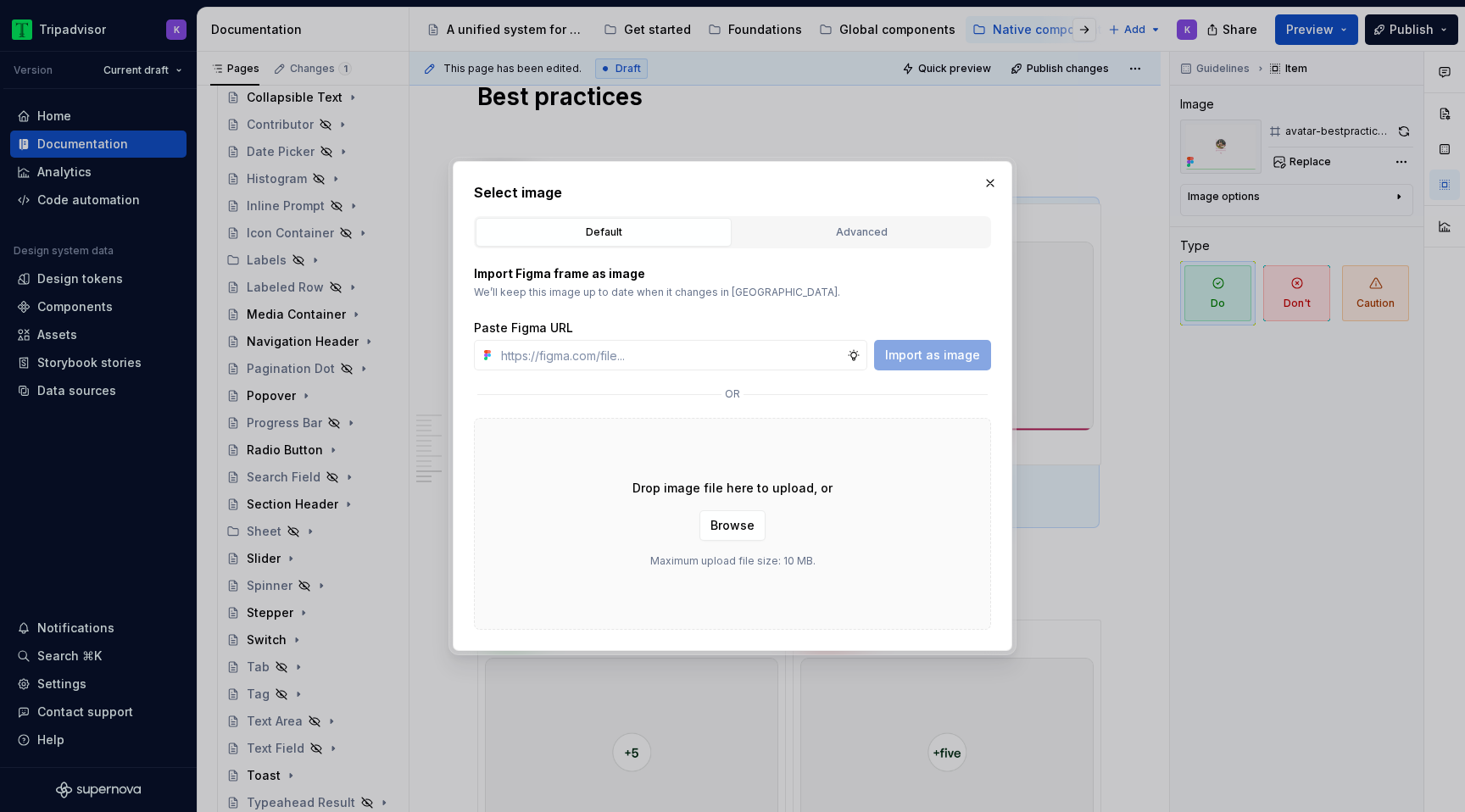
type textarea "*"
type input "https://www.figma.com/design/eWzZGbXTCMsZ0gwC1u1MU0/Altas-Native-Documentation?…"
click at [959, 348] on span "Import as image" at bounding box center [933, 355] width 95 height 17
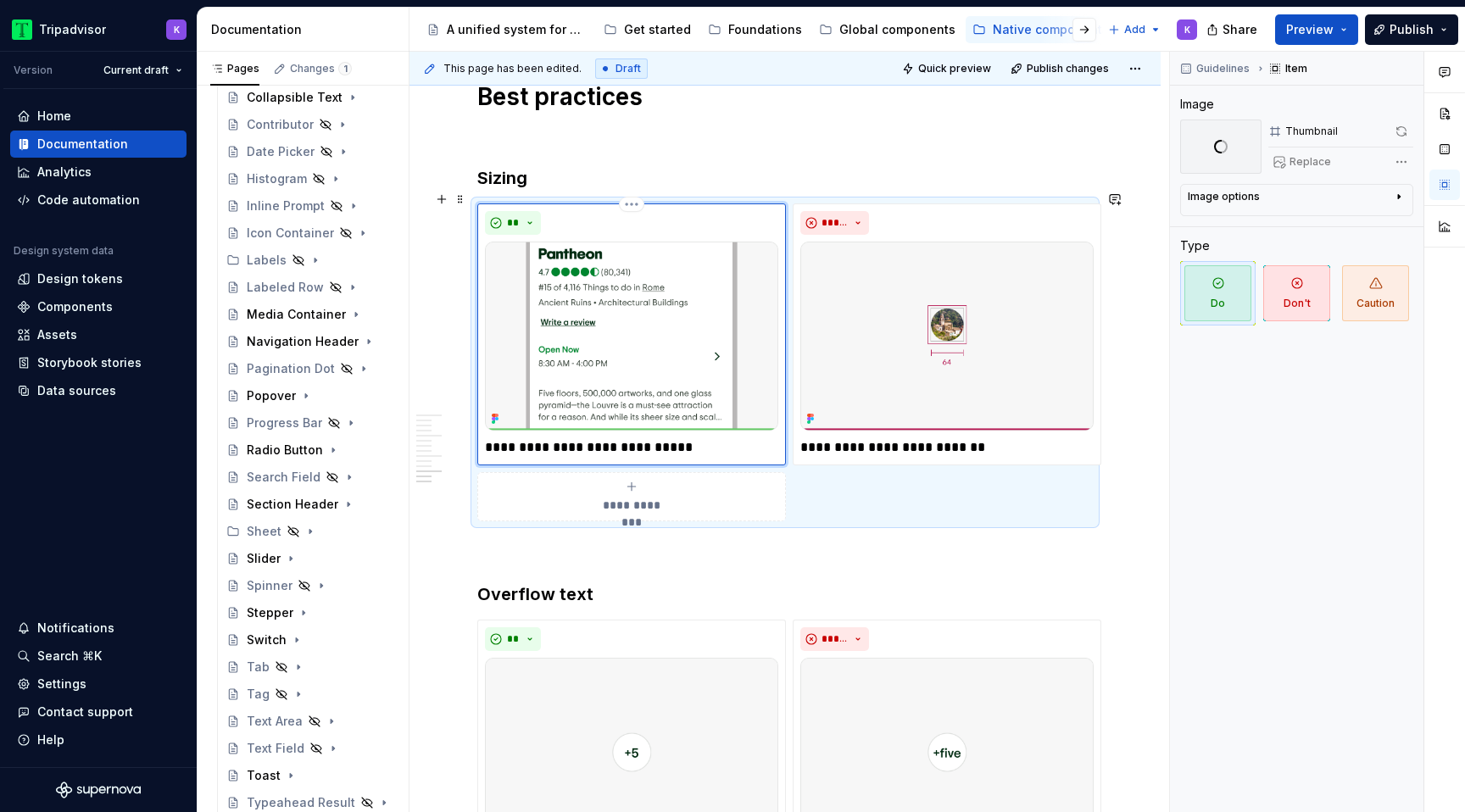
click at [683, 355] on div "**********" at bounding box center [632, 334] width 309 height 262
click at [1315, 165] on span "Replace" at bounding box center [1310, 161] width 41 height 13
type textarea "*"
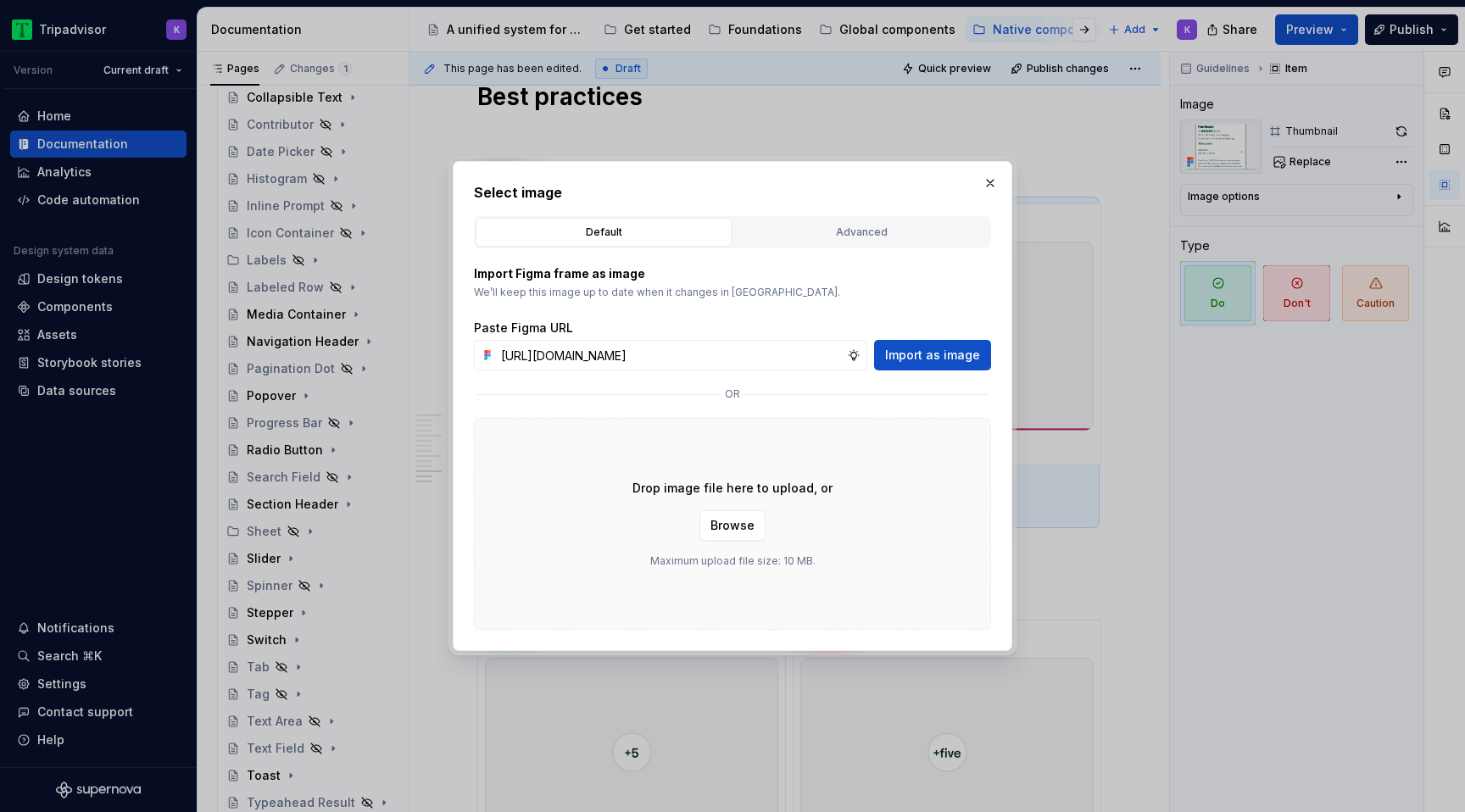
scroll to position [0, 446]
type input "https://www.figma.com/design/eWzZGbXTCMsZ0gwC1u1MU0/Altas-Native-Documentation?…"
click at [946, 349] on span "Import as image" at bounding box center [933, 355] width 95 height 17
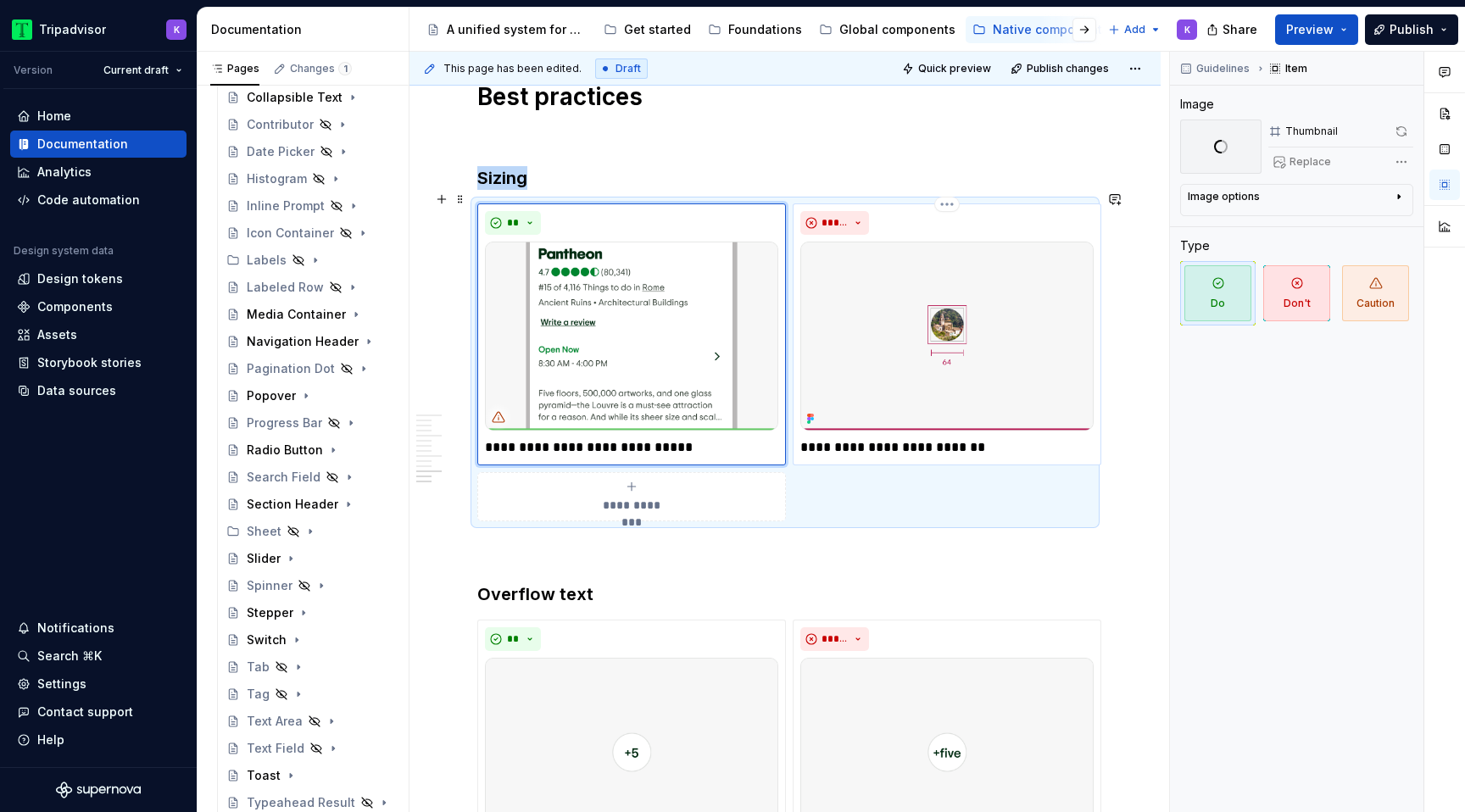
click at [897, 291] on img at bounding box center [947, 336] width 293 height 189
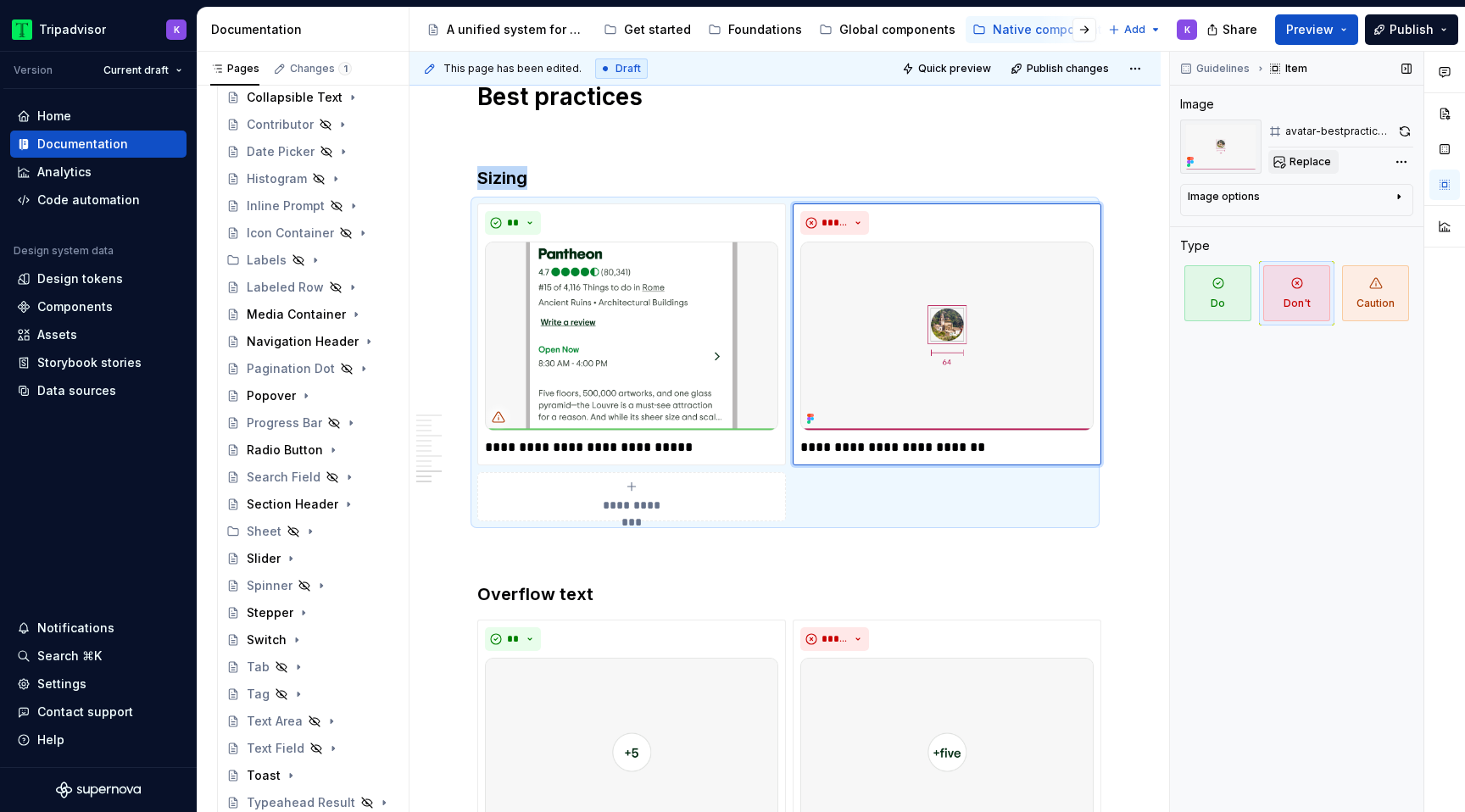
click at [1315, 173] on button "Replace" at bounding box center [1304, 162] width 70 height 24
type textarea "*"
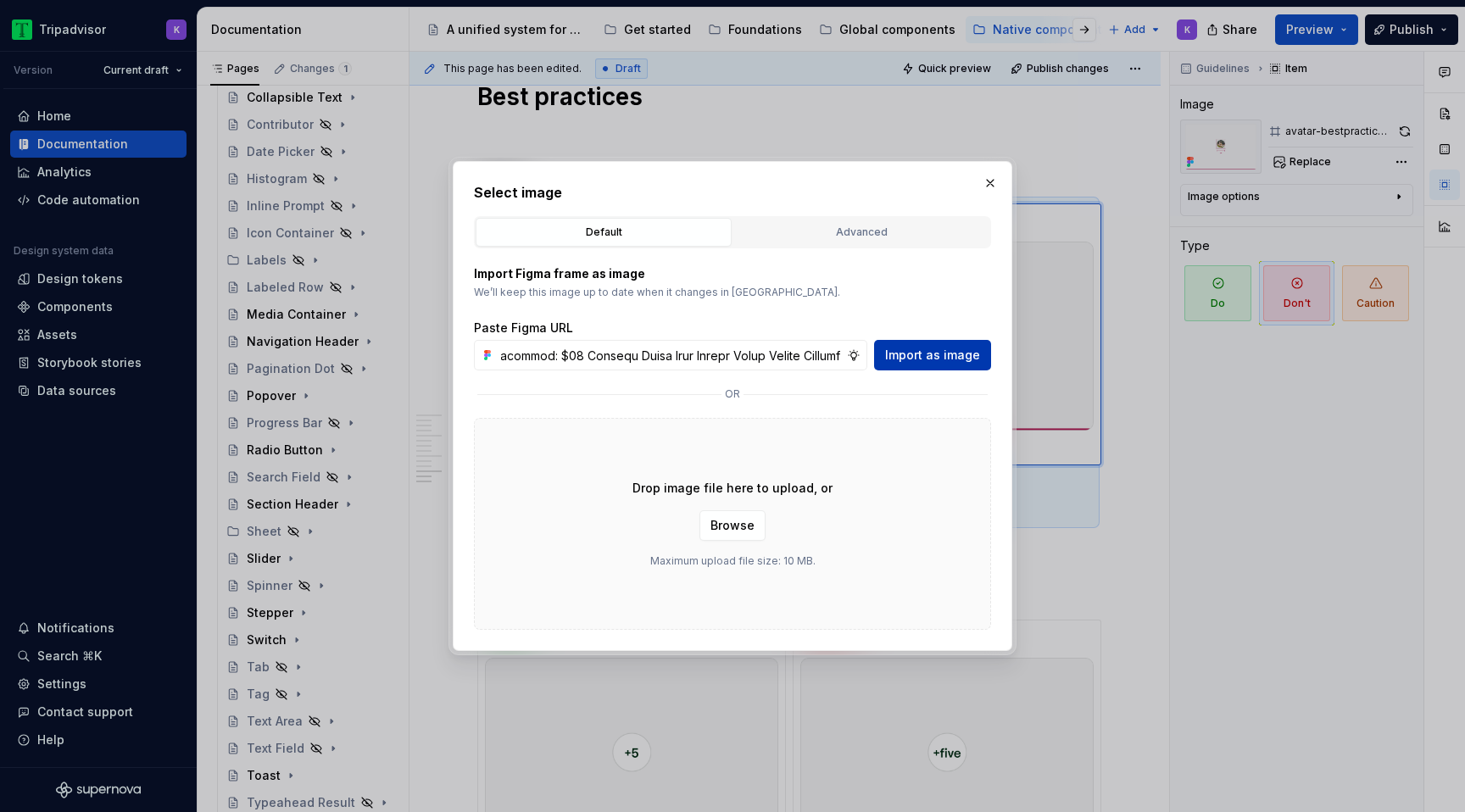
type input "9:30 2025 1/999+ Pantheon 4.7 ( 80,341 ) #15 of 4,116 Things to do in Rome Anci…"
click at [963, 362] on span "Import as image" at bounding box center [933, 355] width 95 height 17
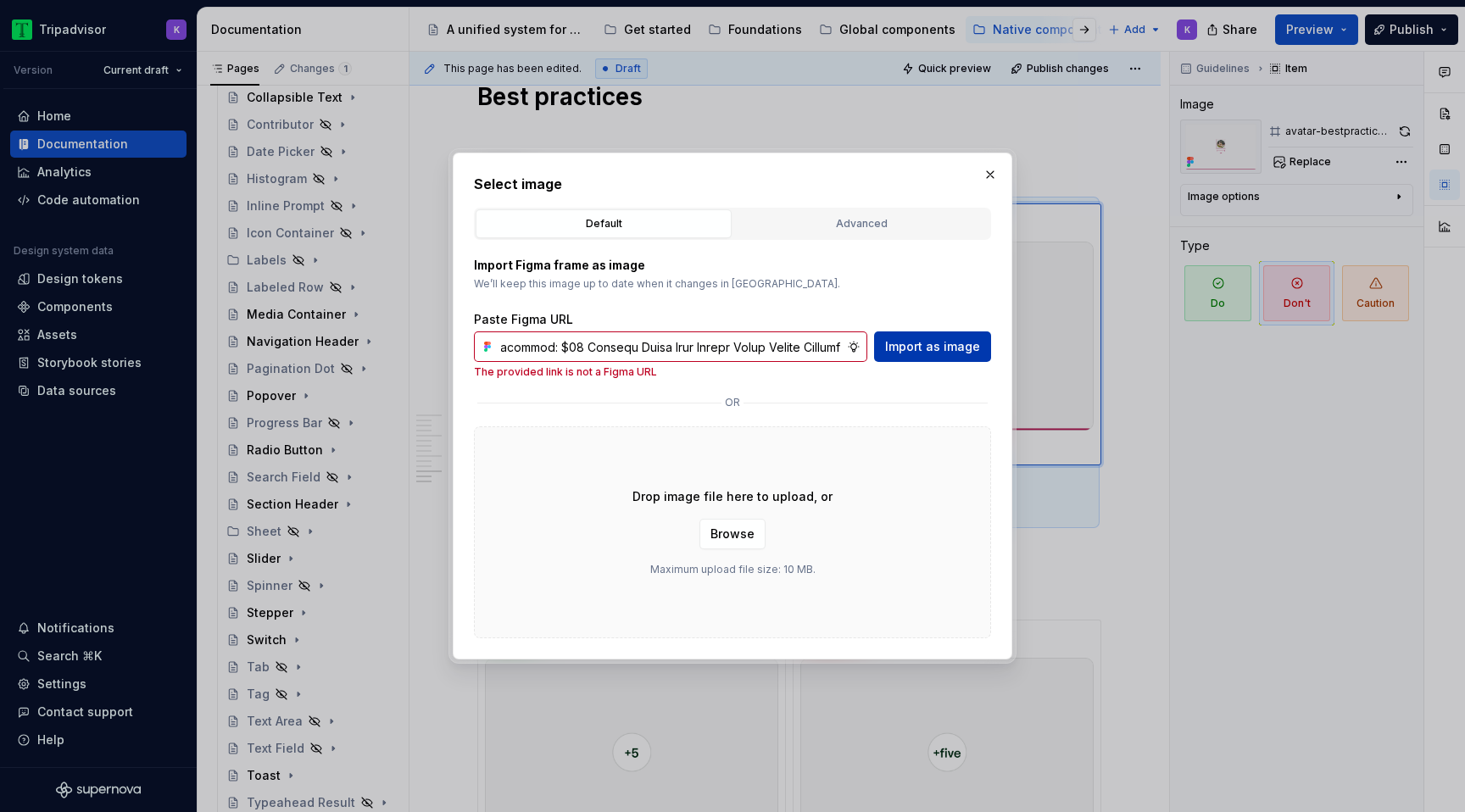
scroll to position [0, 12068]
click at [960, 348] on span "Import as image" at bounding box center [933, 346] width 95 height 17
click at [993, 176] on button "button" at bounding box center [990, 174] width 24 height 24
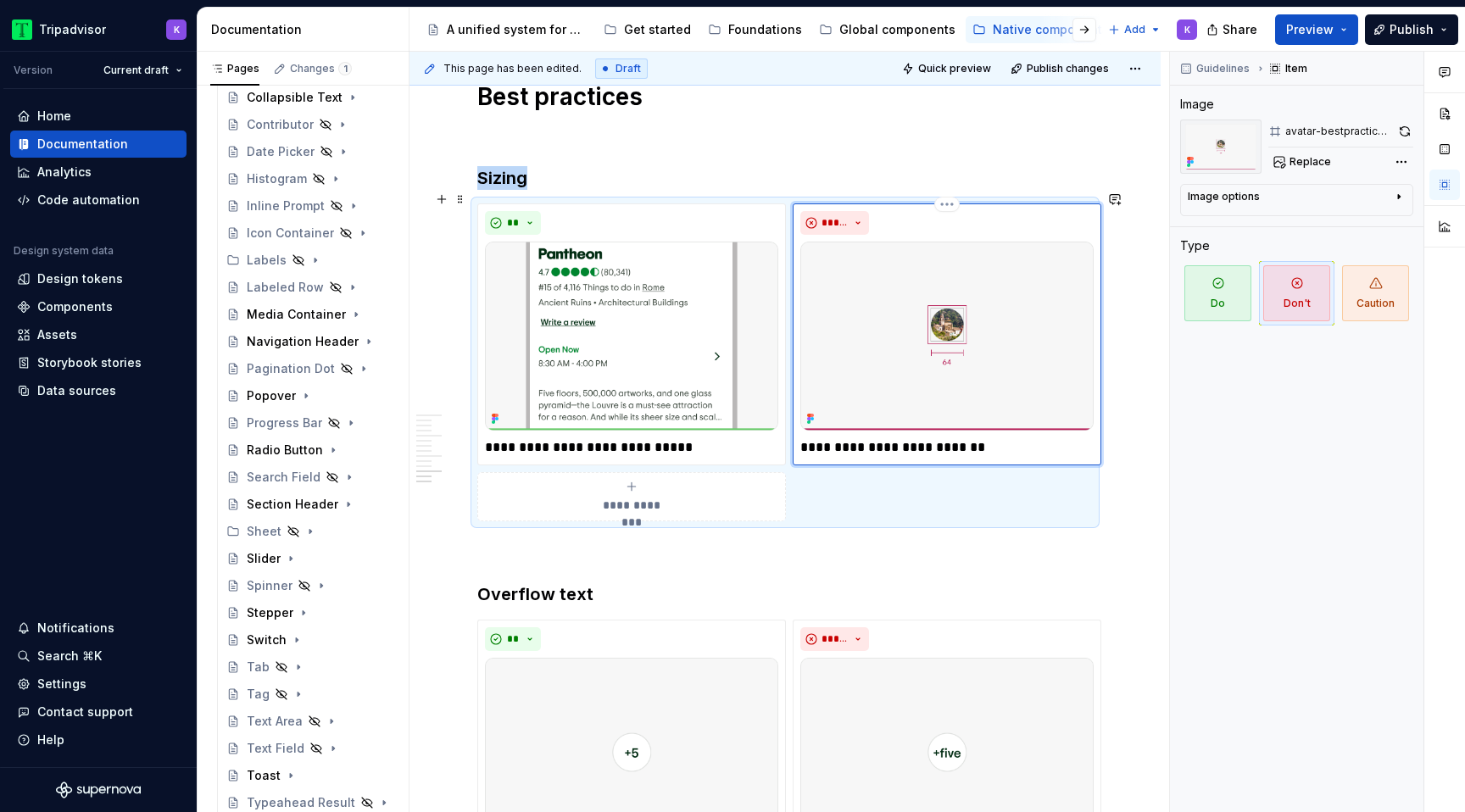
click at [940, 326] on img at bounding box center [947, 336] width 293 height 189
click at [1302, 172] on button "Replace" at bounding box center [1304, 162] width 70 height 24
type textarea "*"
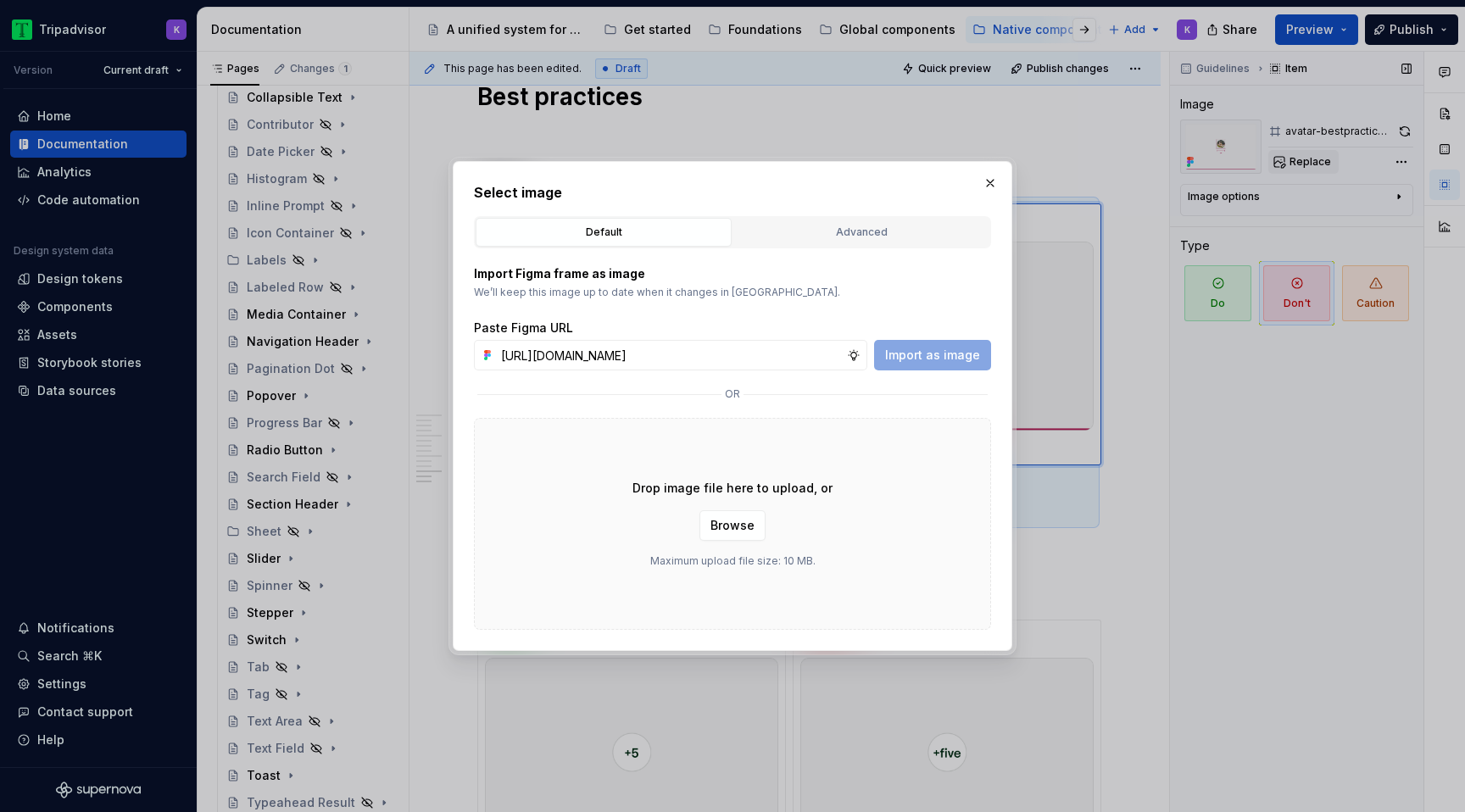
scroll to position [0, 446]
type input "https://www.figma.com/design/eWzZGbXTCMsZ0gwC1u1MU0/Altas-Native-Documentation?…"
click at [971, 338] on div "Paste Figma URL https://www.figma.com/design/eWzZGbXTCMsZ0gwC1u1MU0/Altas-Nativ…" at bounding box center [733, 345] width 517 height 51
click at [963, 362] on button "Import as image" at bounding box center [933, 355] width 117 height 31
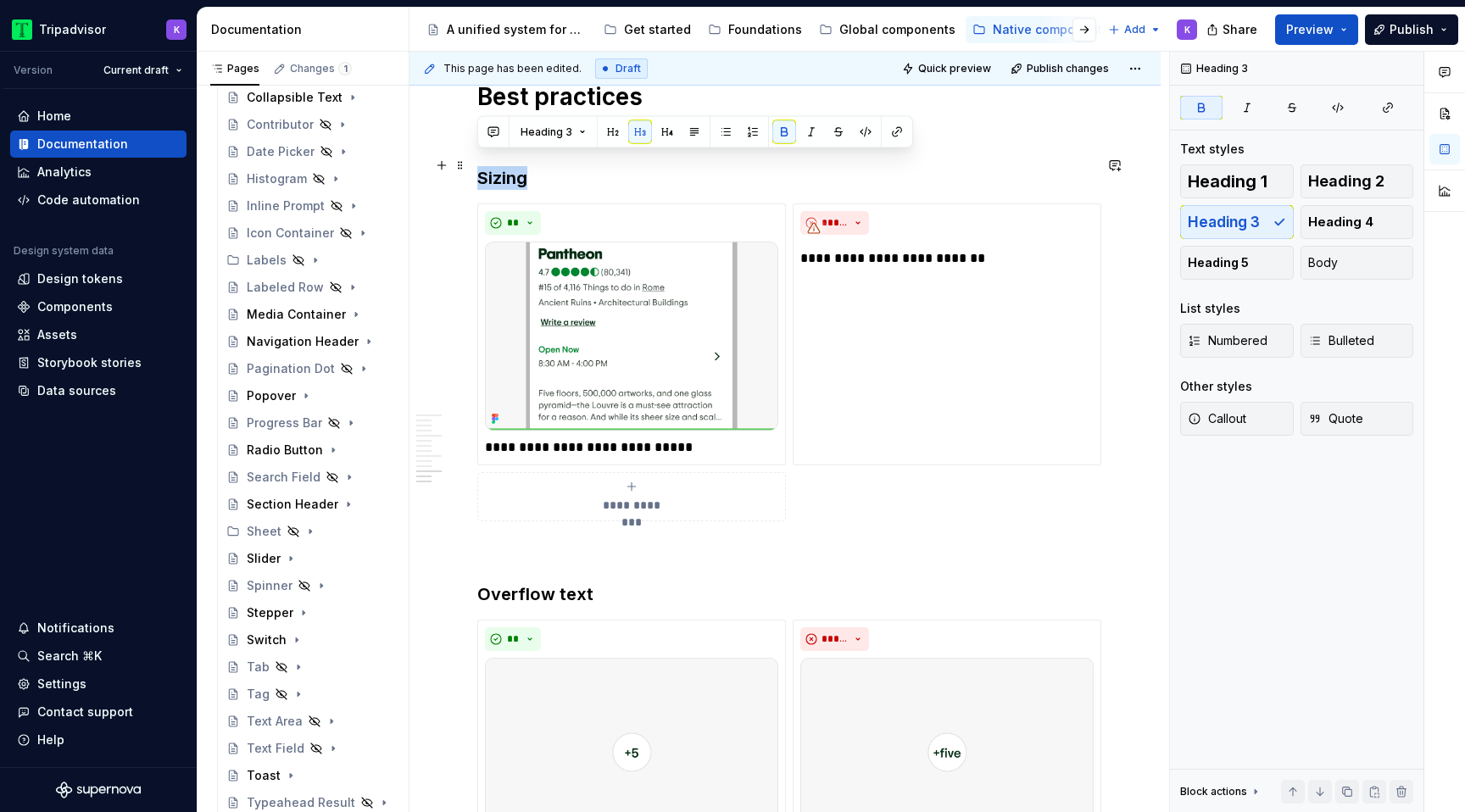
drag, startPoint x: 536, startPoint y: 165, endPoint x: 482, endPoint y: 164, distance: 54.0
click at [482, 166] on h3 "Sizing" at bounding box center [786, 178] width 616 height 24
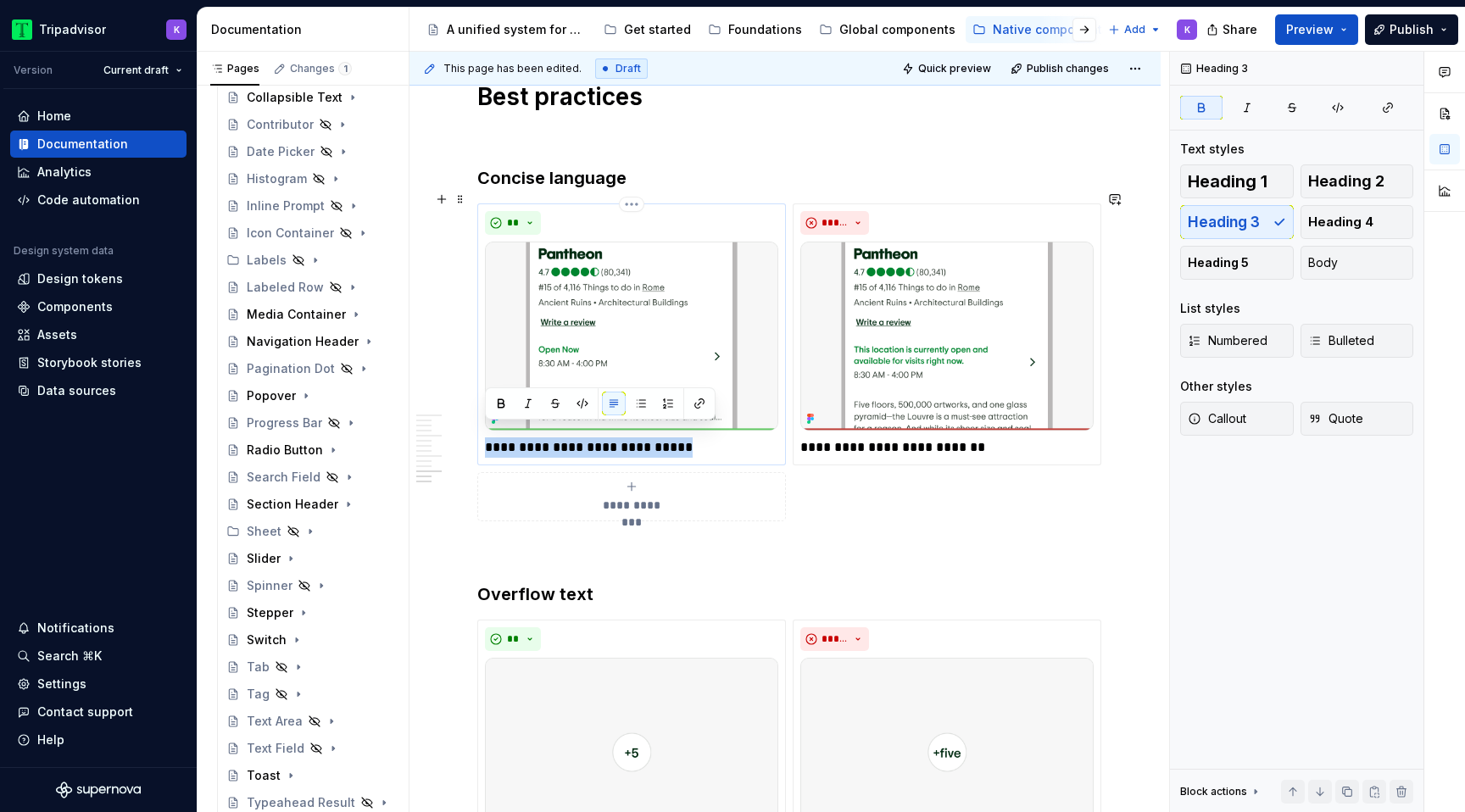
drag, startPoint x: 660, startPoint y: 436, endPoint x: 485, endPoint y: 437, distance: 175.0
click at [485, 437] on p "**********" at bounding box center [631, 447] width 293 height 20
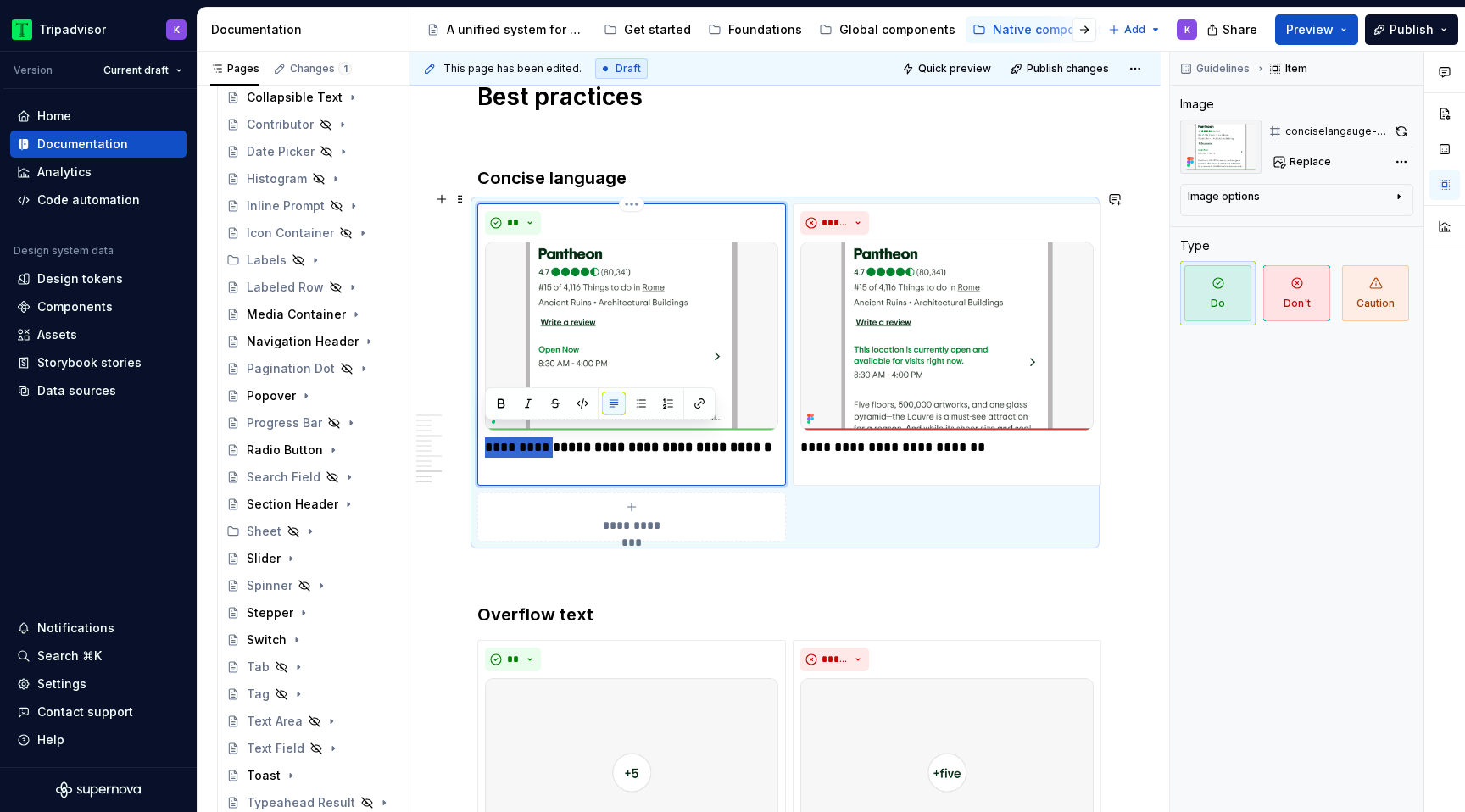
drag, startPoint x: 550, startPoint y: 436, endPoint x: 479, endPoint y: 435, distance: 71.0
click at [479, 435] on div "**********" at bounding box center [632, 344] width 309 height 282
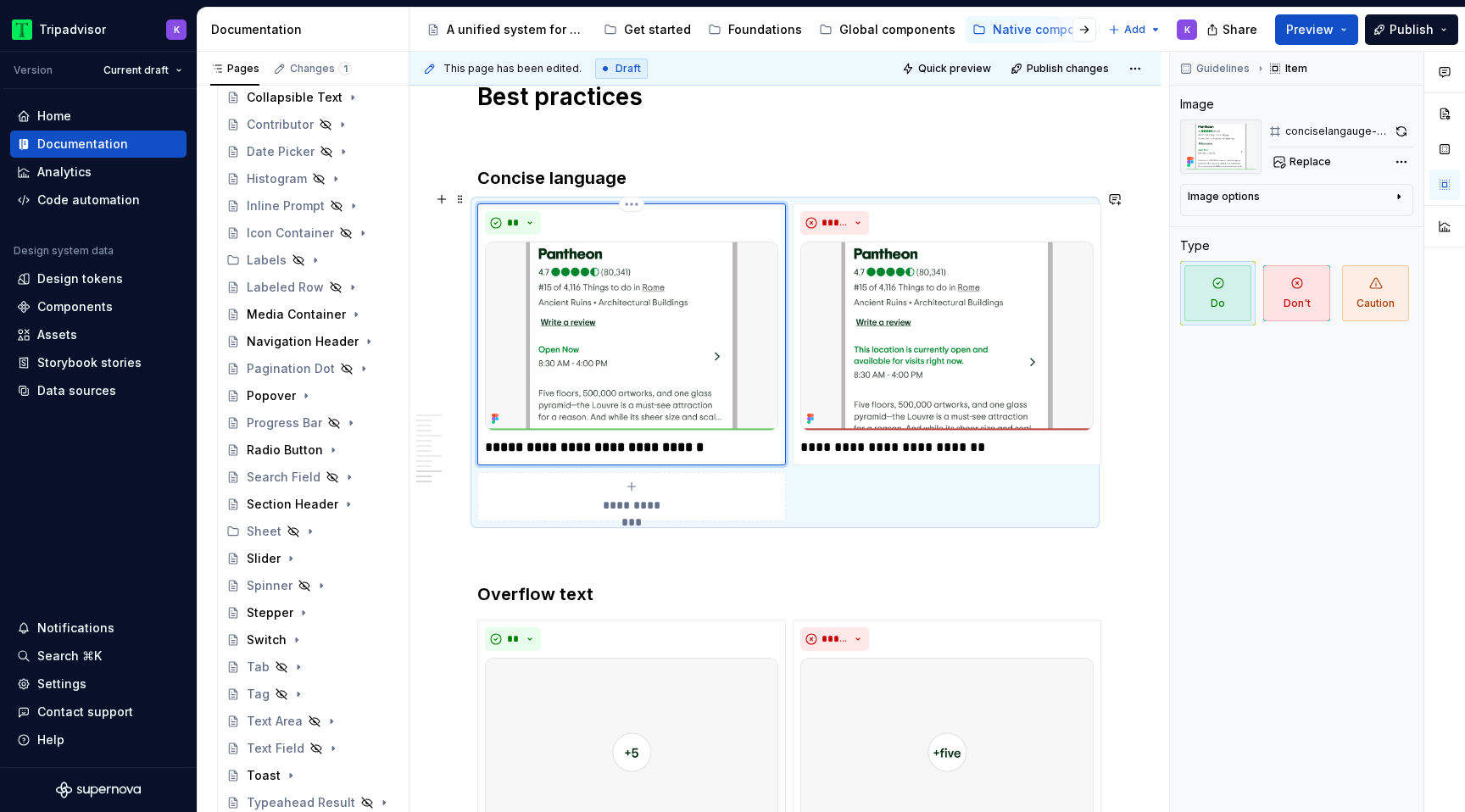
click at [535, 441] on strong "**********" at bounding box center [598, 447] width 211 height 12
type textarea "*"
drag, startPoint x: 850, startPoint y: 437, endPoint x: 1058, endPoint y: 437, distance: 208.0
click at [1042, 437] on p "**********" at bounding box center [947, 447] width 293 height 20
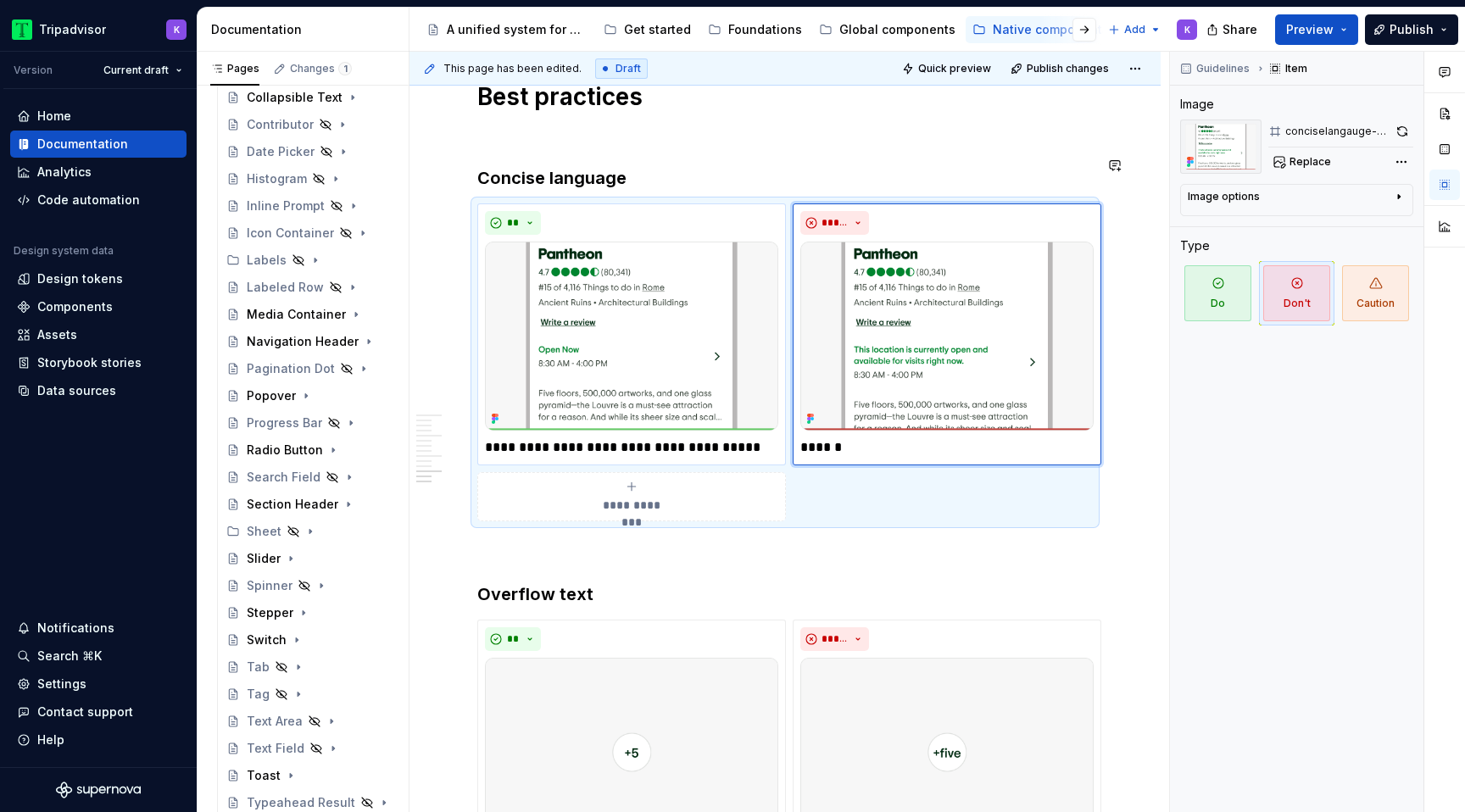
type textarea "*"
click at [790, 543] on p at bounding box center [786, 552] width 616 height 20
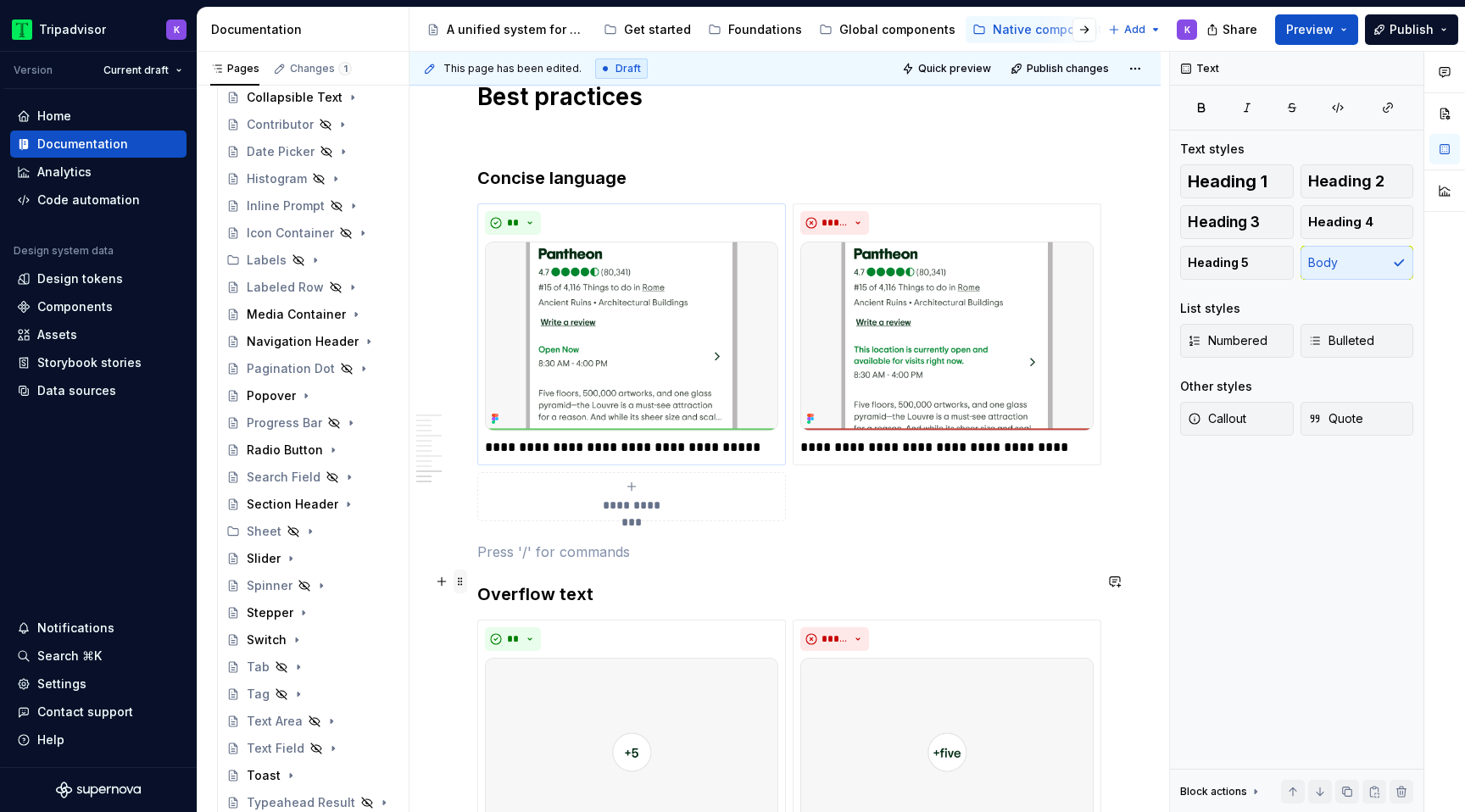
click at [459, 586] on span at bounding box center [460, 582] width 13 height 24
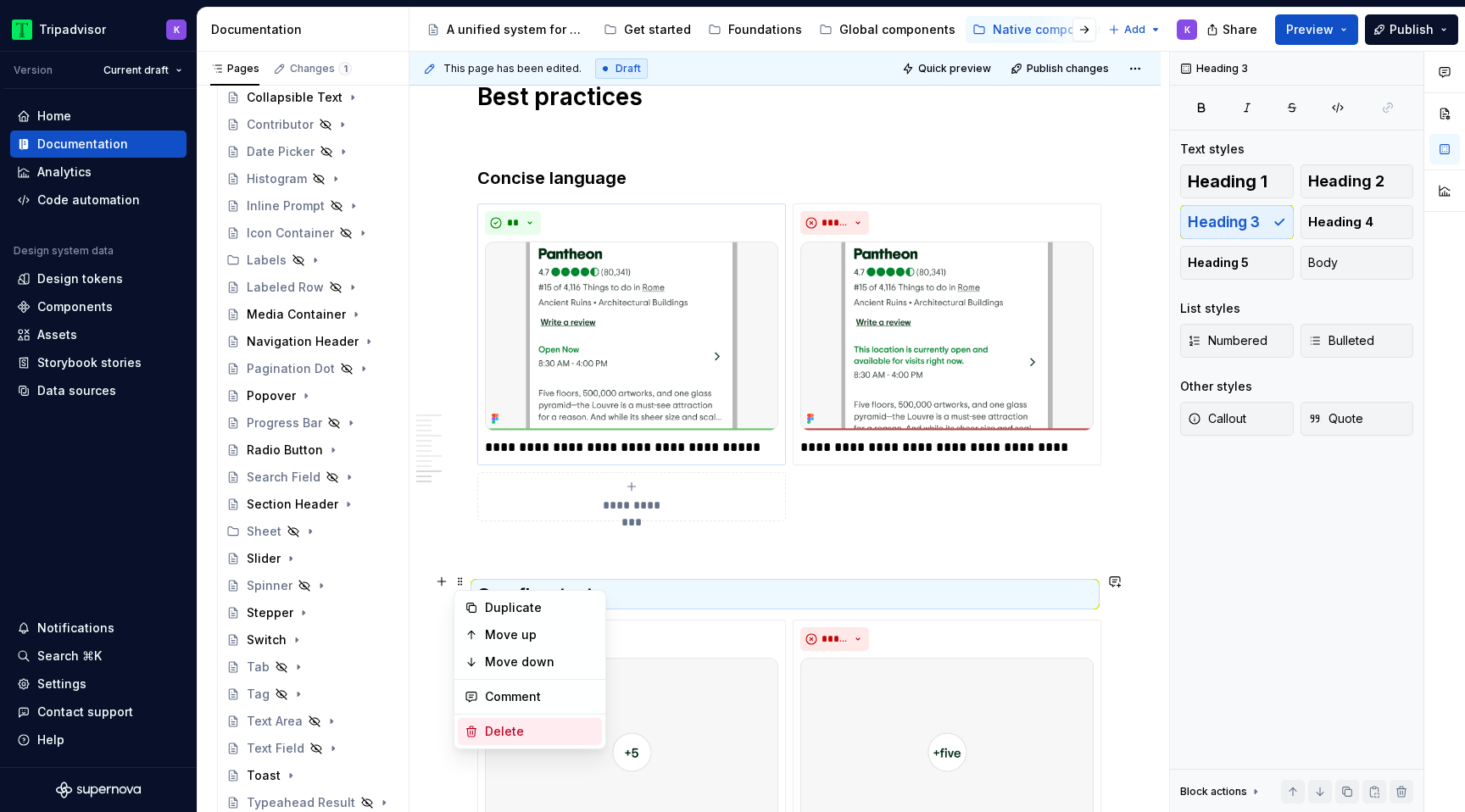
click at [551, 728] on div "Delete" at bounding box center [539, 731] width 110 height 17
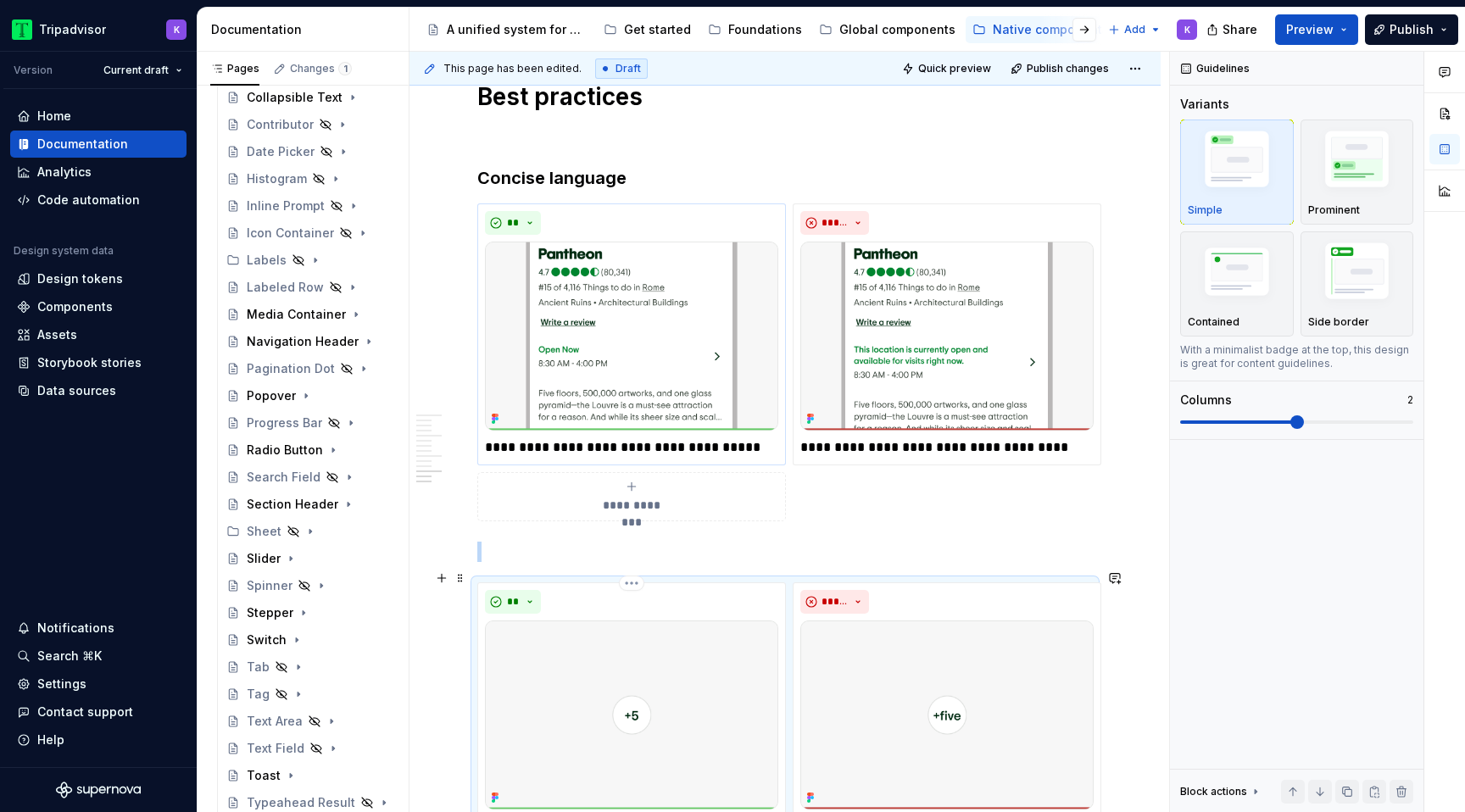
scroll to position [3002, 0]
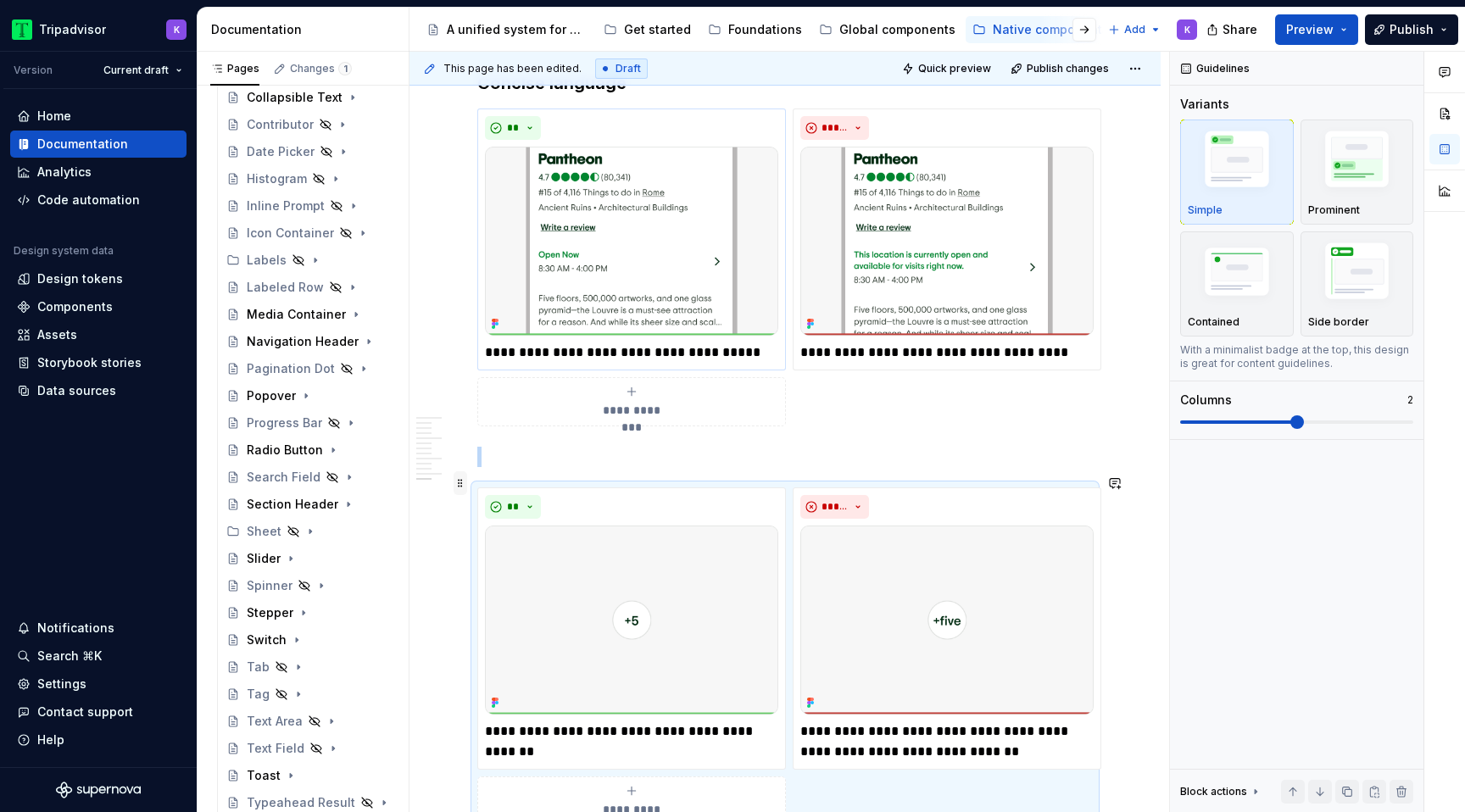
click at [459, 487] on span at bounding box center [460, 483] width 13 height 24
click at [514, 629] on div "Delete" at bounding box center [539, 633] width 110 height 17
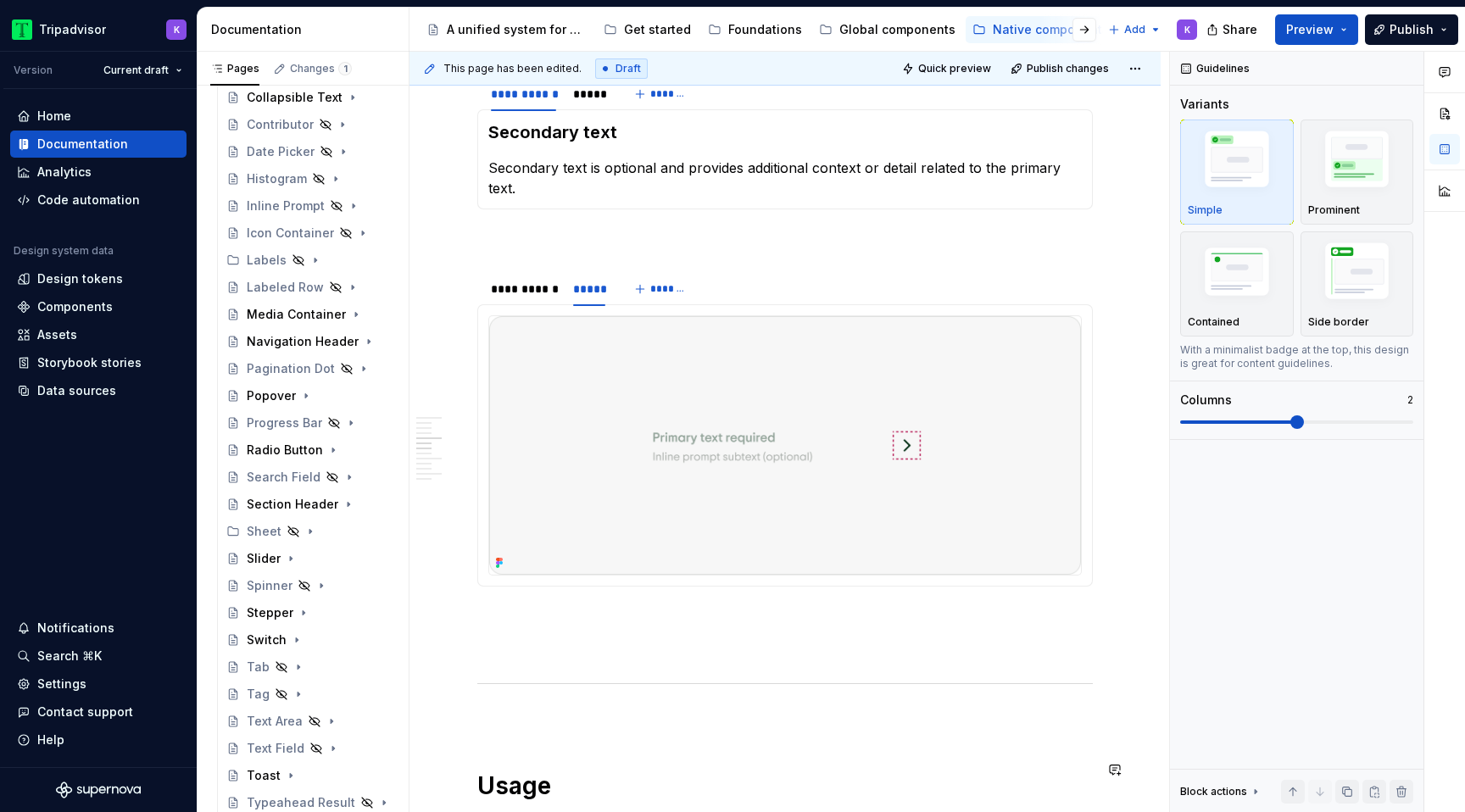
scroll to position [0, 0]
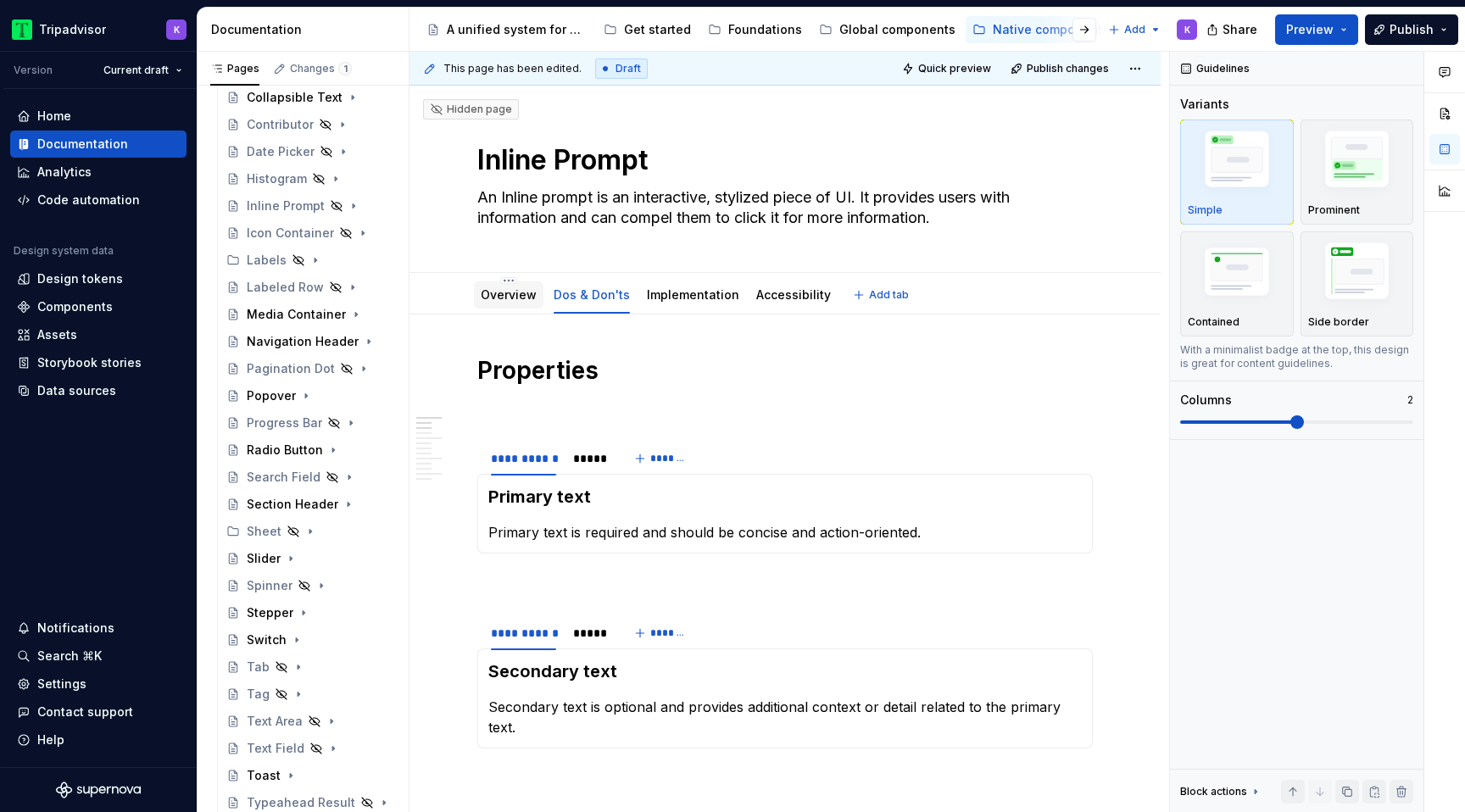
click at [512, 291] on link "Overview" at bounding box center [509, 295] width 56 height 14
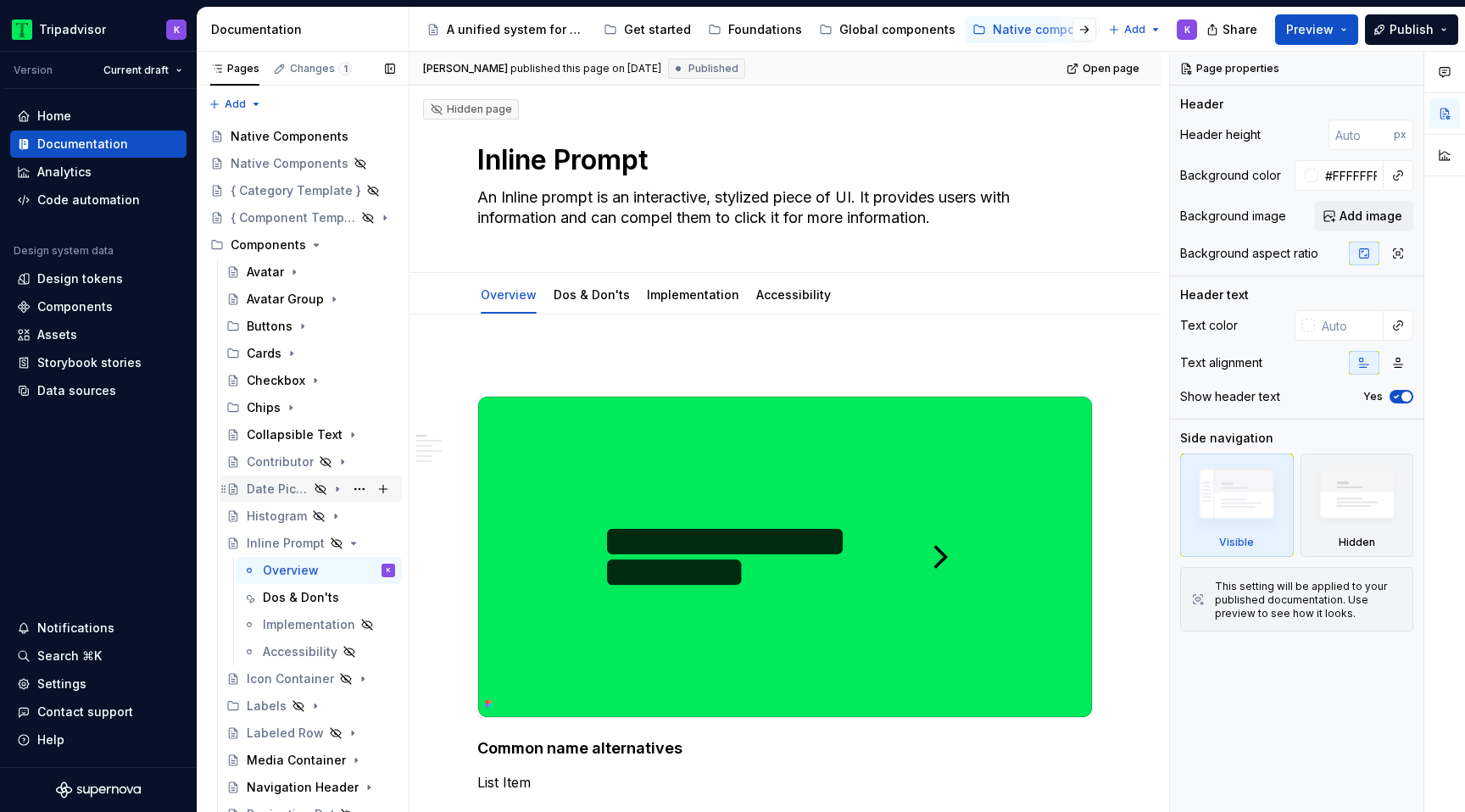
click at [283, 495] on div "Date Picker" at bounding box center [277, 488] width 62 height 17
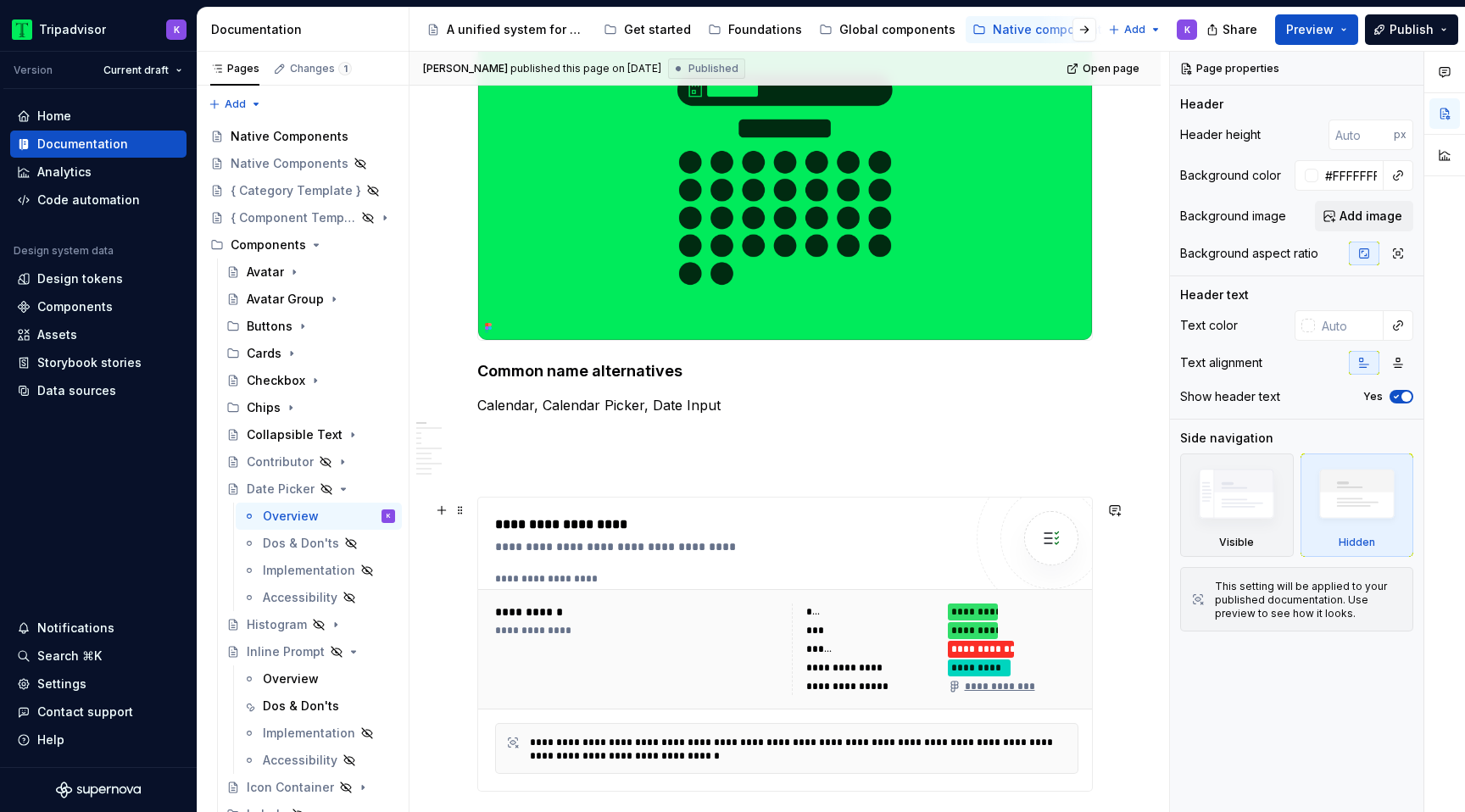
scroll to position [320, 0]
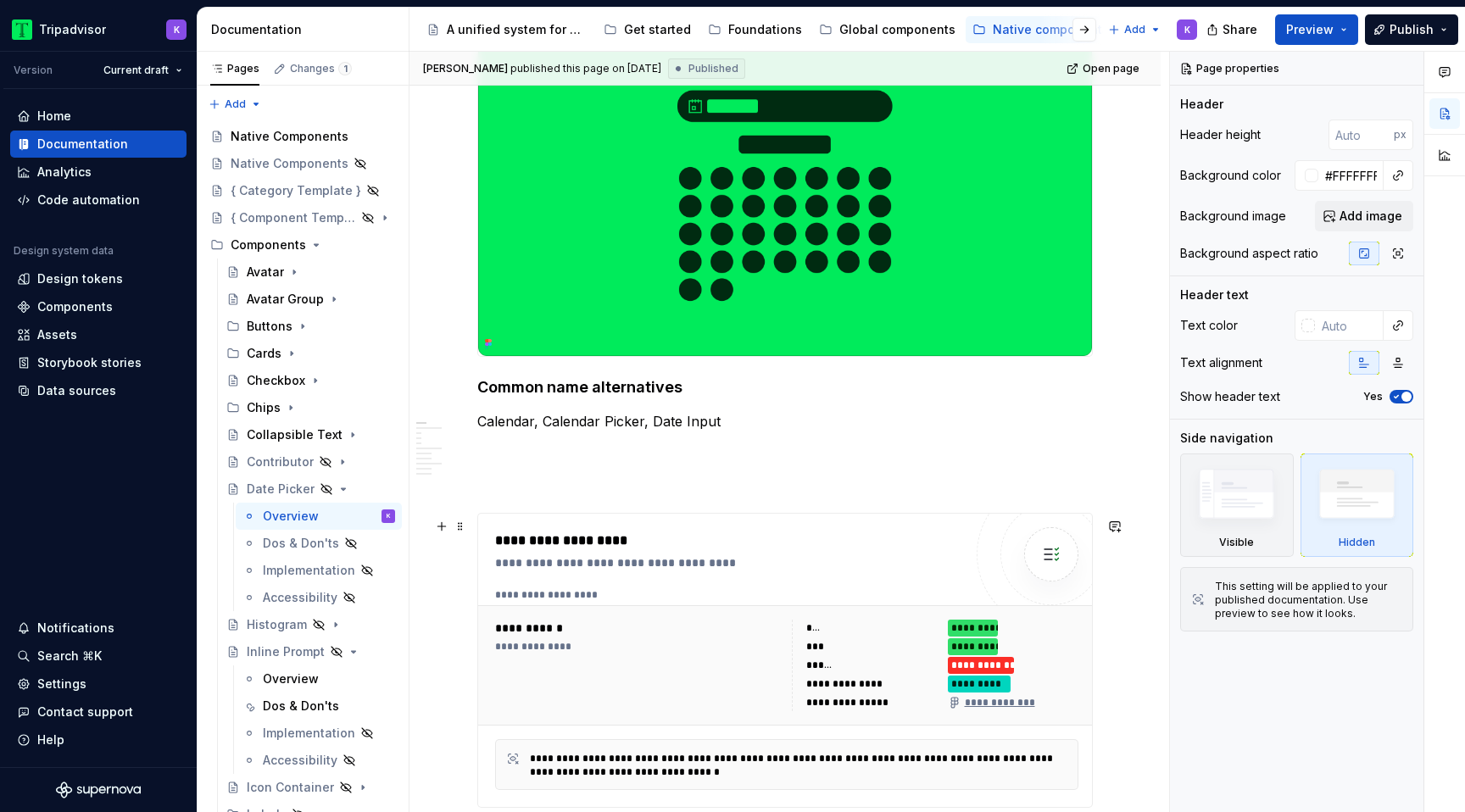
click at [972, 674] on div "**********" at bounding box center [980, 665] width 66 height 17
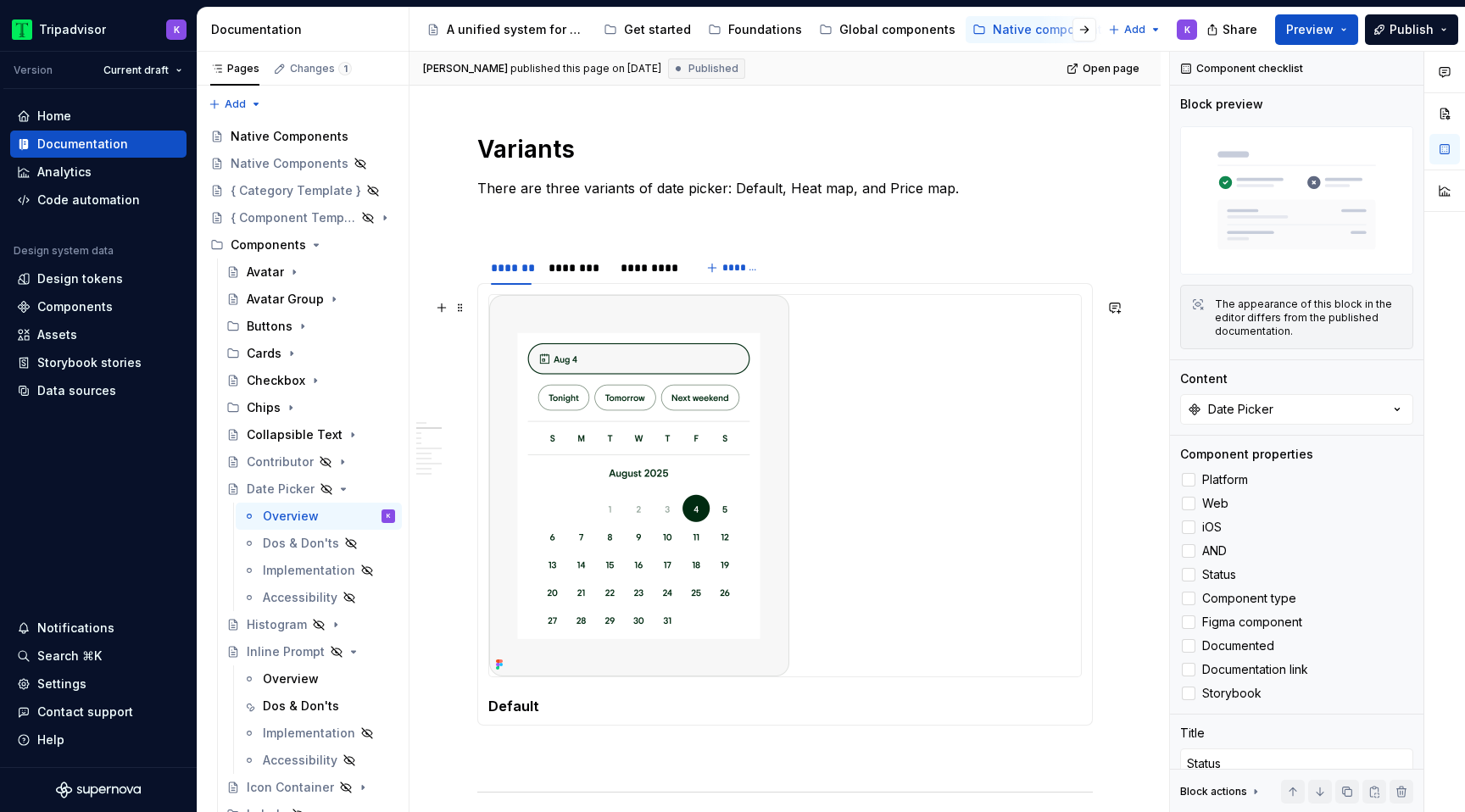
scroll to position [1183, 0]
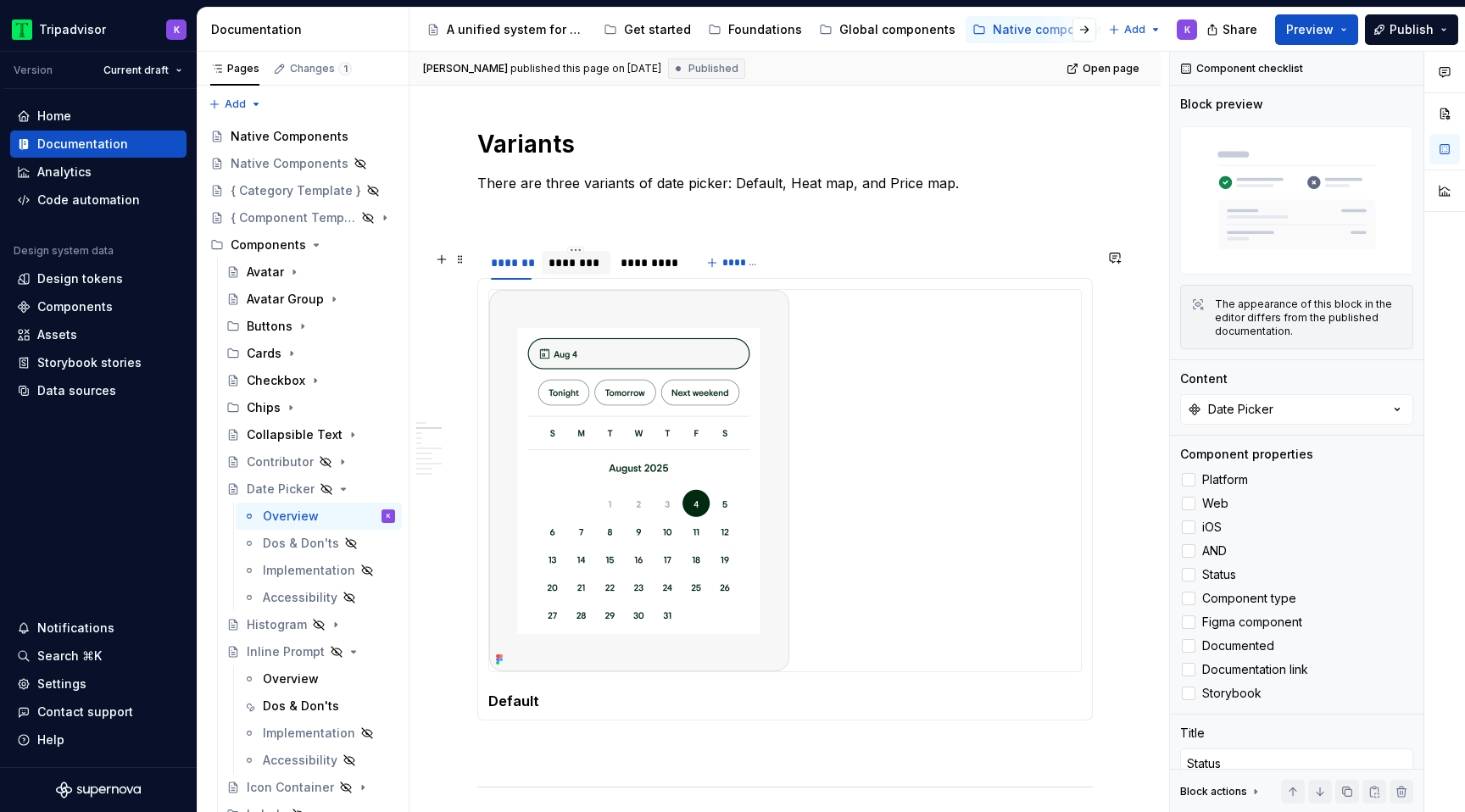
click at [562, 271] on div "********" at bounding box center [575, 262] width 55 height 17
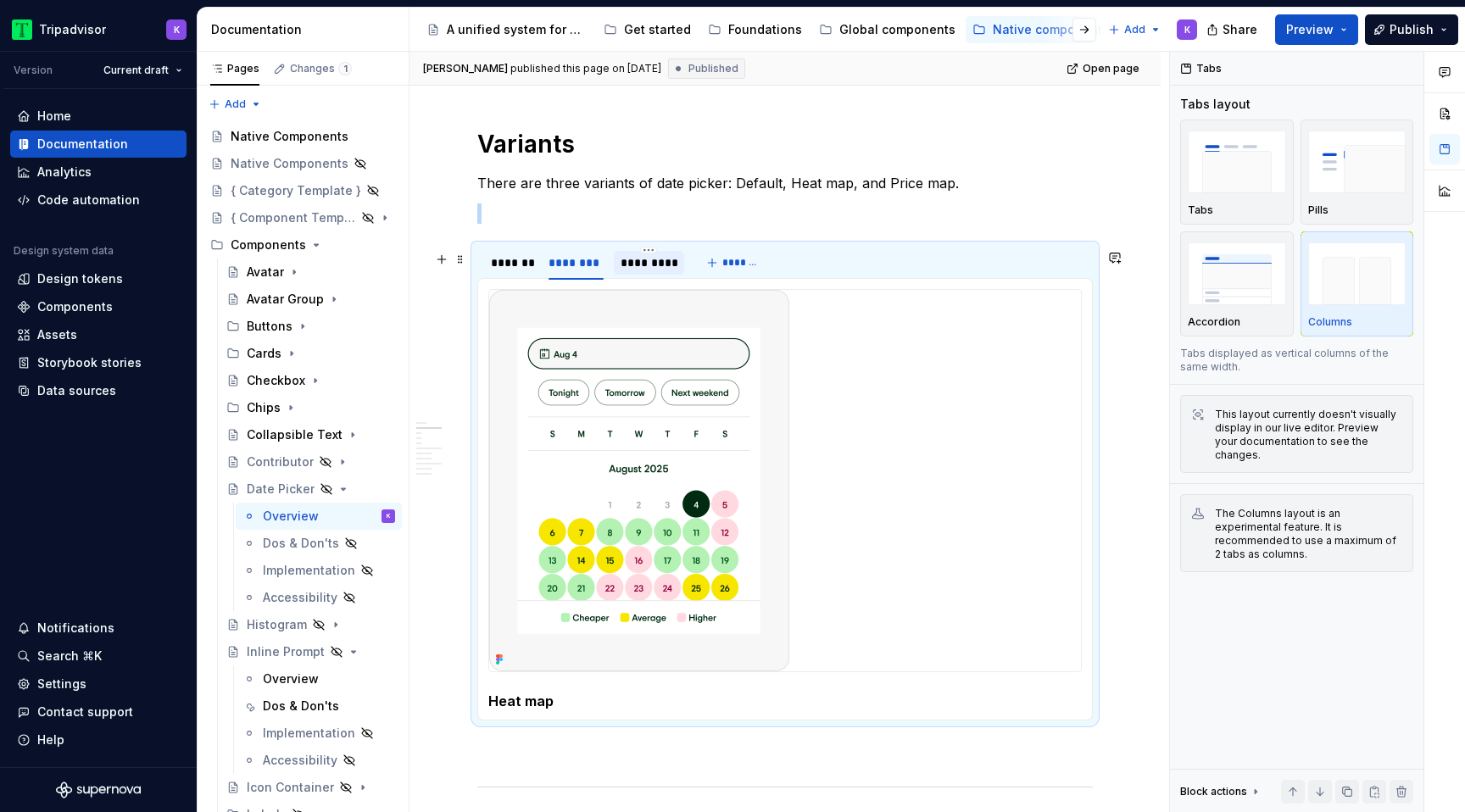
click at [634, 269] on div "*********" at bounding box center [648, 262] width 57 height 17
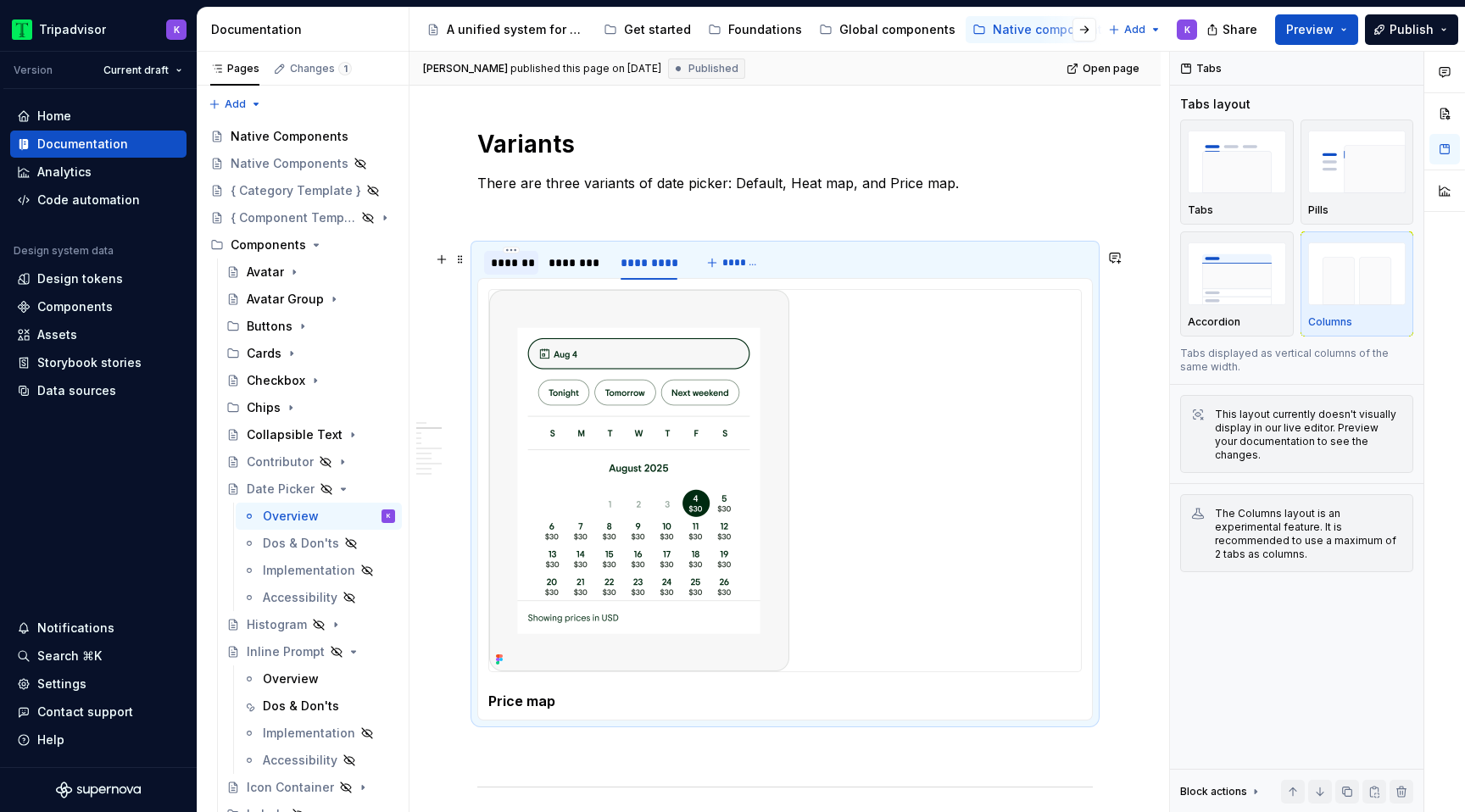
click at [516, 261] on div "*******" at bounding box center [511, 262] width 40 height 17
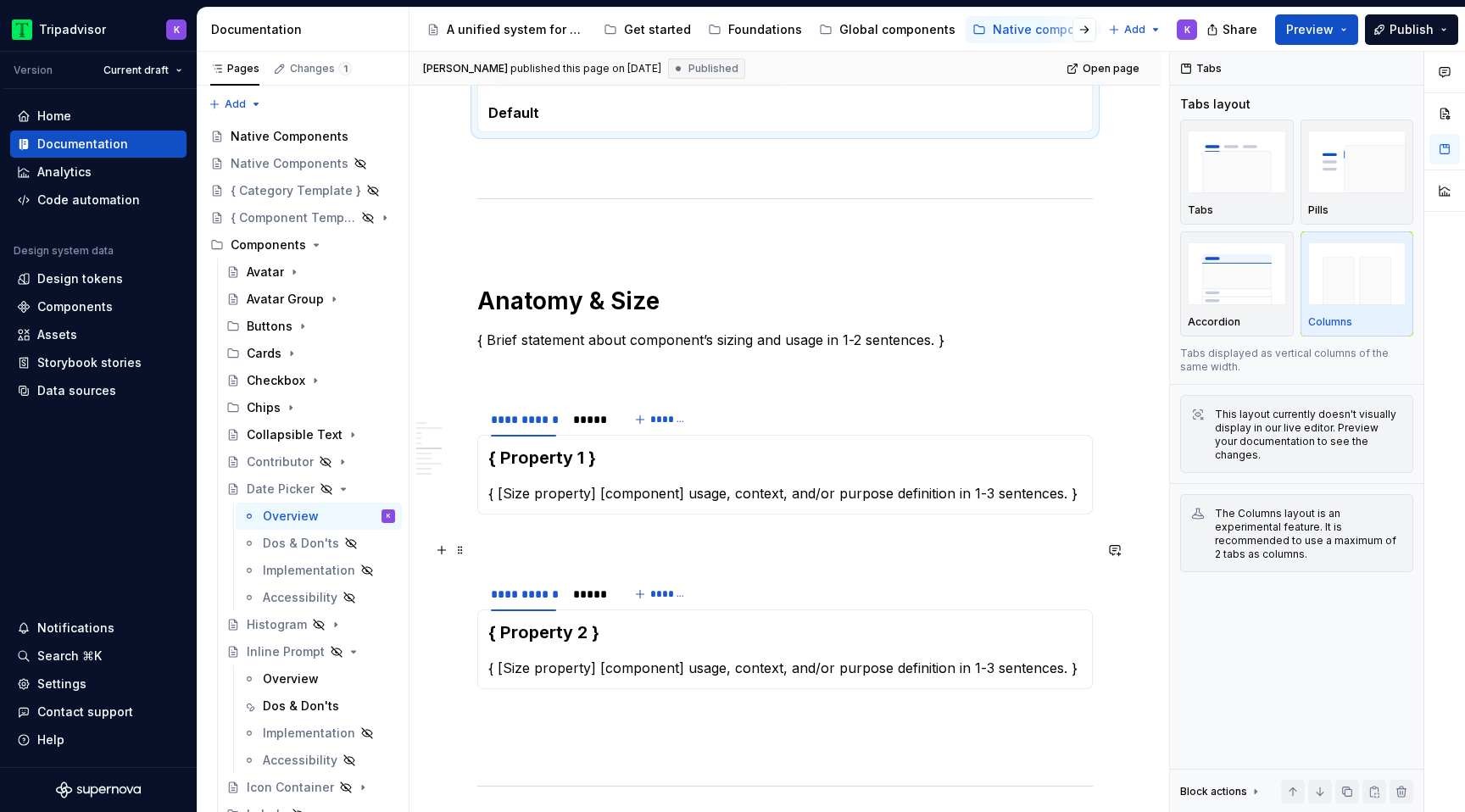
scroll to position [1939, 0]
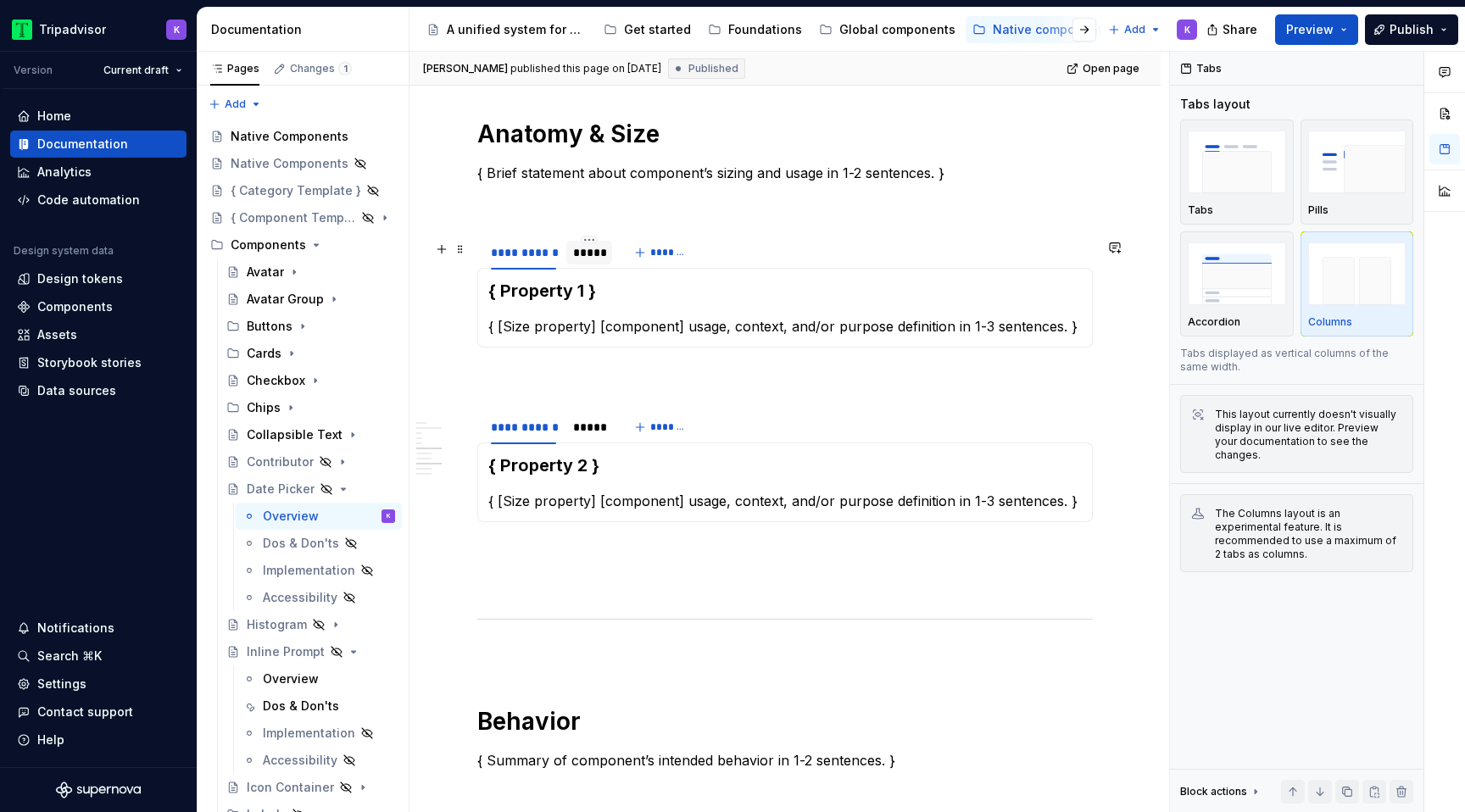
click at [582, 265] on div "*****" at bounding box center [590, 252] width 46 height 24
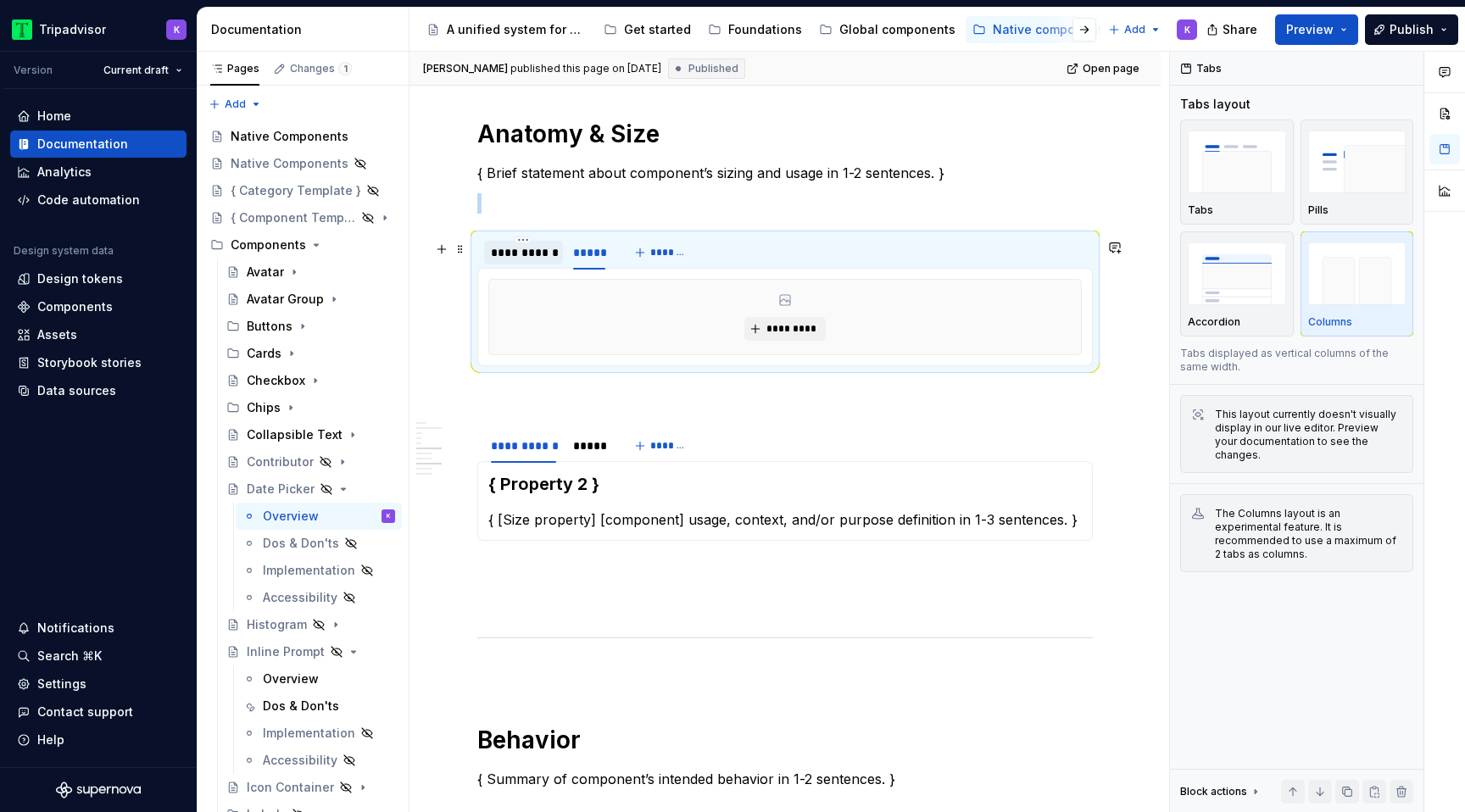
click at [546, 261] on div "**********" at bounding box center [524, 252] width 65 height 17
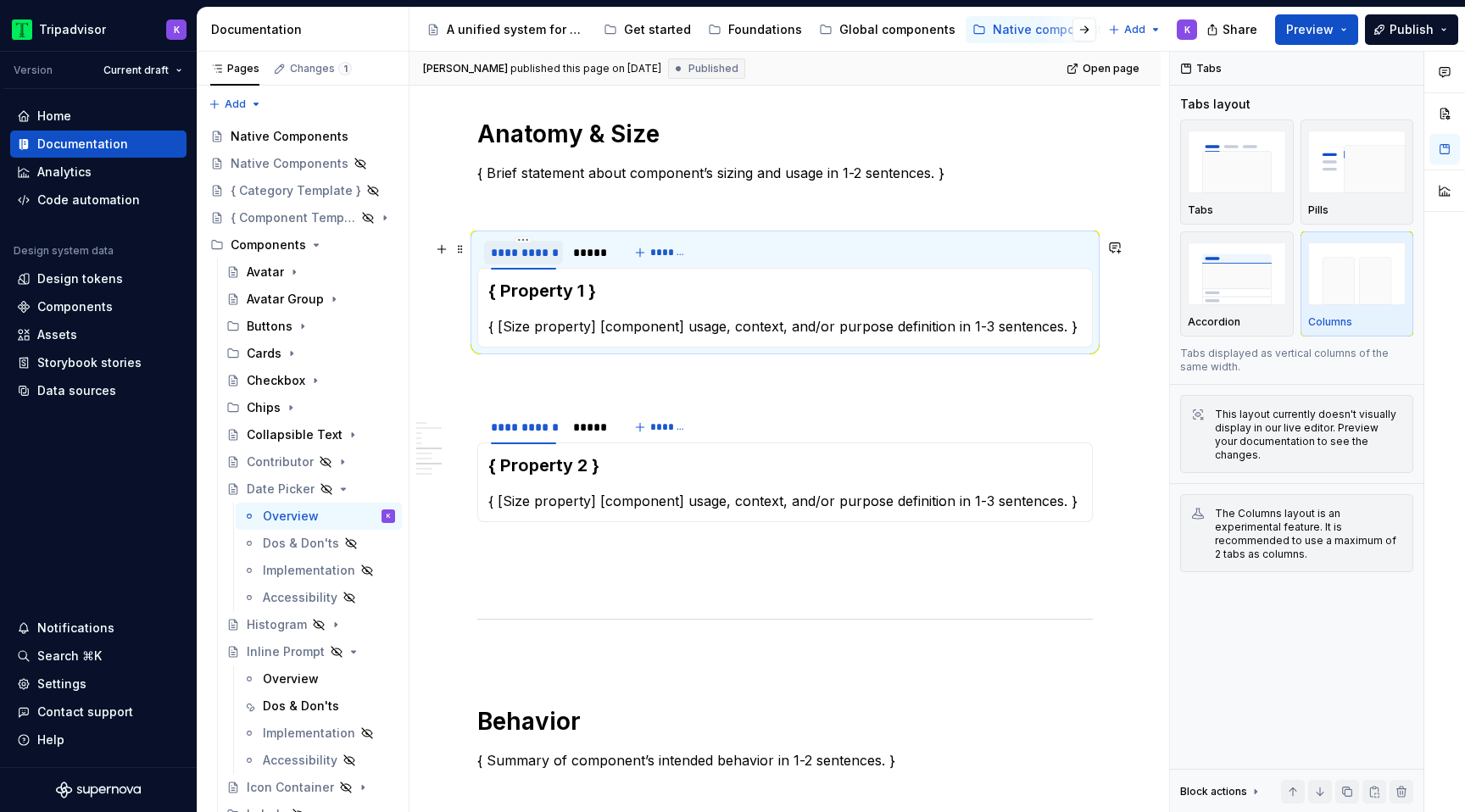
type textarea "*"
click at [582, 256] on div "*****" at bounding box center [589, 252] width 33 height 17
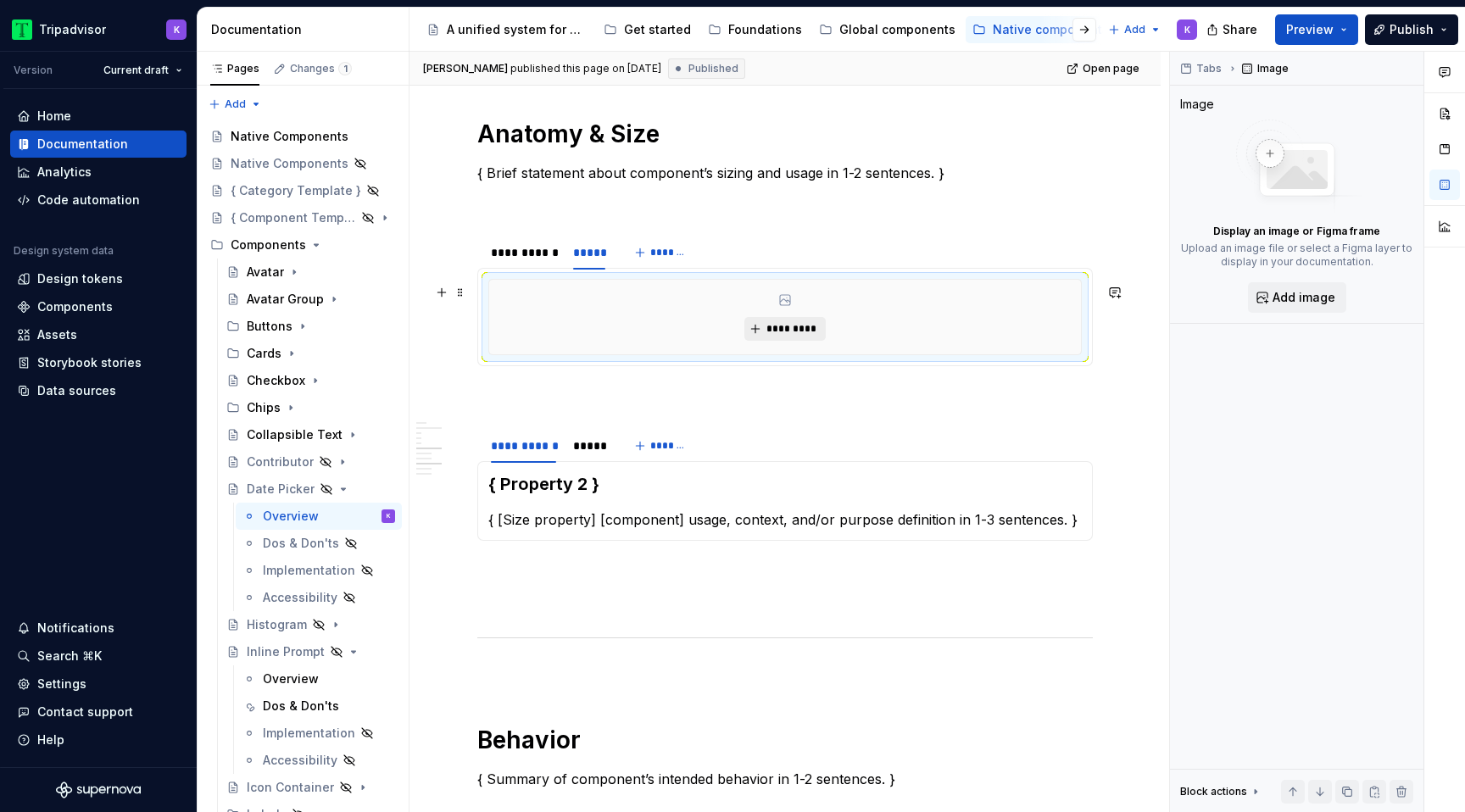
click at [784, 340] on button "*********" at bounding box center [785, 328] width 81 height 24
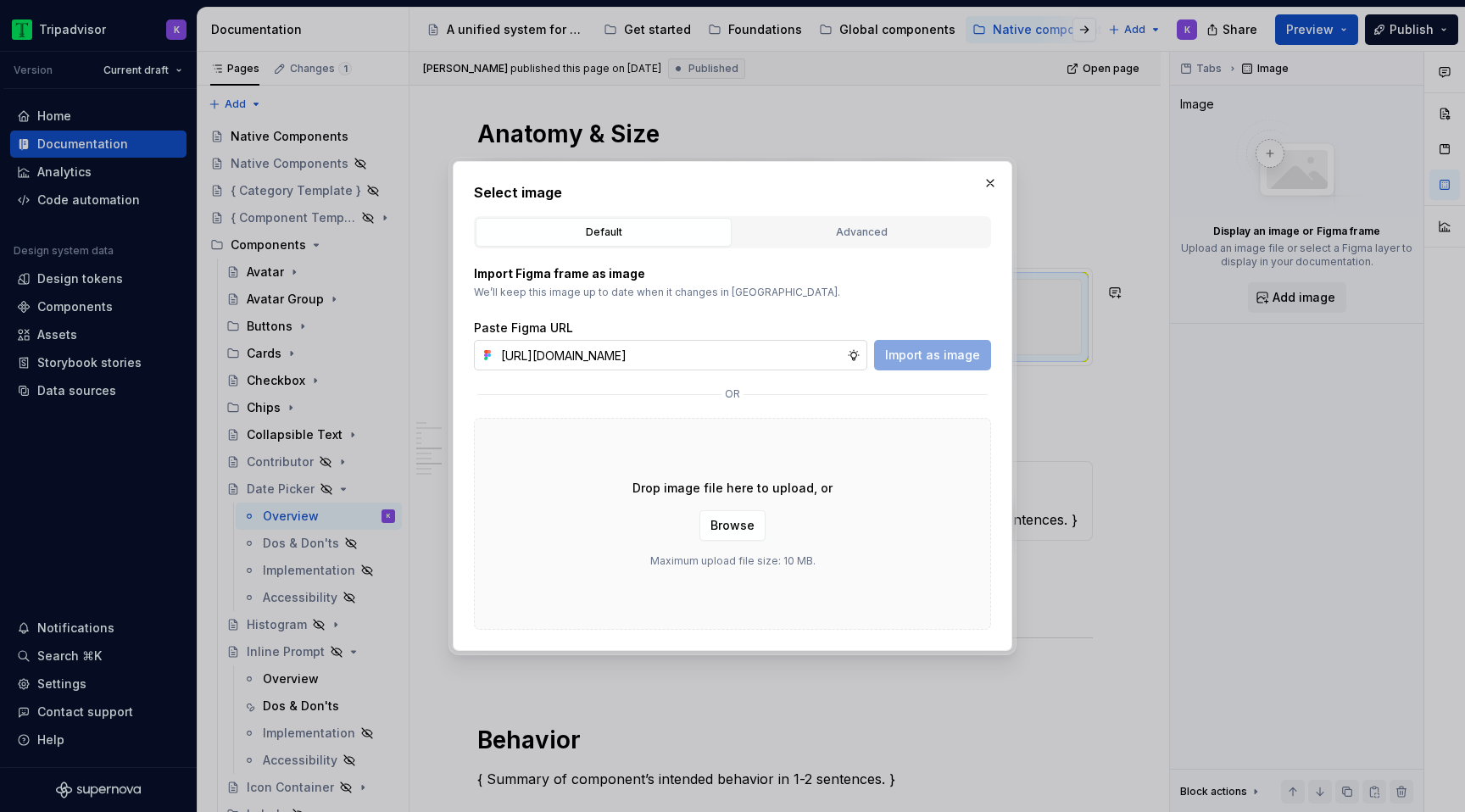
scroll to position [0, 447]
type input "https://www.figma.com/design/eWzZGbXTCMsZ0gwC1u1MU0/Altas-Native-Documentation?…"
click at [951, 357] on span "Import as image" at bounding box center [933, 355] width 95 height 17
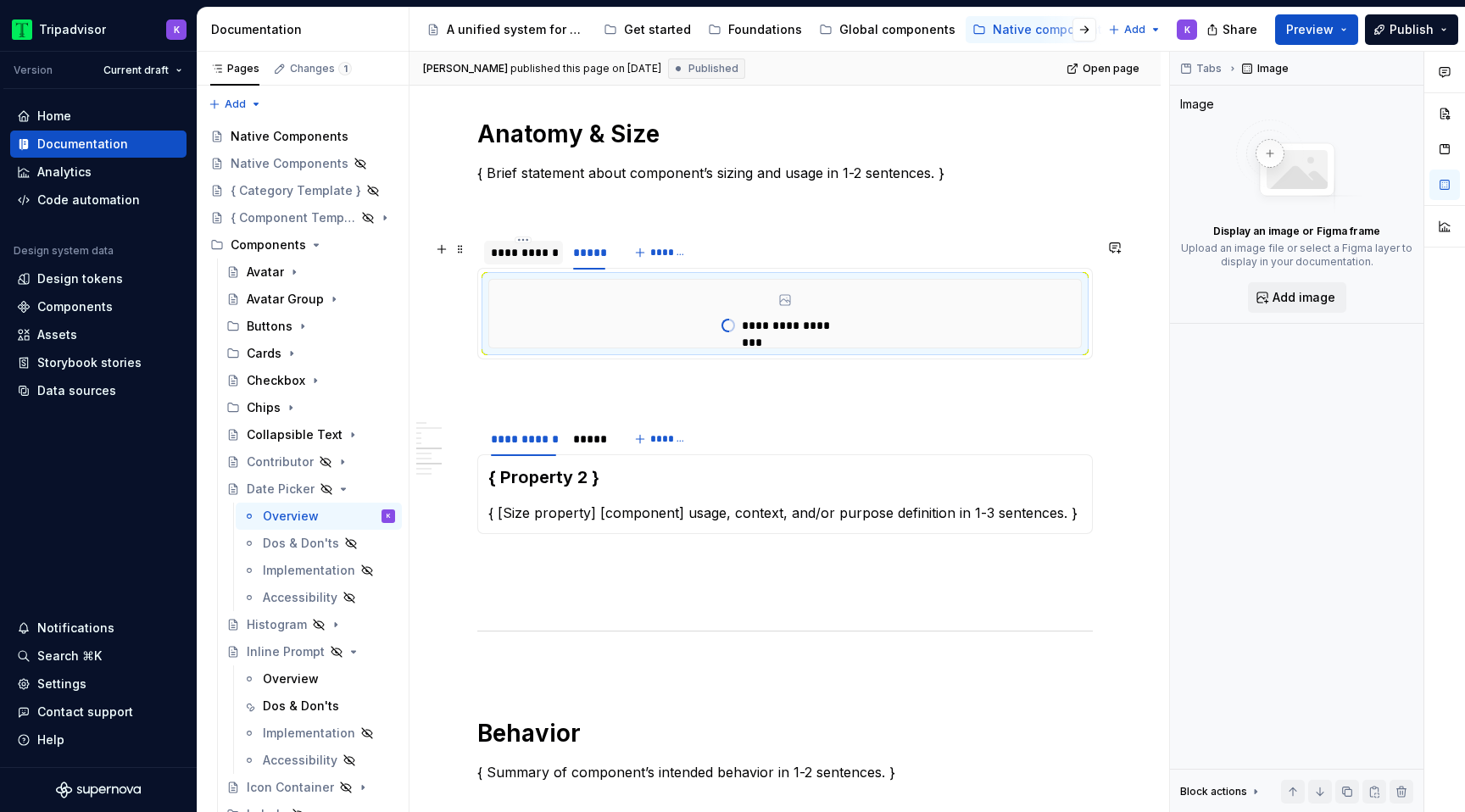
click at [548, 265] on div "**********" at bounding box center [524, 252] width 79 height 24
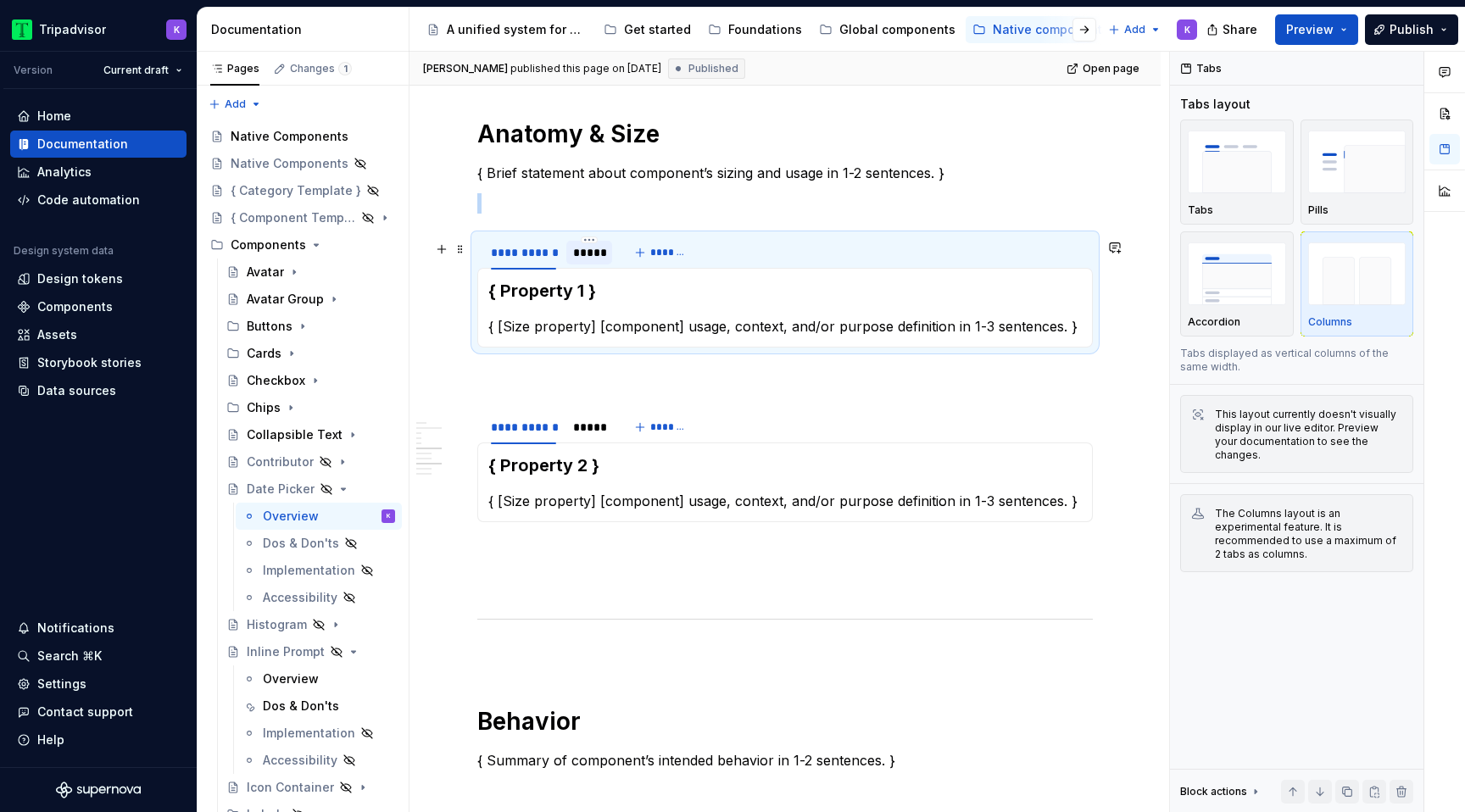
click at [590, 255] on div "*****" at bounding box center [589, 252] width 33 height 17
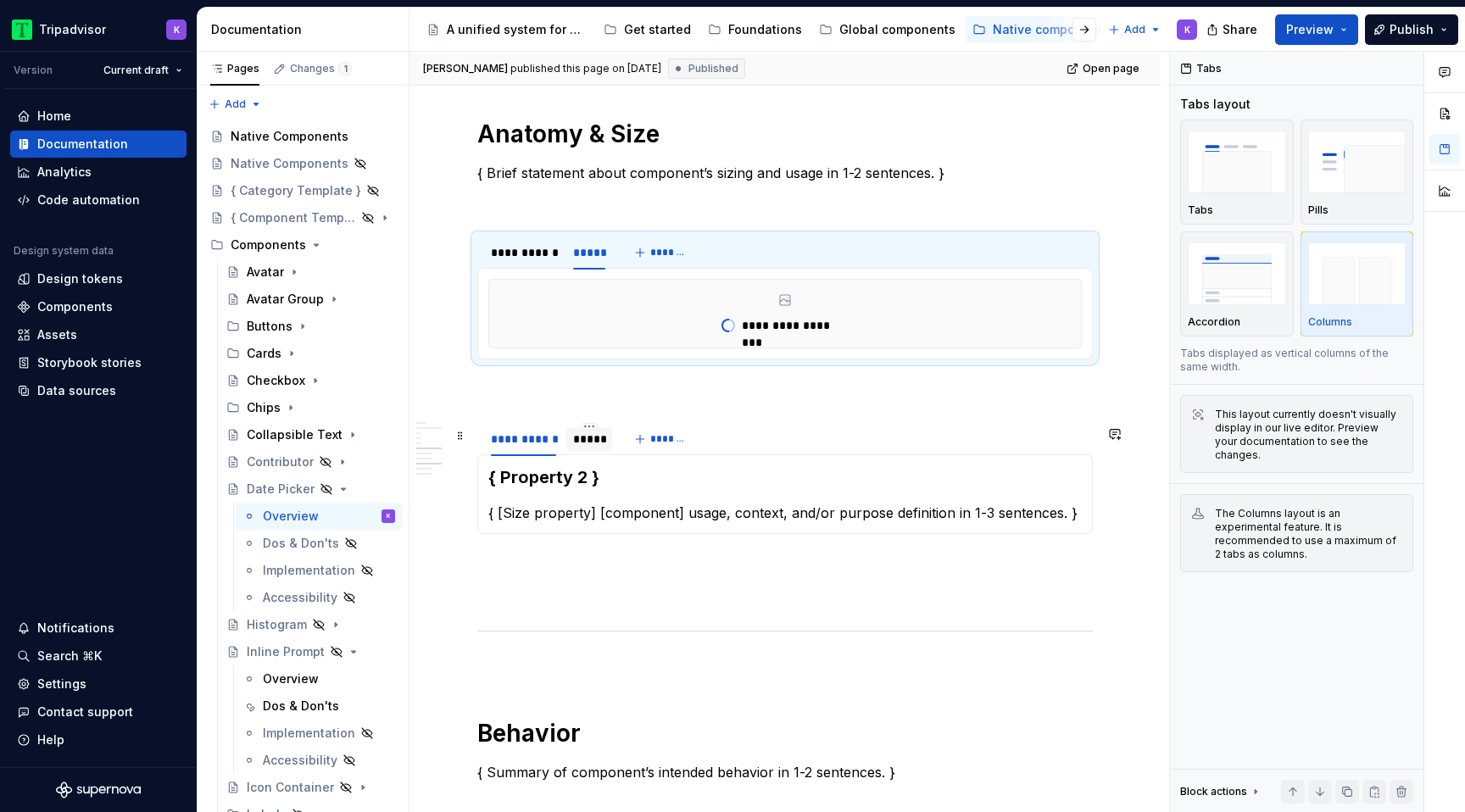
click at [587, 443] on div "*****" at bounding box center [589, 439] width 33 height 17
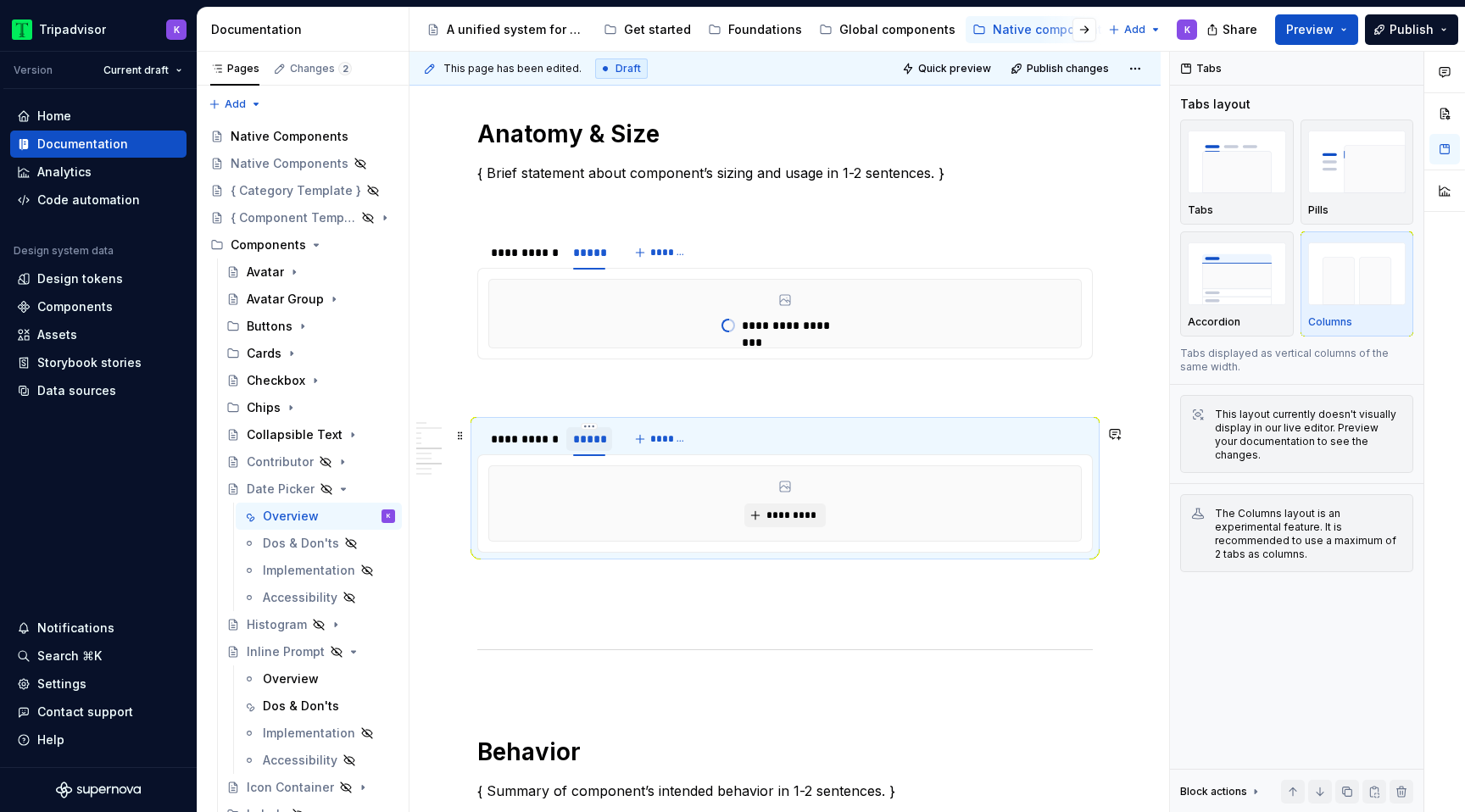
type textarea "*"
click at [817, 513] on span "*********" at bounding box center [791, 515] width 52 height 13
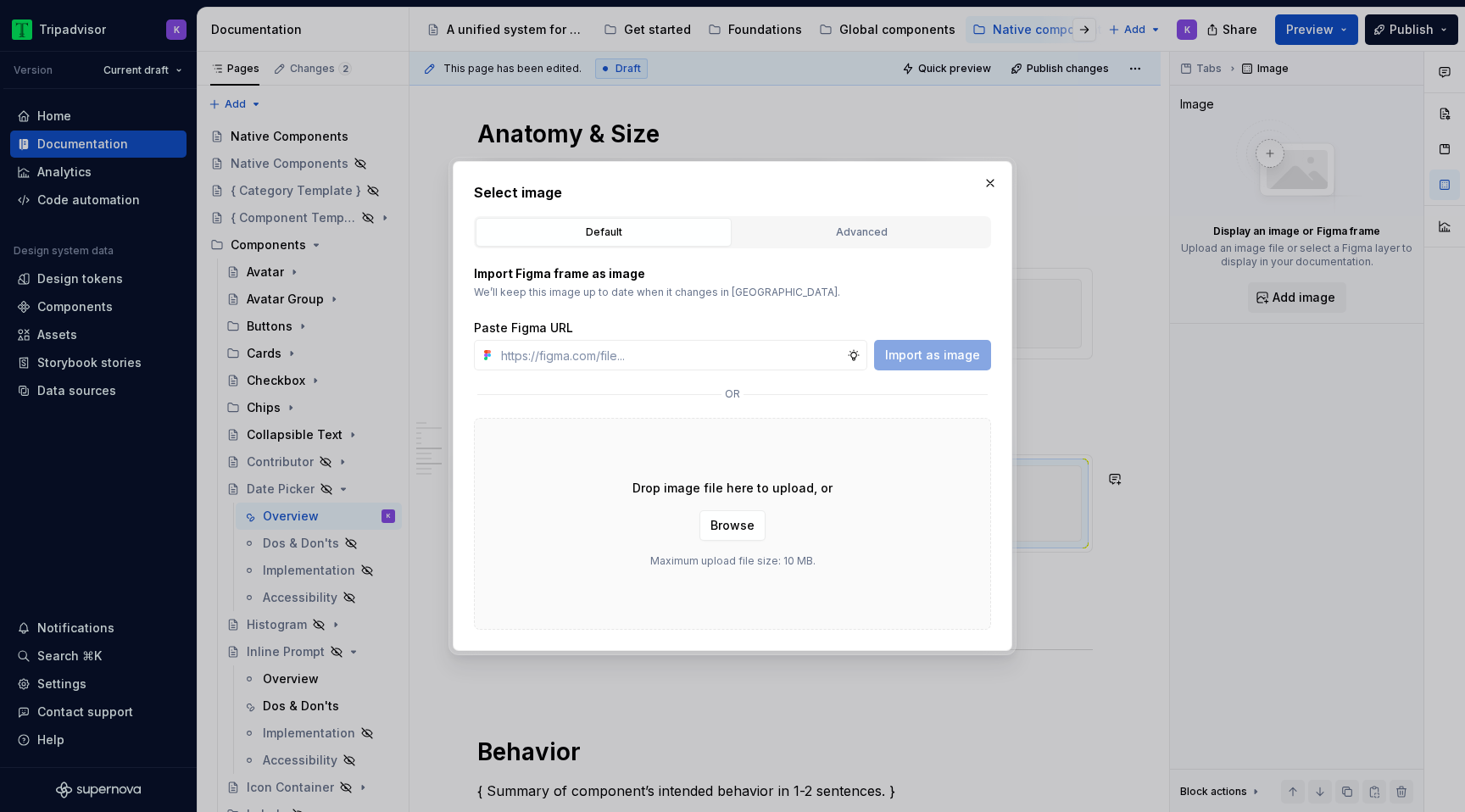
type input "https://www.figma.com/design/eWzZGbXTCMsZ0gwC1u1MU0/Altas-Native-Documentation?…"
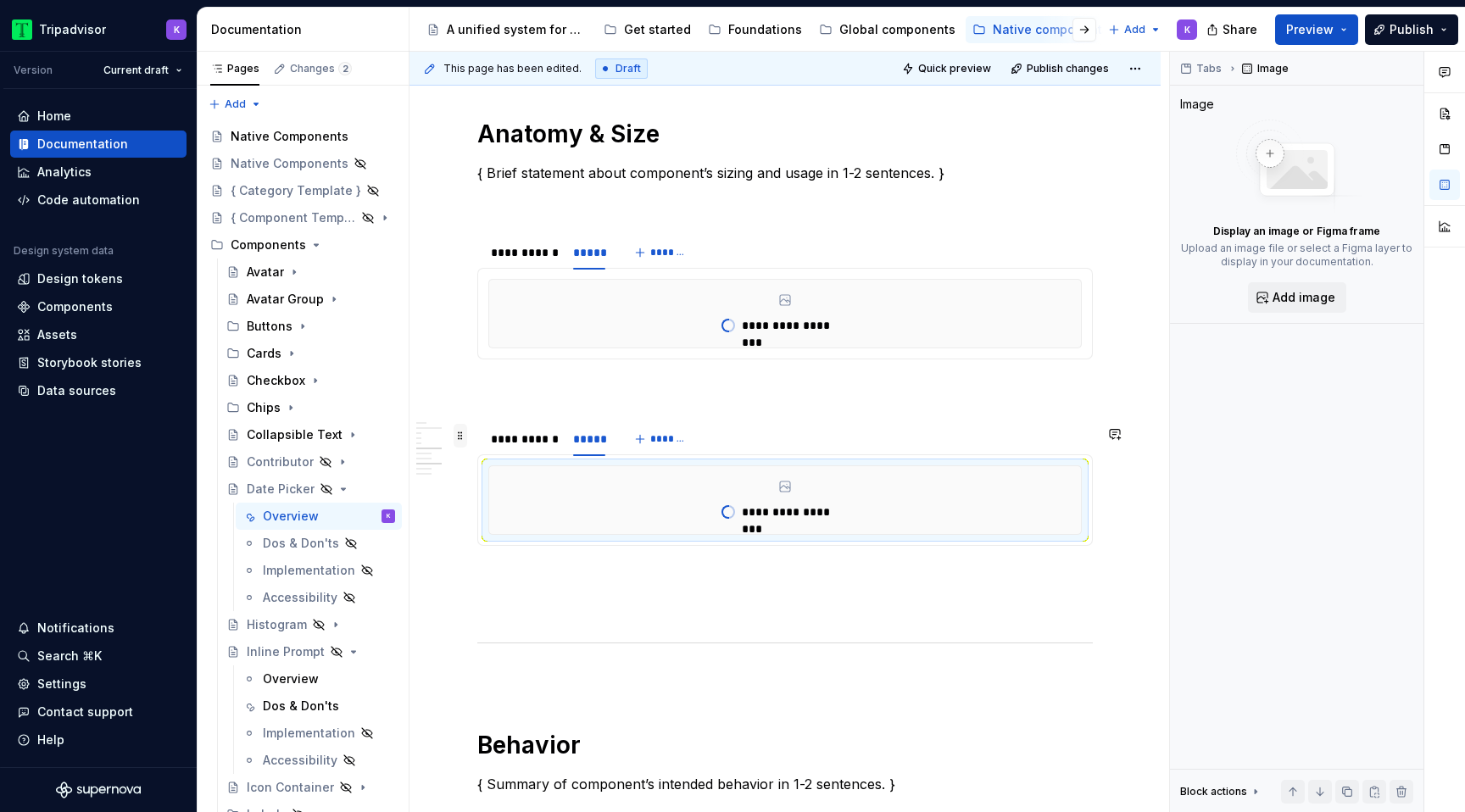
click at [464, 436] on span at bounding box center [460, 435] width 13 height 24
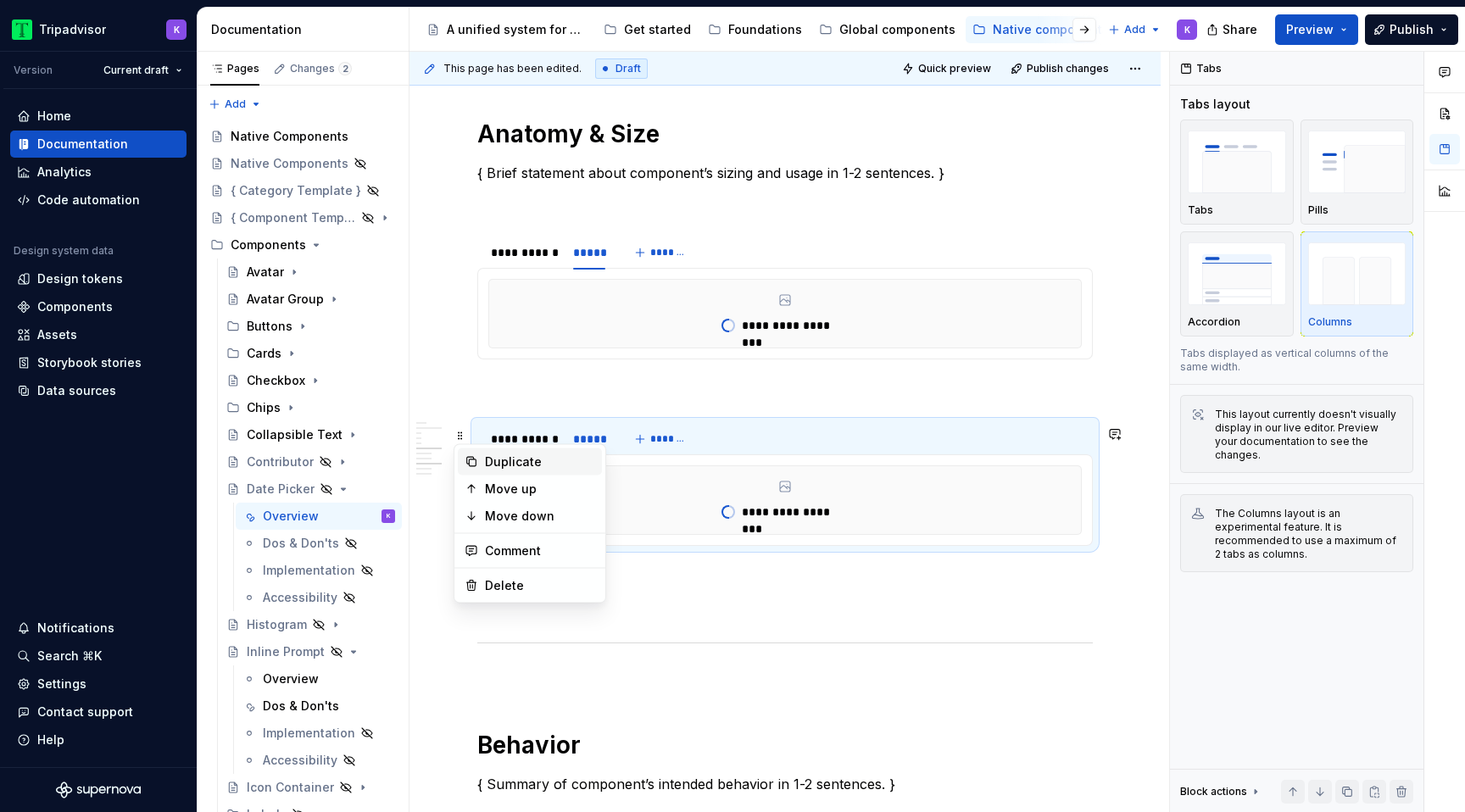
click at [524, 462] on div "Duplicate" at bounding box center [539, 462] width 110 height 17
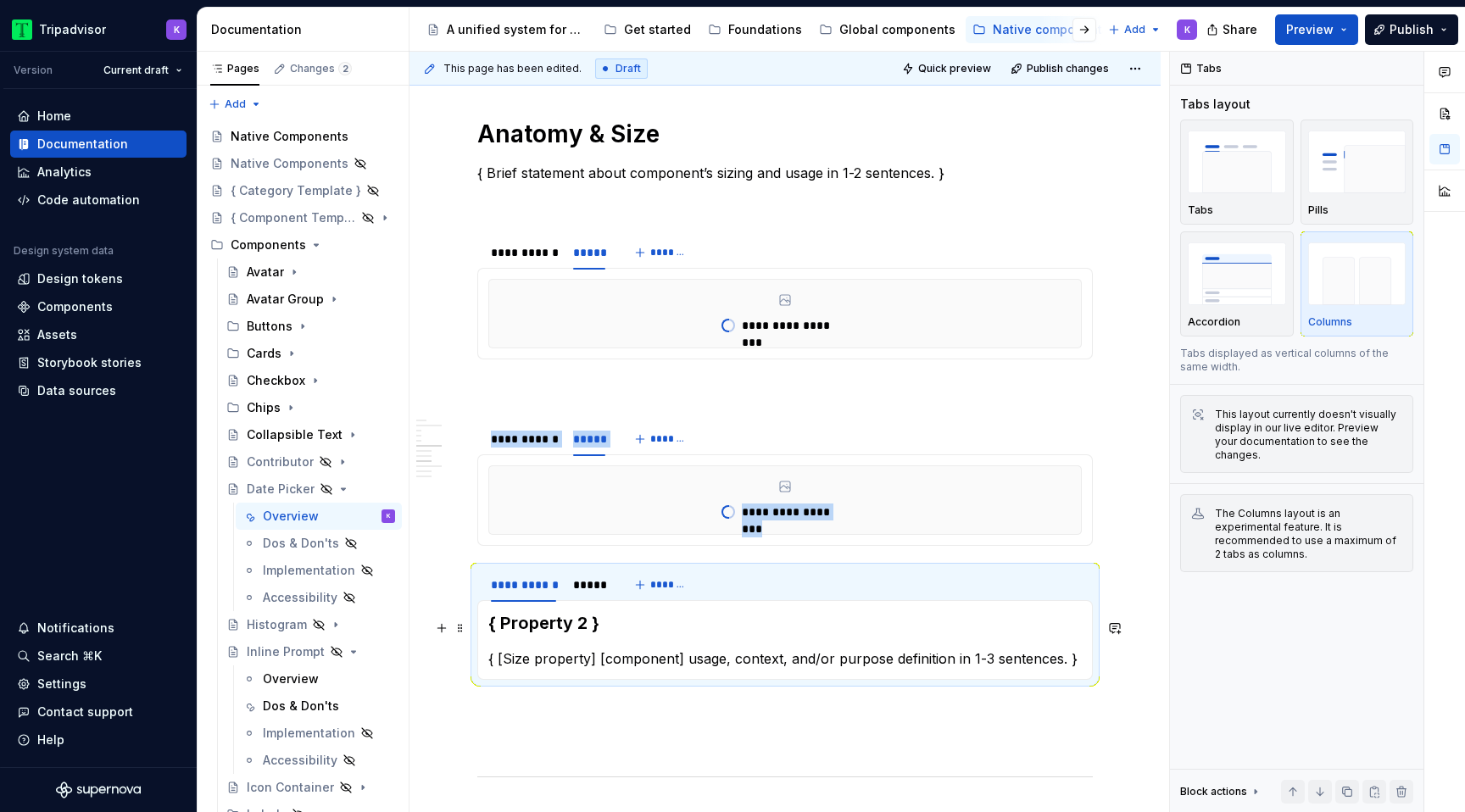
scroll to position [2157, 0]
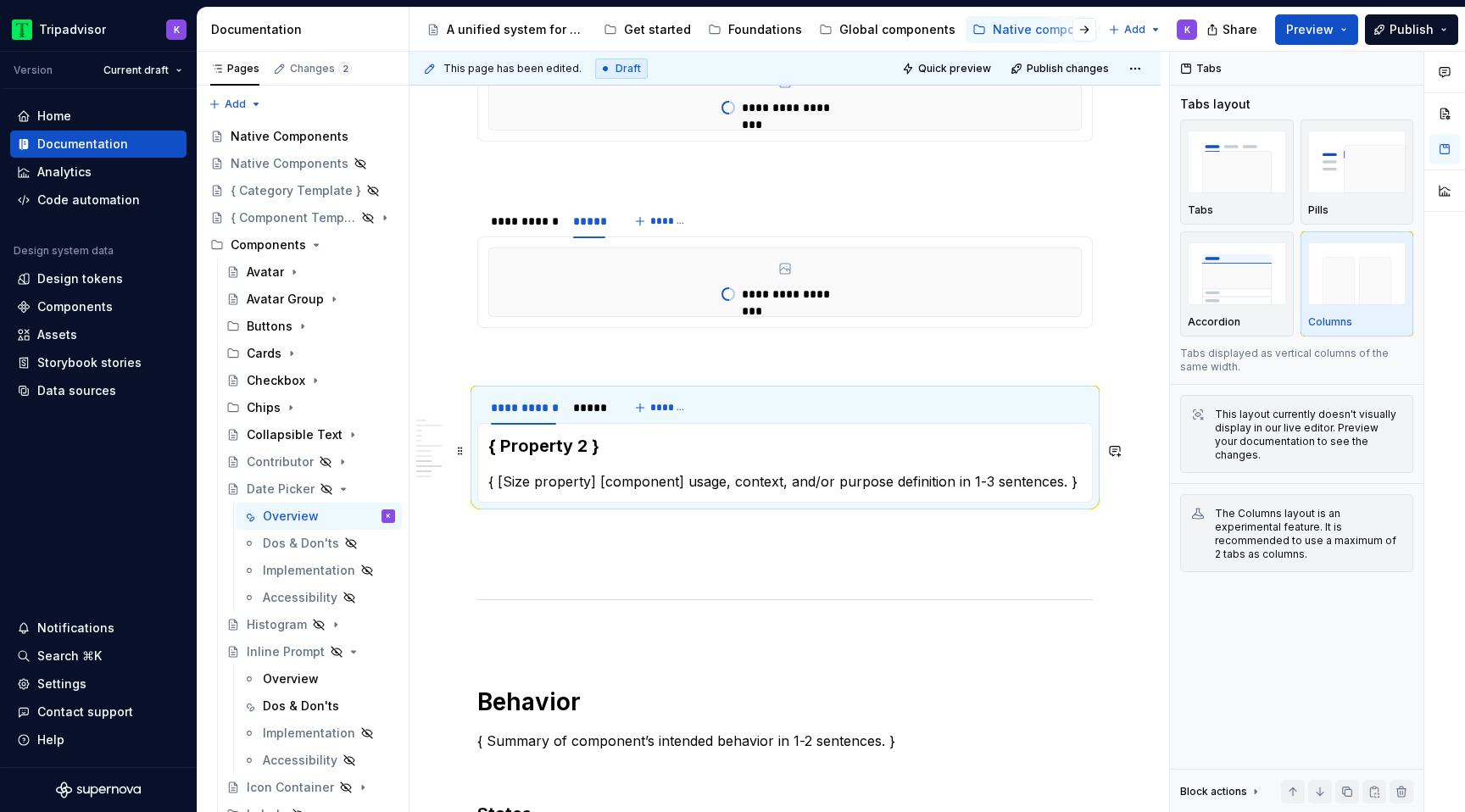
click at [587, 455] on h3 "{ Property 2 }" at bounding box center [785, 445] width 594 height 24
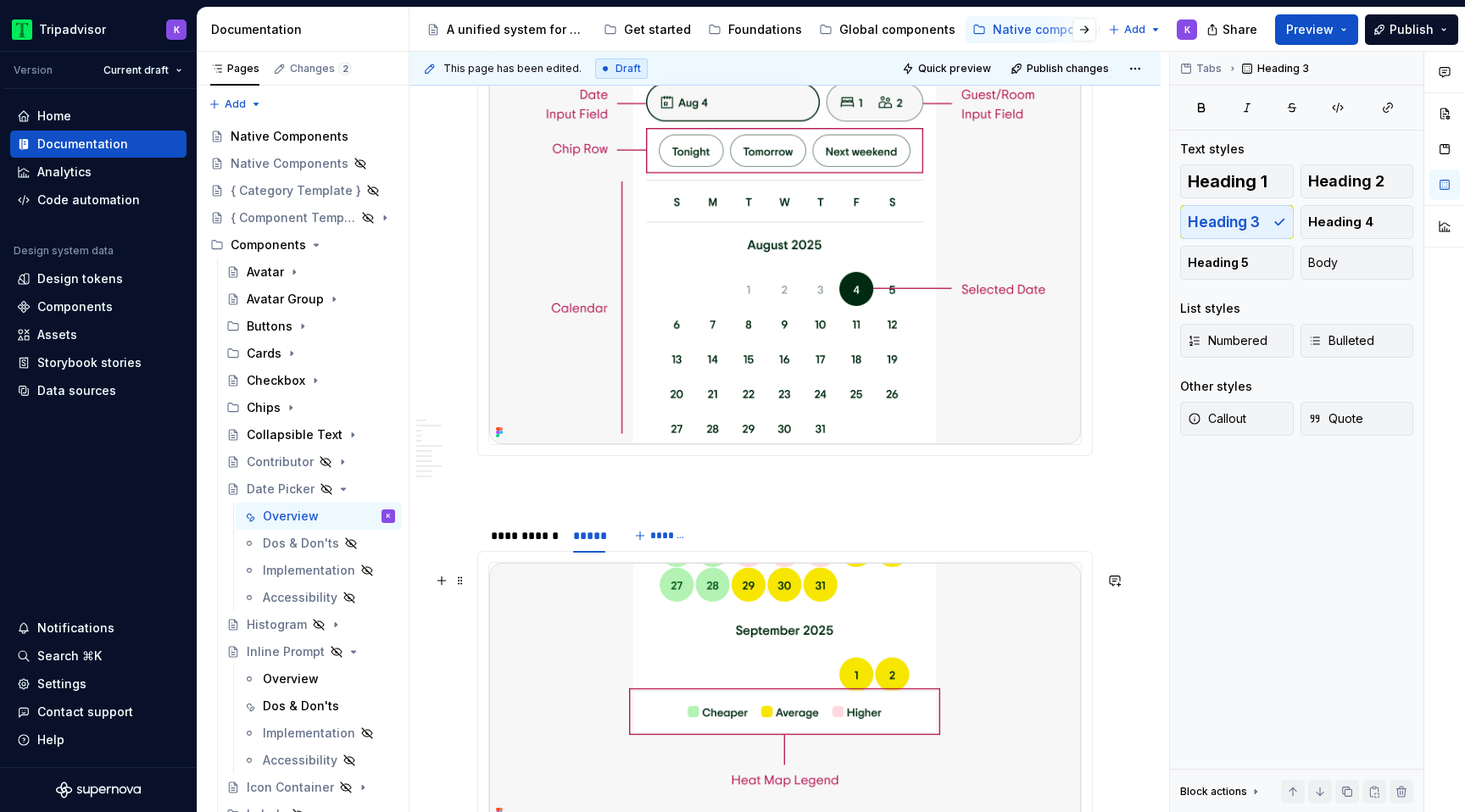
scroll to position [2443, 0]
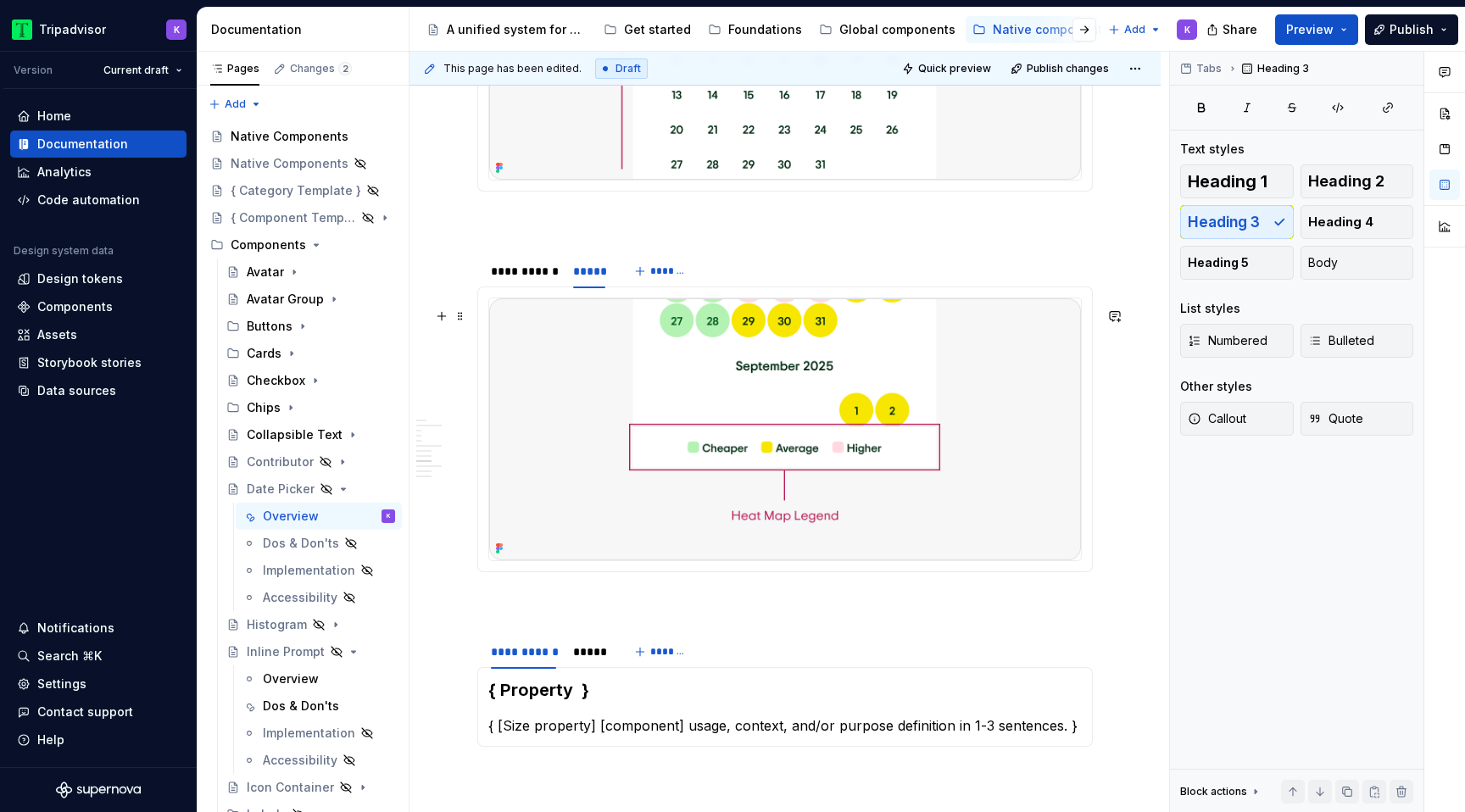
click at [858, 428] on img at bounding box center [785, 429] width 592 height 262
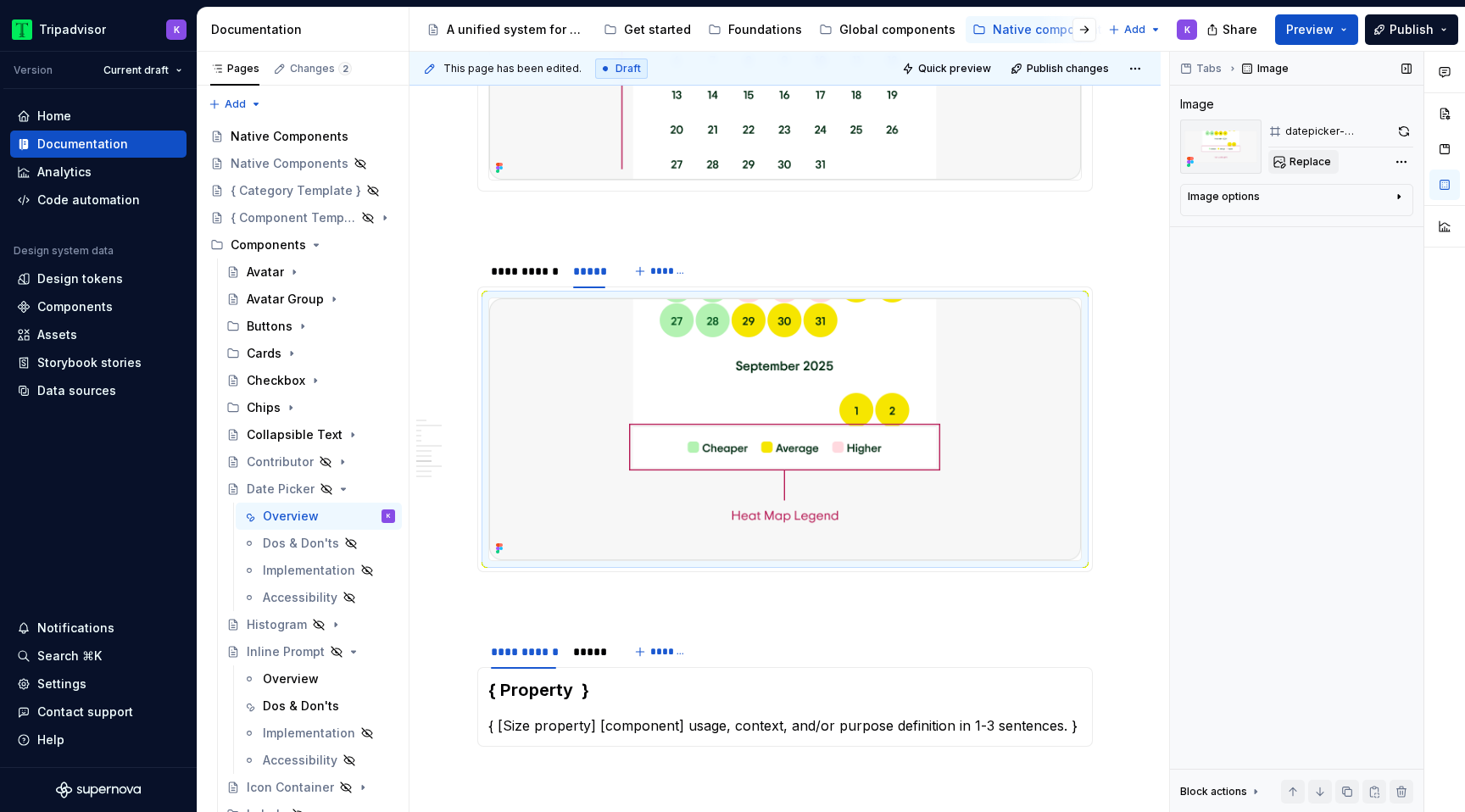
click at [1294, 151] on button "Replace" at bounding box center [1304, 162] width 70 height 24
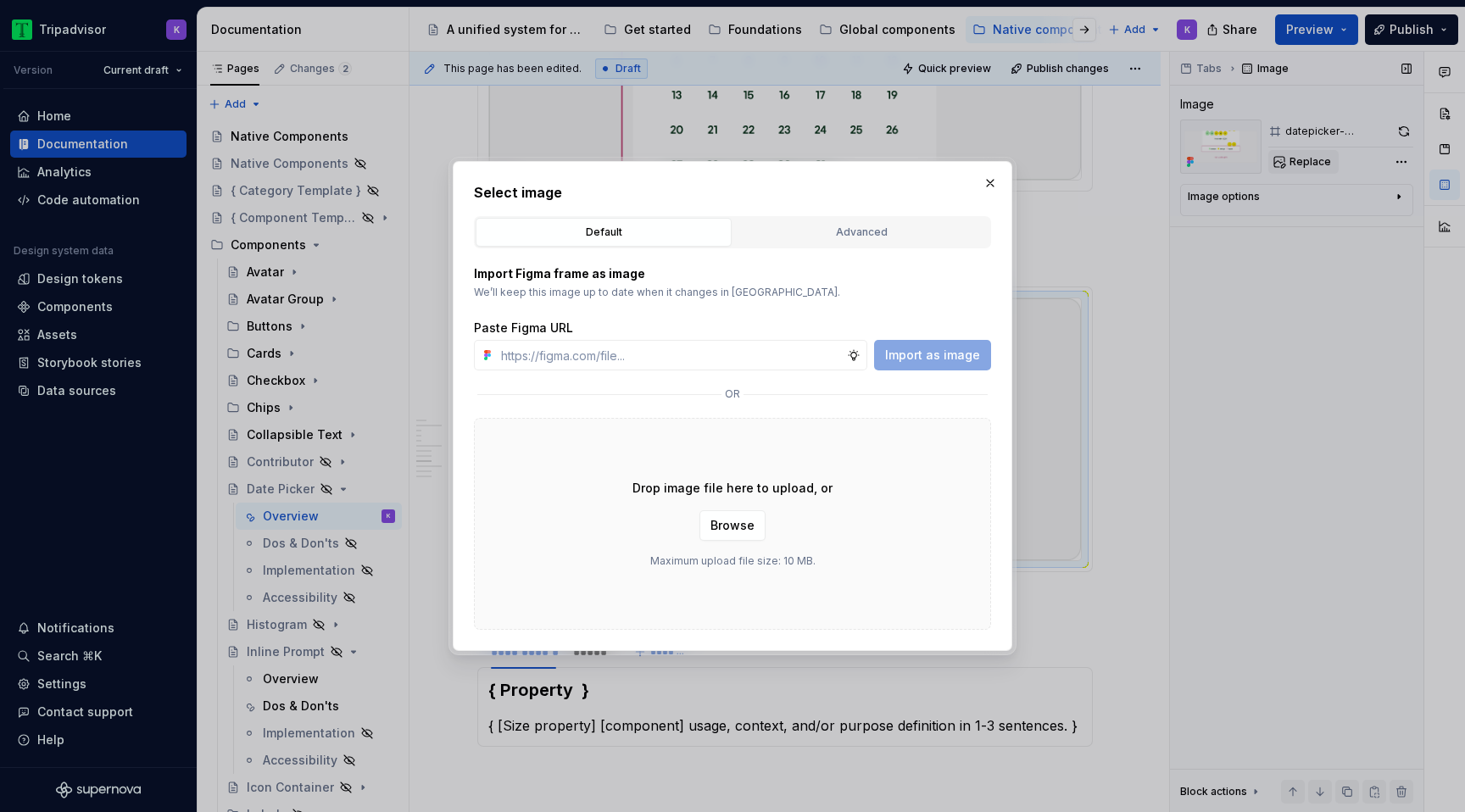
type textarea "*"
type input "https://www.figma.com/design/eWzZGbXTCMsZ0gwC1u1MU0/Altas-Native-Documentation?…"
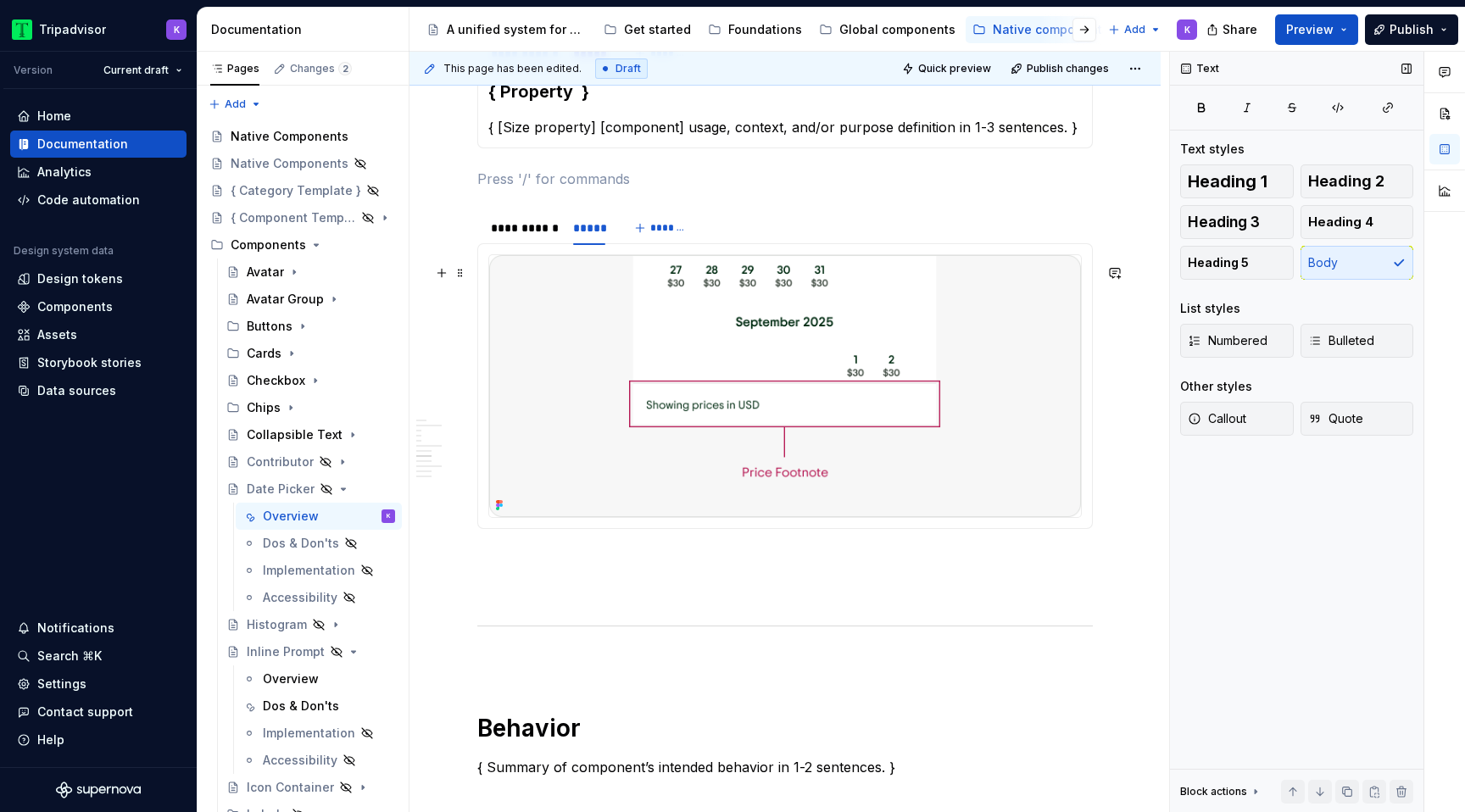
scroll to position [2695, 0]
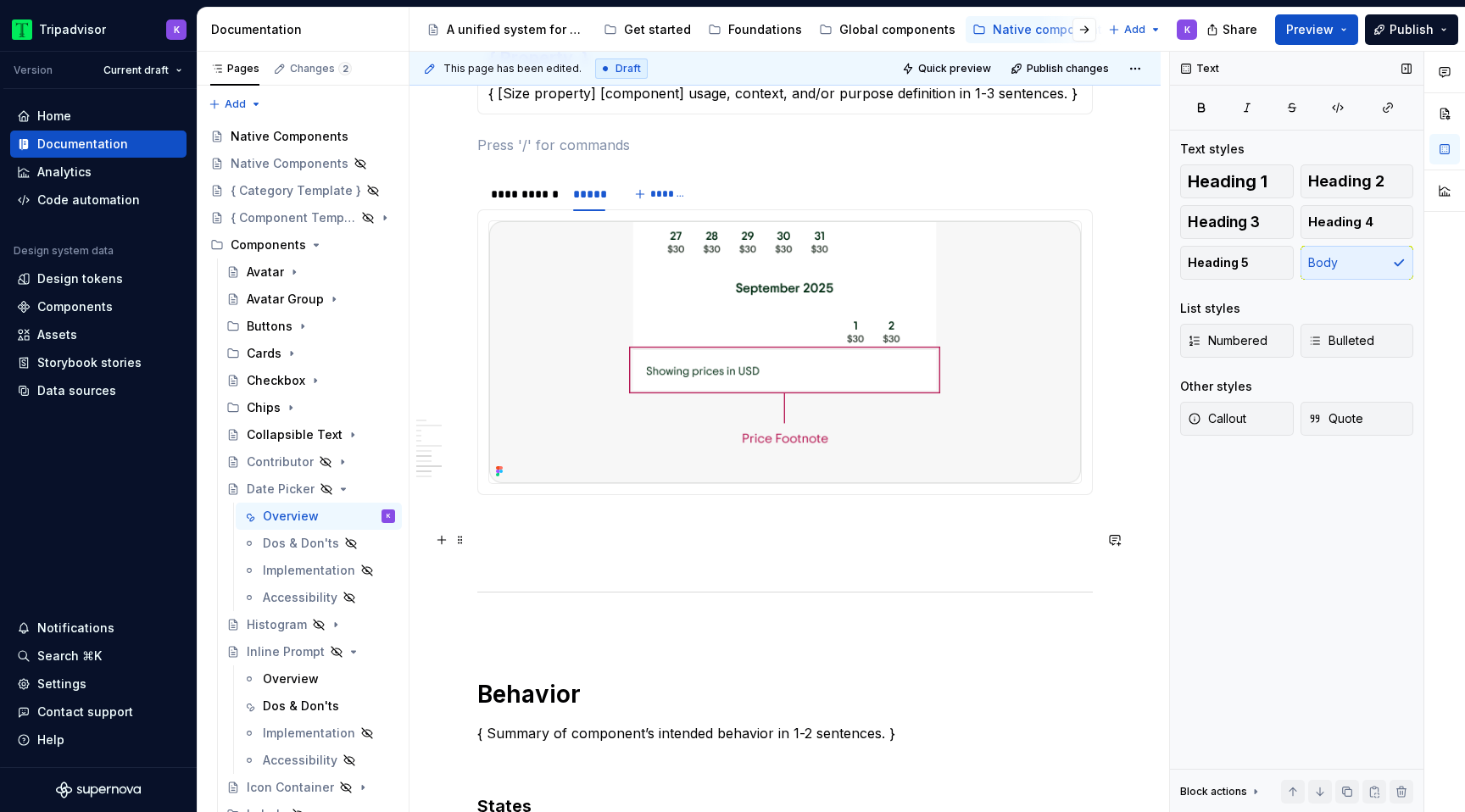
click at [587, 536] on p at bounding box center [786, 525] width 616 height 20
type textarea "*"
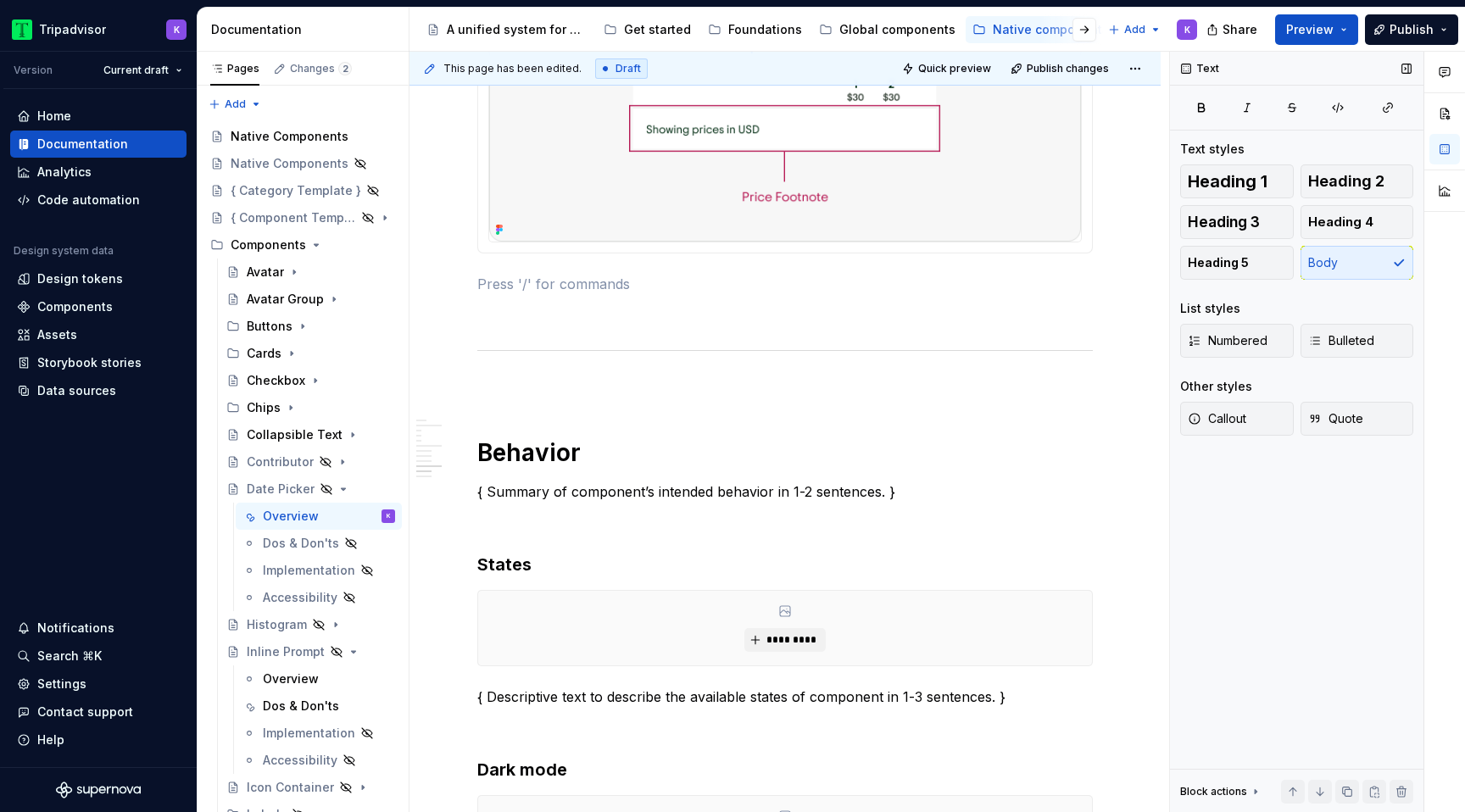
scroll to position [3006, 0]
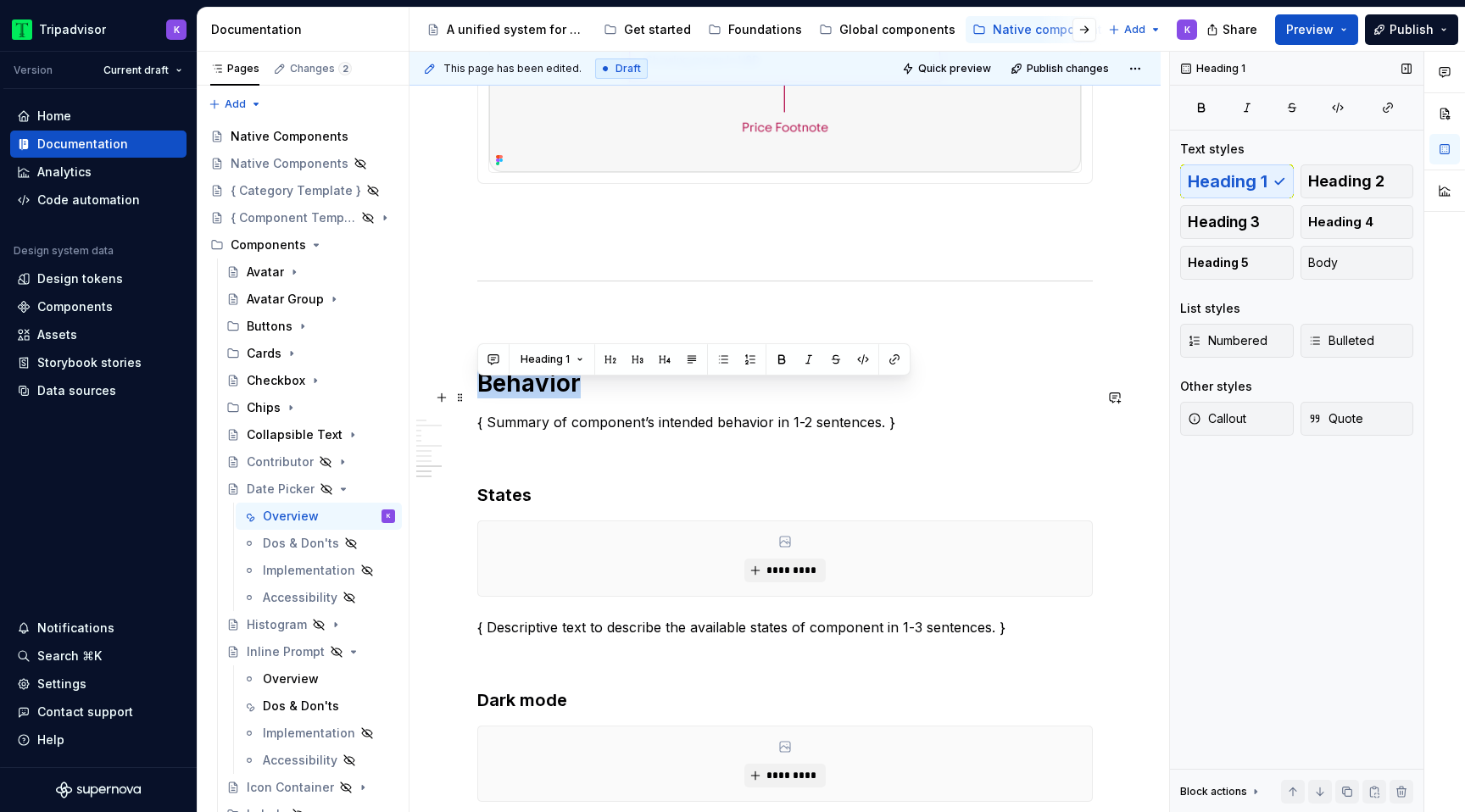
drag, startPoint x: 595, startPoint y: 404, endPoint x: 473, endPoint y: 398, distance: 122.1
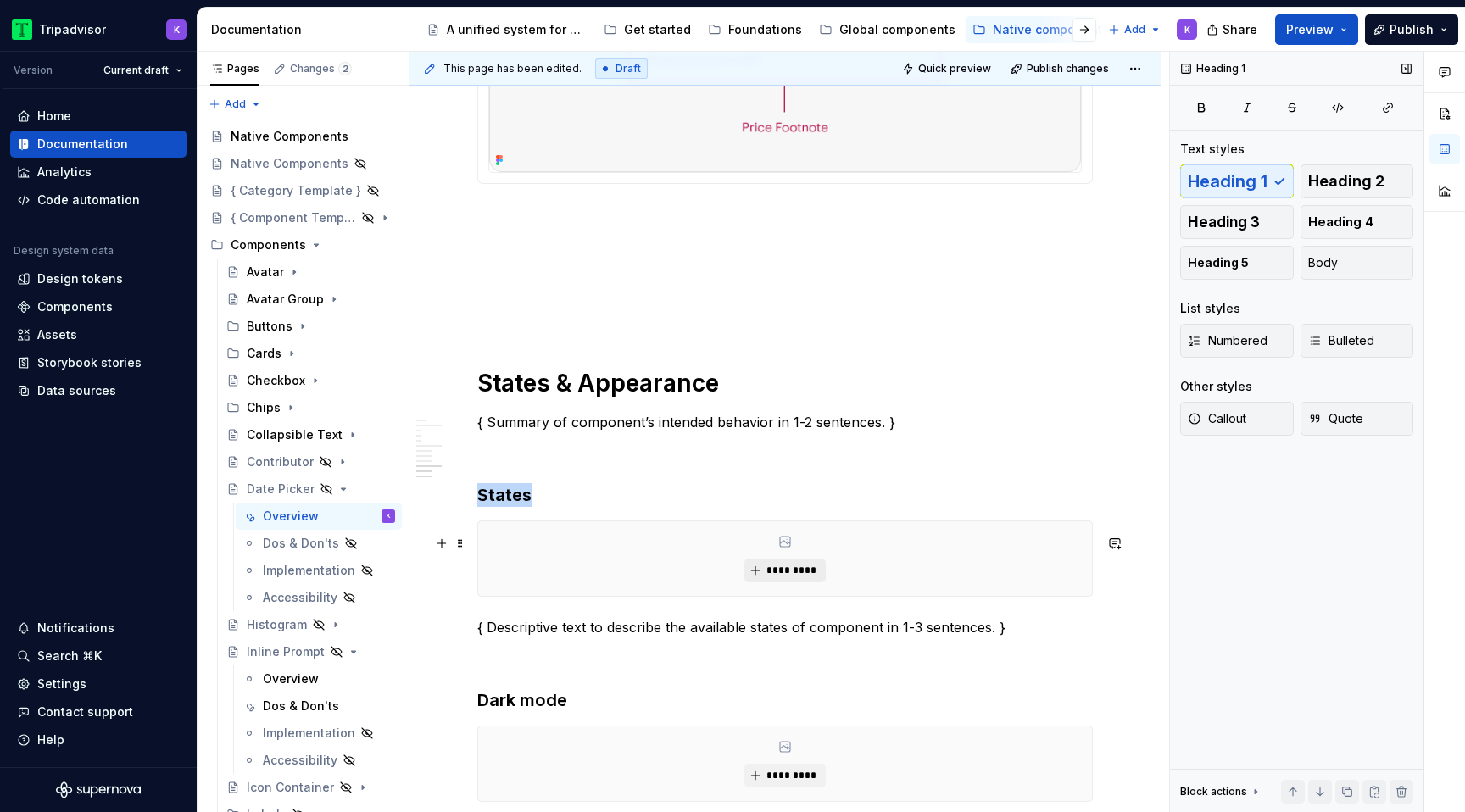
click at [801, 577] on span "*********" at bounding box center [791, 570] width 52 height 13
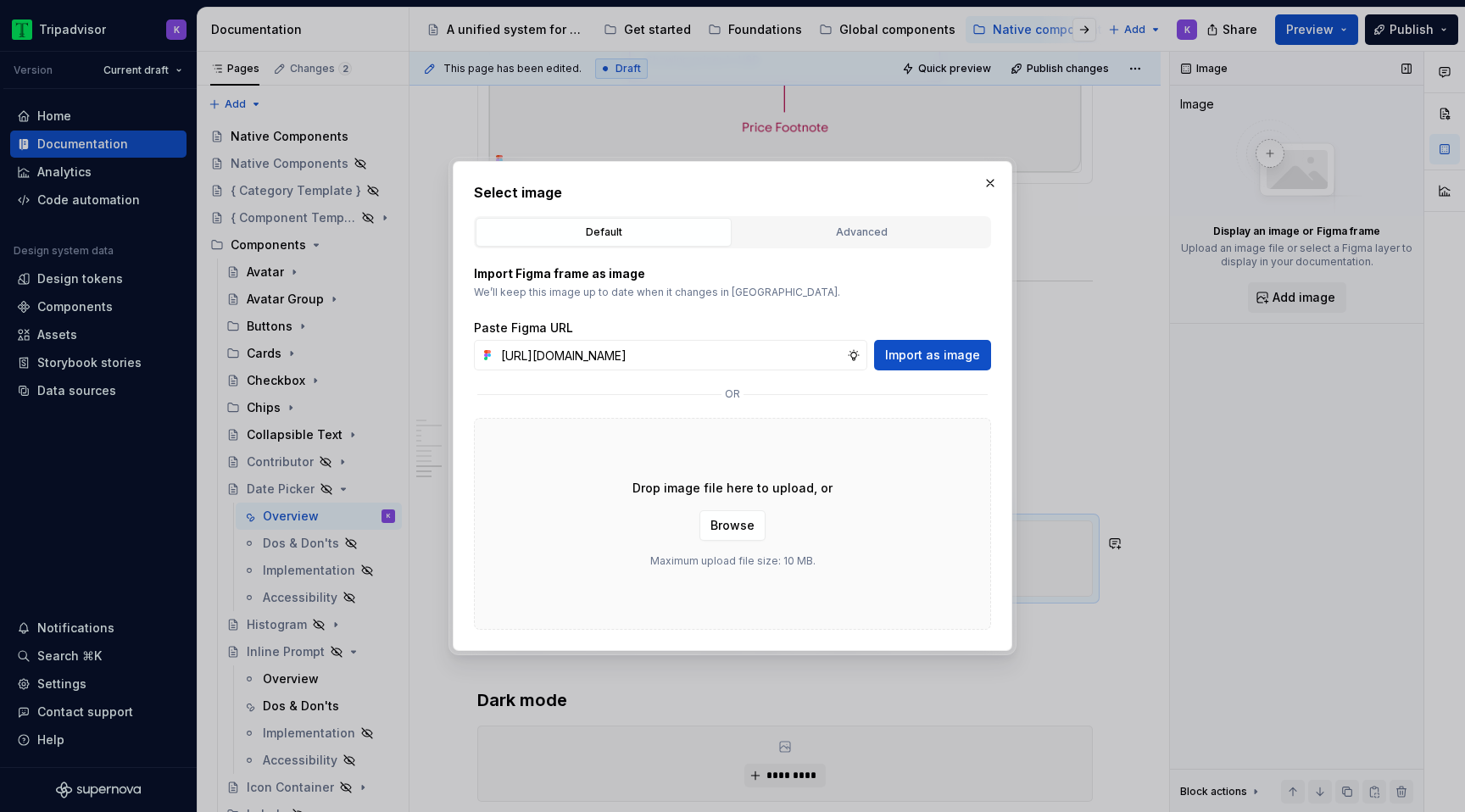
scroll to position [0, 450]
type input "https://www.figma.com/design/eWzZGbXTCMsZ0gwC1u1MU0/Altas-Native-Documentation?…"
click at [941, 357] on span "Import as image" at bounding box center [933, 355] width 95 height 17
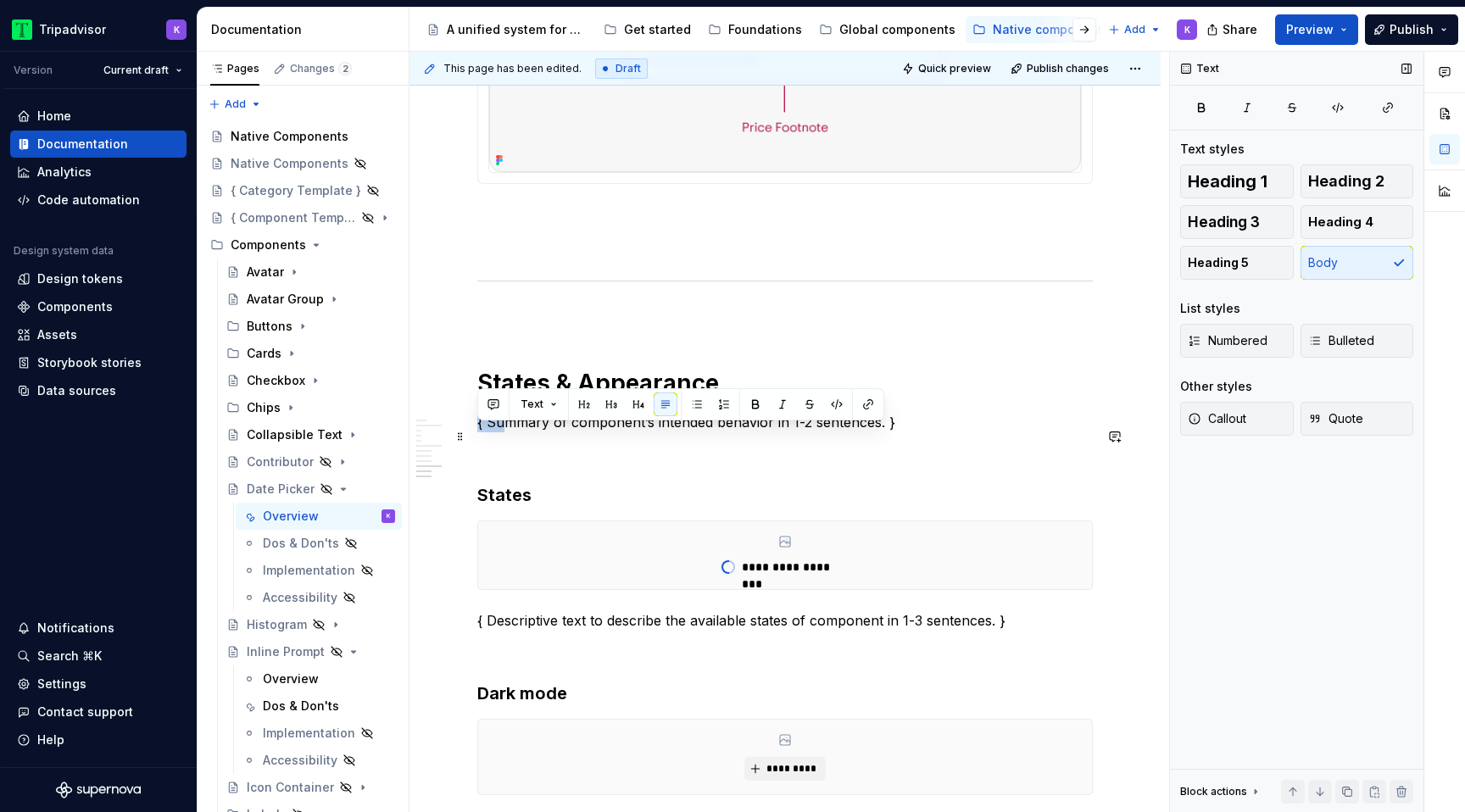
drag, startPoint x: 503, startPoint y: 441, endPoint x: 478, endPoint y: 436, distance: 25.5
click at [478, 432] on p "{ Summary of component’s intended behavior in 1-2 sentences. }" at bounding box center [786, 421] width 616 height 20
drag, startPoint x: 498, startPoint y: 455, endPoint x: 472, endPoint y: 434, distance: 33.4
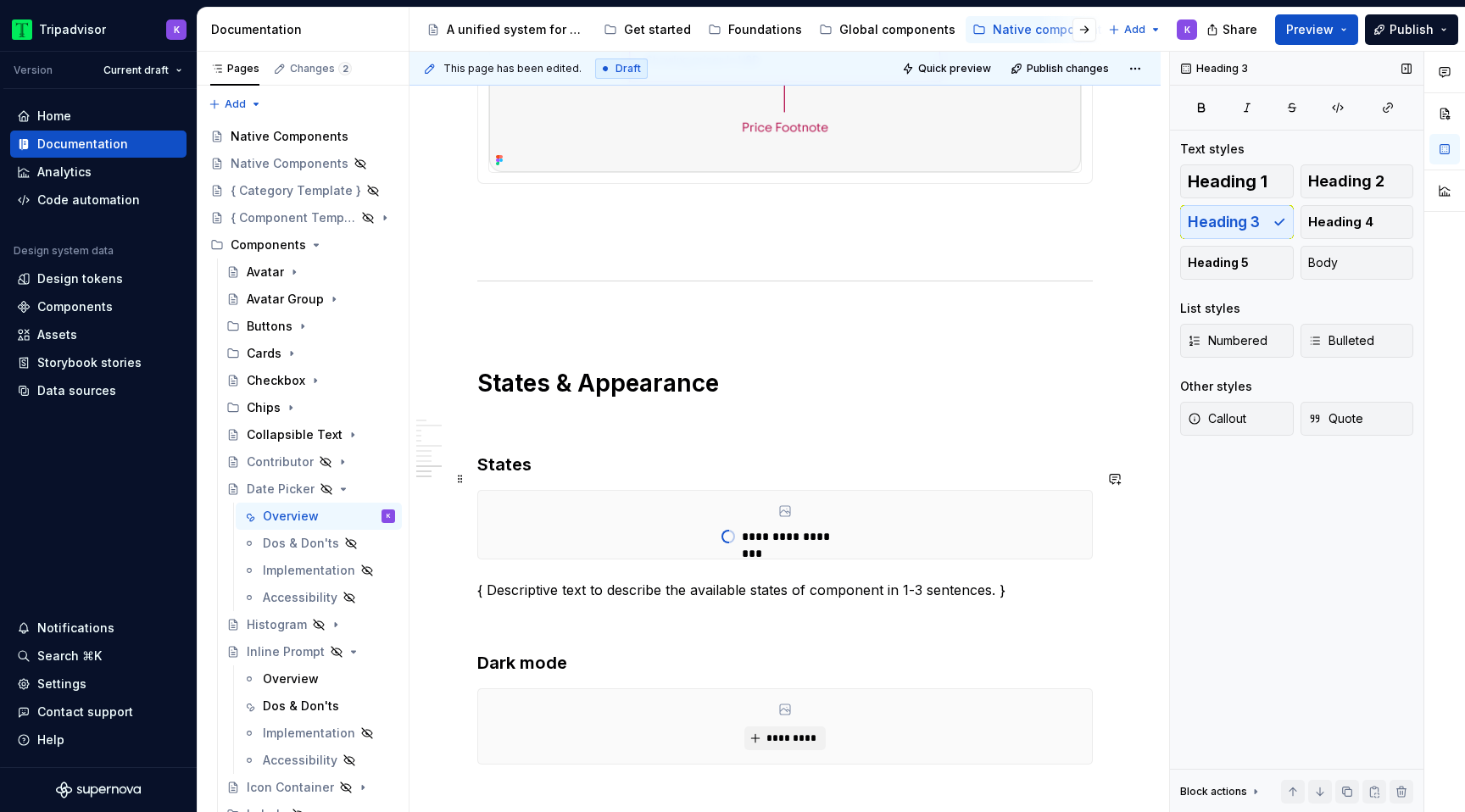
click at [480, 477] on h3 "States" at bounding box center [786, 465] width 616 height 24
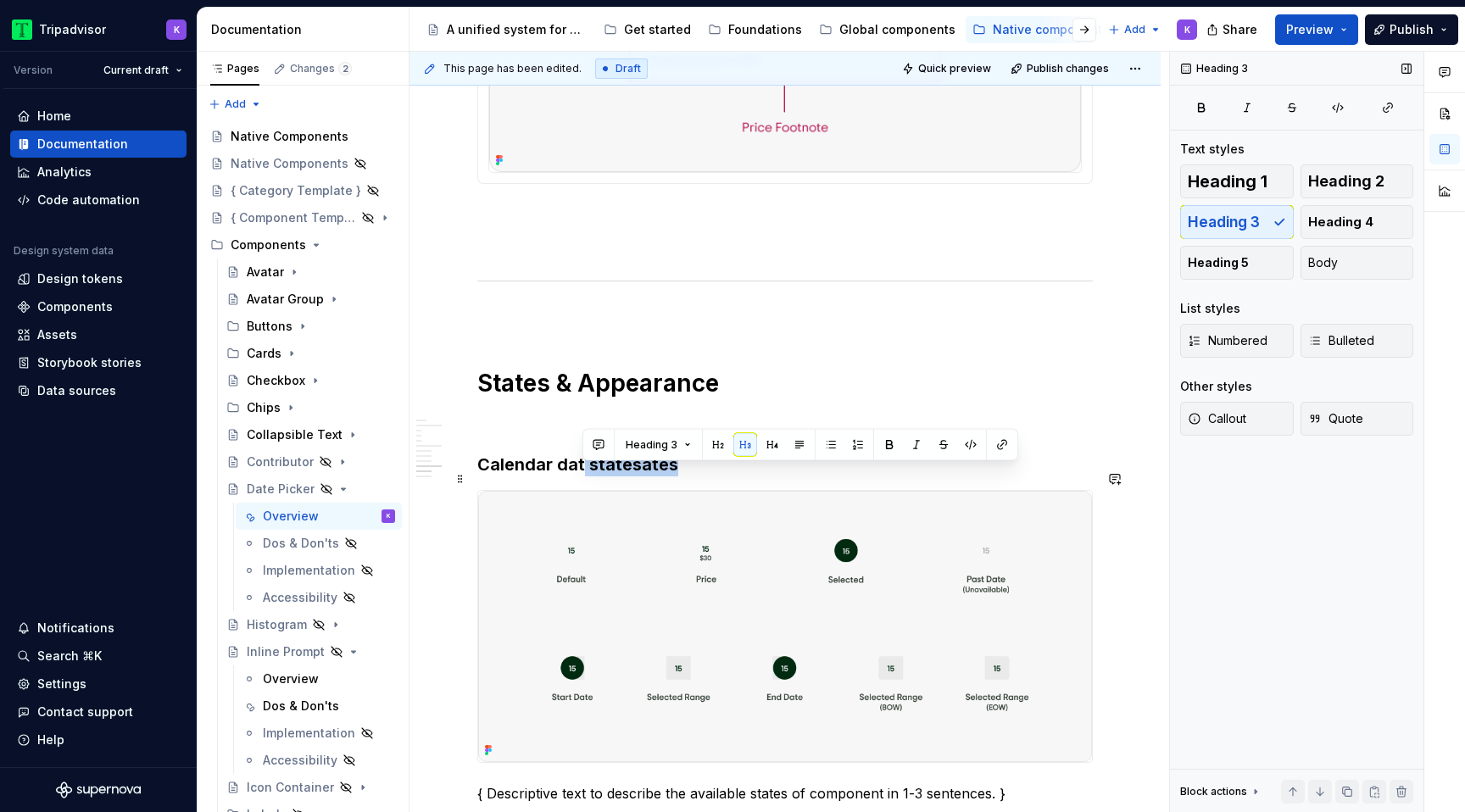
drag, startPoint x: 582, startPoint y: 478, endPoint x: 787, endPoint y: 478, distance: 205.0
click at [787, 477] on h3 "Calendar dat statesates" at bounding box center [786, 465] width 616 height 24
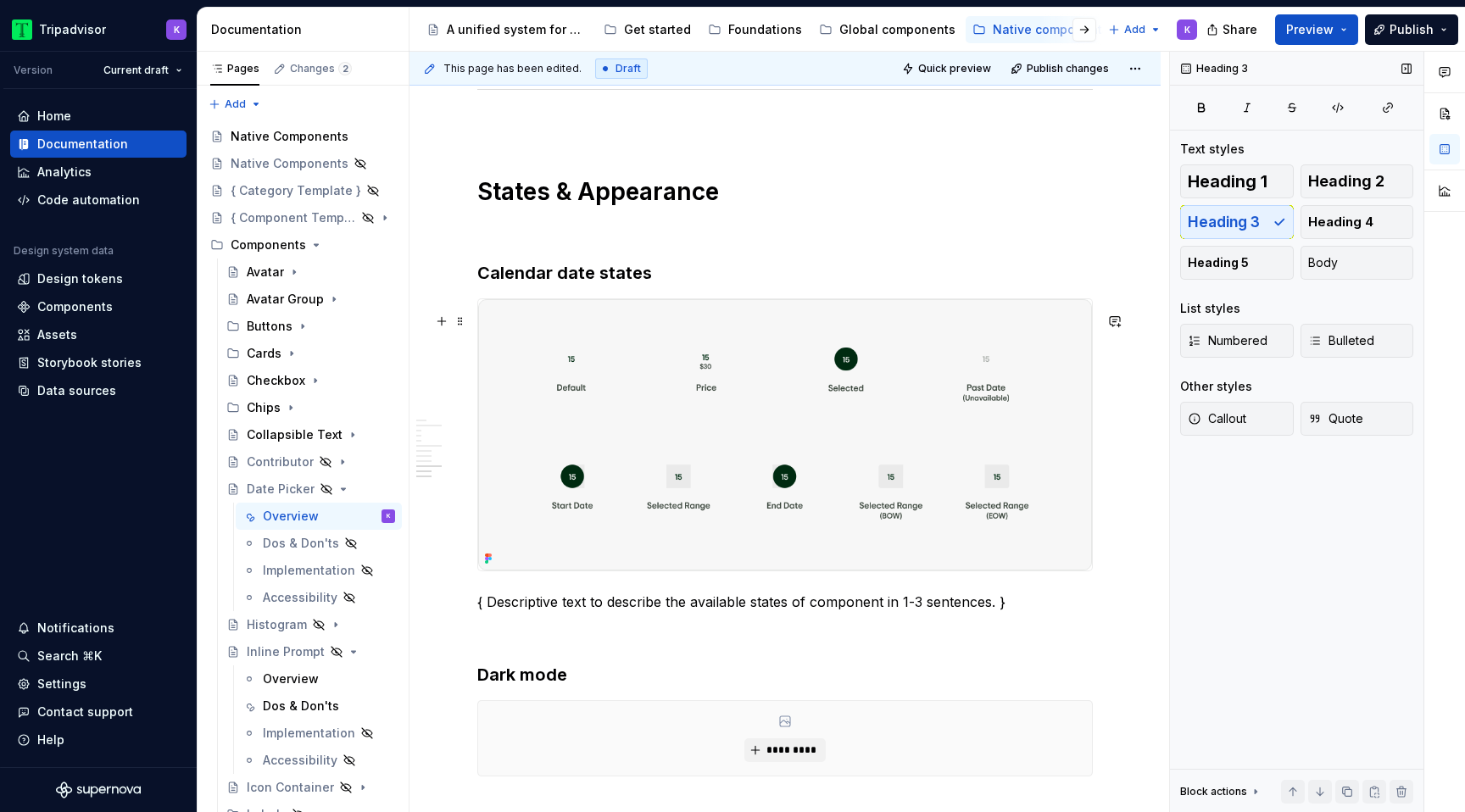
scroll to position [3215, 0]
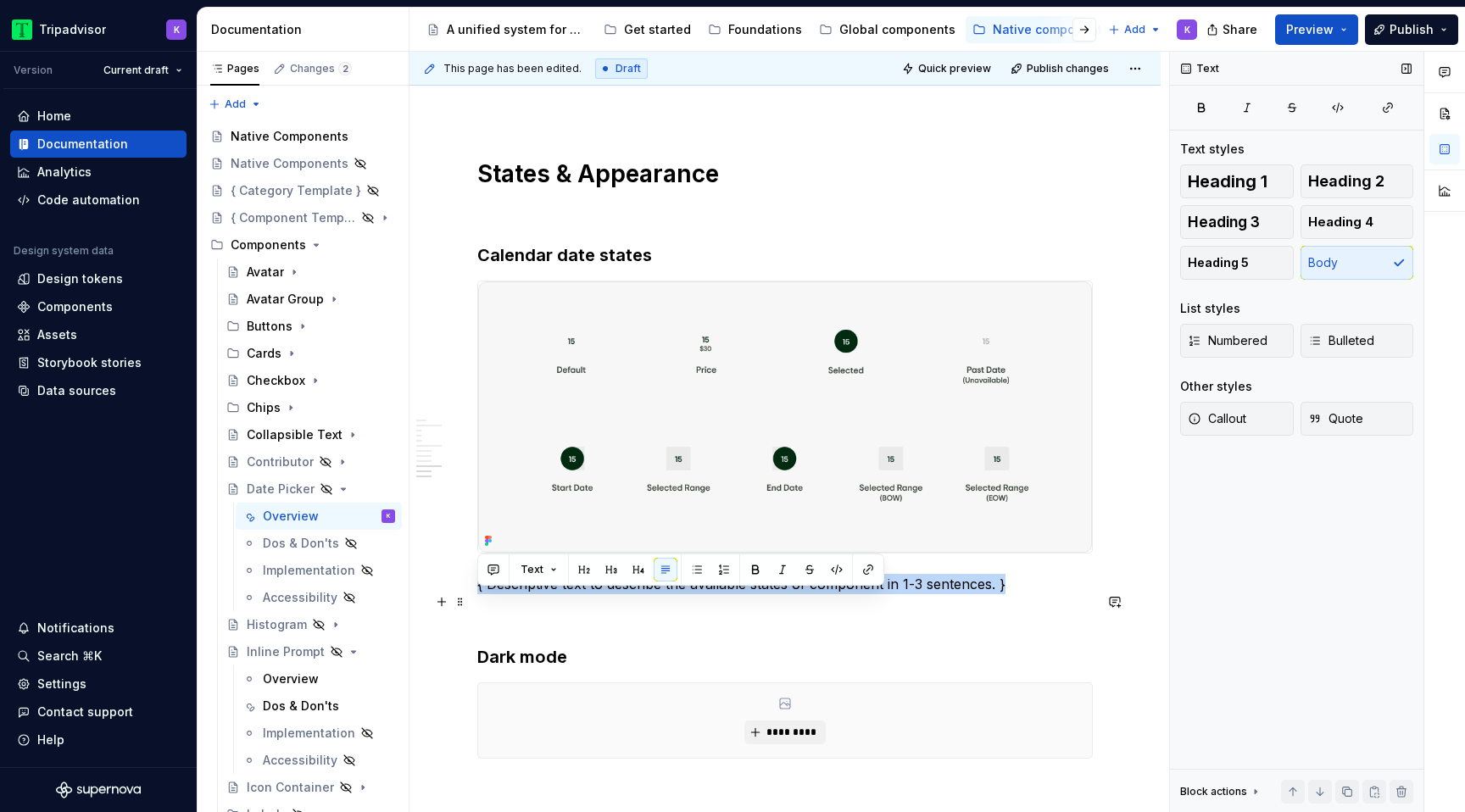
drag, startPoint x: 1007, startPoint y: 599, endPoint x: 479, endPoint y: 602, distance: 528.0
click at [479, 595] on p "{ Descriptive text to describe the available states of component in 1-3 sentenc…" at bounding box center [786, 583] width 616 height 20
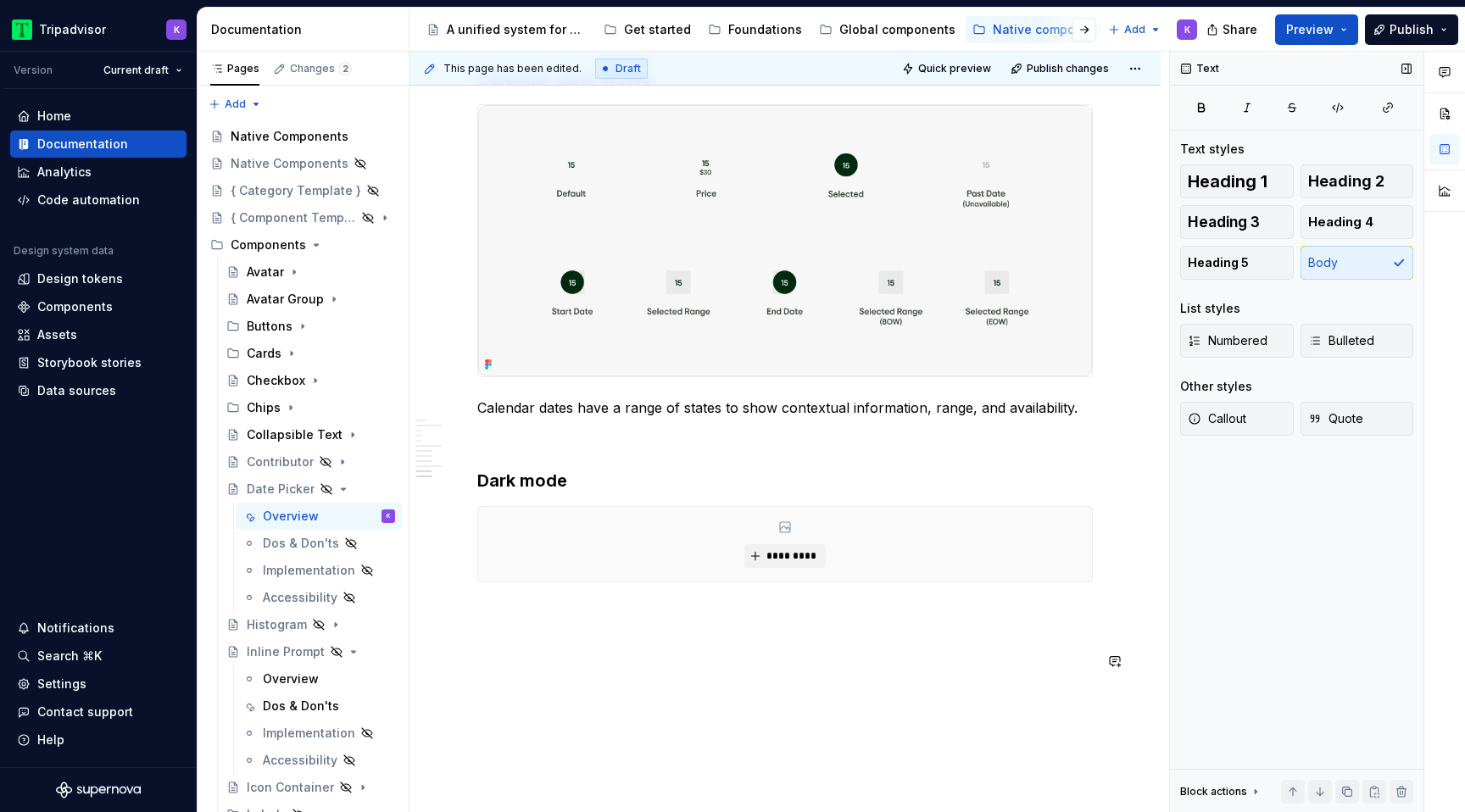
scroll to position [3405, 0]
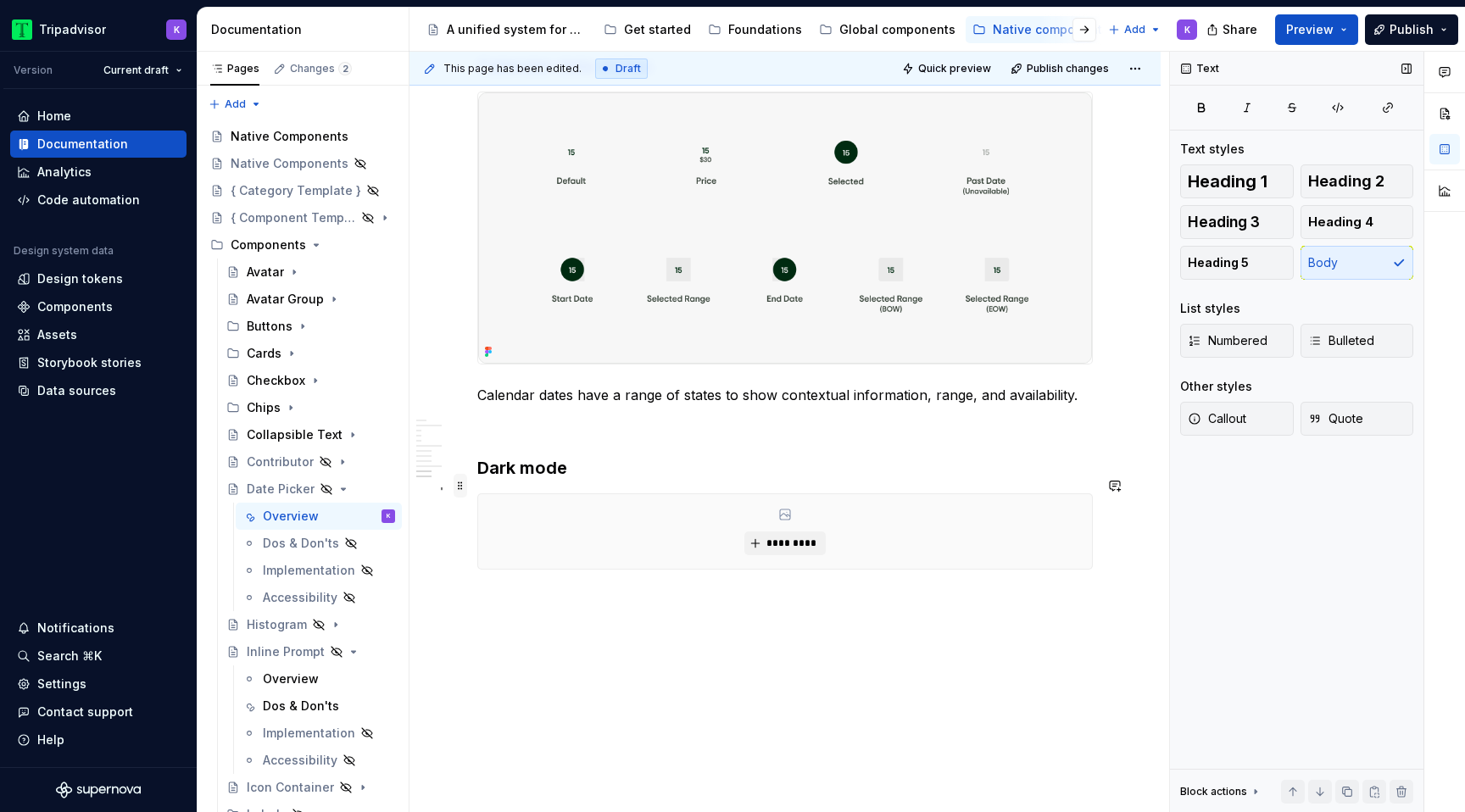
click at [460, 494] on span at bounding box center [460, 486] width 13 height 24
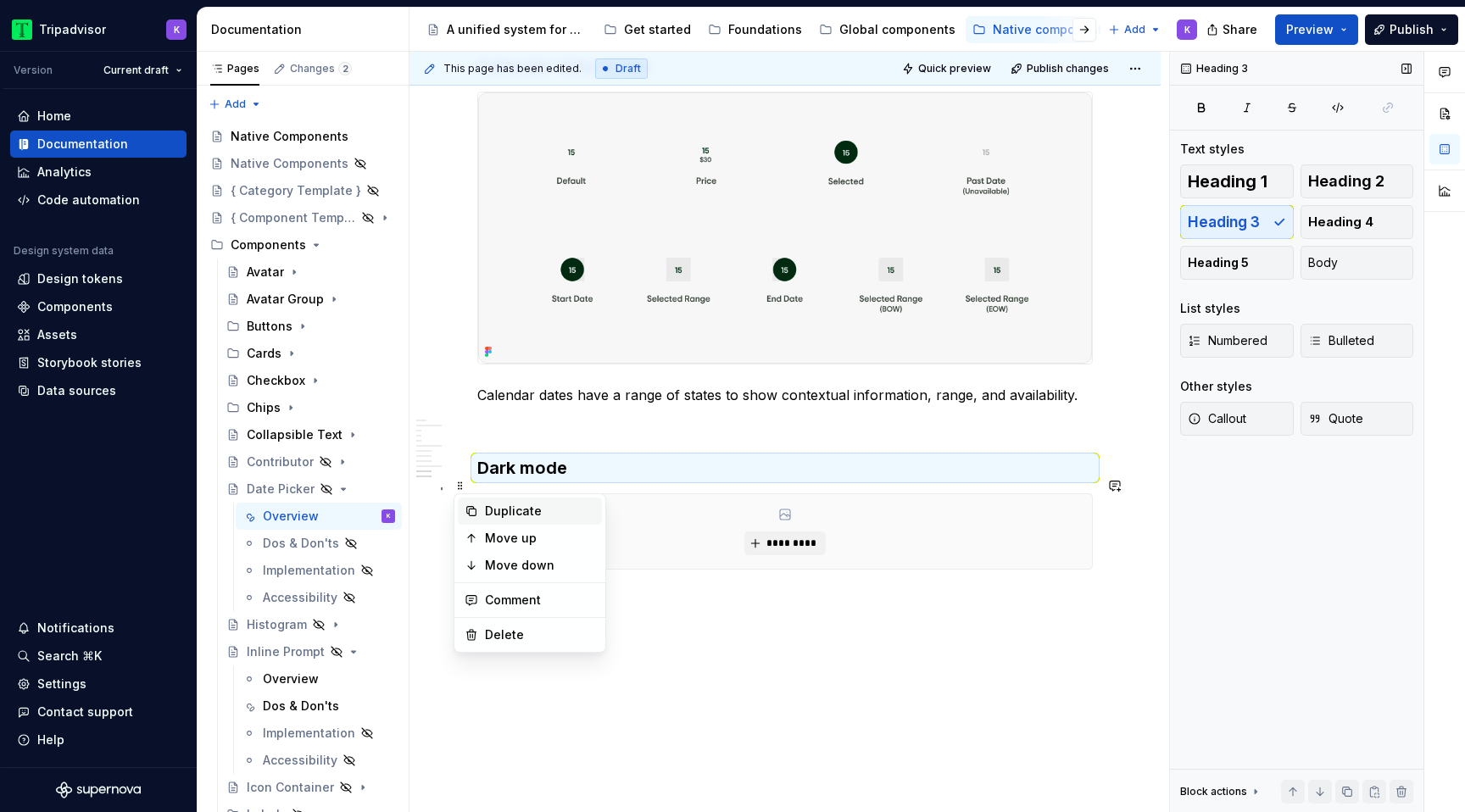
click at [500, 509] on div "Duplicate" at bounding box center [539, 510] width 110 height 17
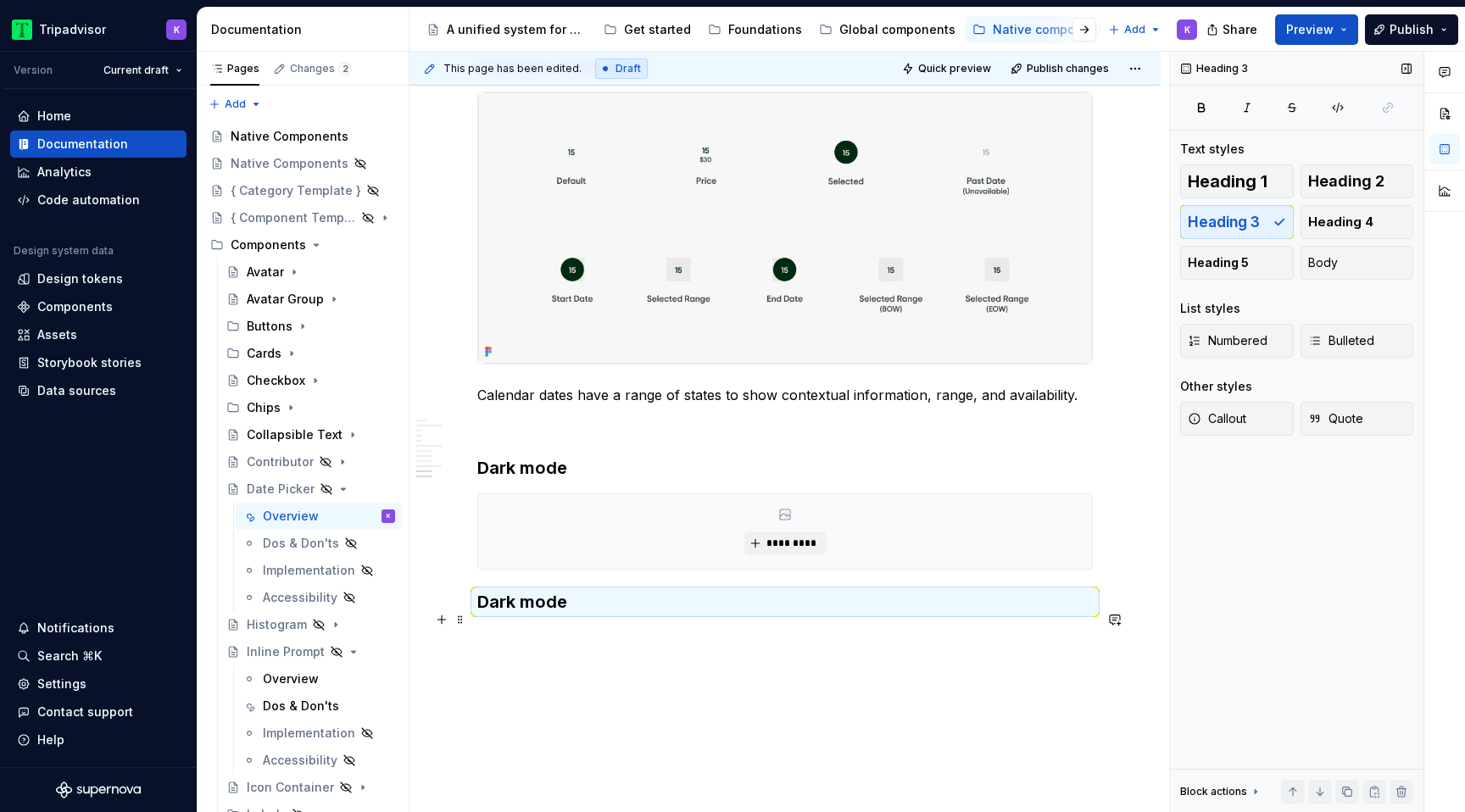
click at [478, 614] on h3 "Dark mode" at bounding box center [786, 602] width 616 height 24
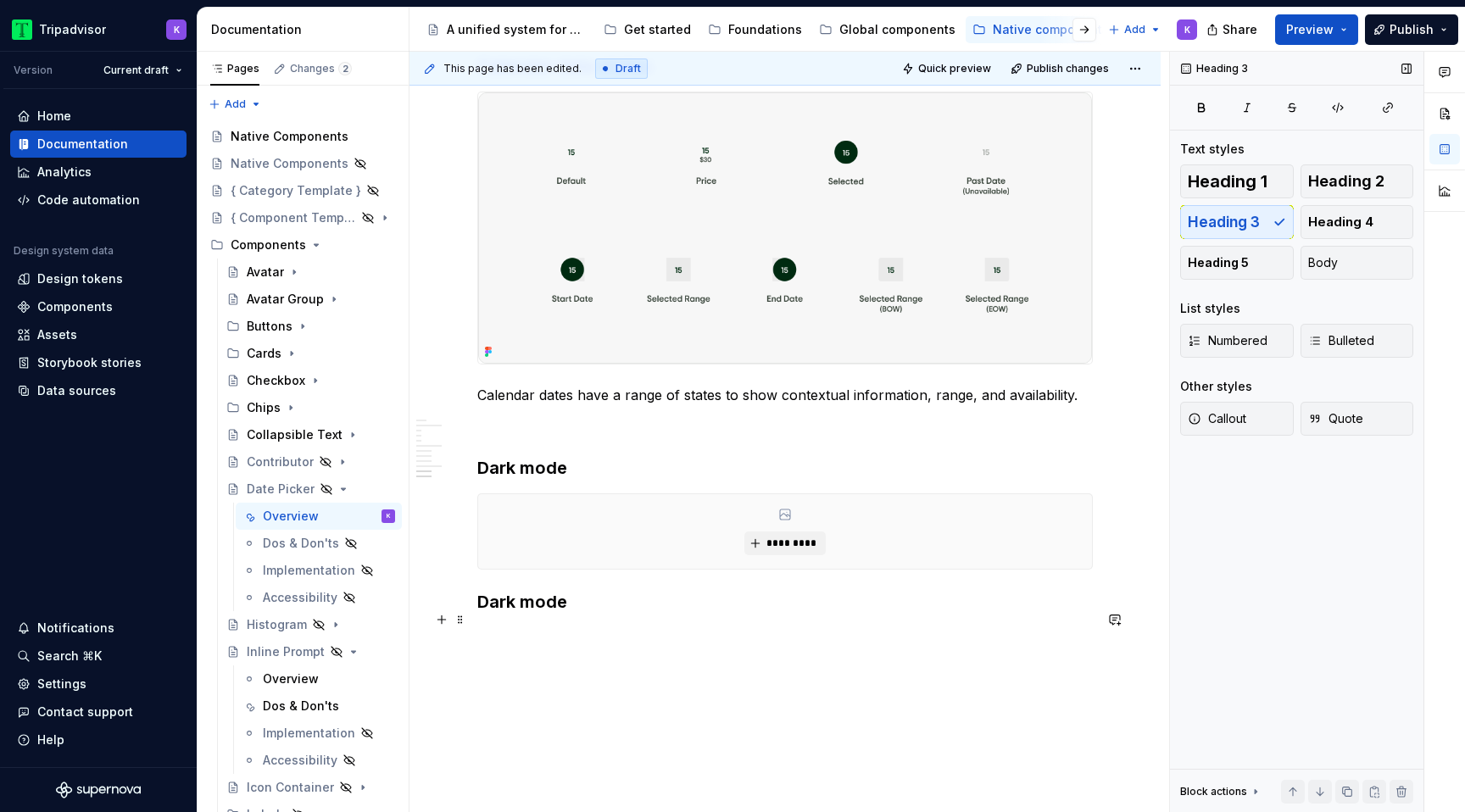
click at [466, 519] on span at bounding box center [460, 519] width 13 height 24
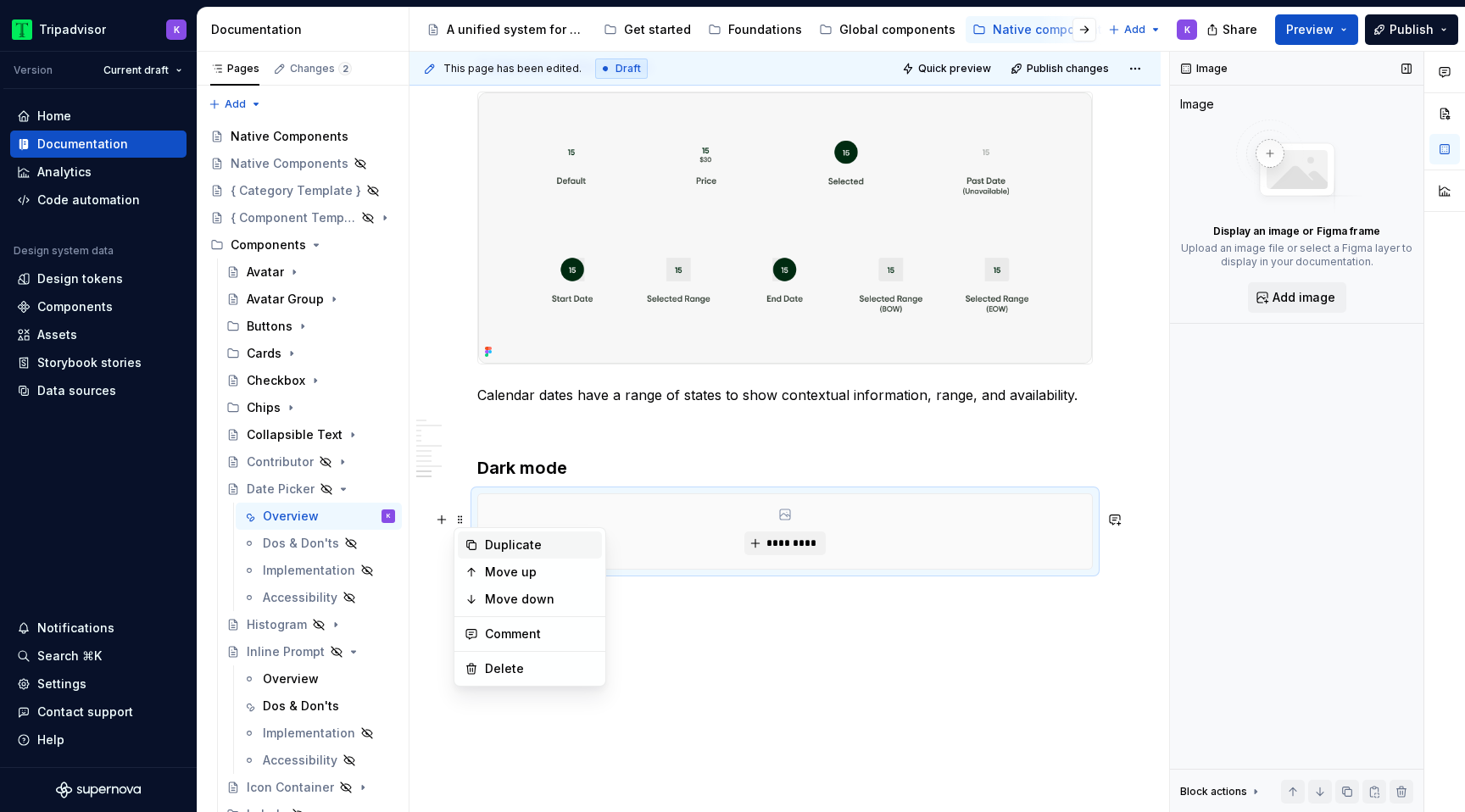
click at [515, 541] on div "Duplicate" at bounding box center [539, 545] width 110 height 17
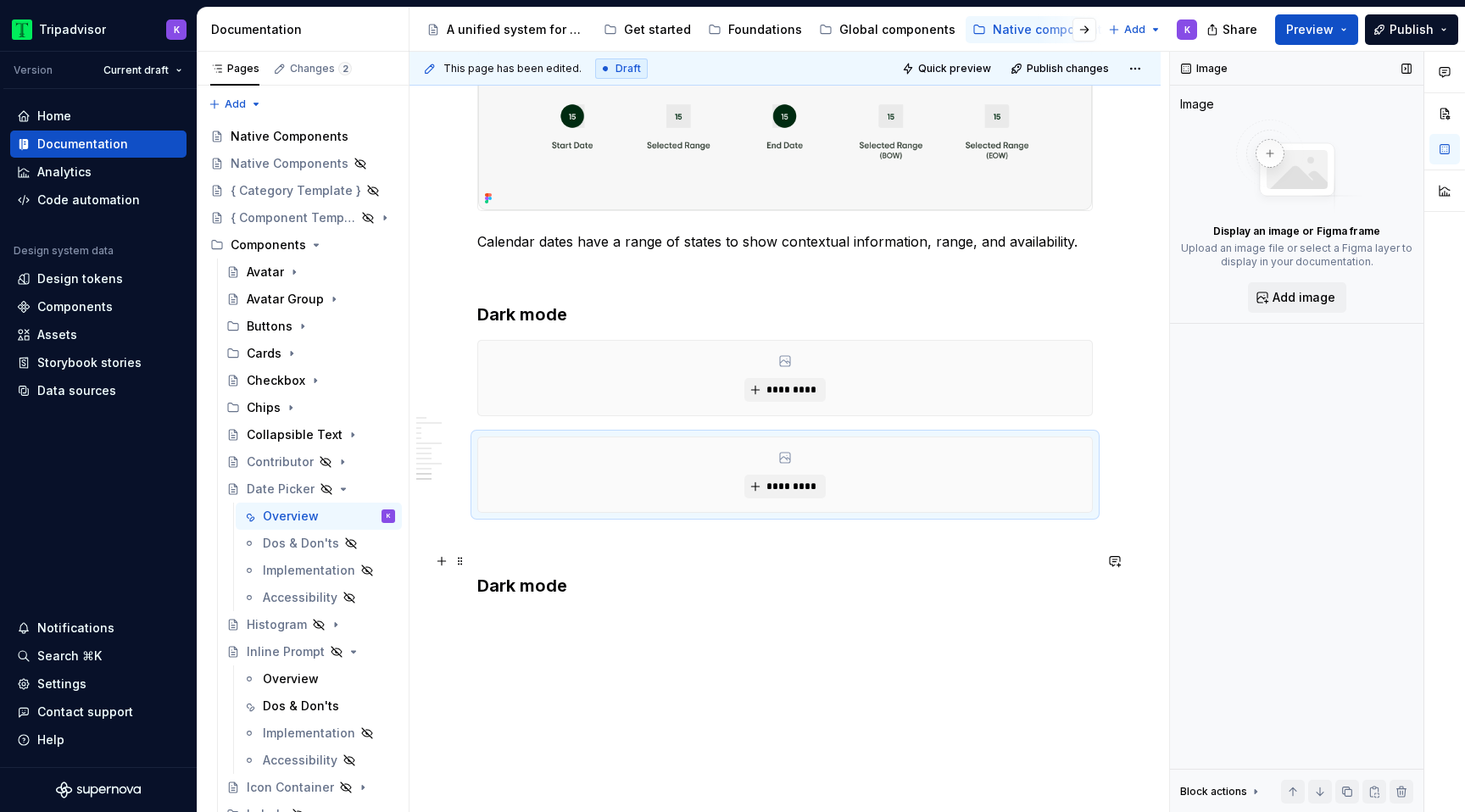
scroll to position [3578, 0]
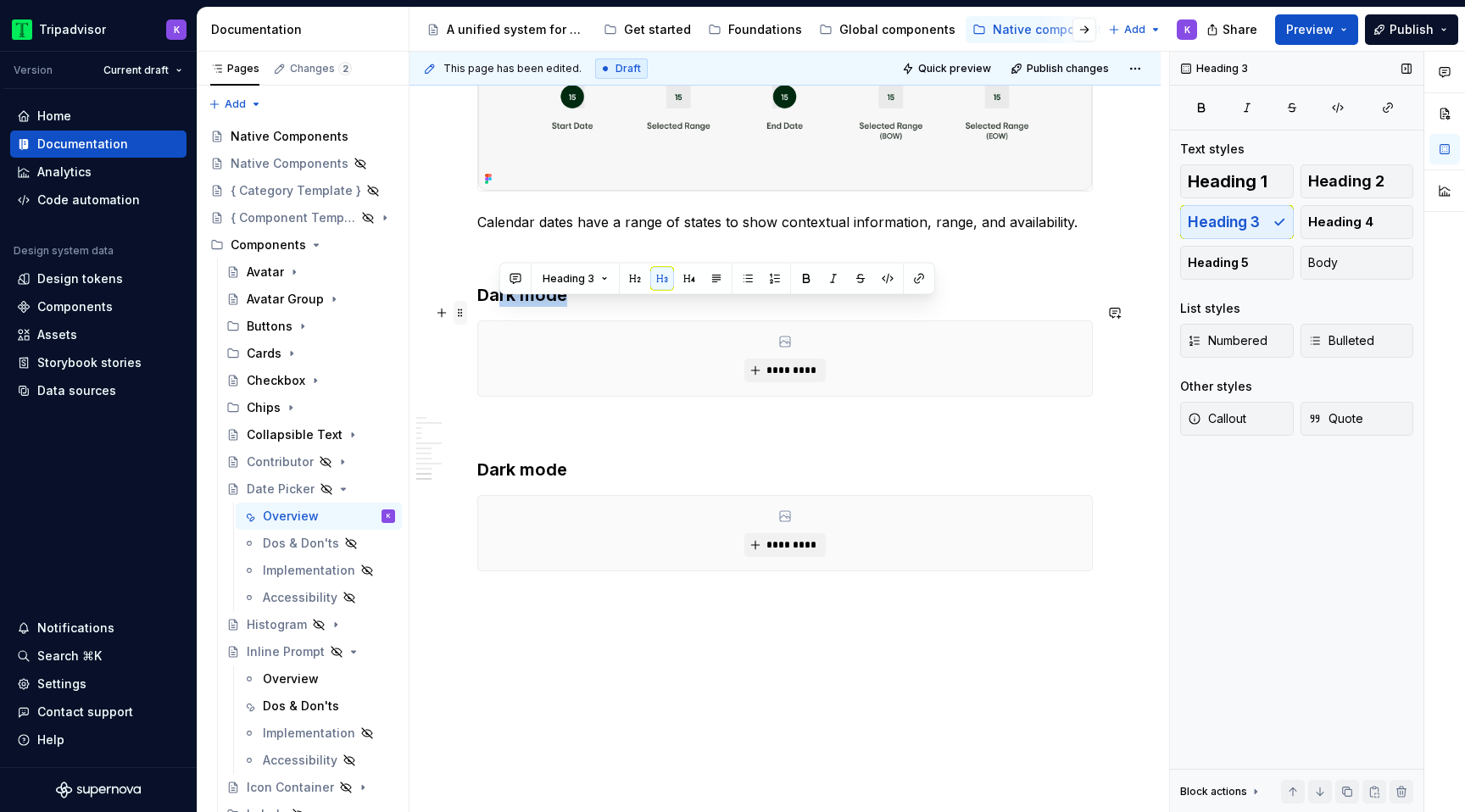
drag, startPoint x: 575, startPoint y: 311, endPoint x: 465, endPoint y: 311, distance: 110.0
click at [534, 307] on h3 "Dark mode" at bounding box center [786, 295] width 616 height 24
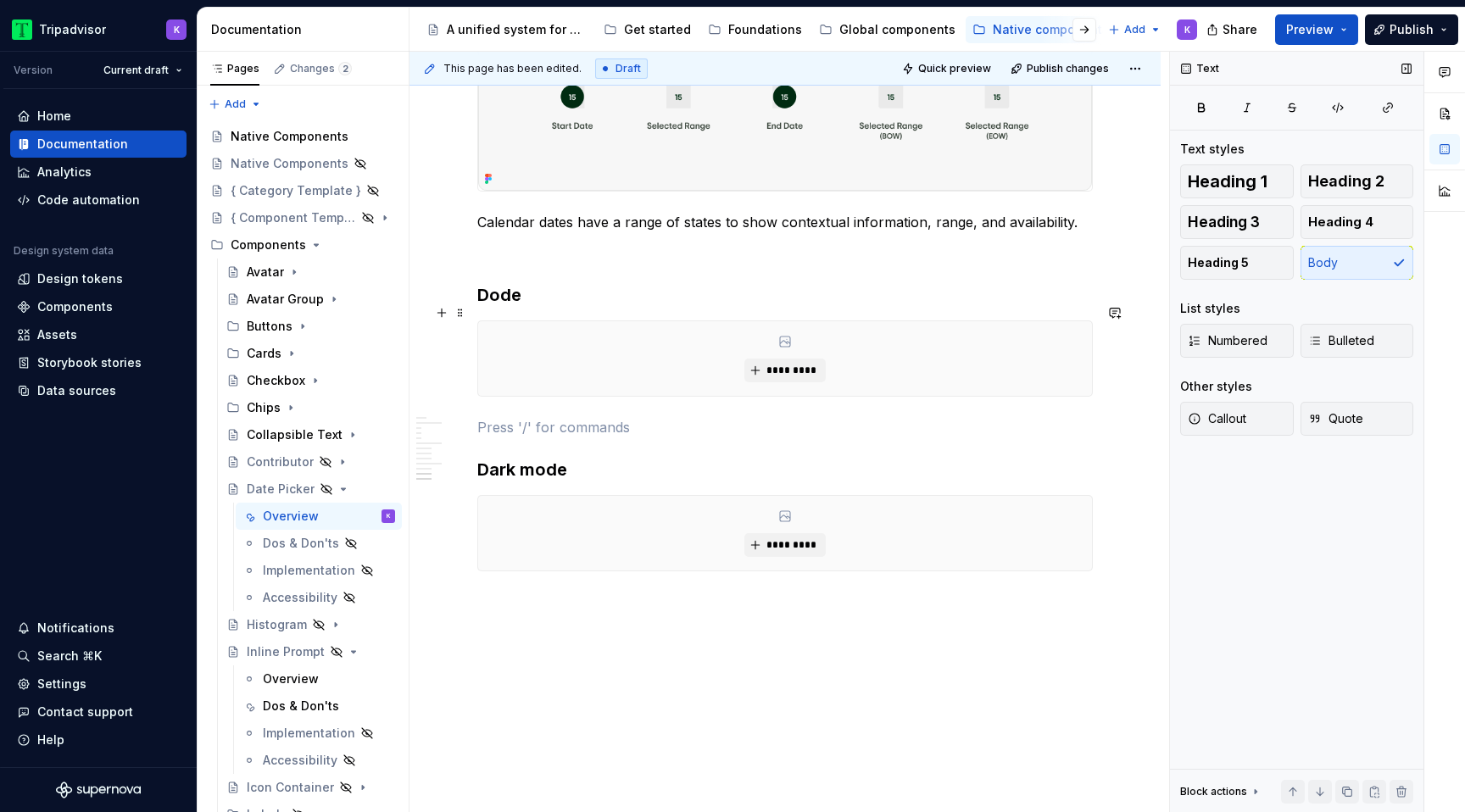
click at [535, 307] on h3 "Dode" at bounding box center [786, 295] width 616 height 24
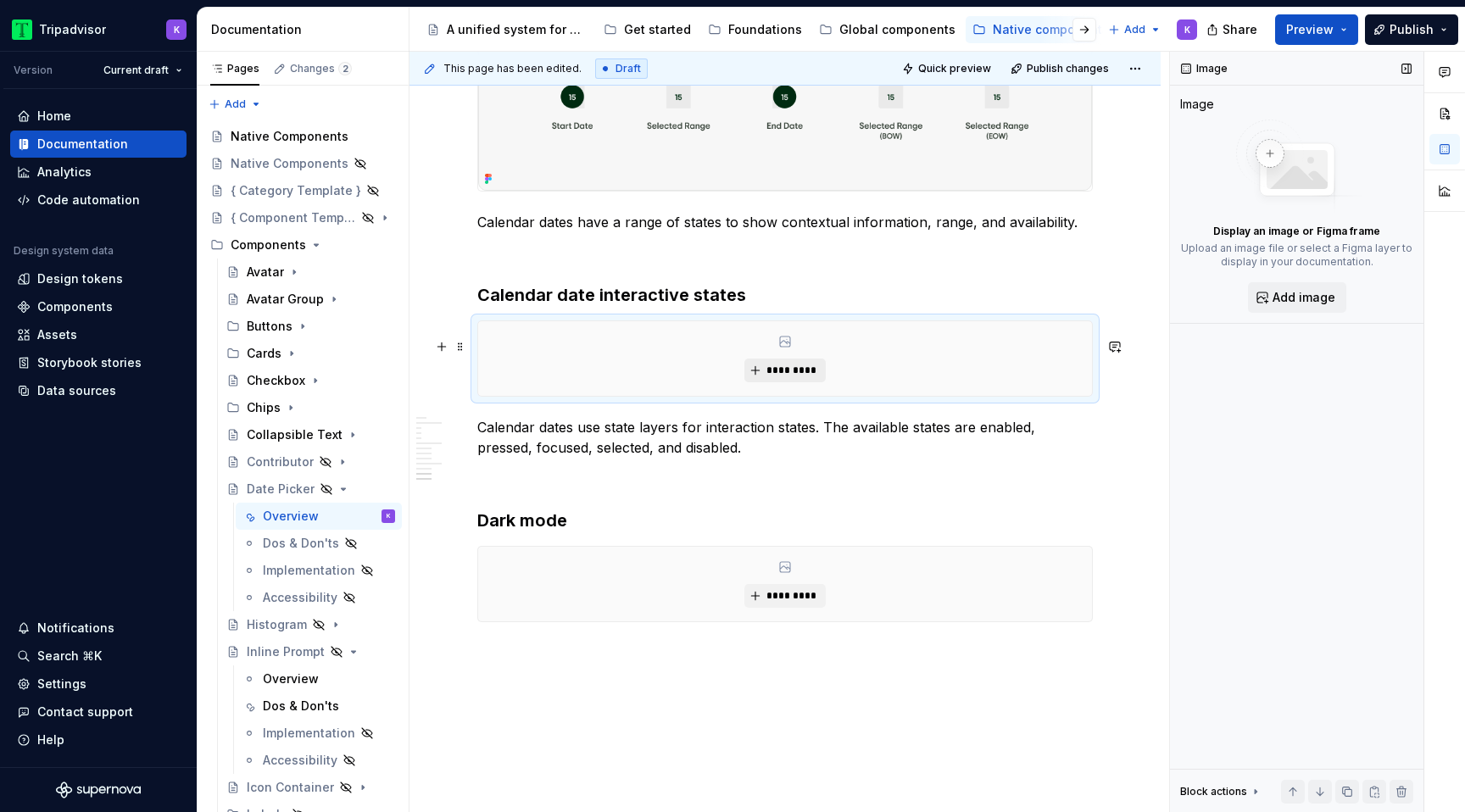
click at [778, 377] on span "*********" at bounding box center [791, 369] width 52 height 13
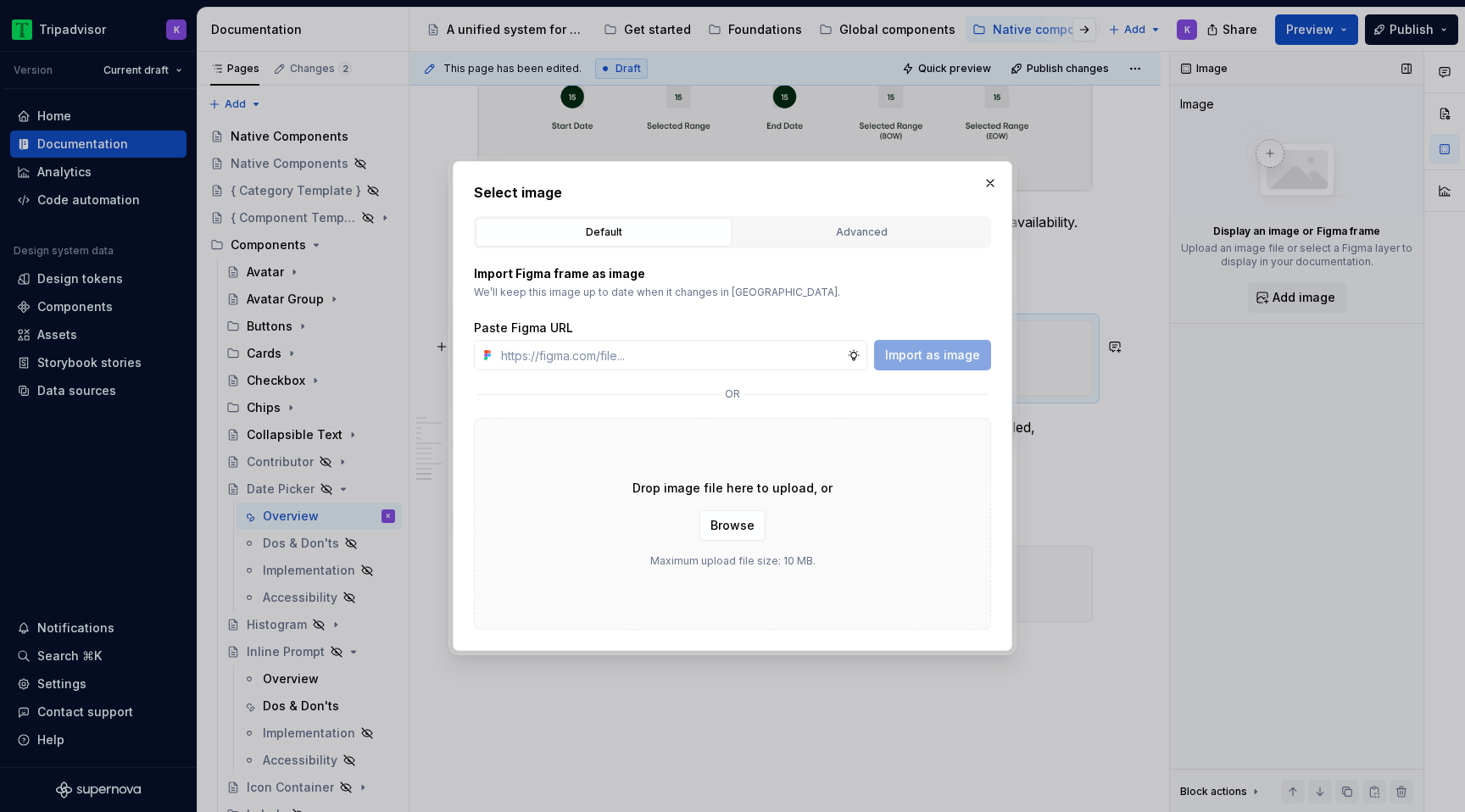
type textarea "*"
type input "https://www.figma.com/design/eWzZGbXTCMsZ0gwC1u1MU0/Altas-Native-Documentation?…"
type textarea "*"
type input "https://www.figma.com/design/eWzZGbXTCMsZ0gwC1u1MU0/Altas-Native-Documentation?…"
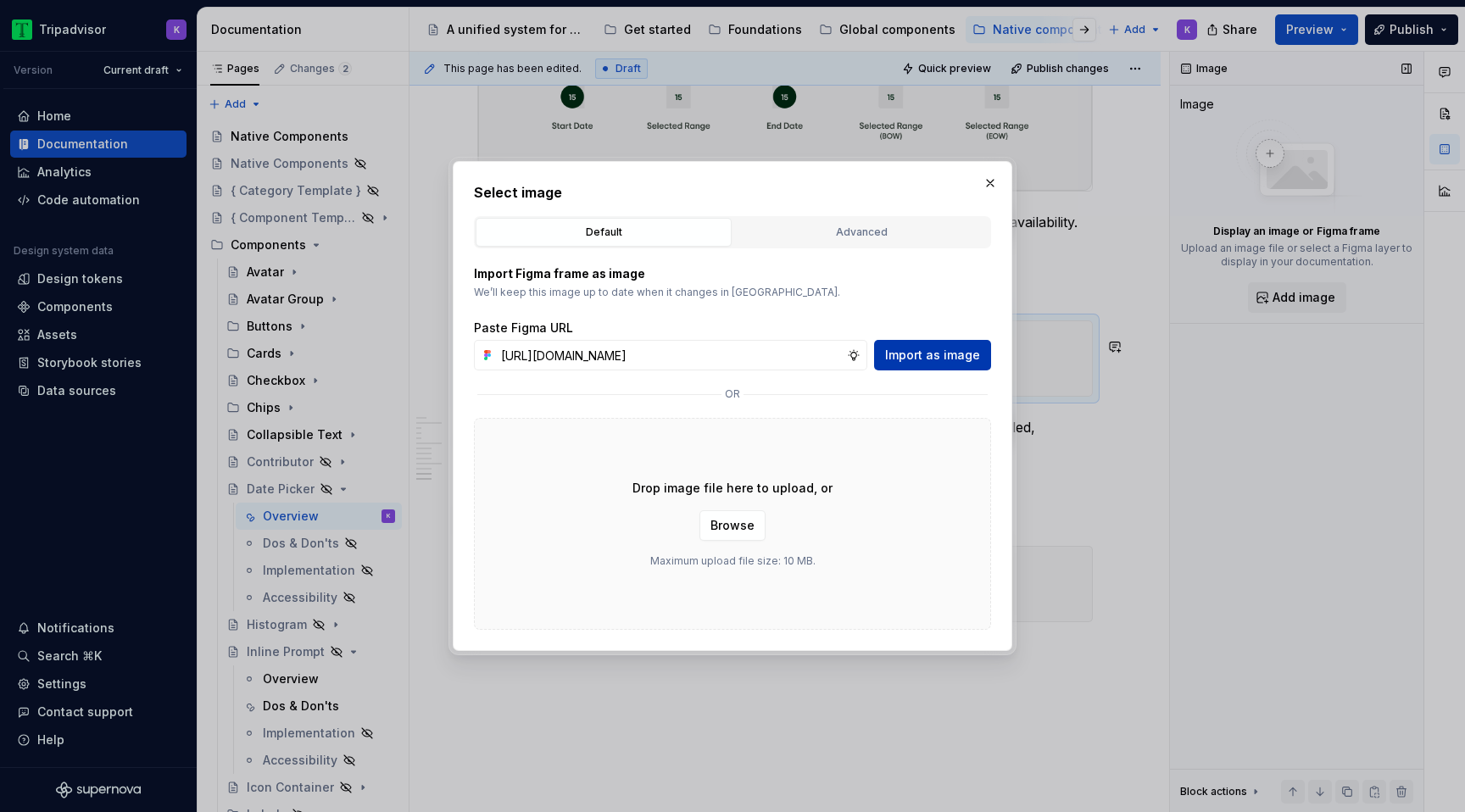
scroll to position [0, 0]
click at [917, 347] on span "Import as image" at bounding box center [933, 355] width 95 height 17
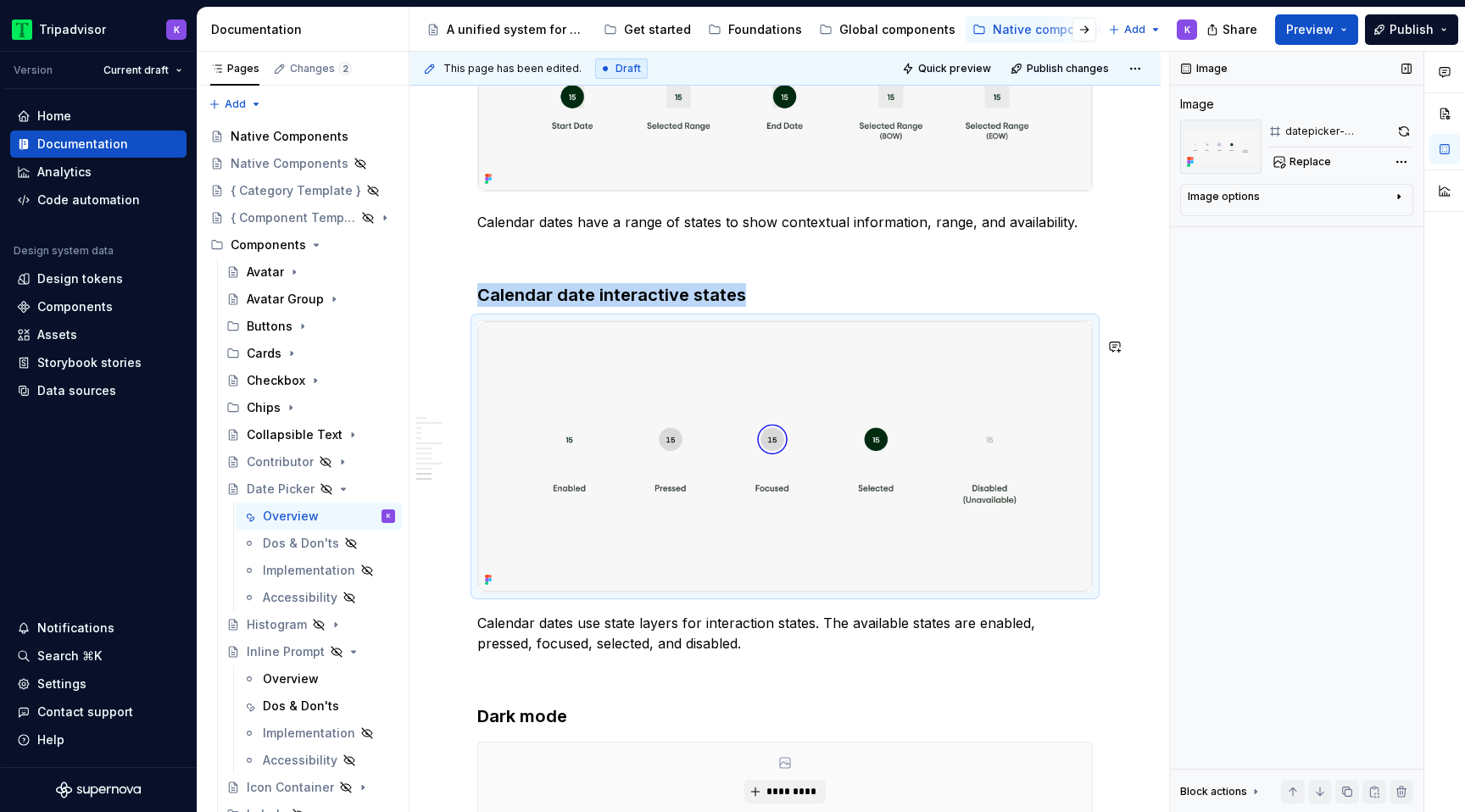
type textarea "*"
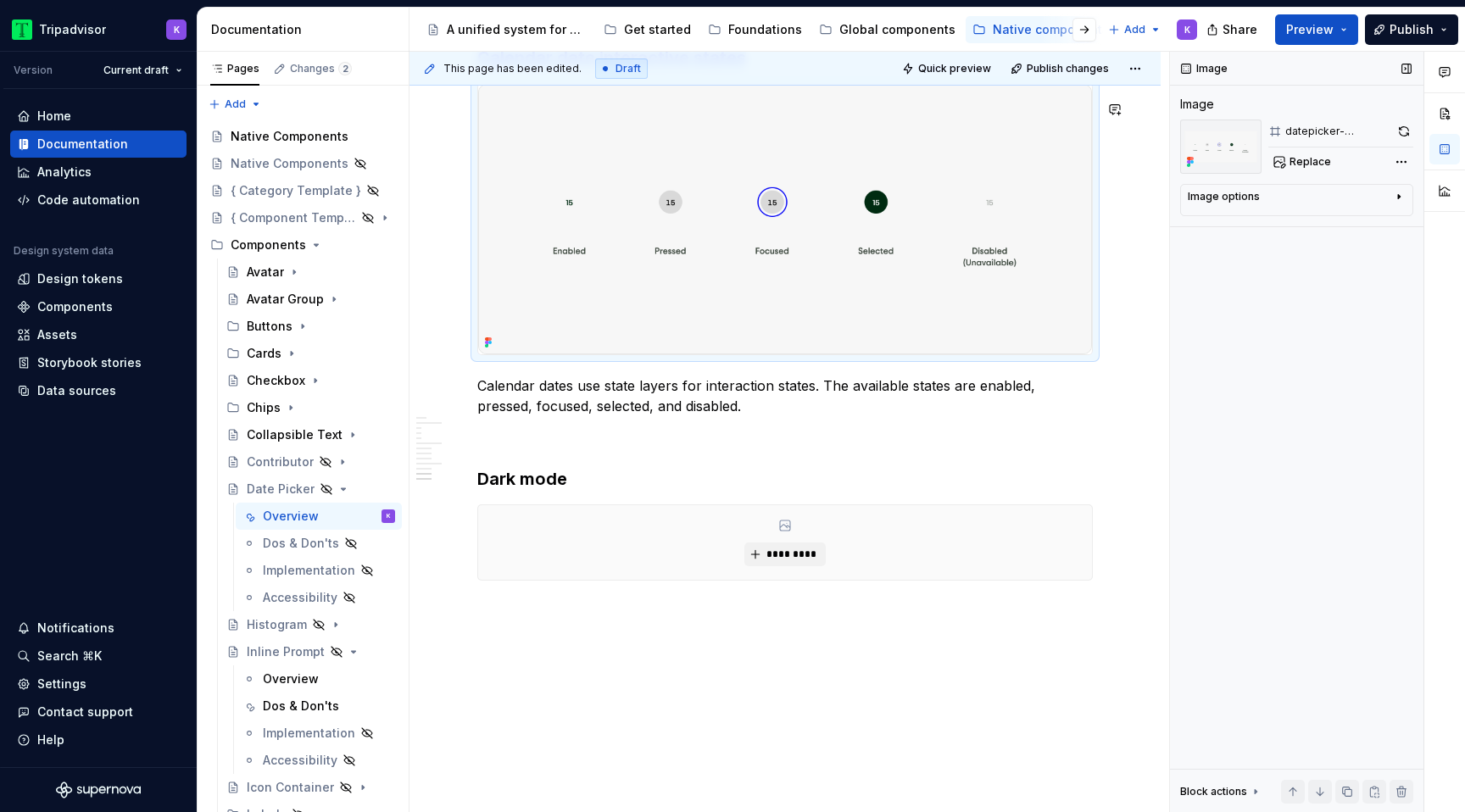
scroll to position [3939, 0]
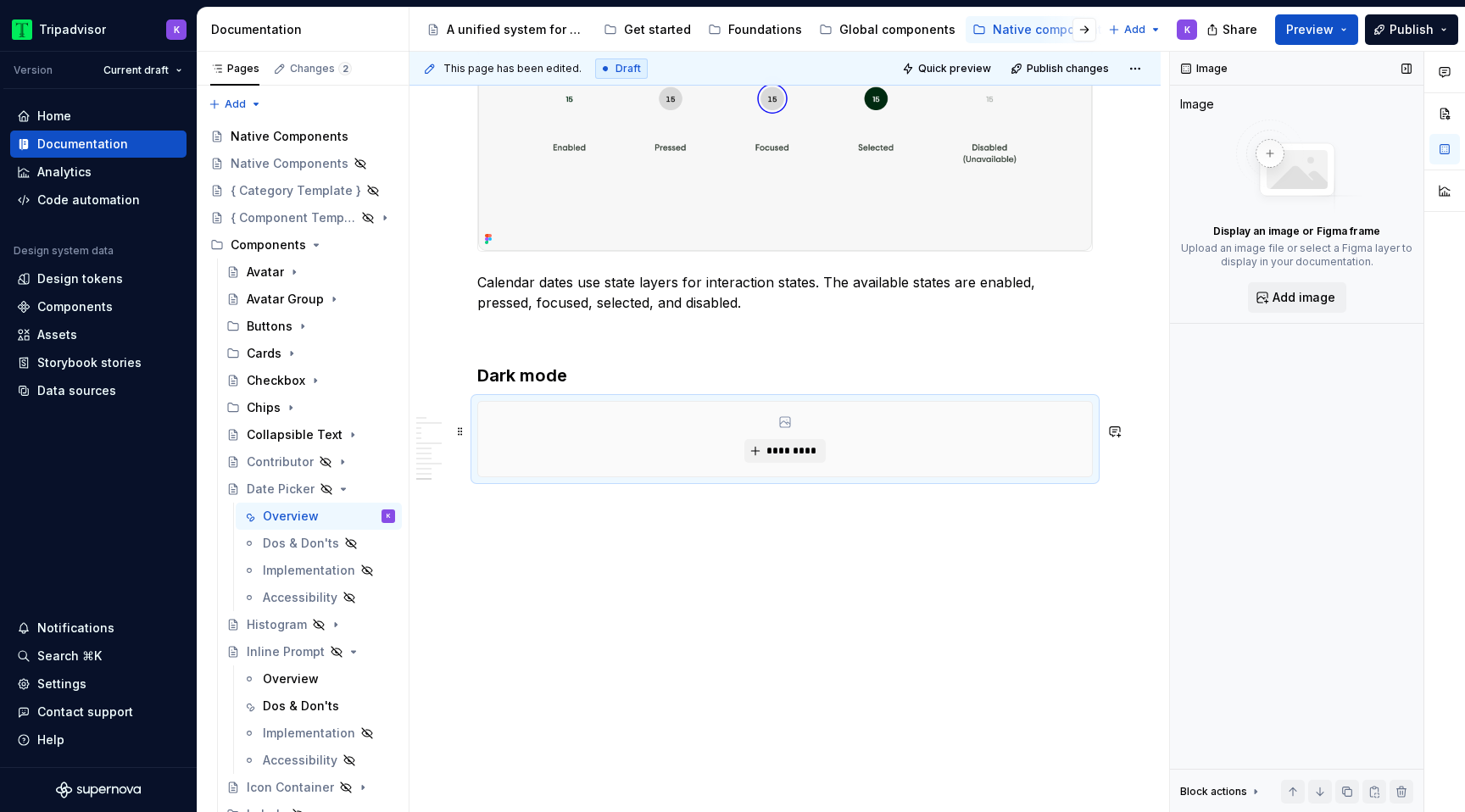
click at [796, 472] on div "*********" at bounding box center [785, 439] width 614 height 75
click at [800, 448] on span "*********" at bounding box center [791, 450] width 52 height 13
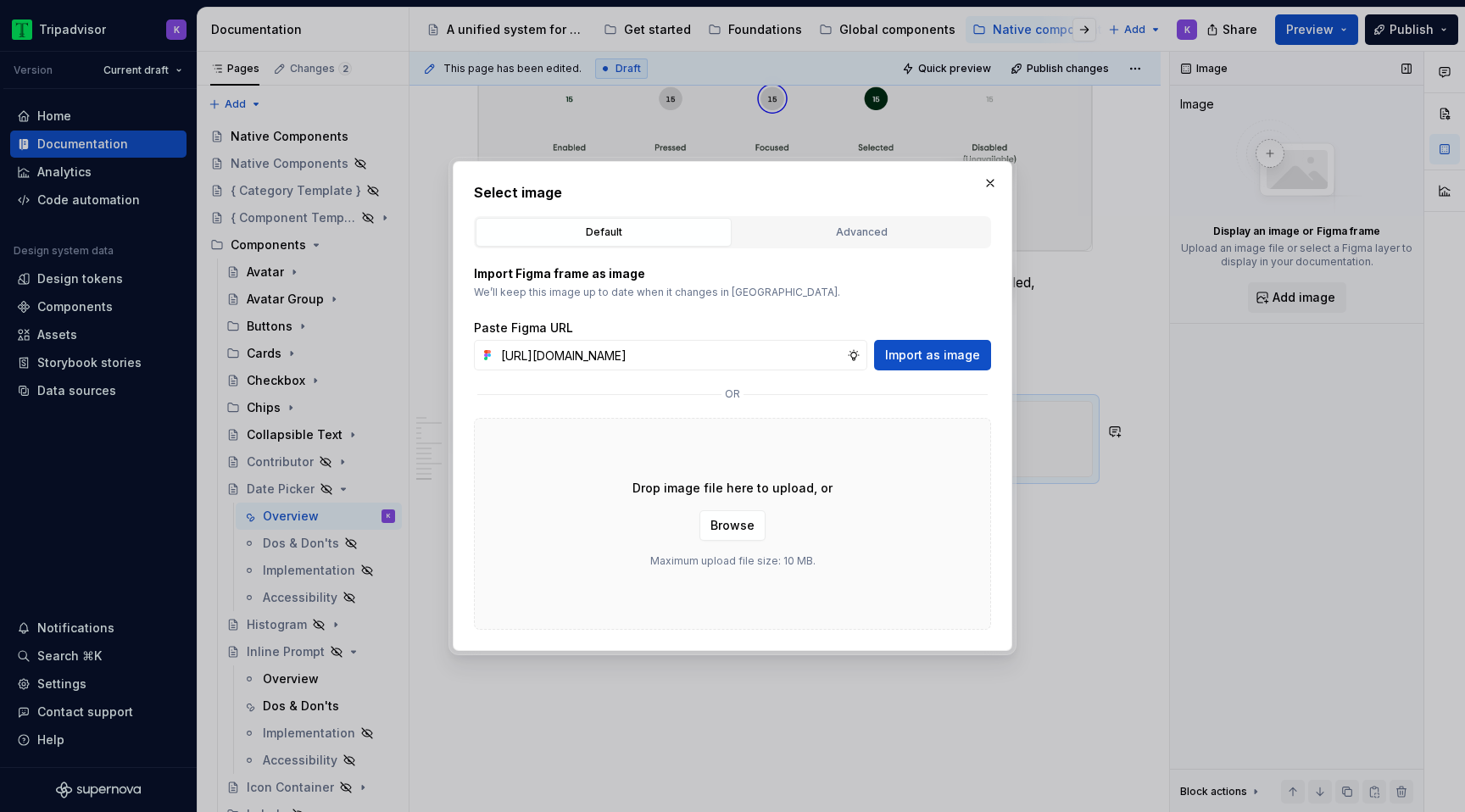
scroll to position [0, 450]
type input "https://www.figma.com/design/eWzZGbXTCMsZ0gwC1u1MU0/Altas-Native-Documentation?…"
click at [940, 377] on div "Import Figma frame as image We’ll keep this image up to date when it changes in…" at bounding box center [733, 439] width 517 height 382
click at [940, 355] on span "Import as image" at bounding box center [933, 355] width 95 height 17
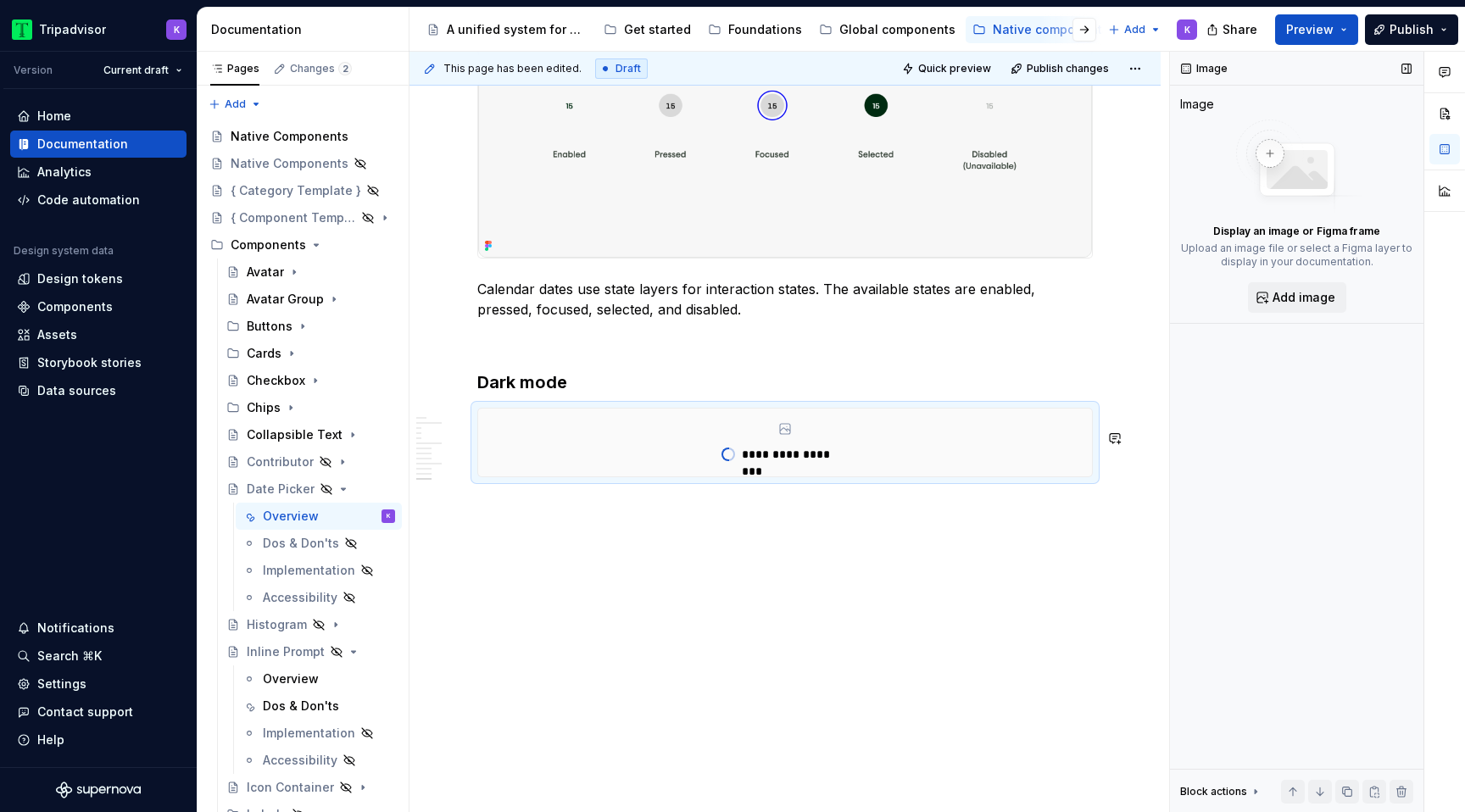
scroll to position [3932, 0]
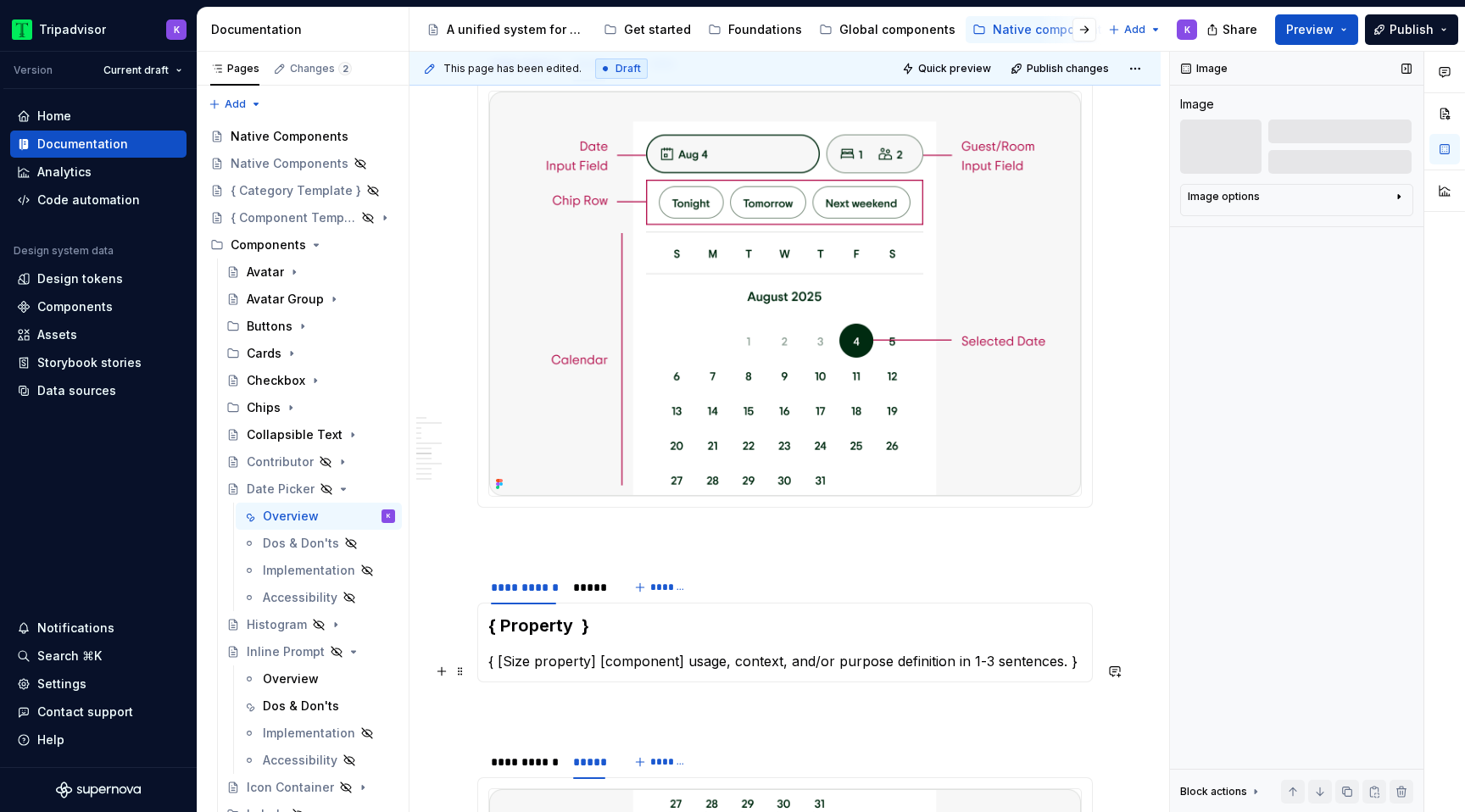
scroll to position [2100, 0]
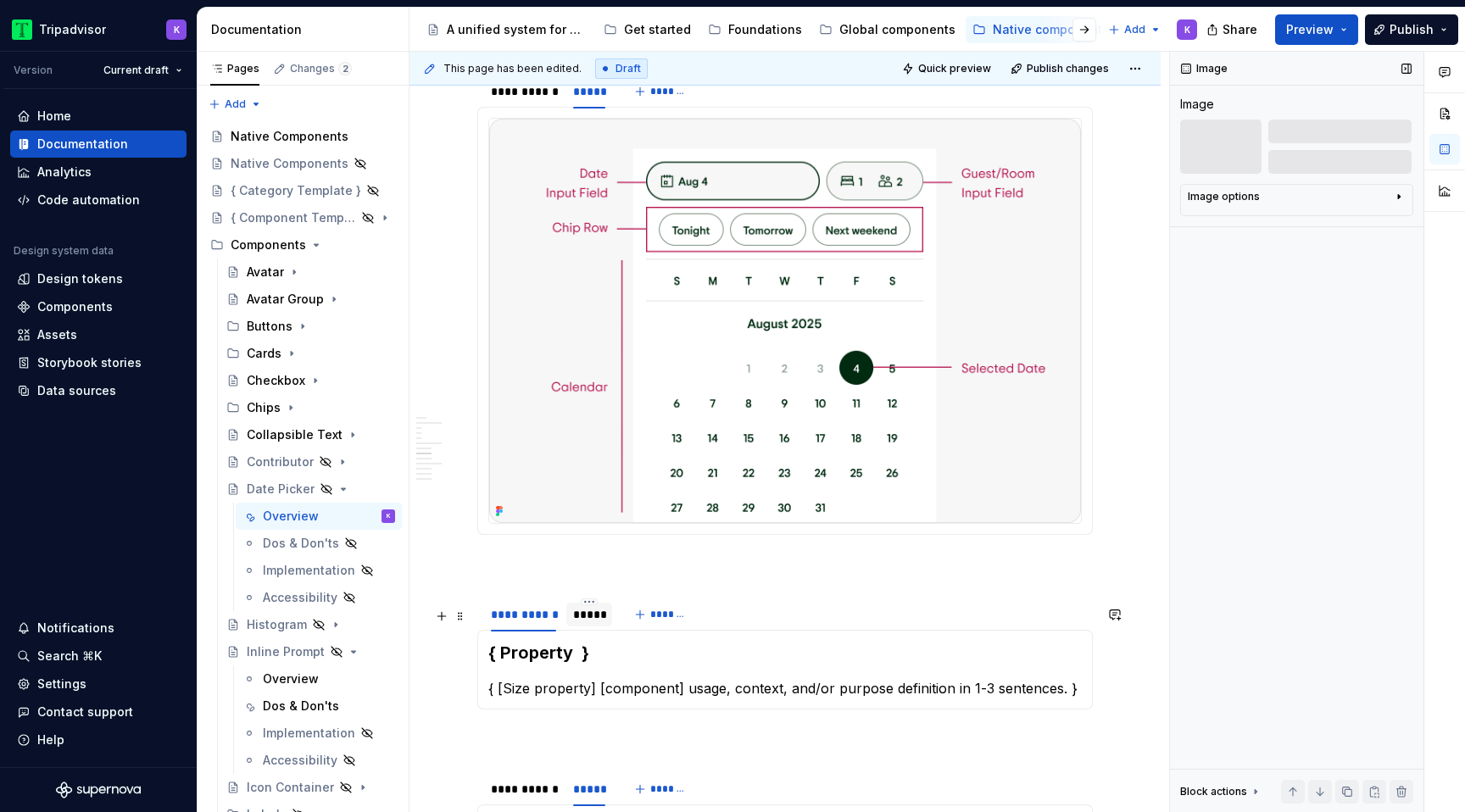
click at [607, 626] on div "*****" at bounding box center [590, 614] width 46 height 24
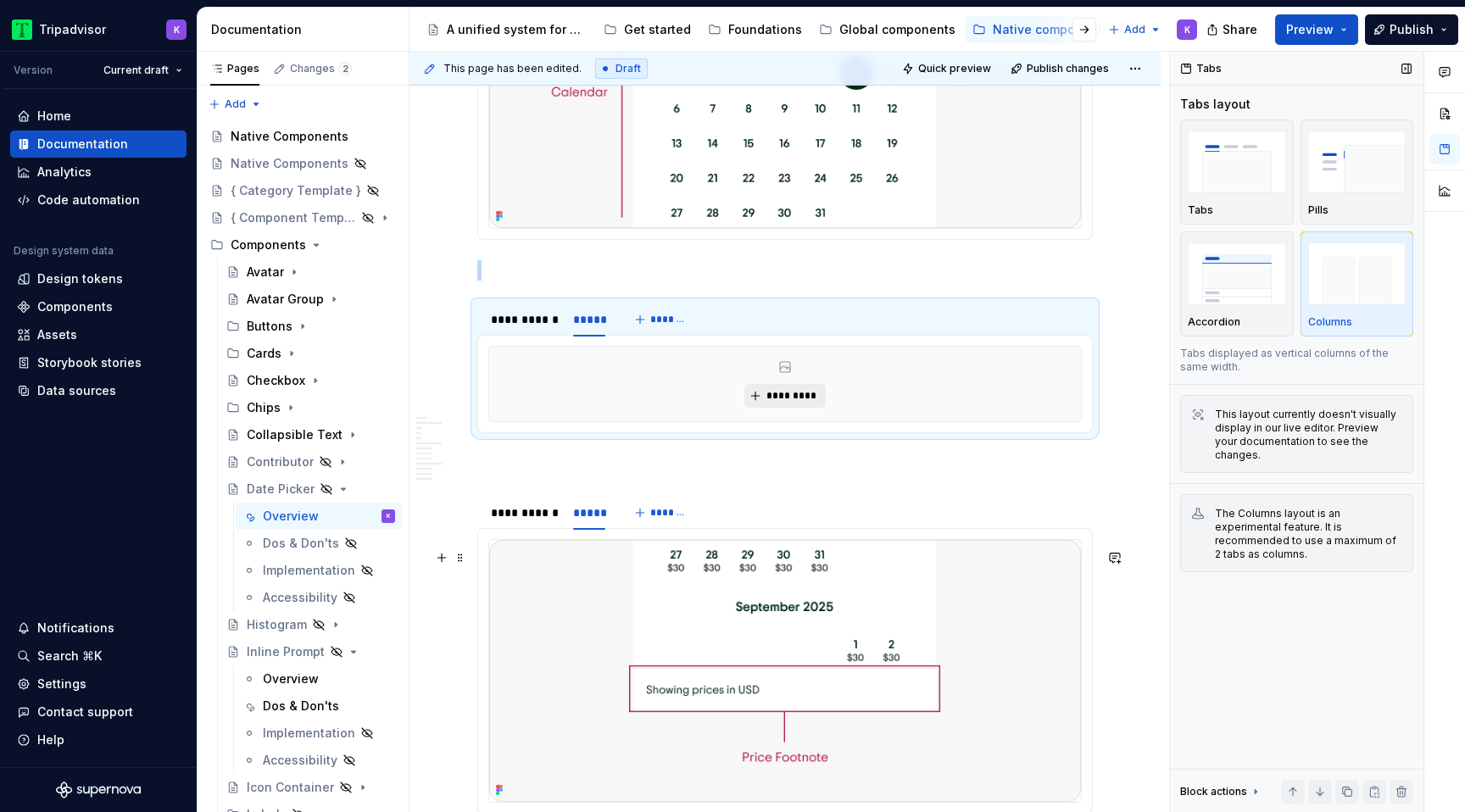
scroll to position [2494, 0]
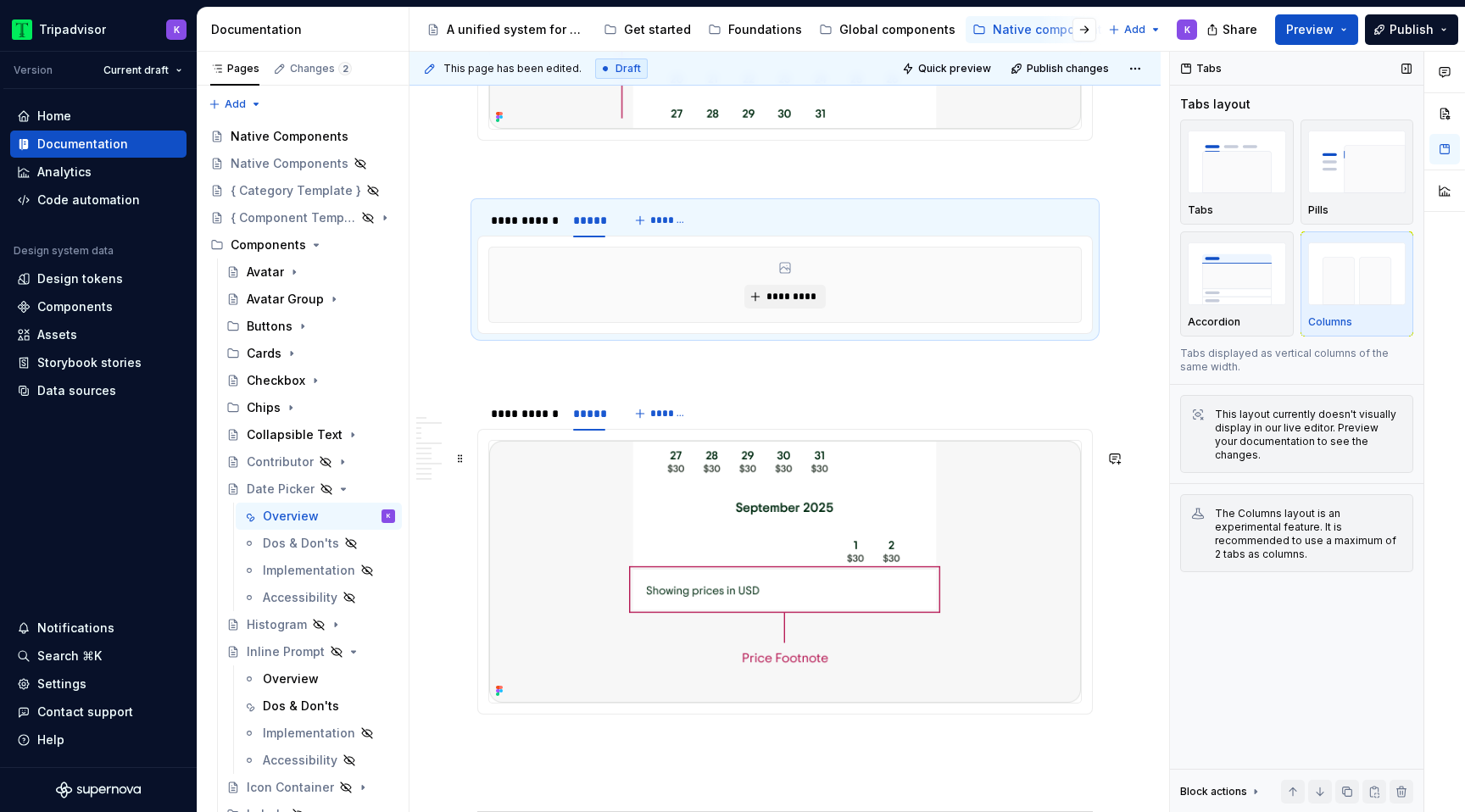
type textarea "*"
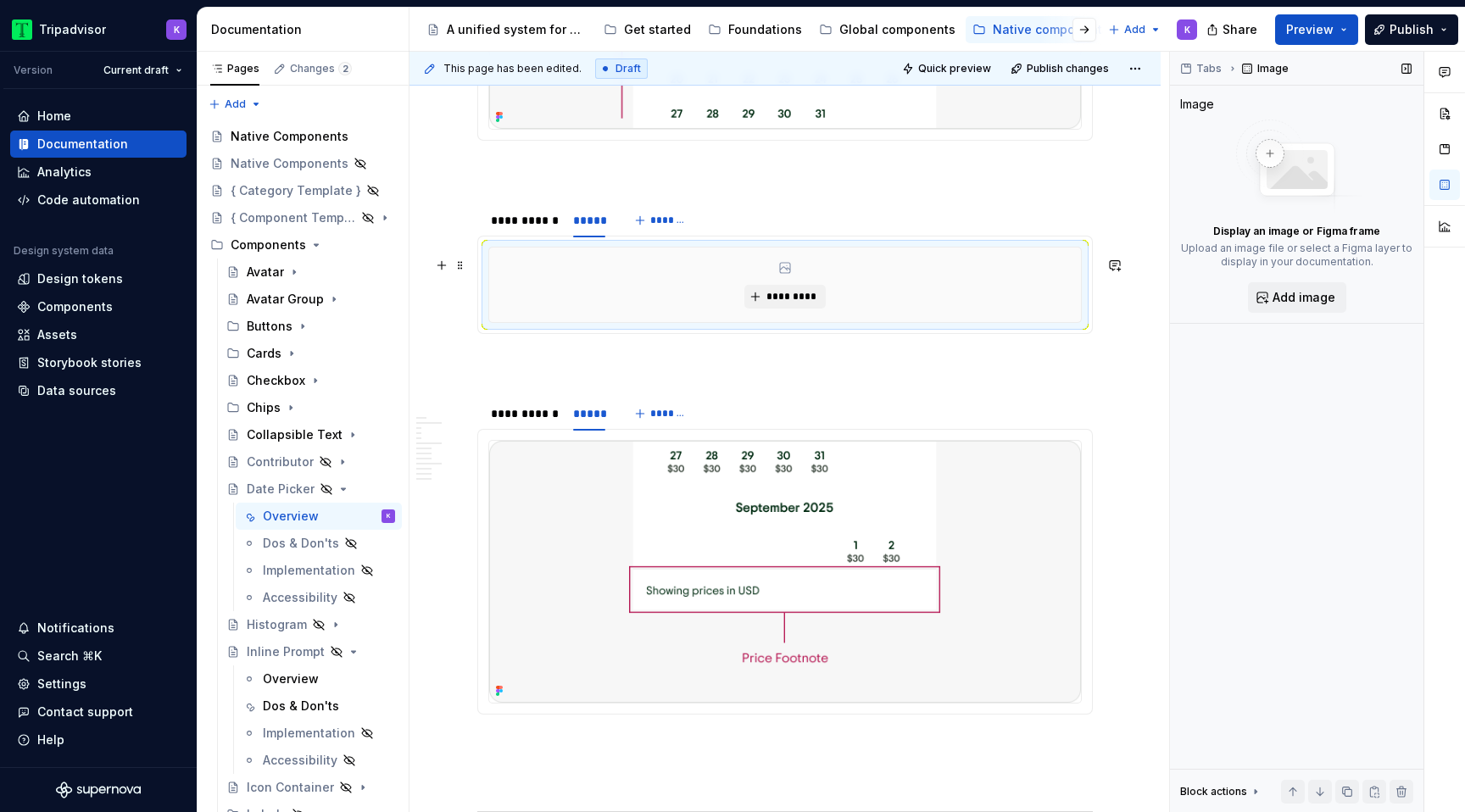
click at [818, 289] on div "*********" at bounding box center [785, 284] width 592 height 75
click at [818, 298] on button "*********" at bounding box center [785, 296] width 81 height 24
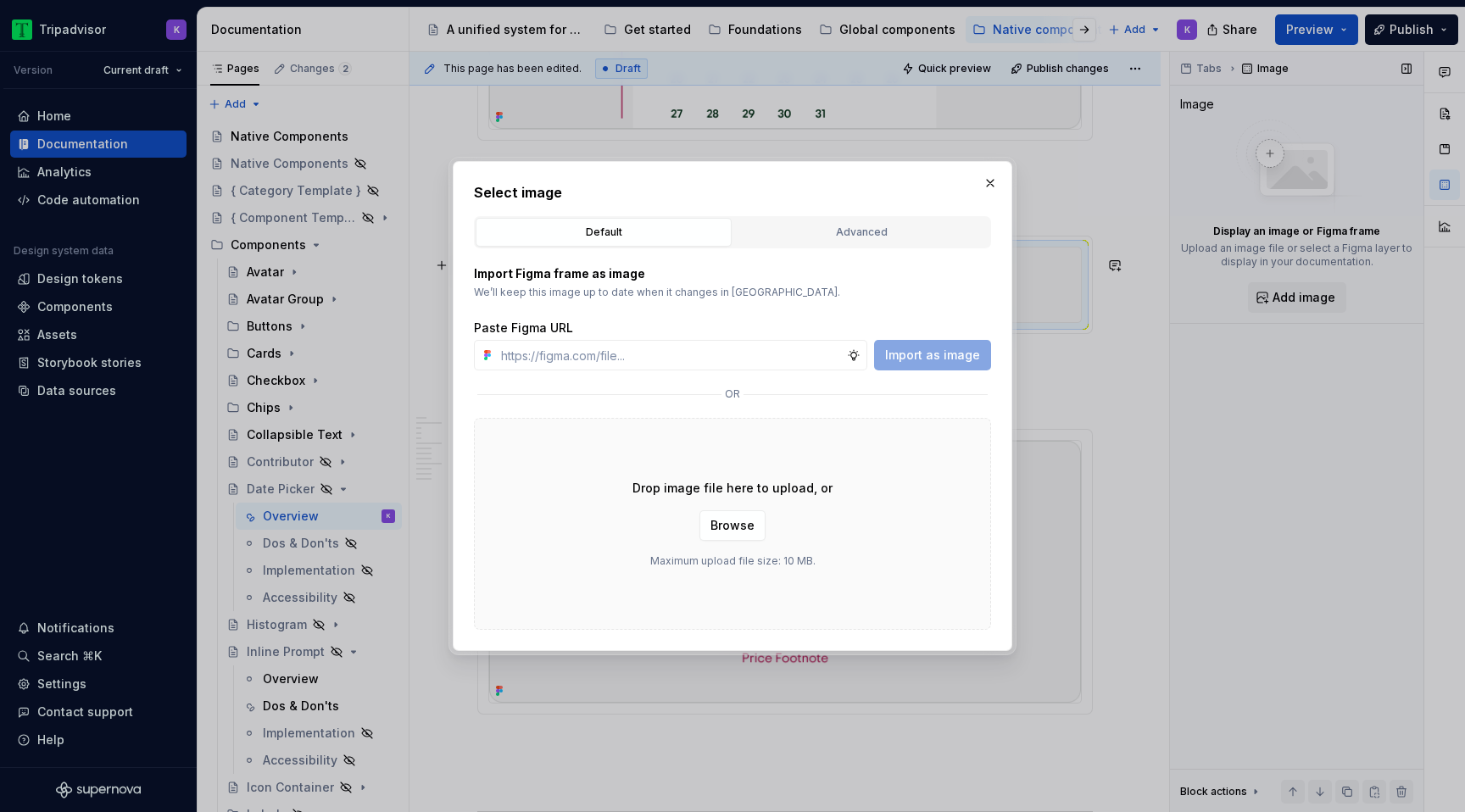
type input "https://www.figma.com/design/eWzZGbXTCMsZ0gwC1u1MU0/Altas-Native-Documentation?…"
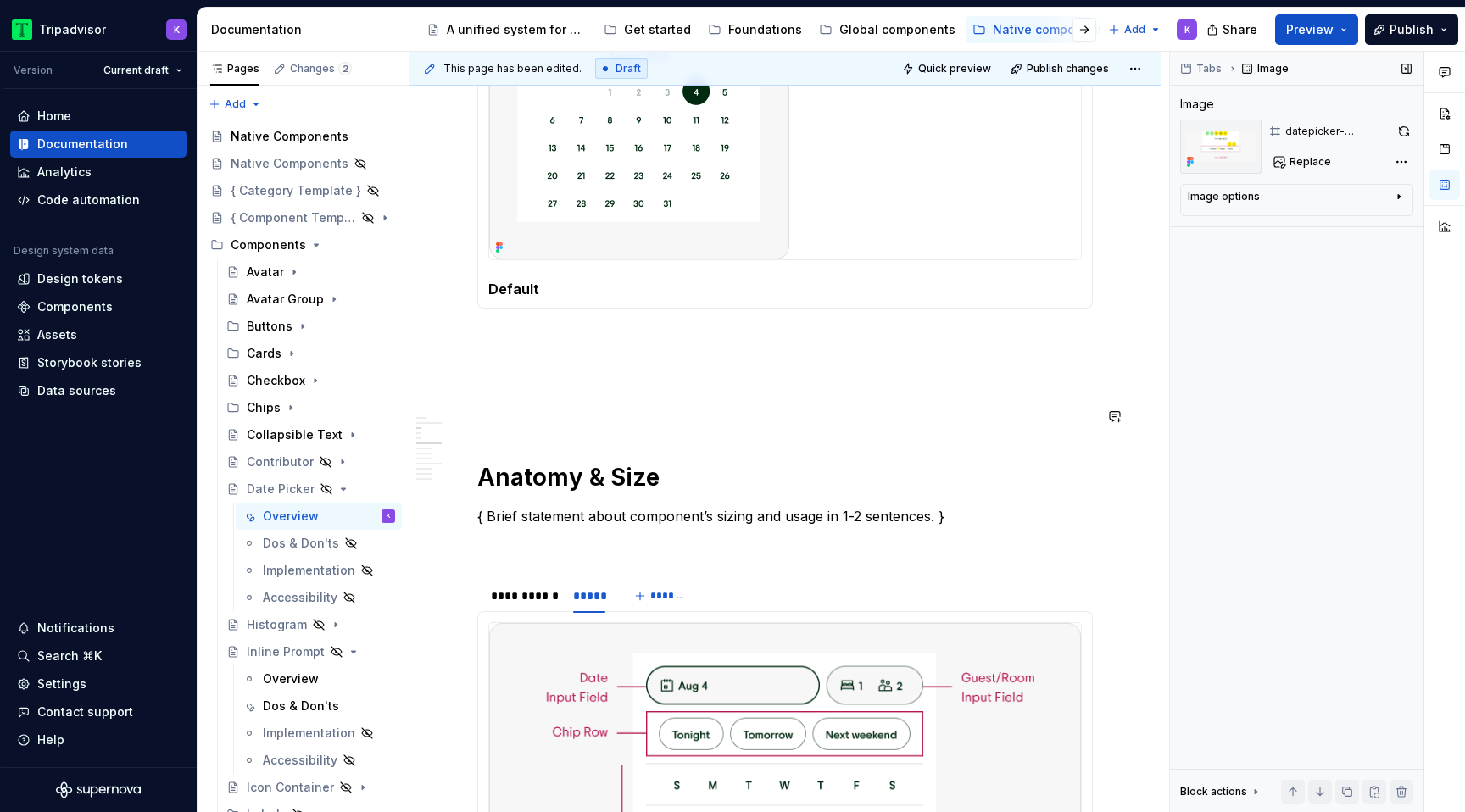
scroll to position [1769, 0]
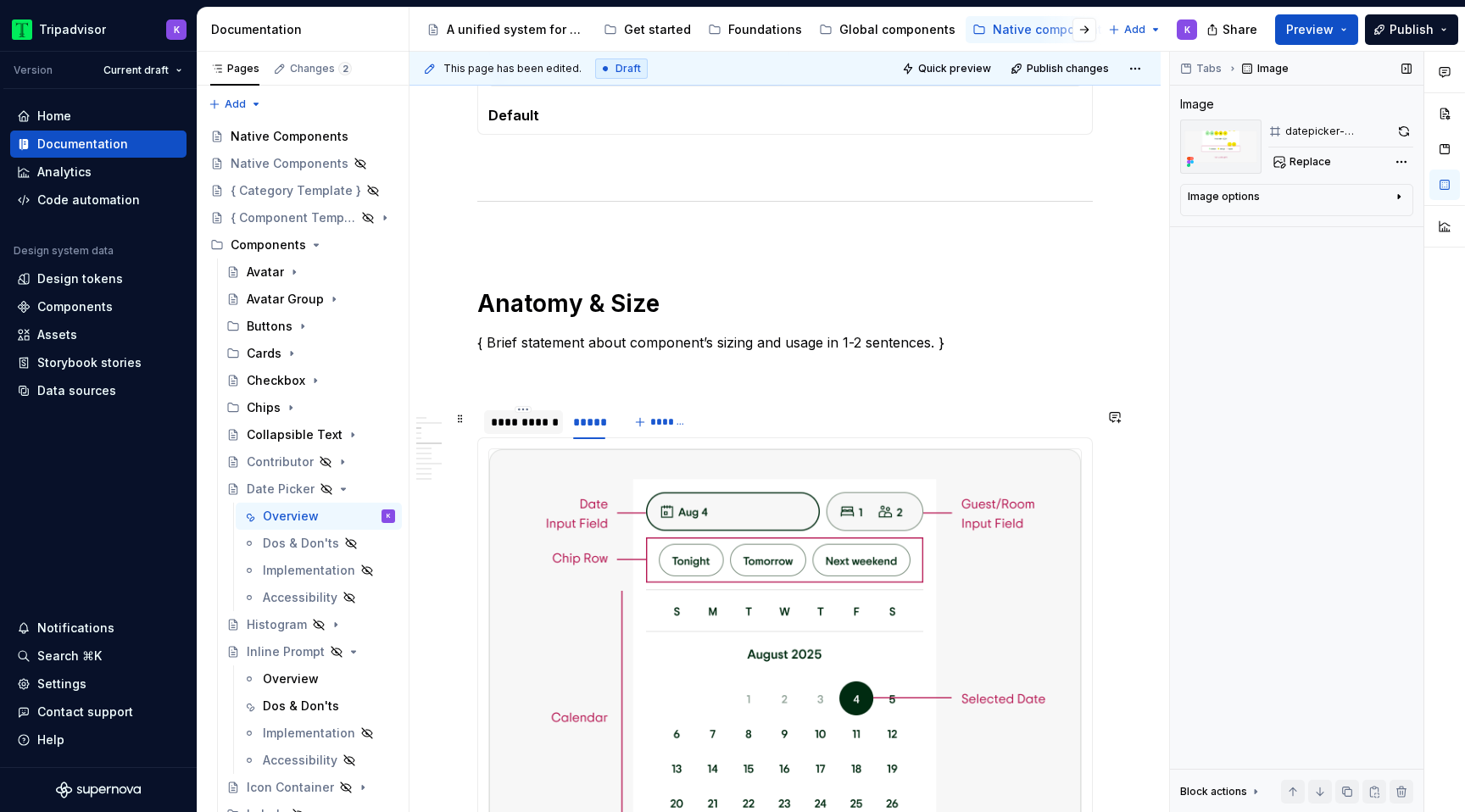
click at [535, 428] on div "**********" at bounding box center [524, 421] width 65 height 17
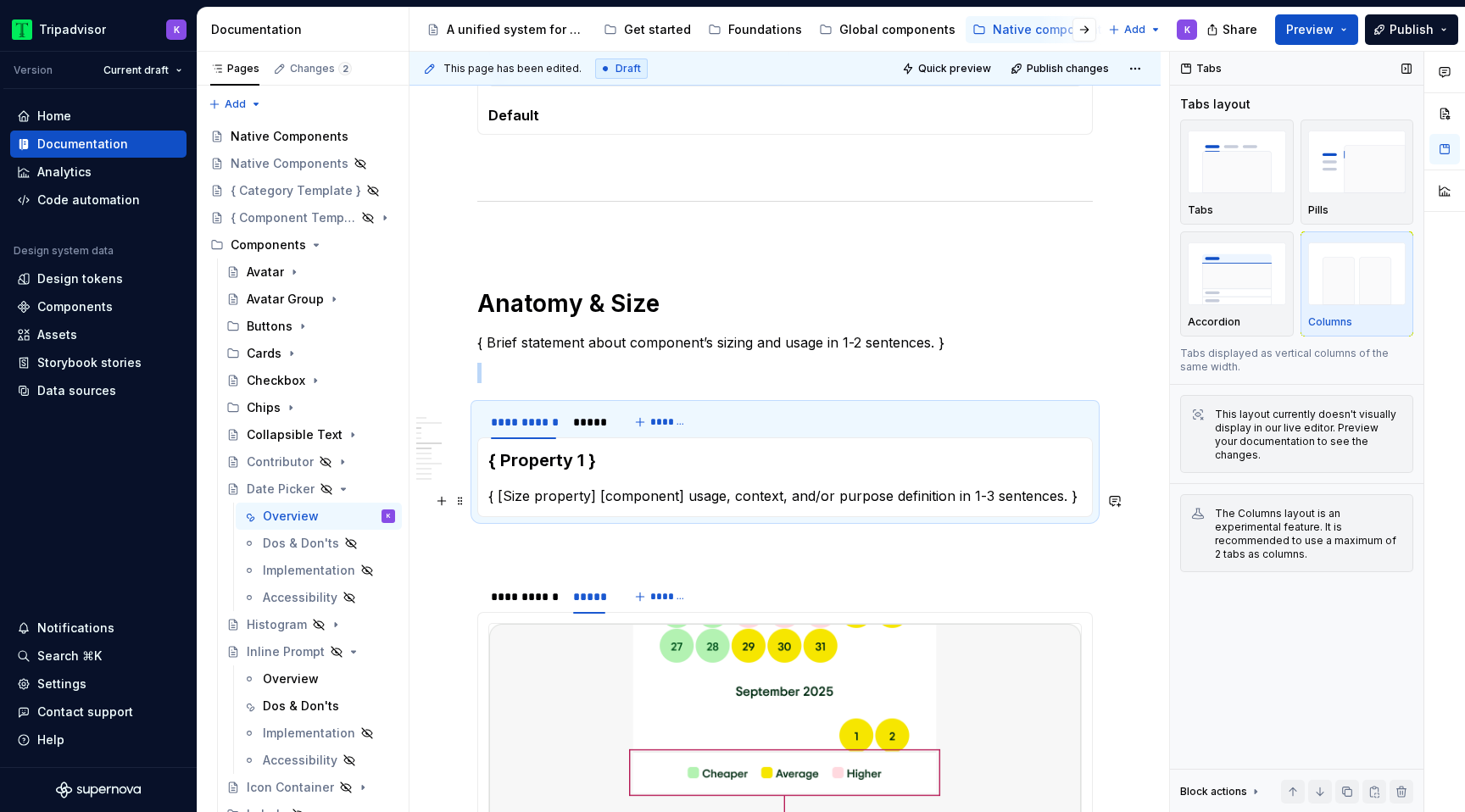
click at [646, 501] on p "{ [Size property] [component] usage, context, and/or purpose definition in 1-3 …" at bounding box center [785, 495] width 594 height 20
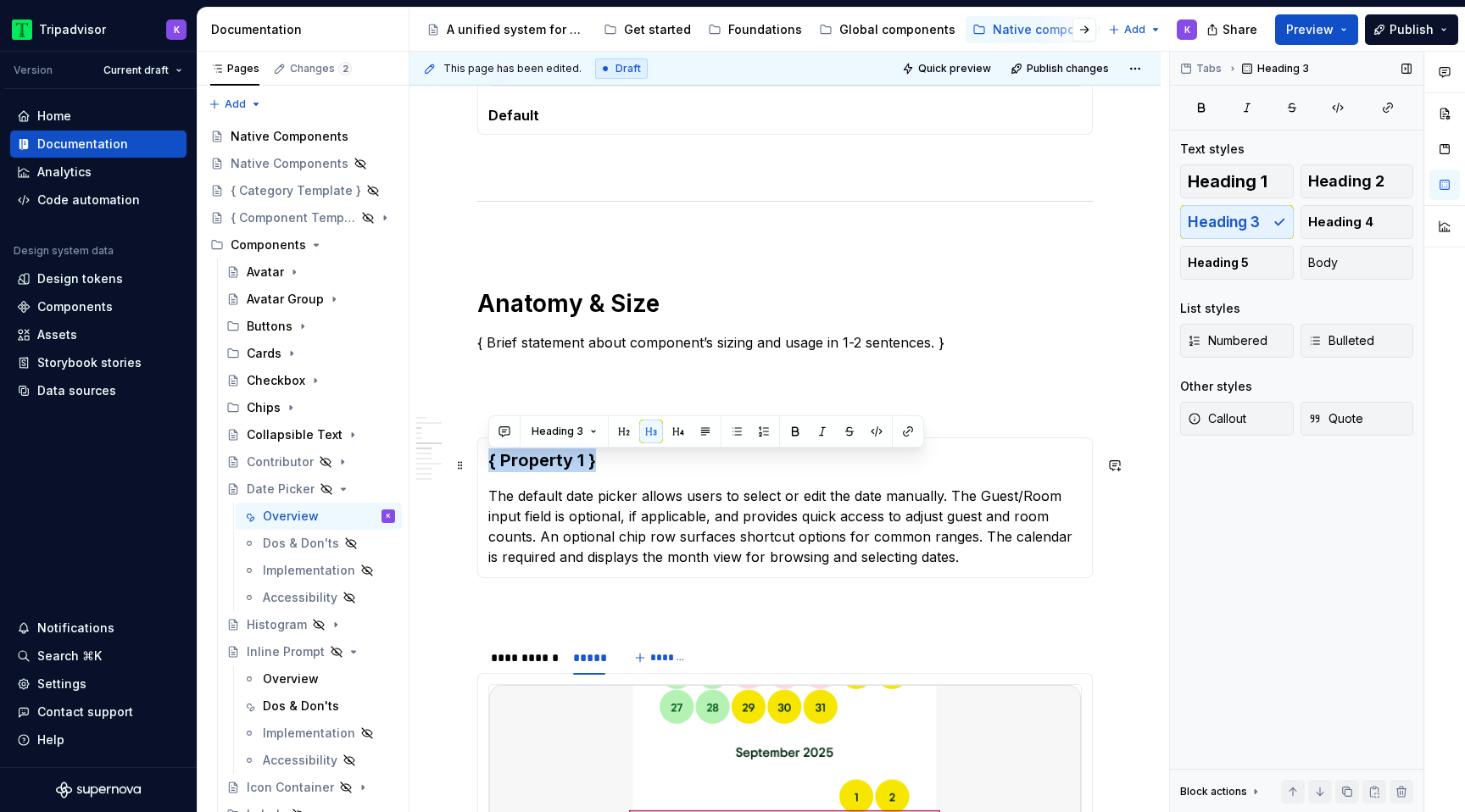
drag, startPoint x: 612, startPoint y: 471, endPoint x: 487, endPoint y: 470, distance: 125.0
click at [487, 470] on div "{ Property 1 } The default date picker allows users to select or edit the date …" at bounding box center [786, 508] width 616 height 141
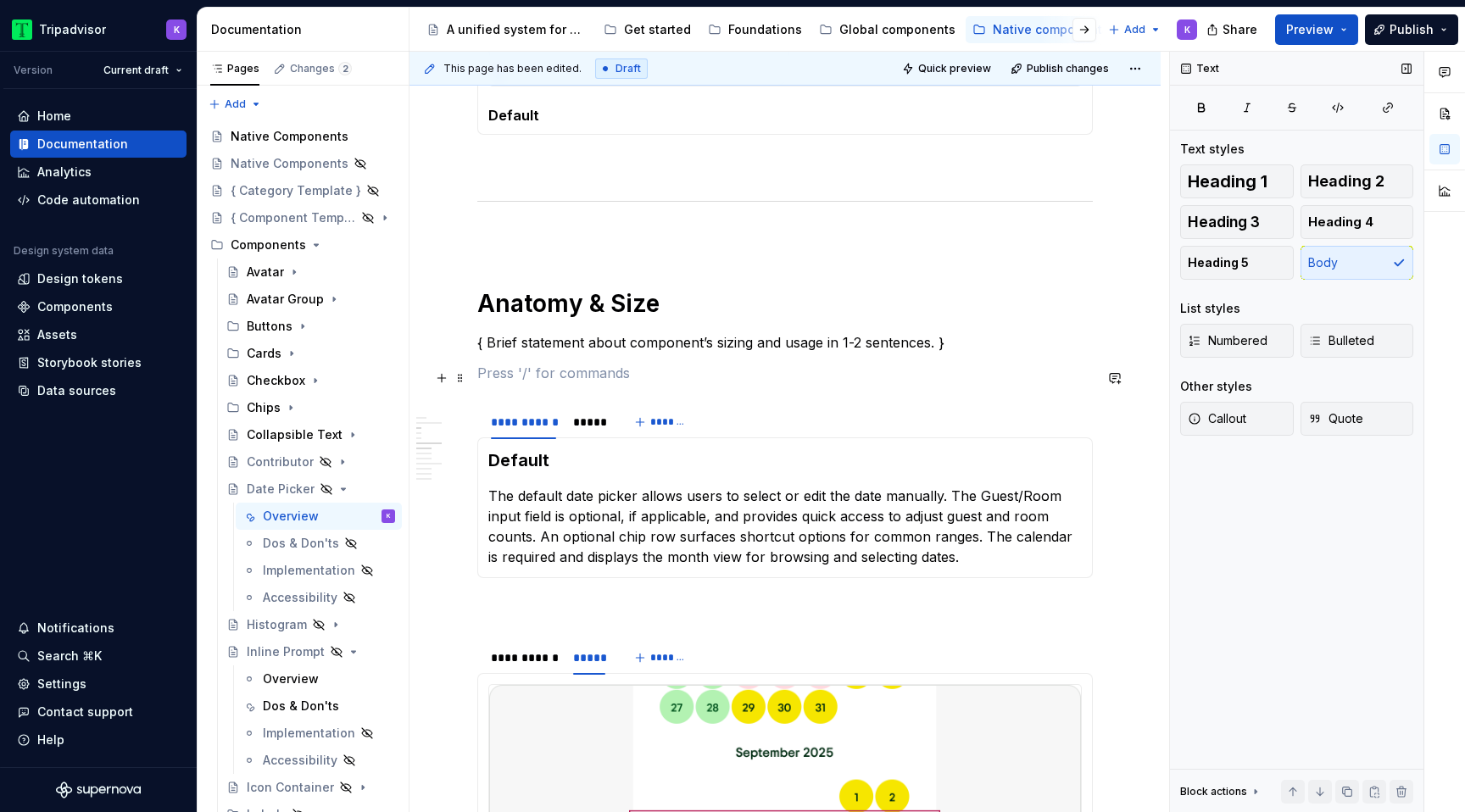
click at [524, 375] on p at bounding box center [786, 372] width 616 height 20
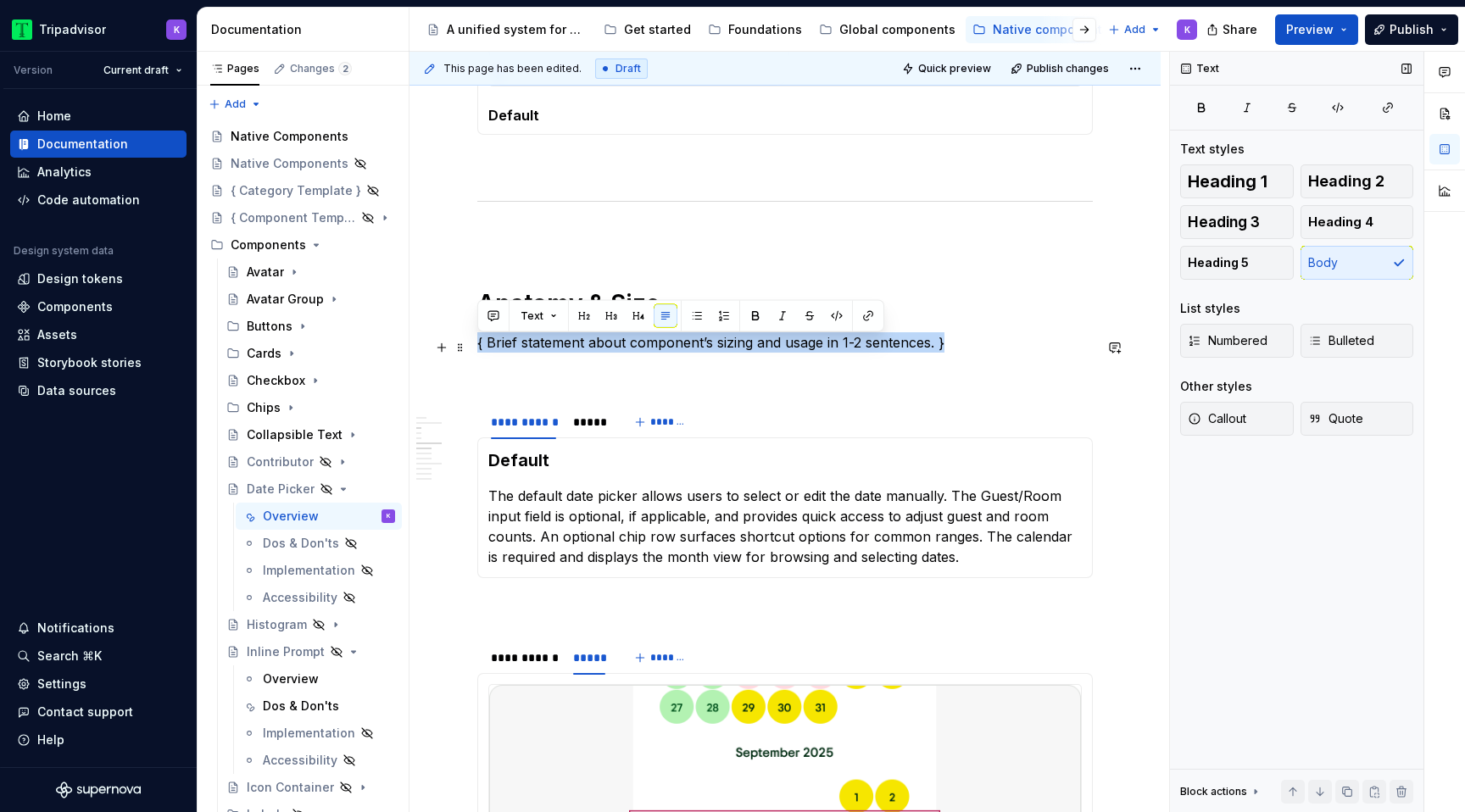
drag, startPoint x: 479, startPoint y: 347, endPoint x: 985, endPoint y: 351, distance: 506.0
click at [985, 351] on p "{ Brief statement about component’s sizing and usage in 1-2 sentences. }" at bounding box center [786, 342] width 616 height 20
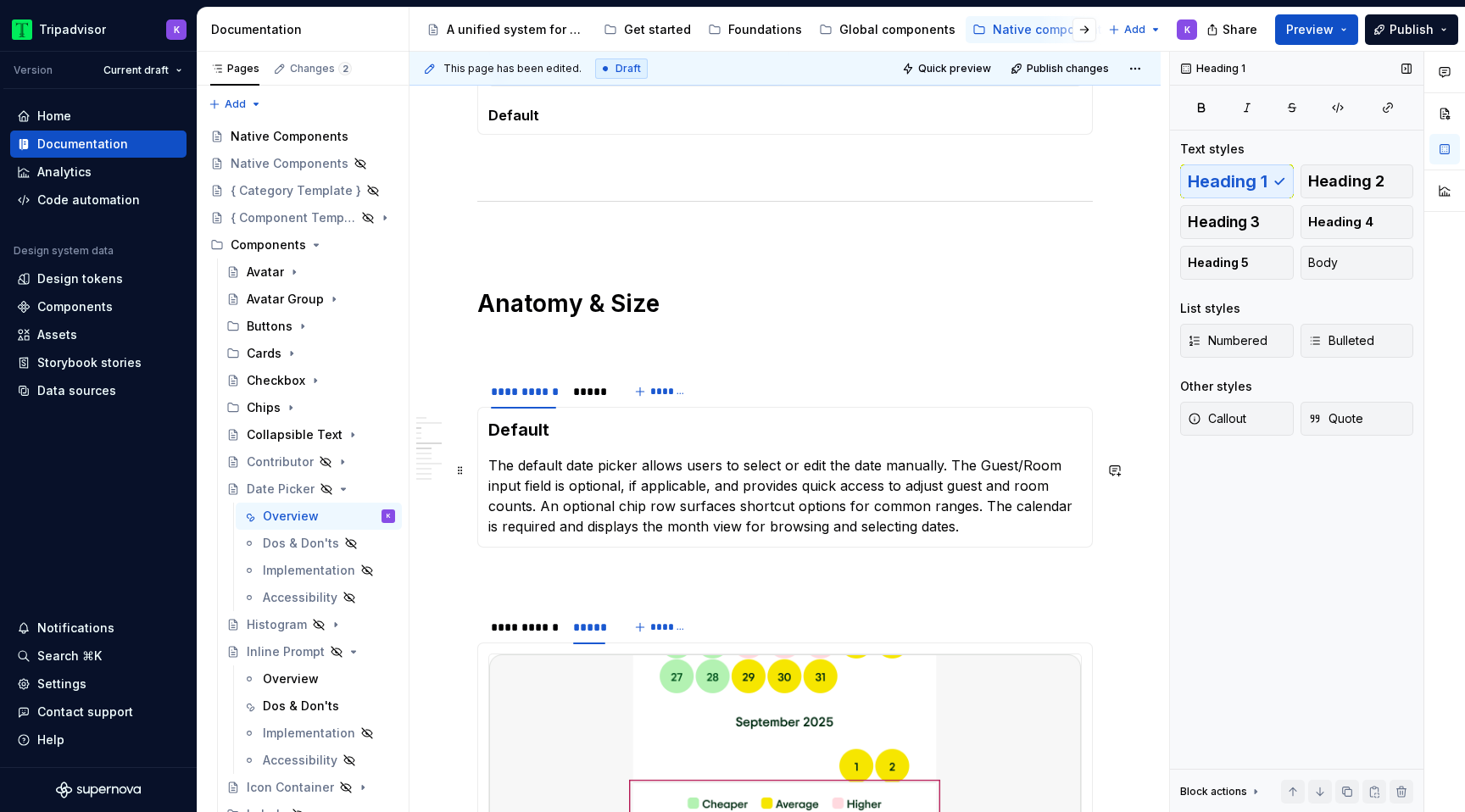
scroll to position [1993, 0]
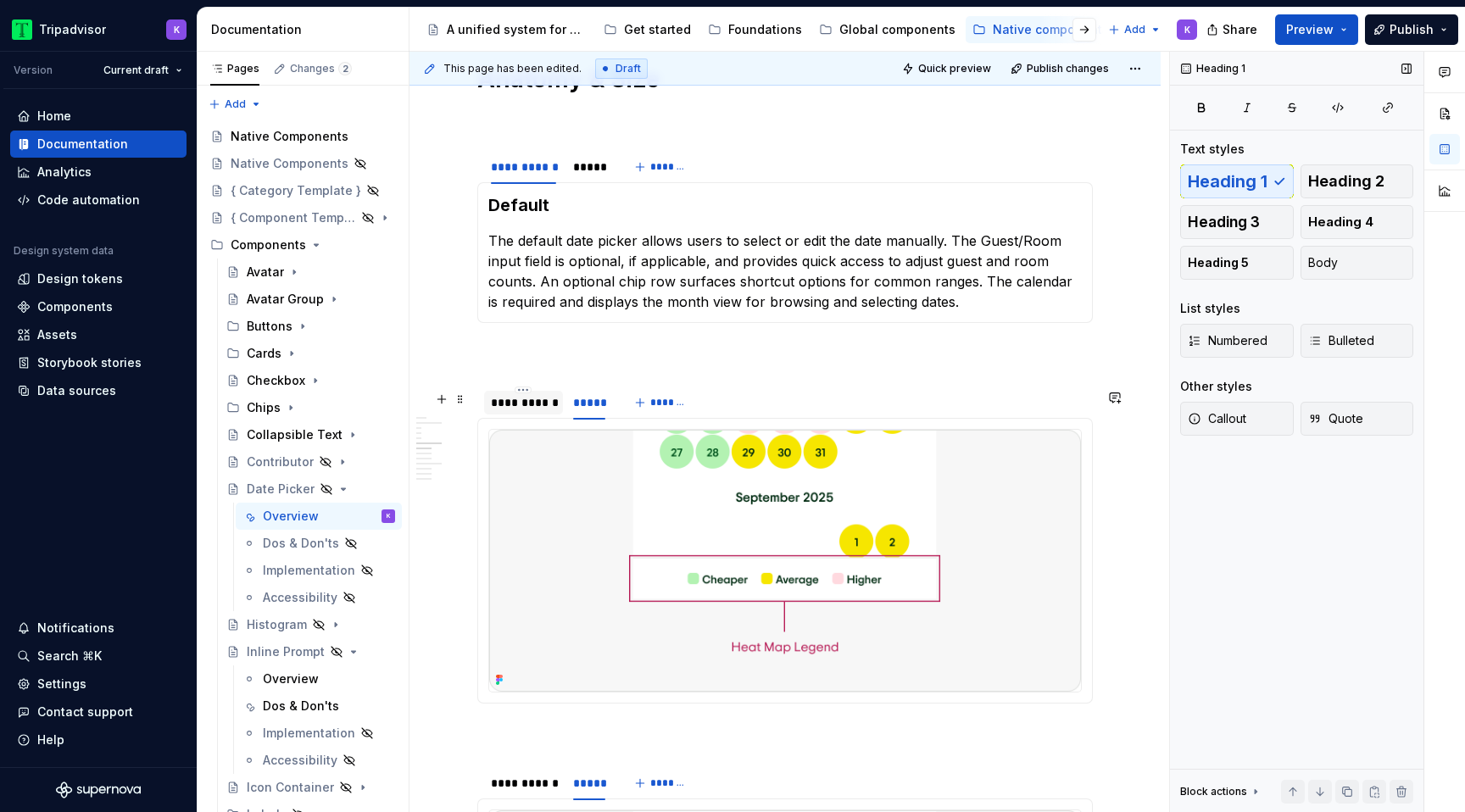
click at [522, 418] on div at bounding box center [524, 417] width 79 height 2
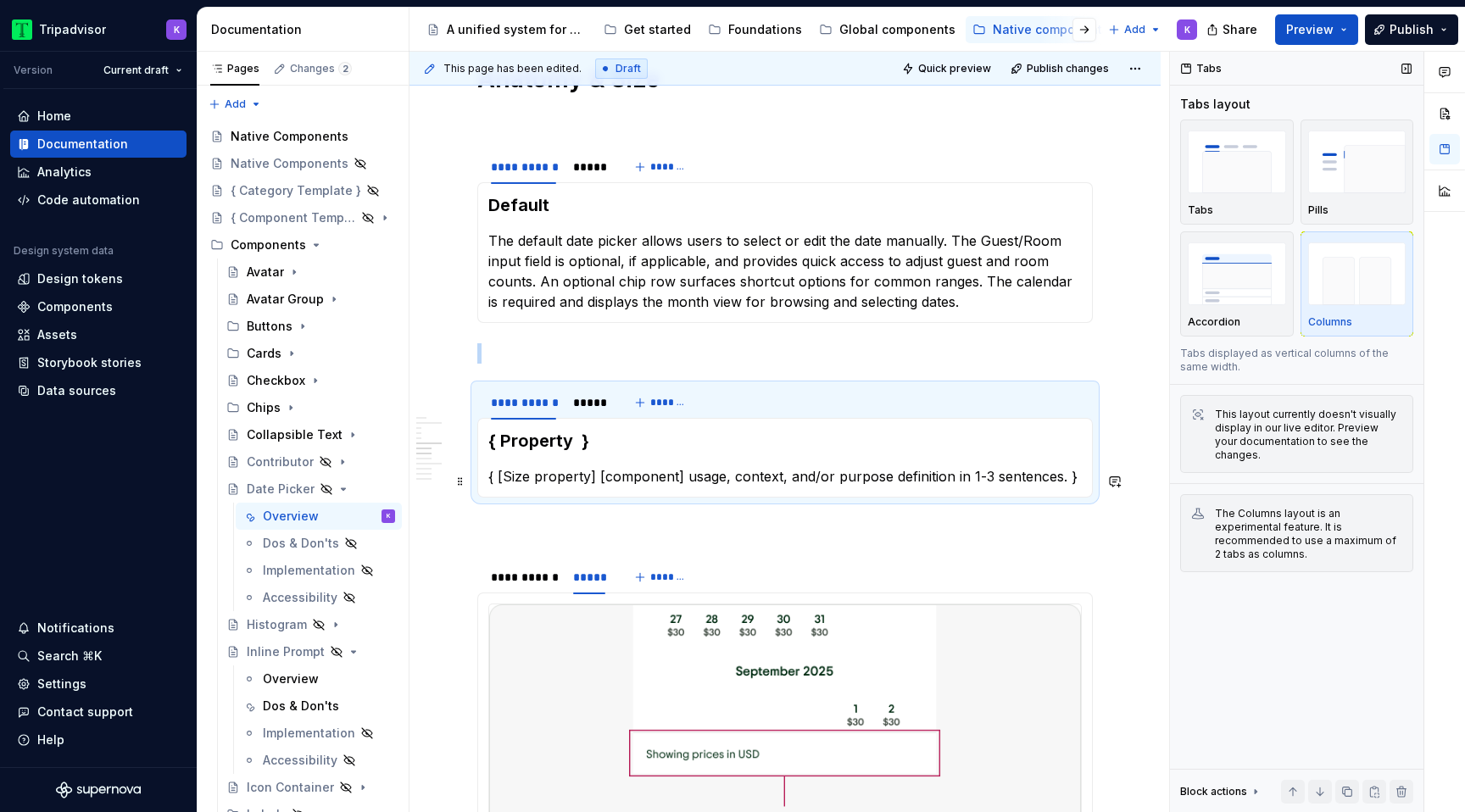
click at [742, 480] on p "{ [Size property] [component] usage, context, and/or purpose definition in 1-3 …" at bounding box center [785, 476] width 594 height 20
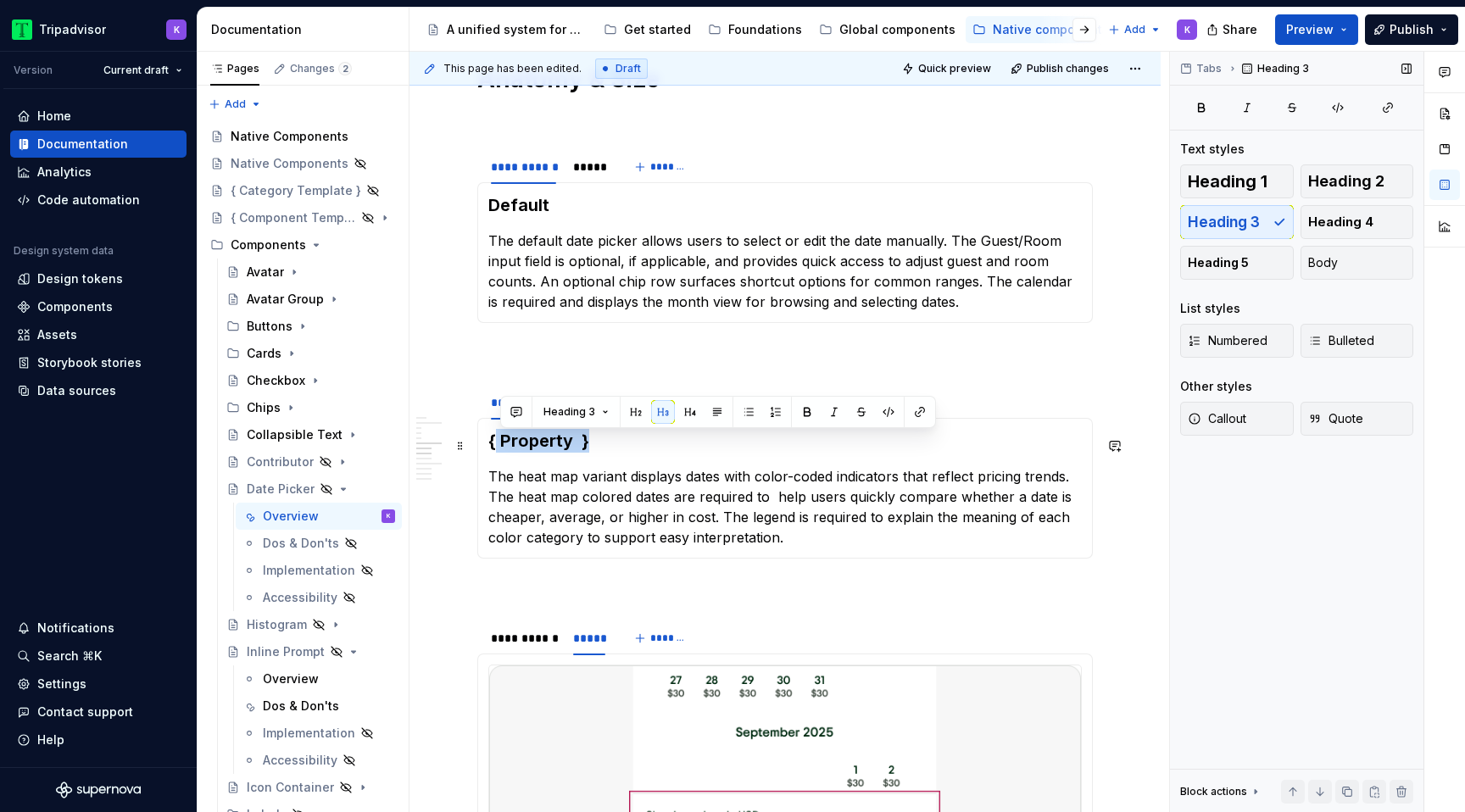
drag, startPoint x: 615, startPoint y: 447, endPoint x: 495, endPoint y: 448, distance: 120.0
click at [495, 448] on h3 "{ Property }" at bounding box center [785, 441] width 594 height 24
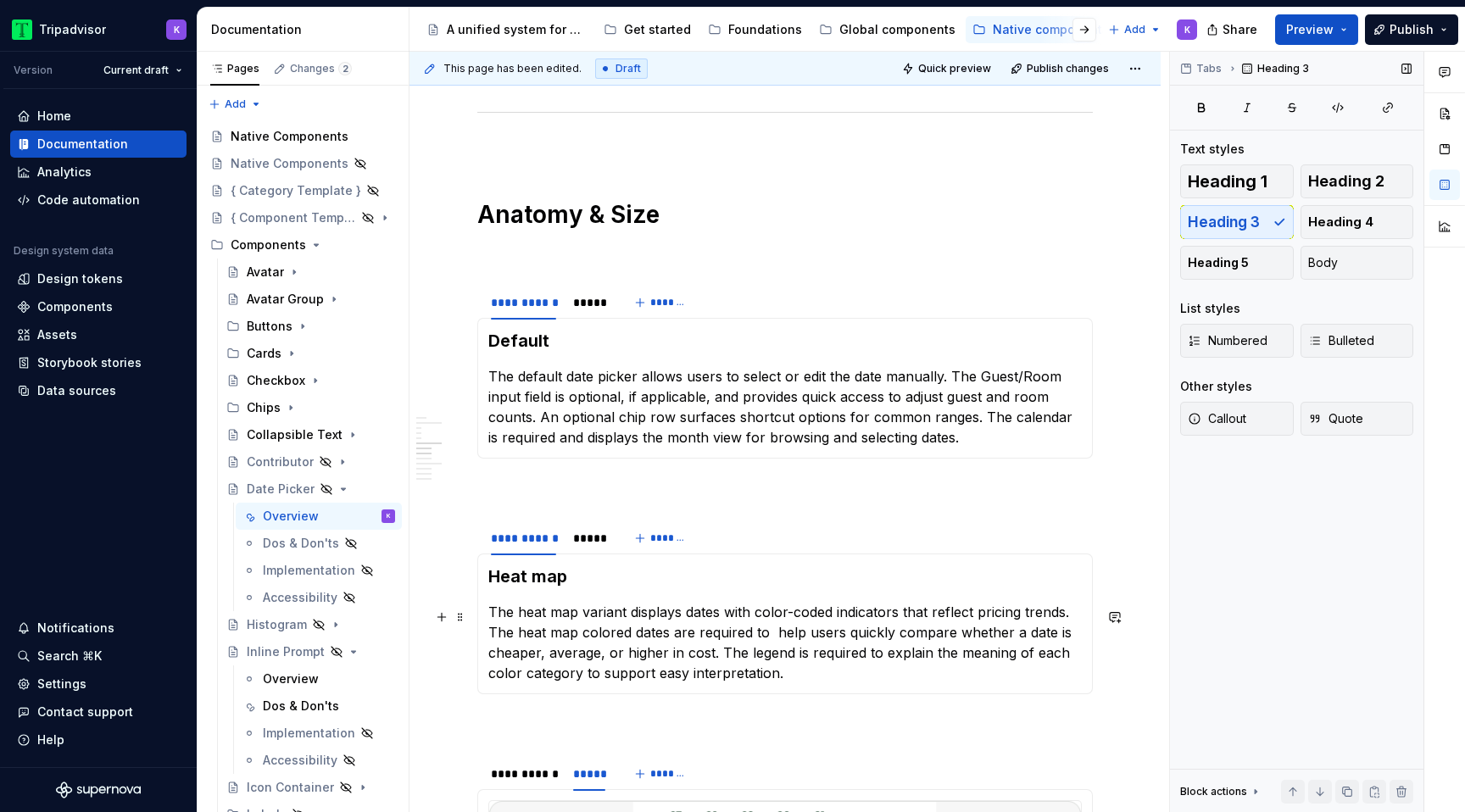
scroll to position [2146, 0]
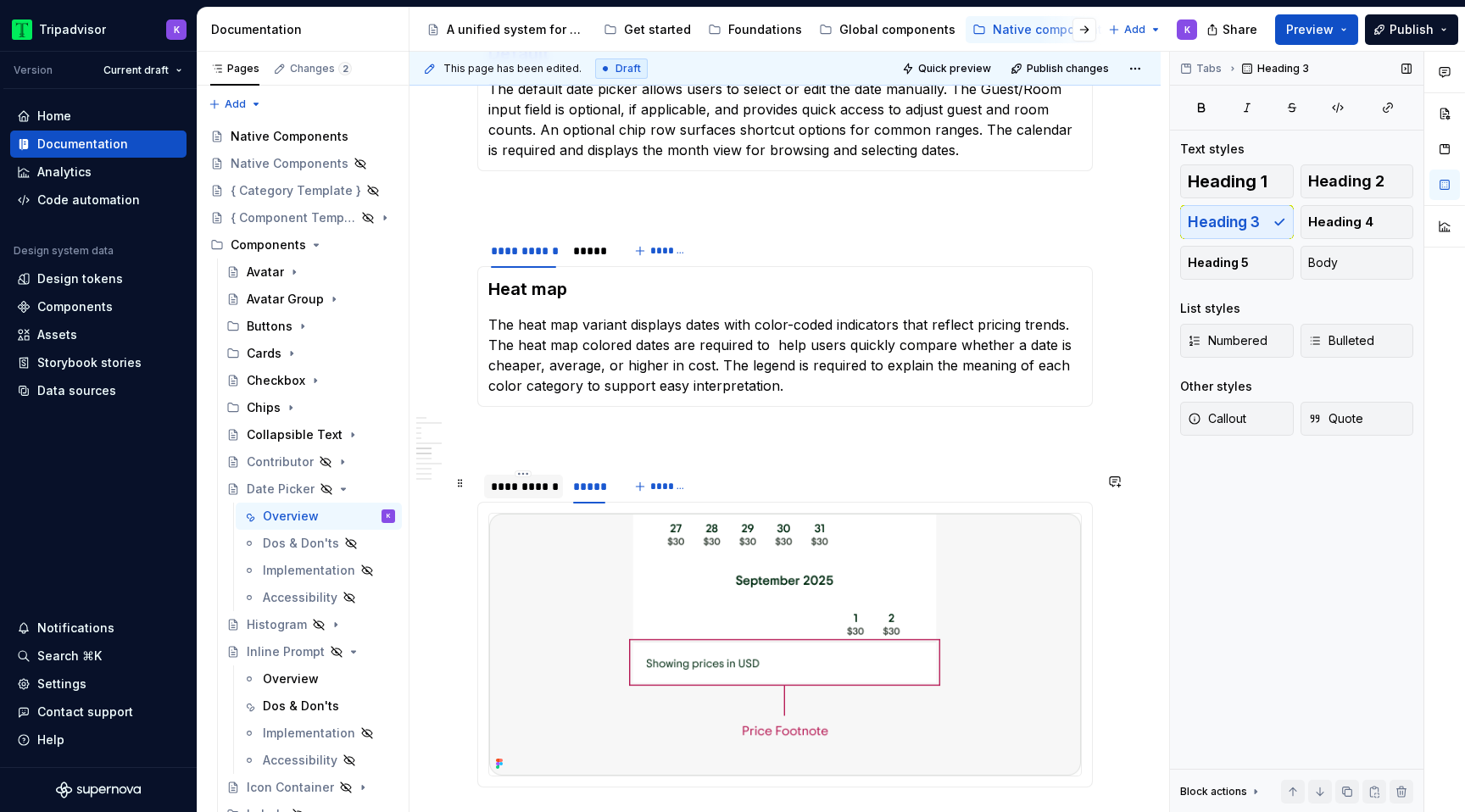
click at [518, 495] on div "**********" at bounding box center [524, 486] width 65 height 17
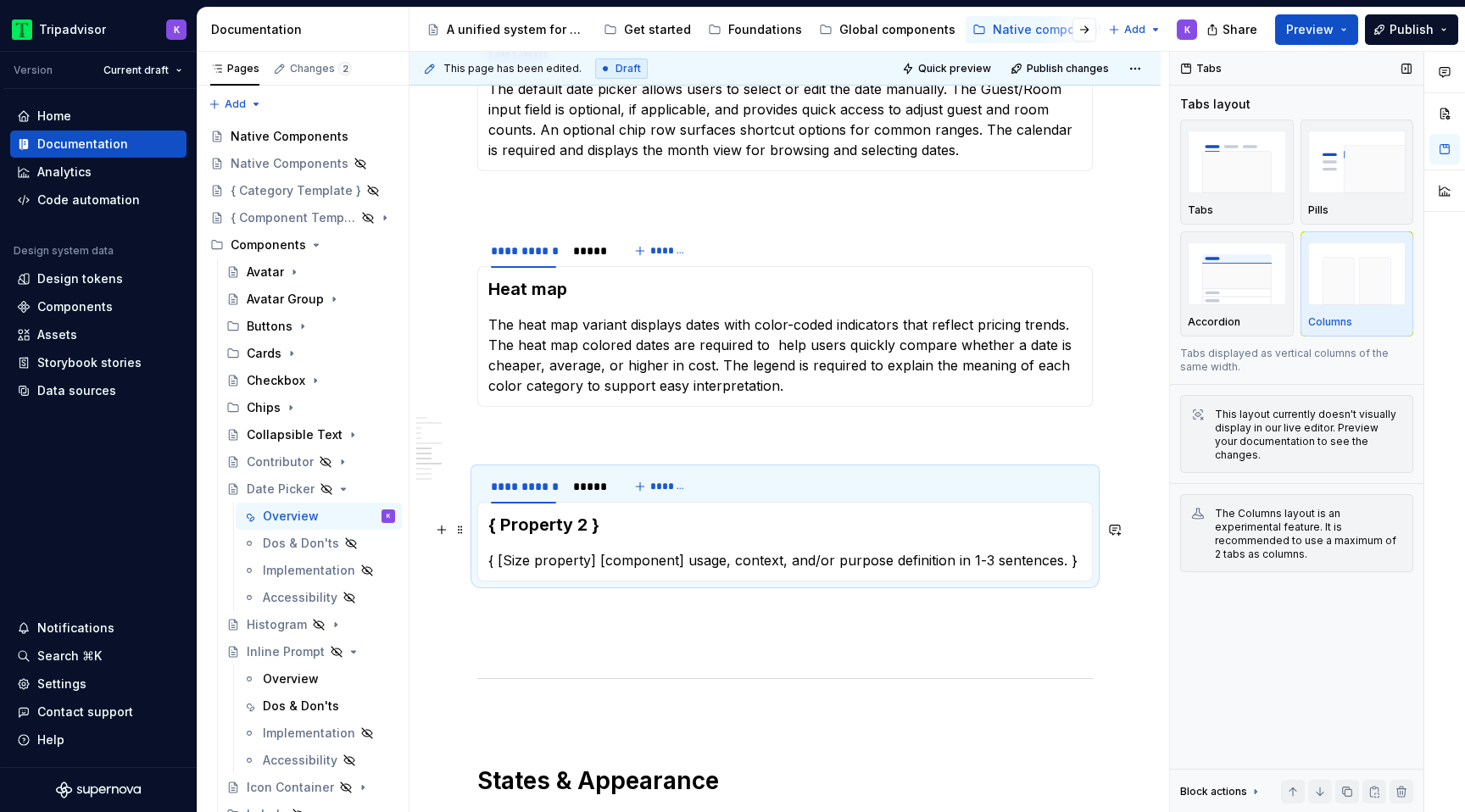
click at [612, 532] on h3 "{ Property 2 }" at bounding box center [785, 524] width 594 height 24
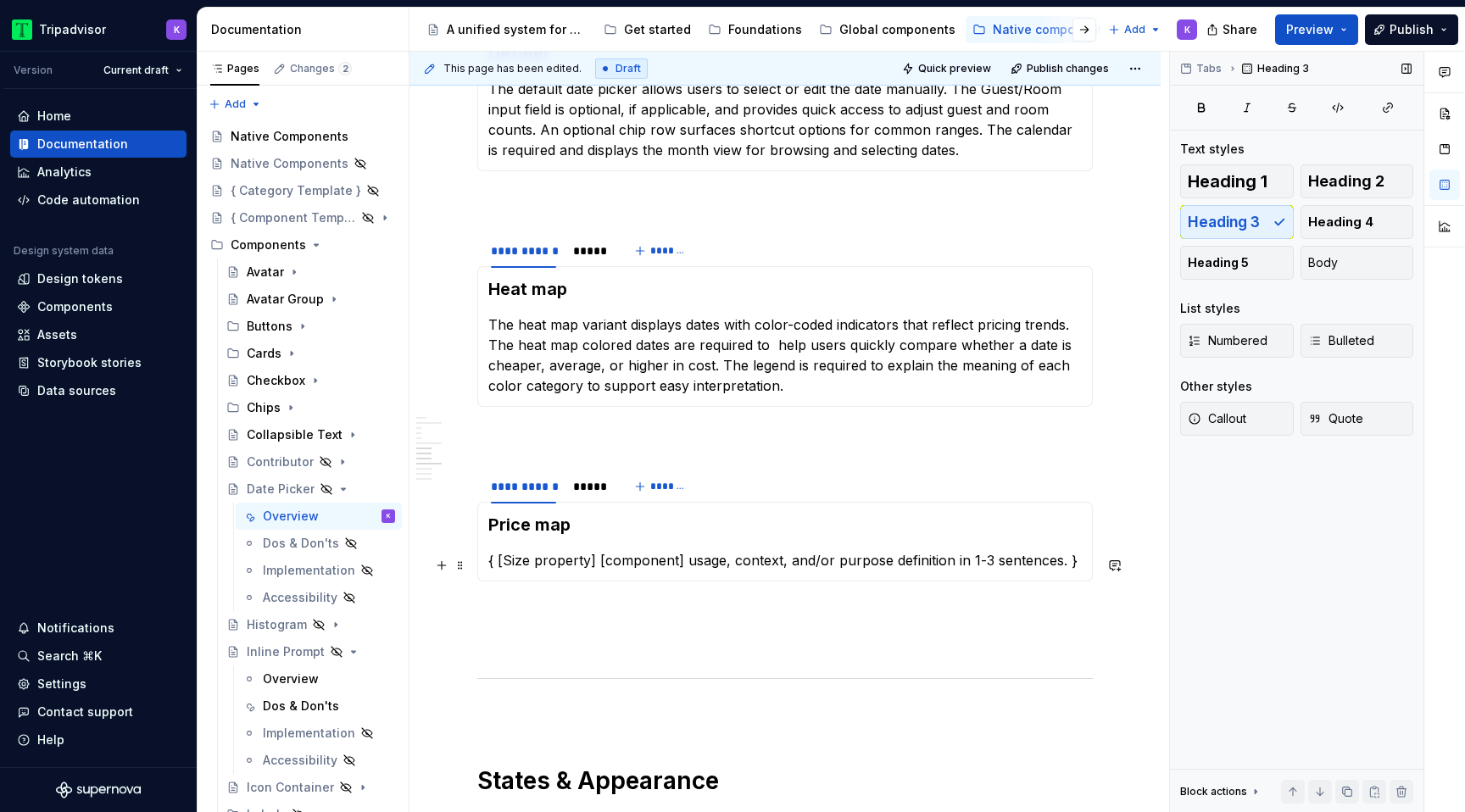
click at [582, 559] on p "{ [Size property] [component] usage, context, and/or purpose definition in 1-3 …" at bounding box center [785, 560] width 594 height 20
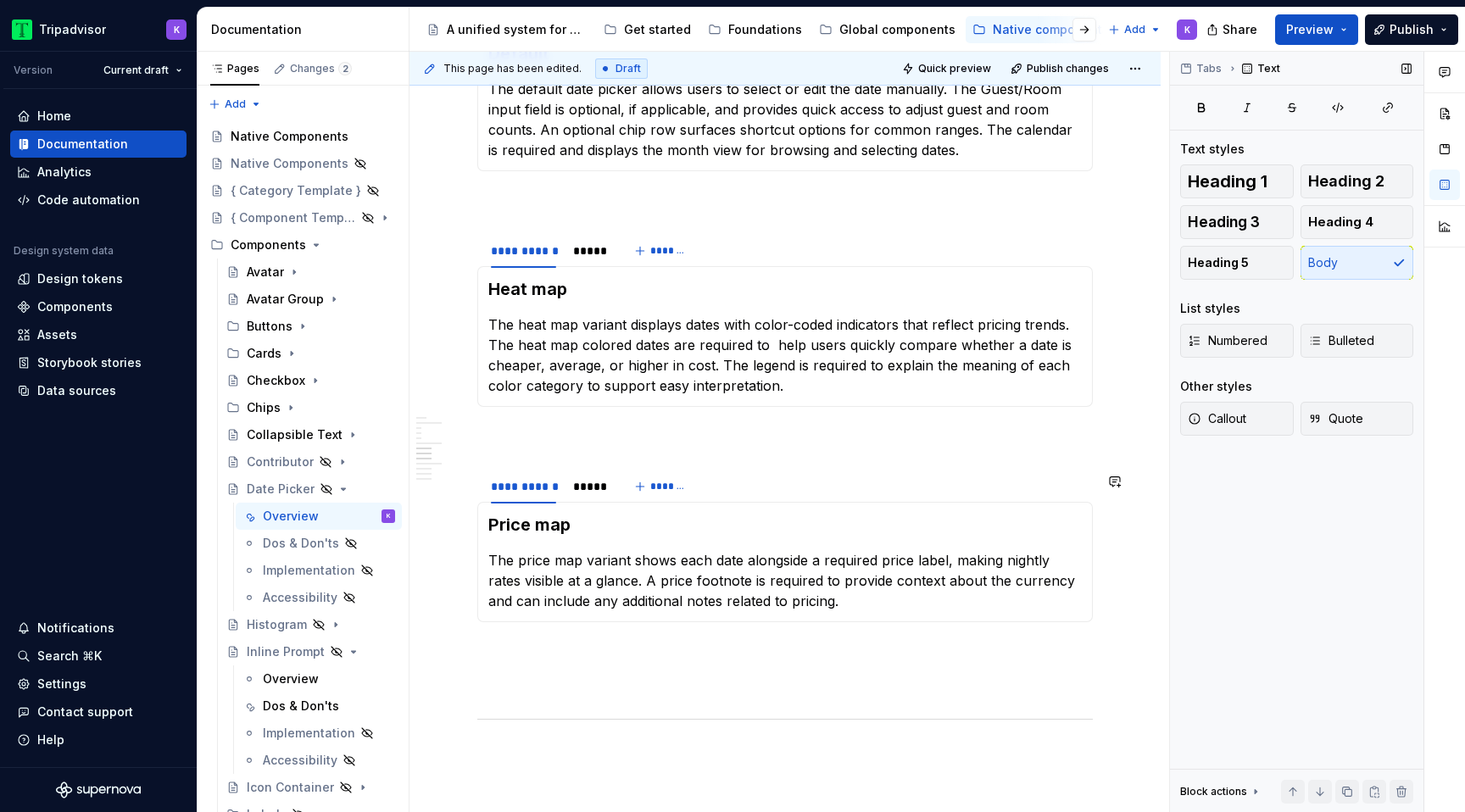
click at [600, 640] on div "**********" at bounding box center [786, 152] width 616 height 3886
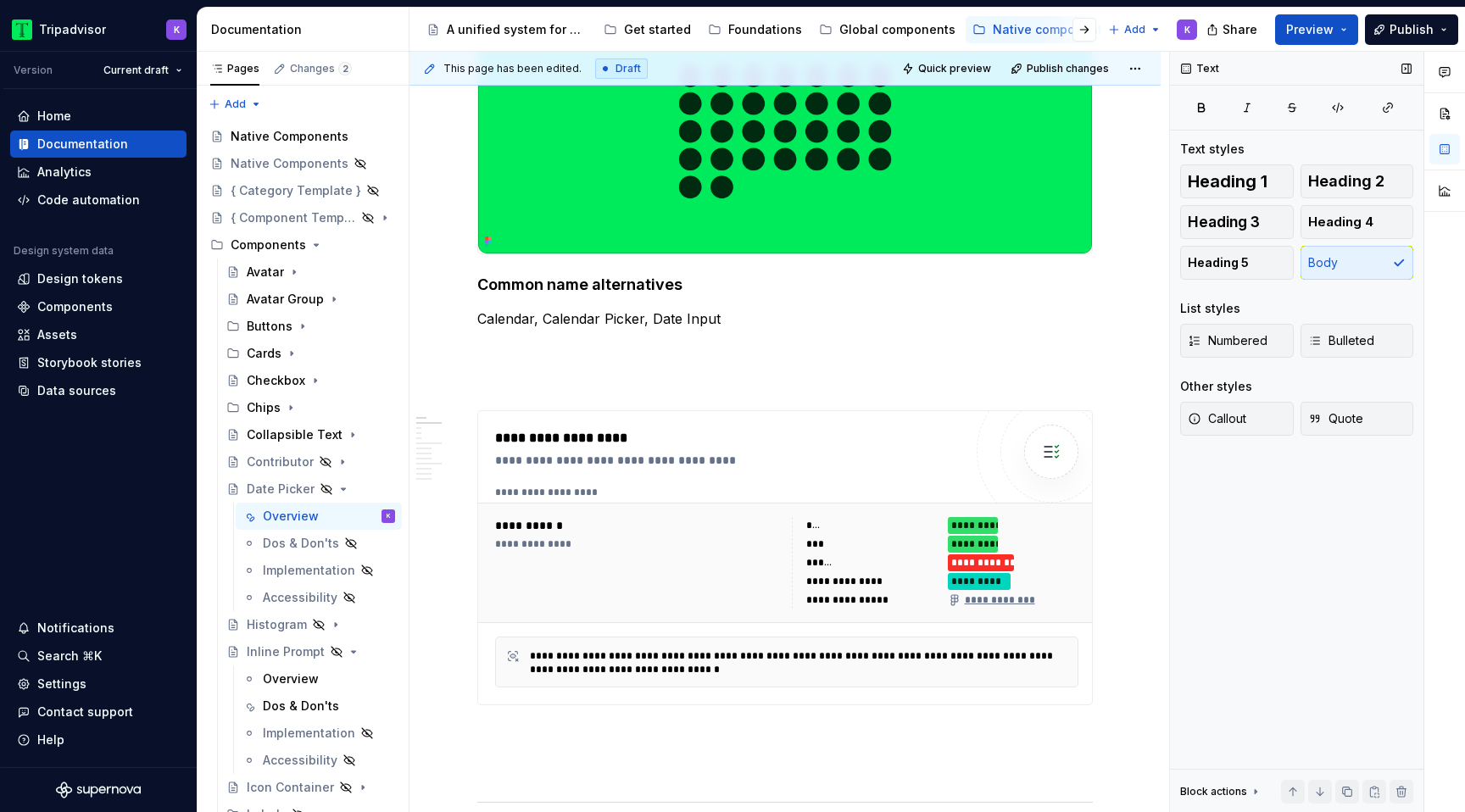
scroll to position [0, 0]
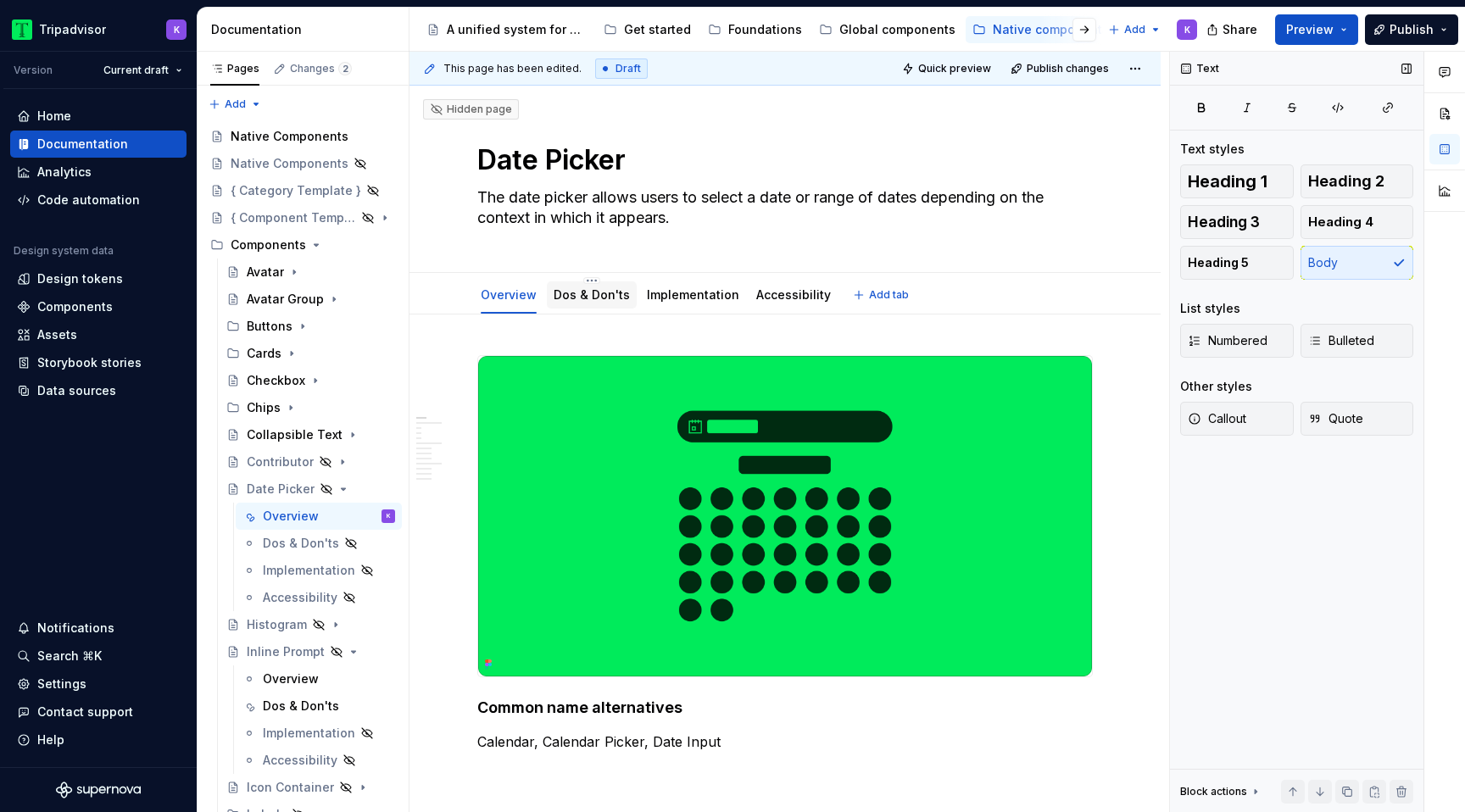
click at [605, 303] on div "Dos & Don'ts" at bounding box center [591, 295] width 77 height 17
type textarea "*"
